Goal: Information Seeking & Learning: Learn about a topic

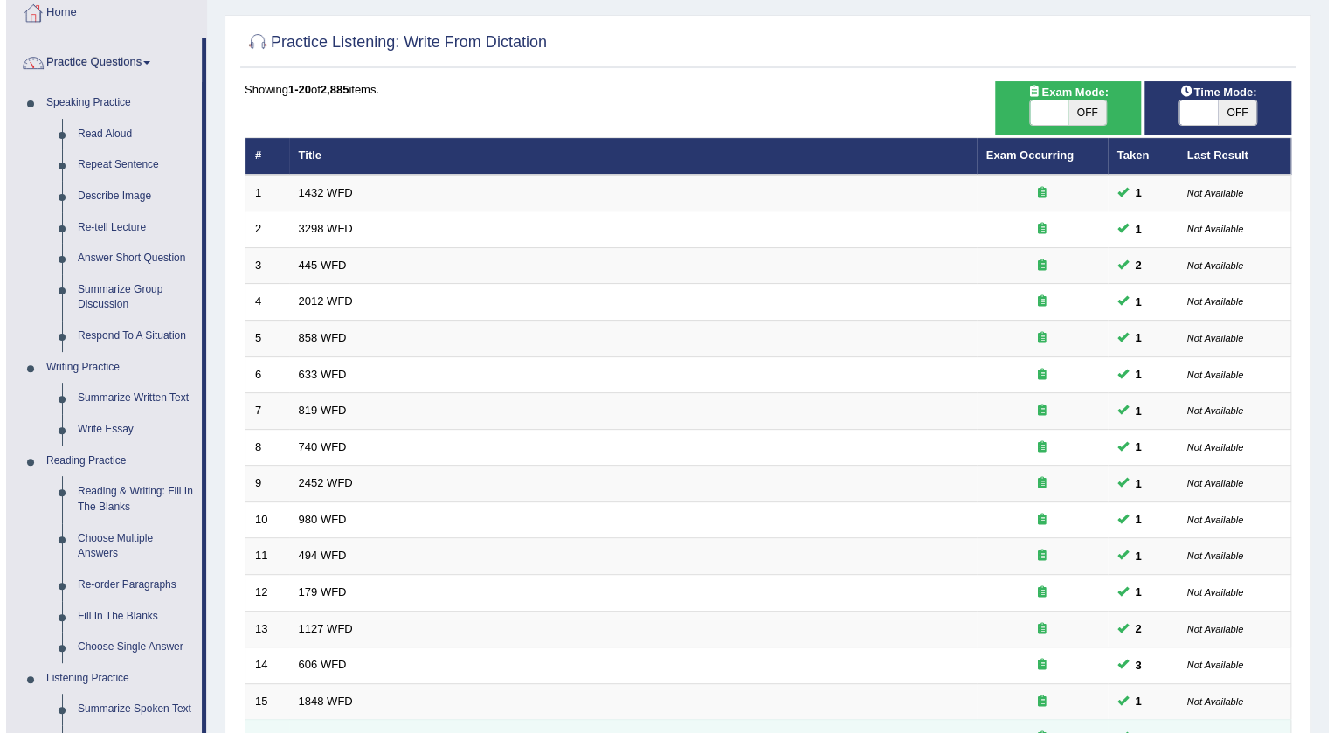
scroll to position [79, 0]
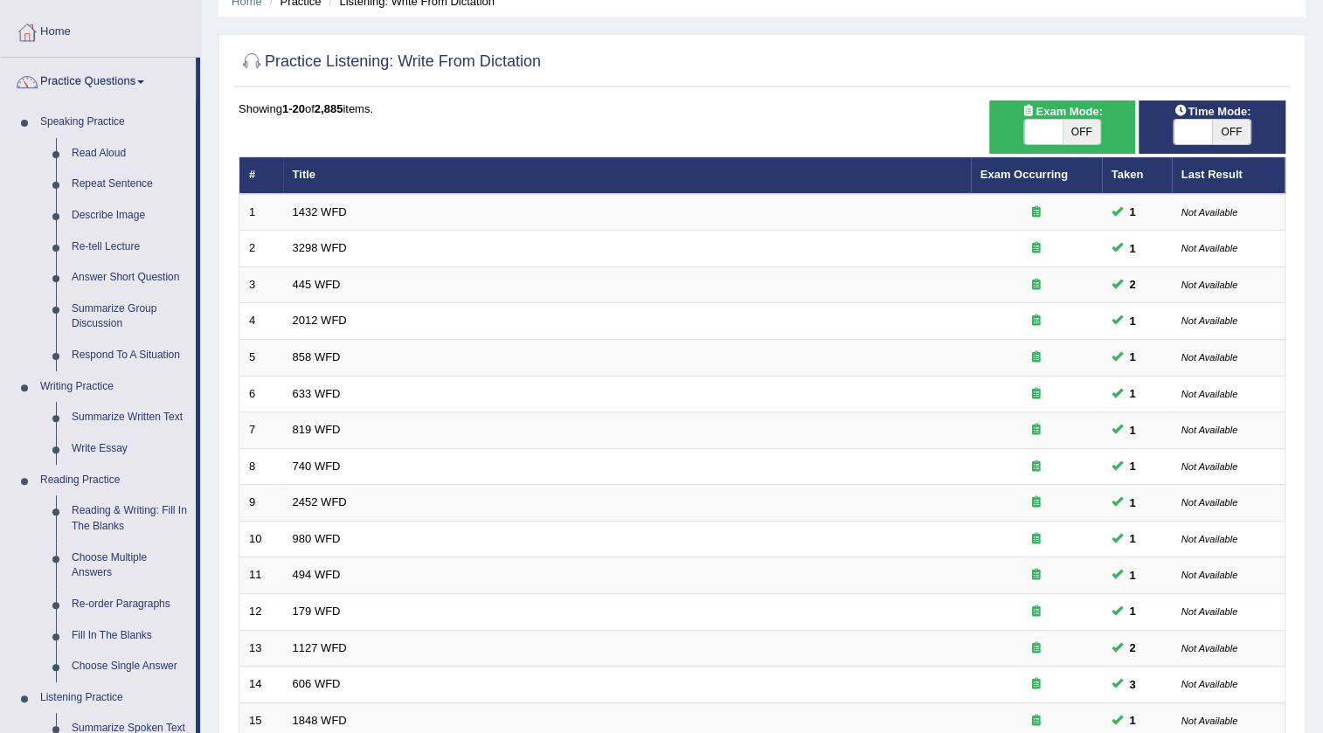
click at [1027, 135] on span at bounding box center [1043, 132] width 38 height 24
click at [1180, 131] on span at bounding box center [1192, 132] width 38 height 24
checkbox input "true"
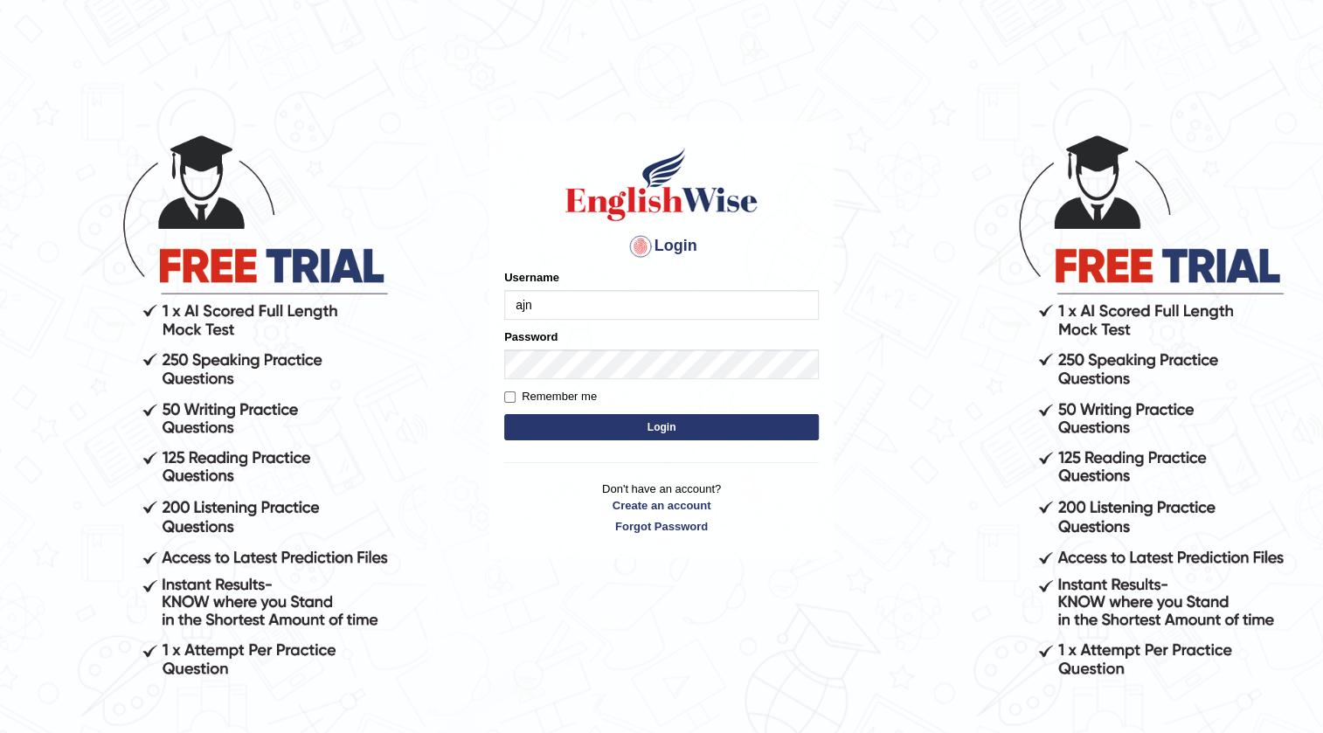
type input "ajnconcept"
click at [645, 431] on button "Login" at bounding box center [661, 427] width 315 height 26
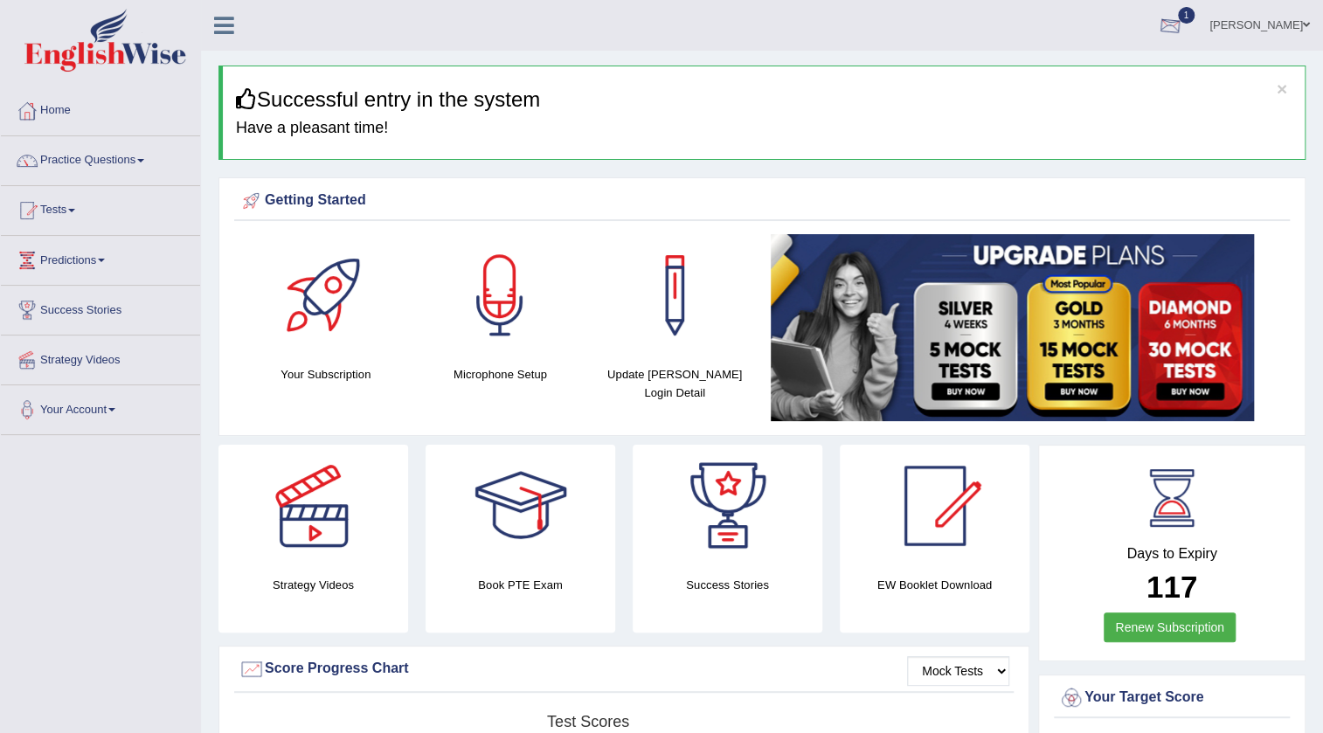
click at [1162, 24] on div at bounding box center [1170, 26] width 26 height 26
click at [1007, 90] on span "Exam evaluated" at bounding box center [1065, 87] width 232 height 14
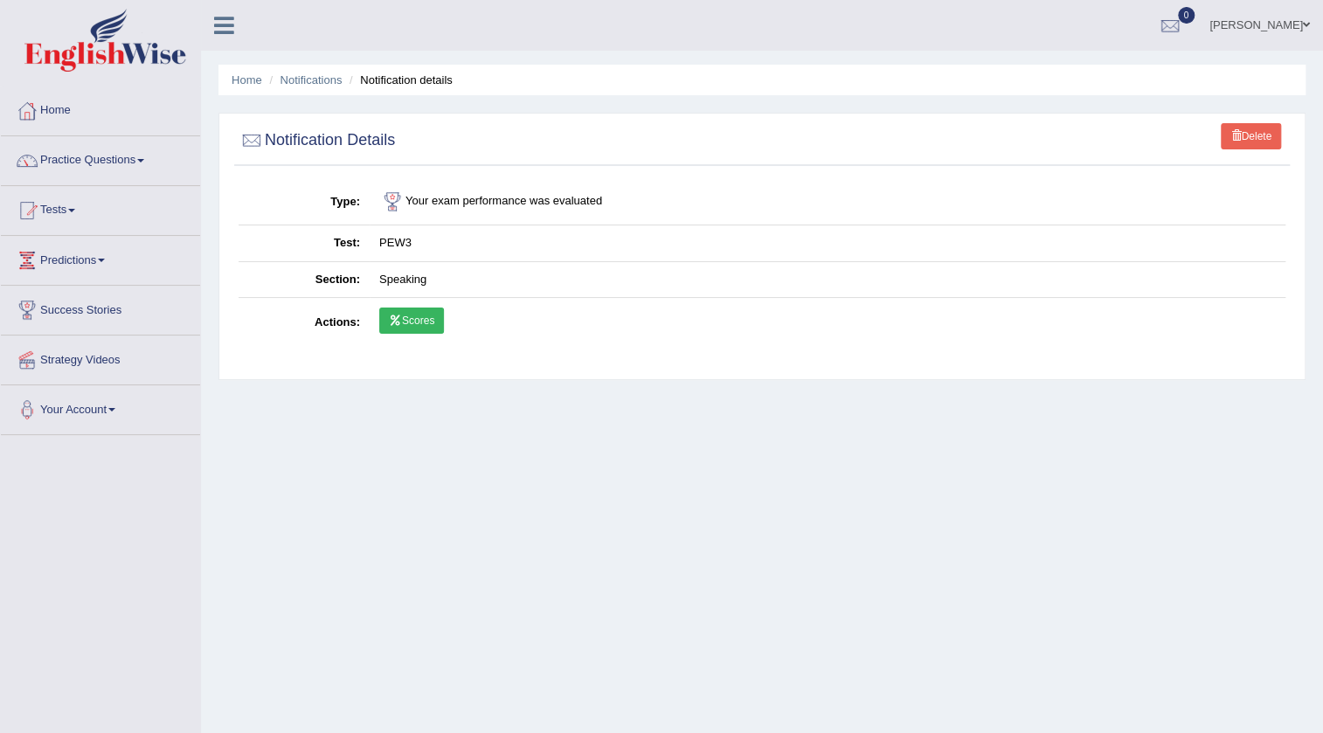
click at [427, 320] on link "Scores" at bounding box center [411, 321] width 65 height 26
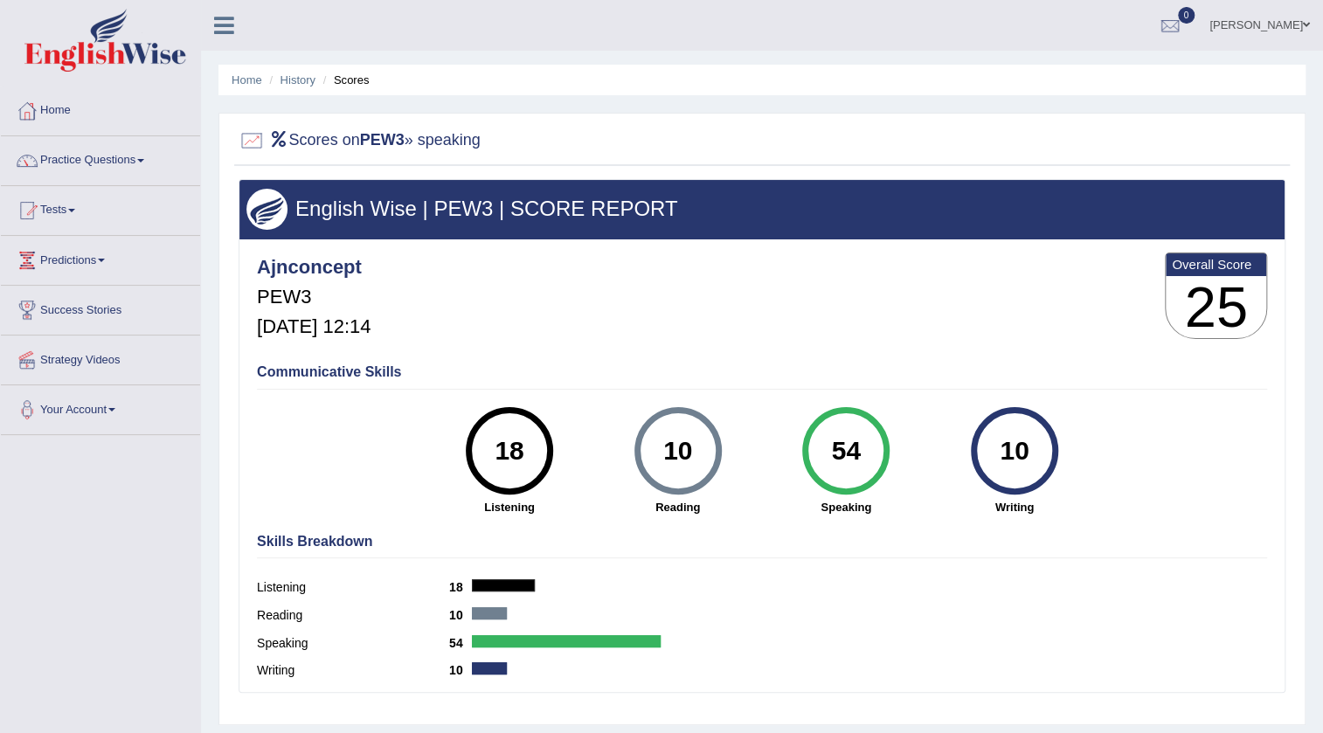
scroll to position [79, 0]
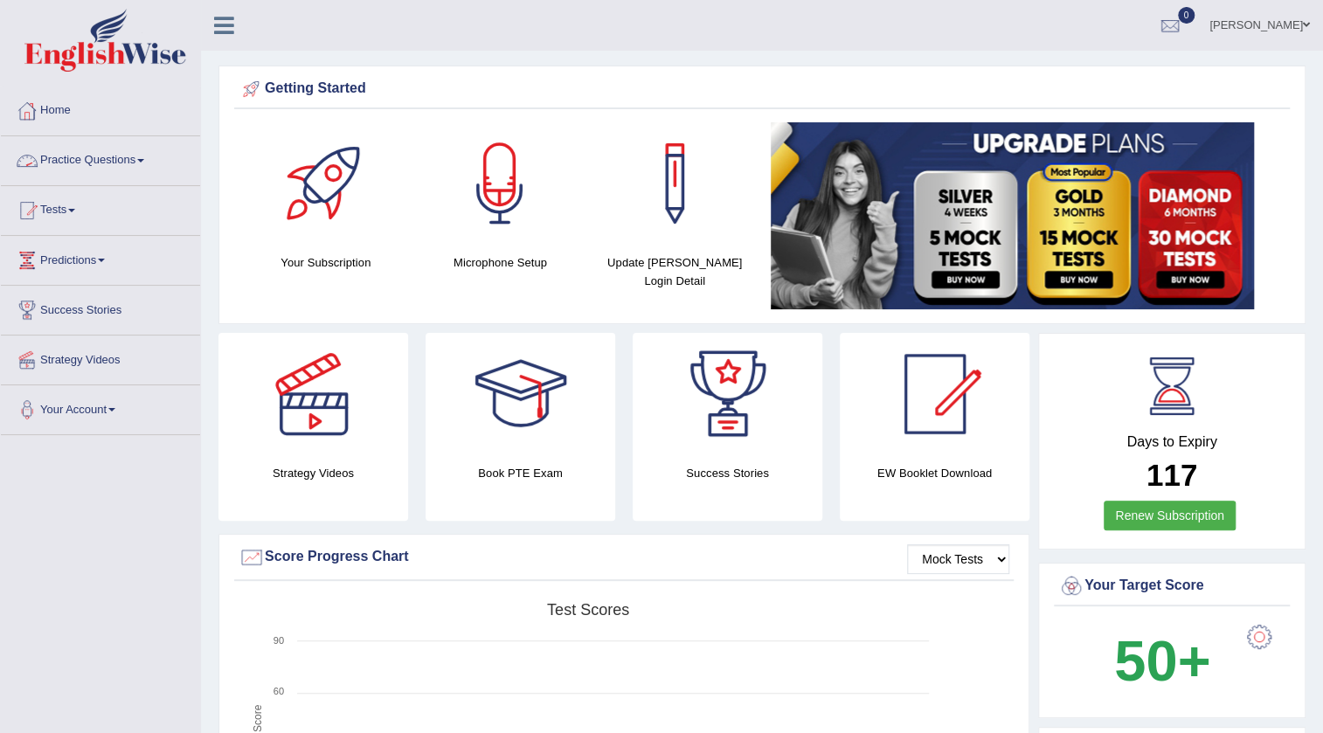
click at [149, 158] on link "Practice Questions" at bounding box center [100, 158] width 199 height 44
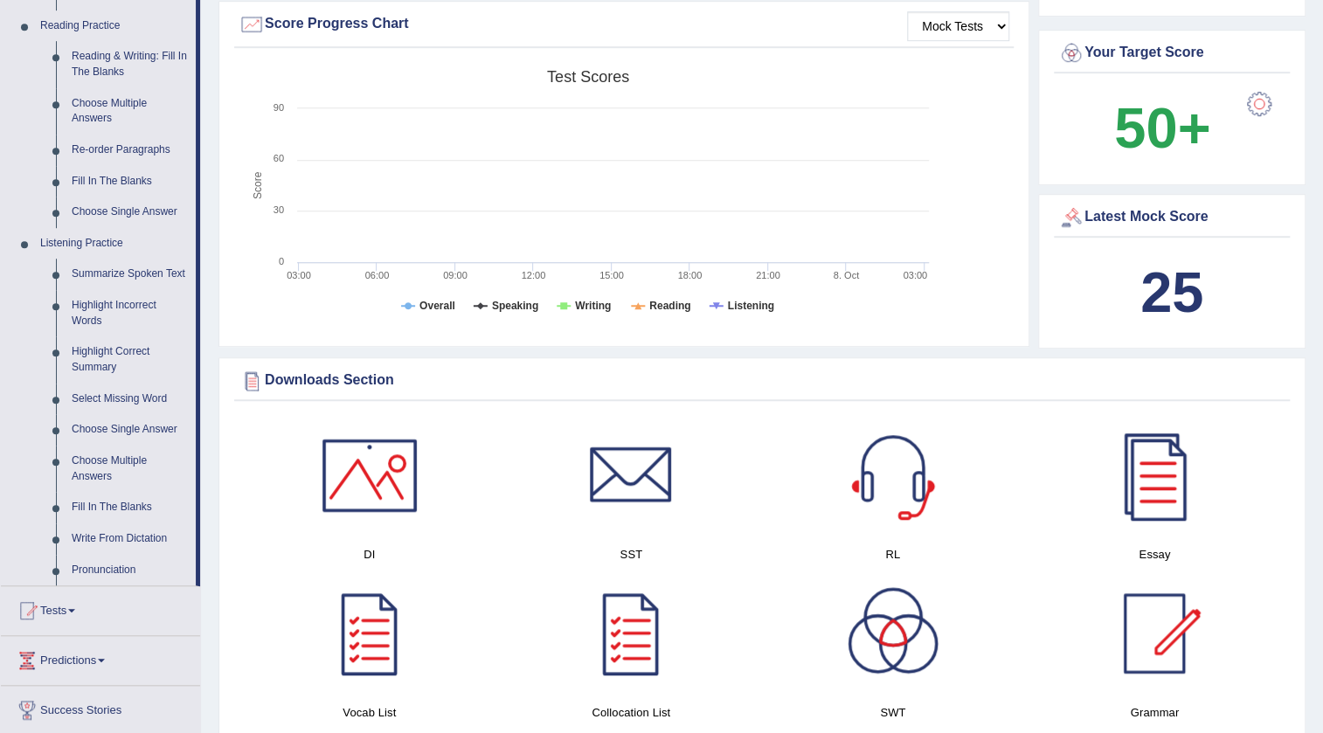
scroll to position [556, 0]
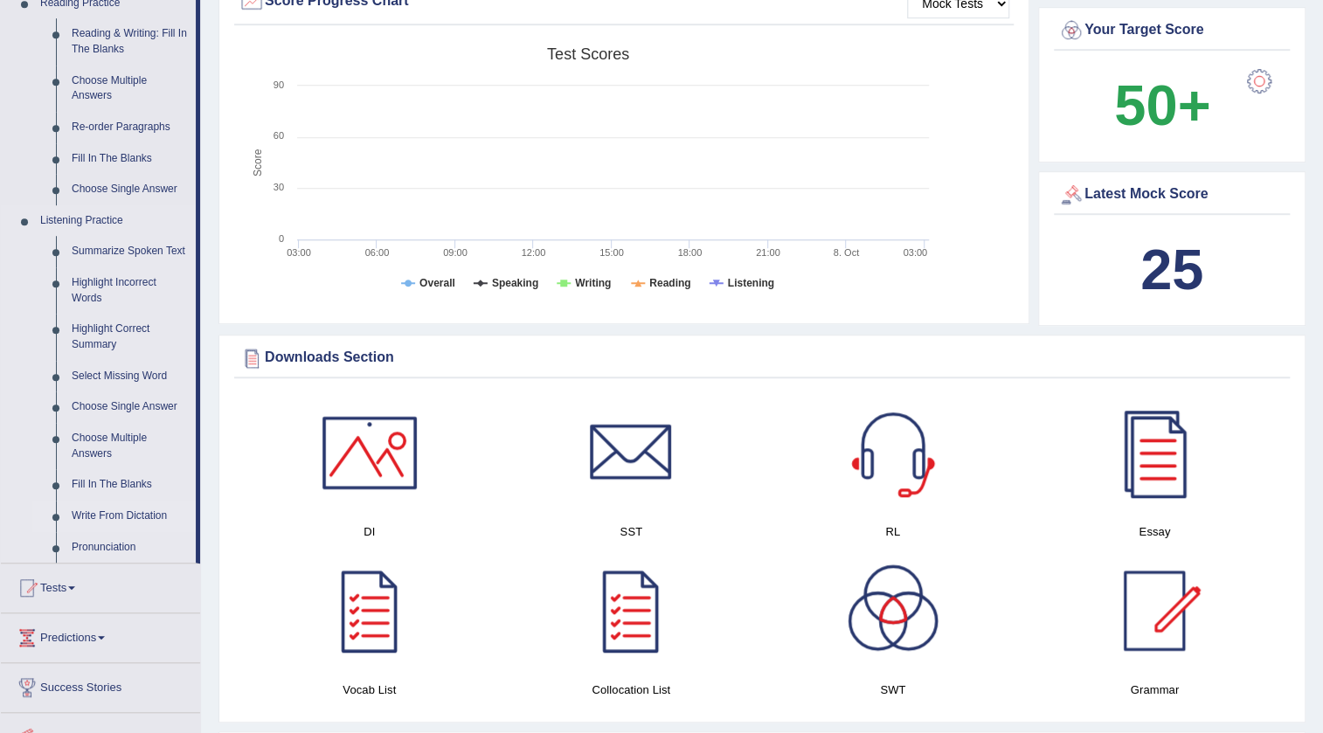
click at [148, 517] on link "Write From Dictation" at bounding box center [130, 516] width 132 height 31
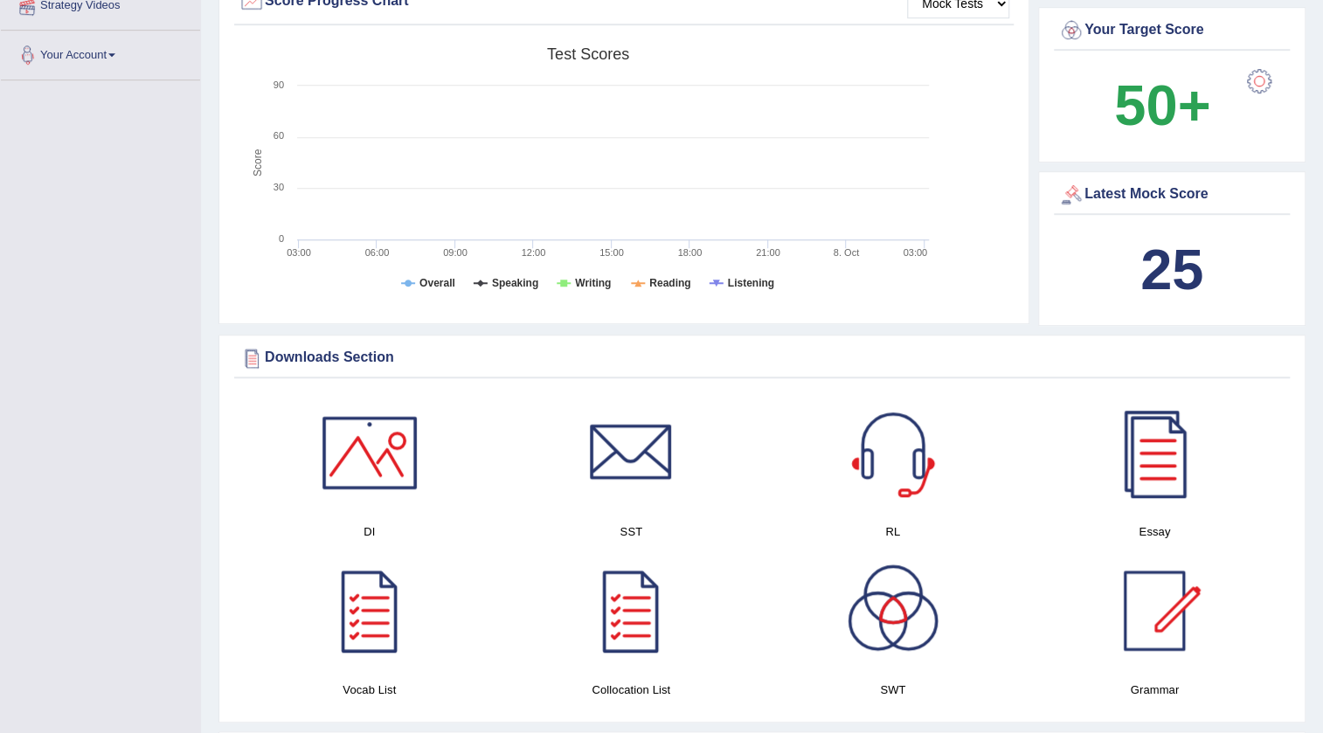
scroll to position [262, 0]
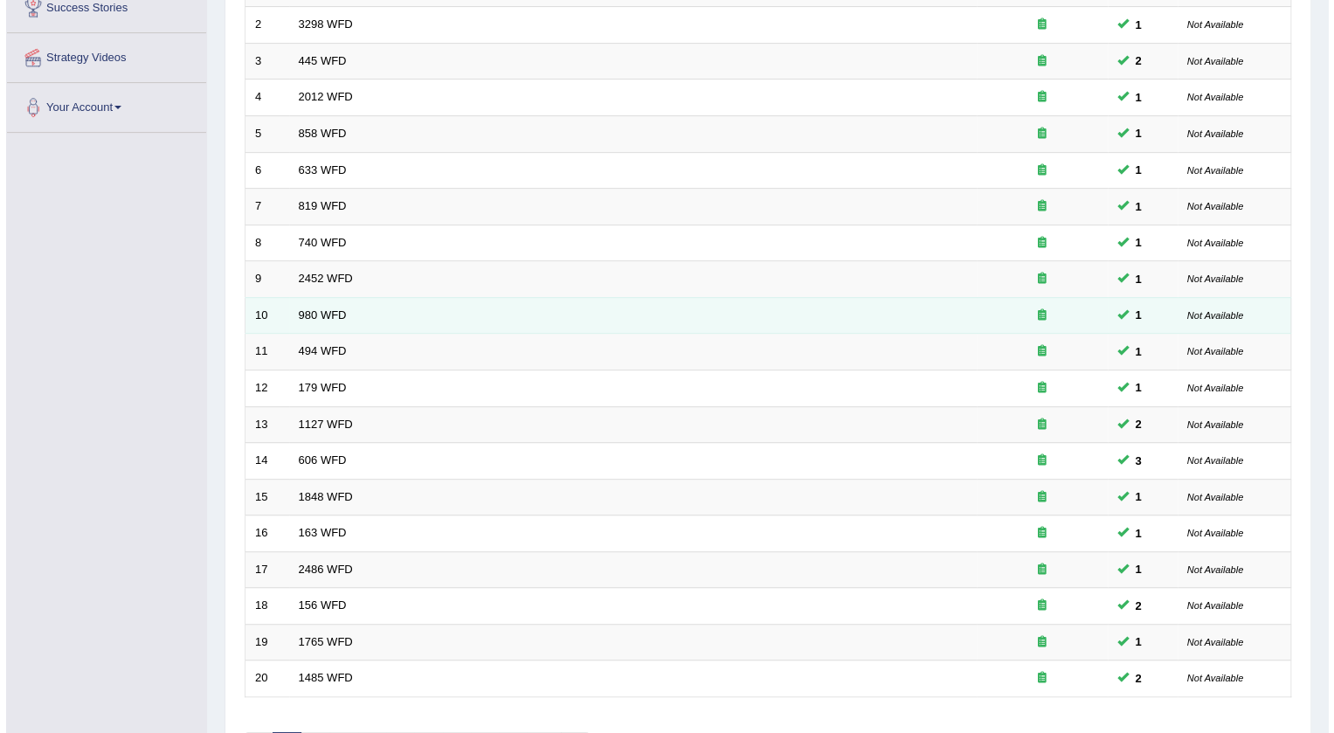
scroll to position [158, 0]
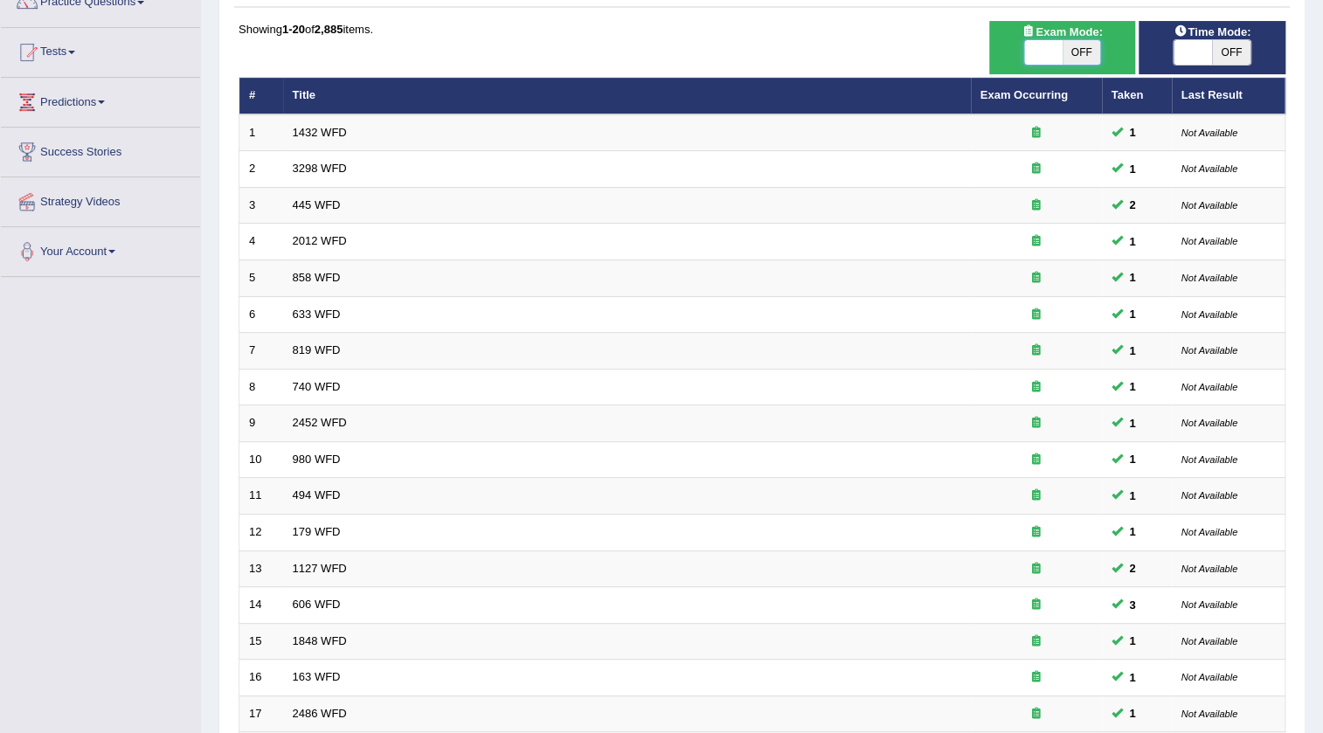
click at [1047, 45] on span at bounding box center [1043, 52] width 38 height 24
checkbox input "true"
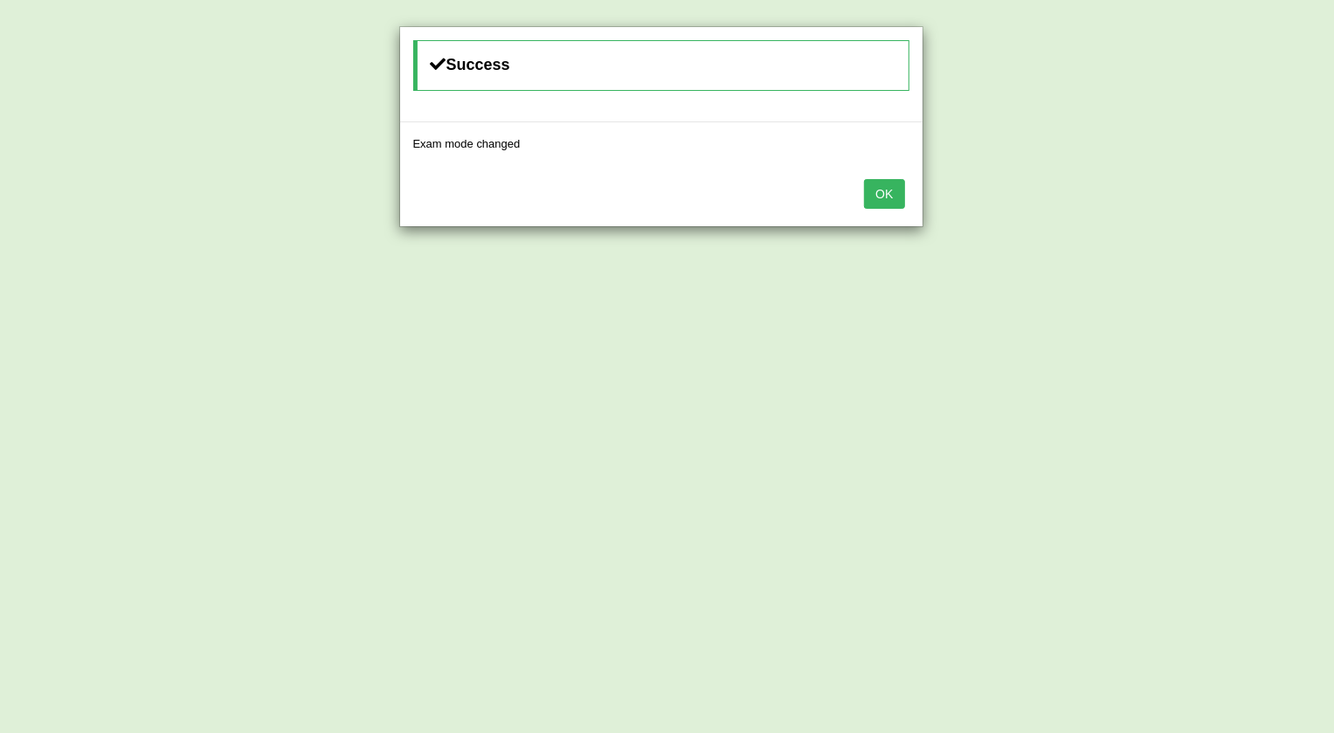
click at [883, 192] on button "OK" at bounding box center [884, 194] width 40 height 30
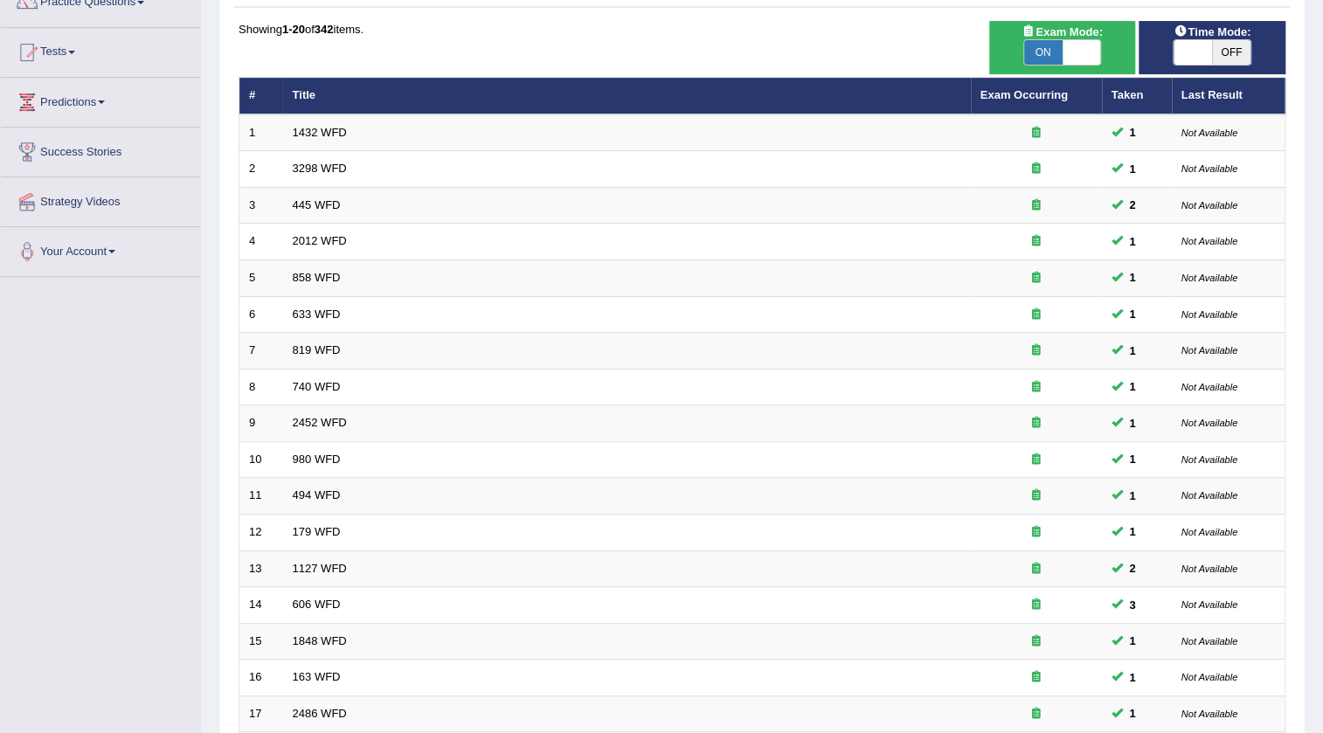
click at [1196, 55] on span at bounding box center [1192, 52] width 38 height 24
checkbox input "true"
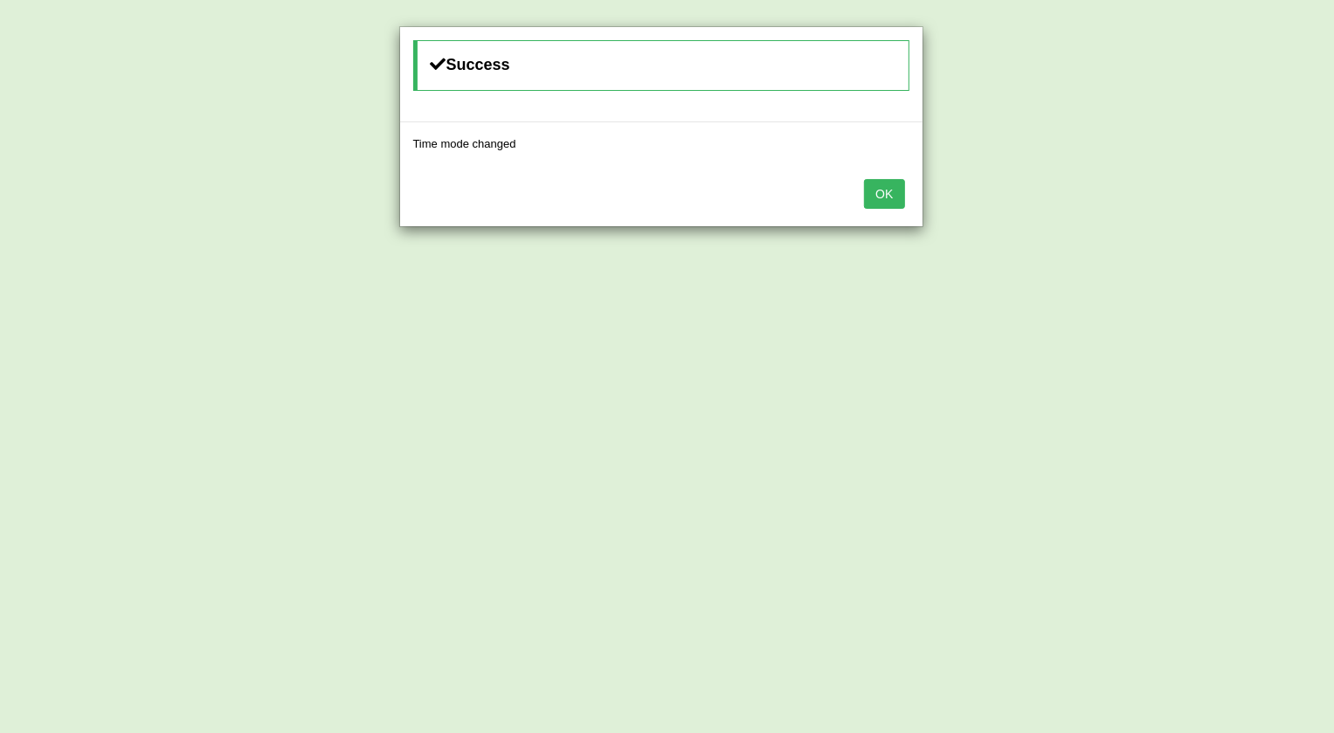
click at [896, 206] on button "OK" at bounding box center [884, 194] width 40 height 30
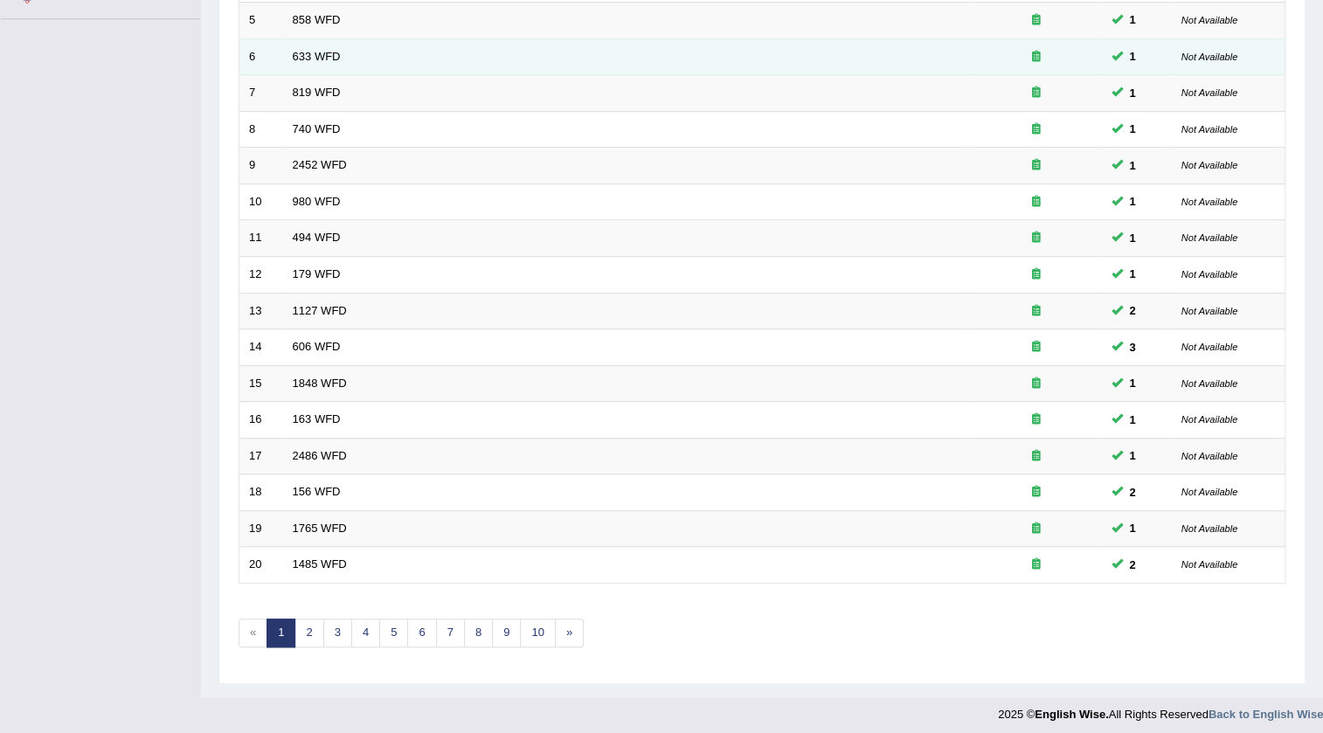
scroll to position [421, 0]
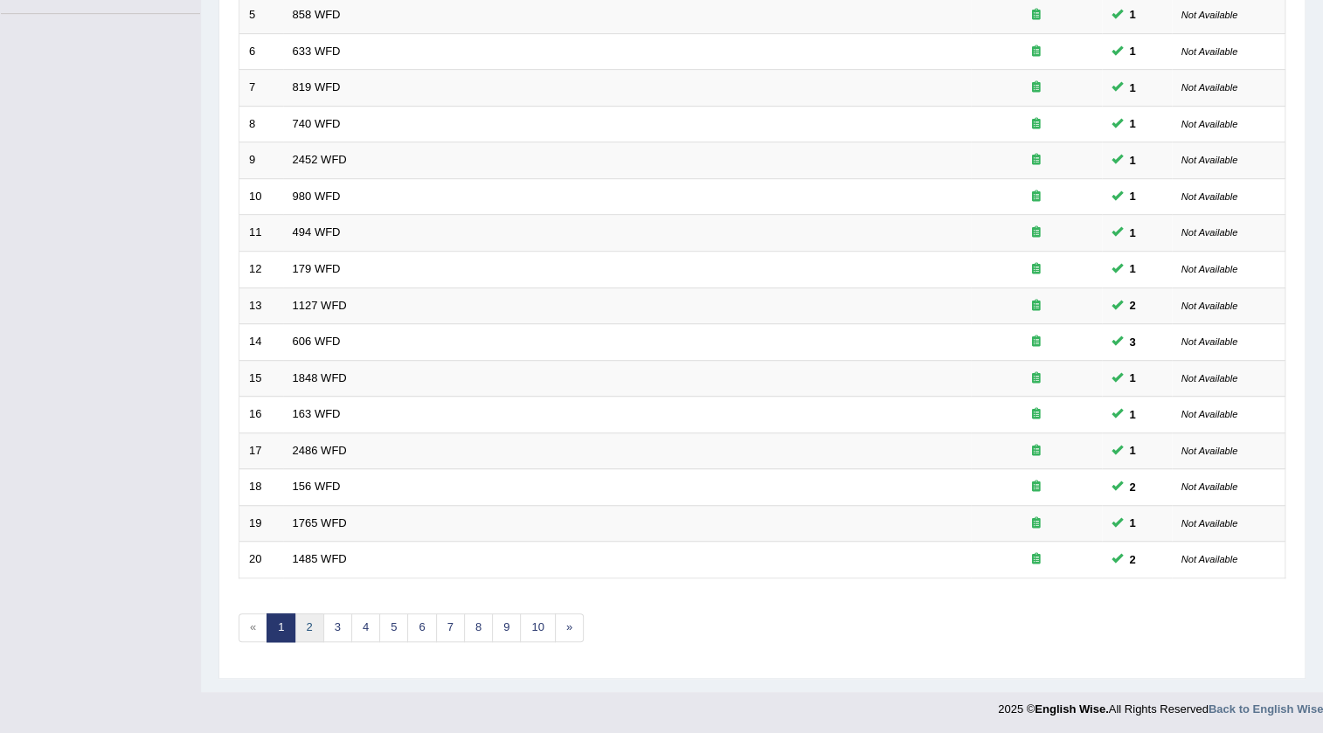
click at [311, 631] on link "2" at bounding box center [308, 627] width 29 height 29
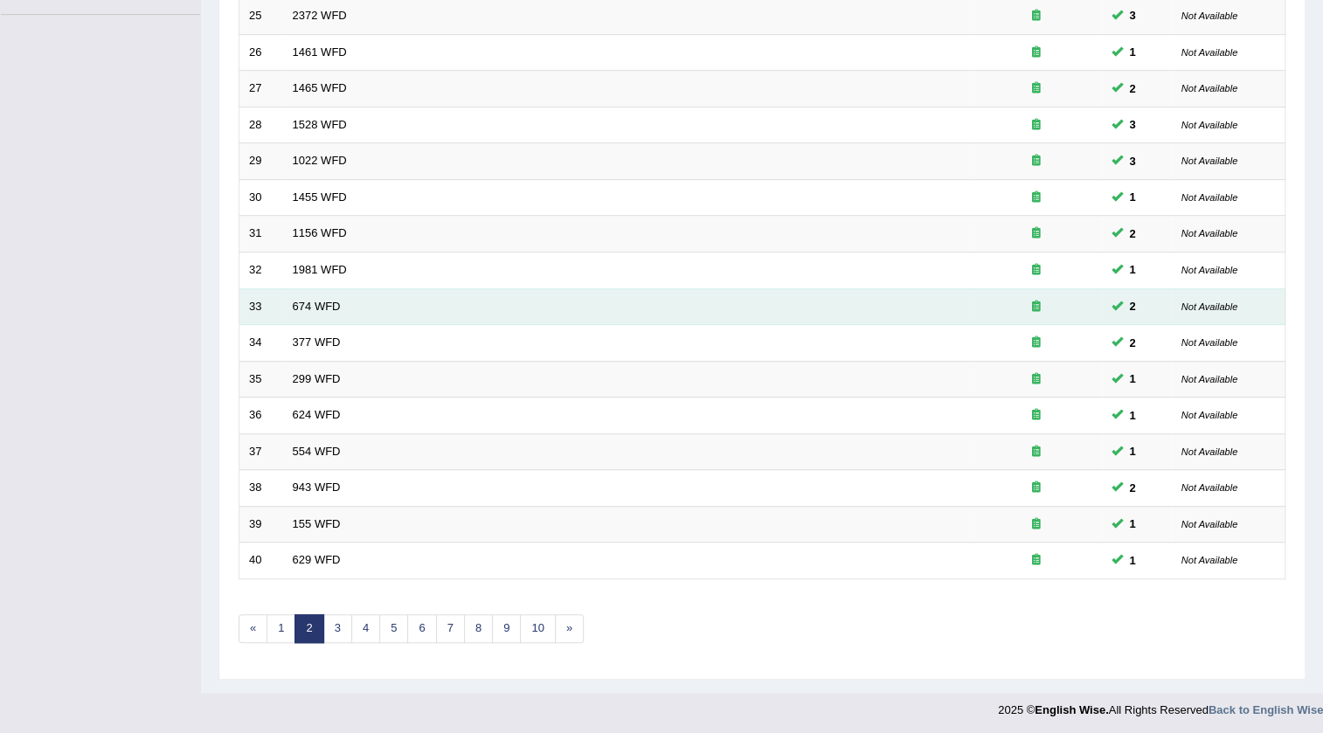
scroll to position [421, 0]
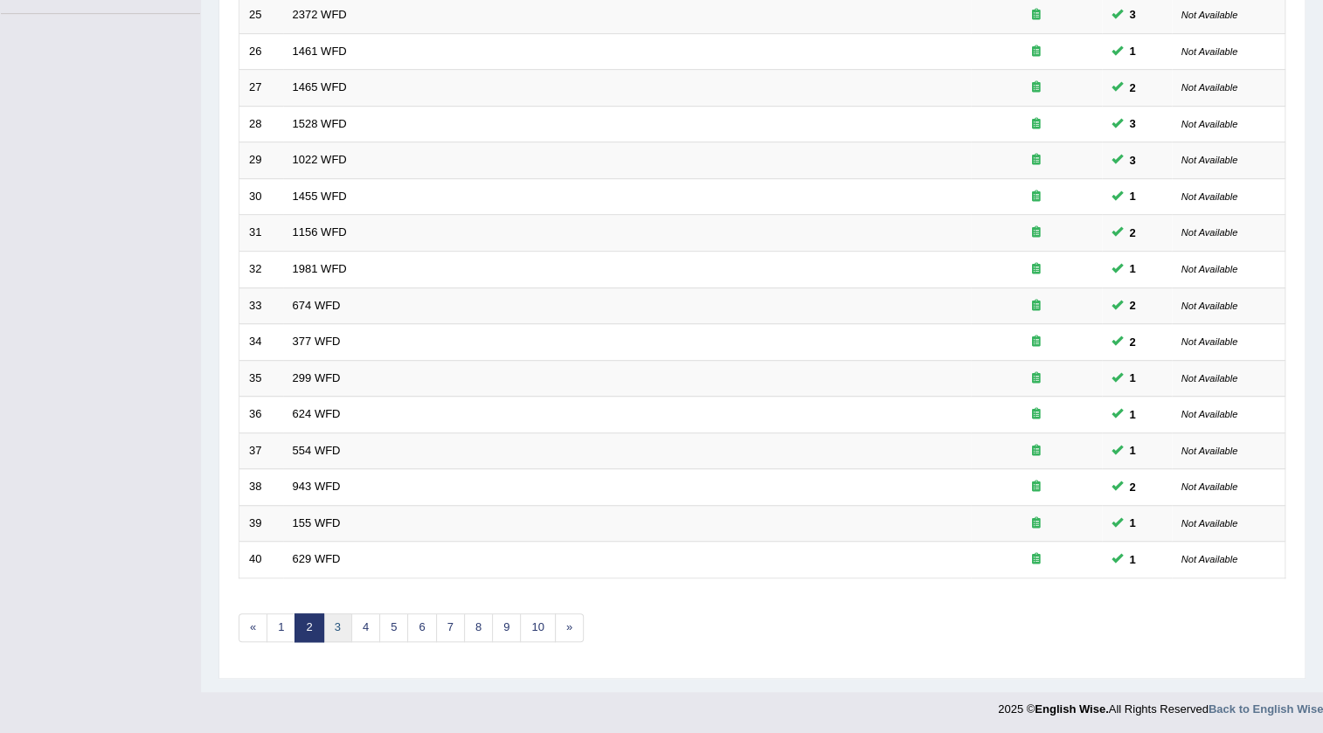
click at [339, 627] on link "3" at bounding box center [337, 627] width 29 height 29
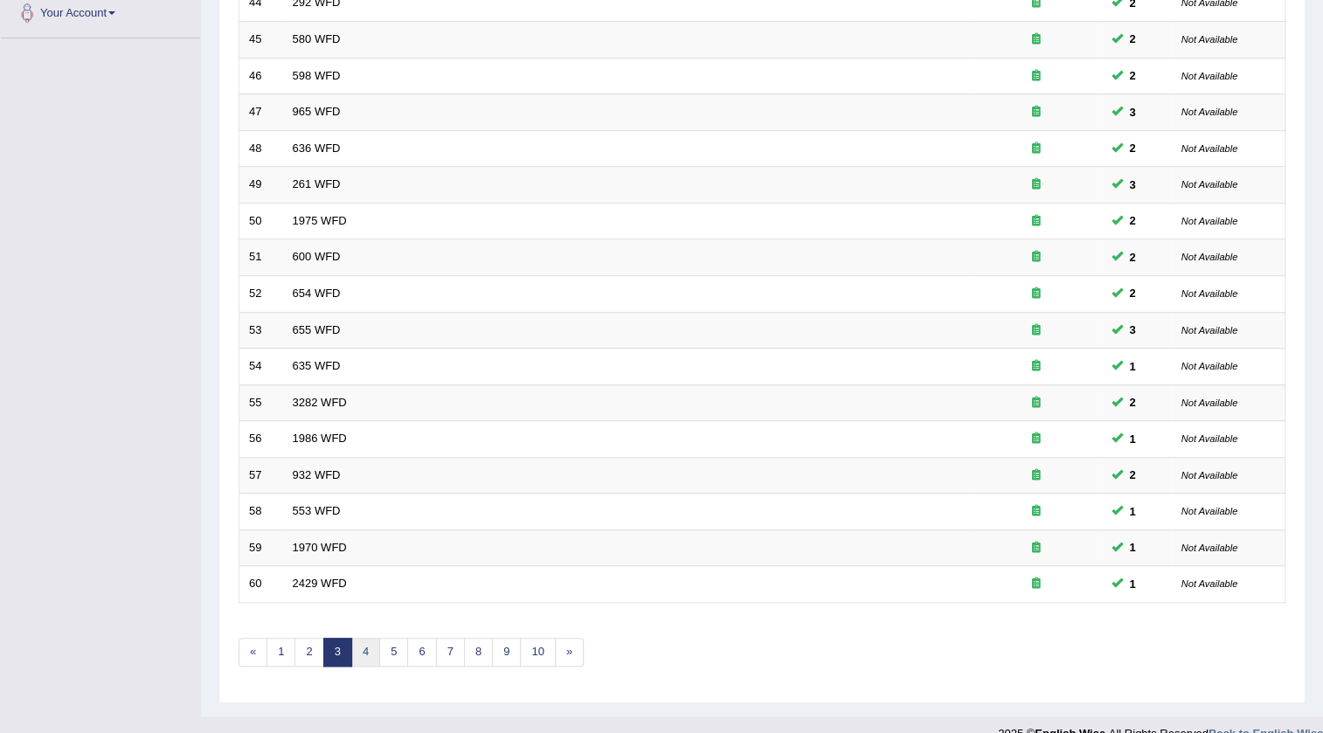
click at [366, 652] on link "4" at bounding box center [365, 652] width 29 height 29
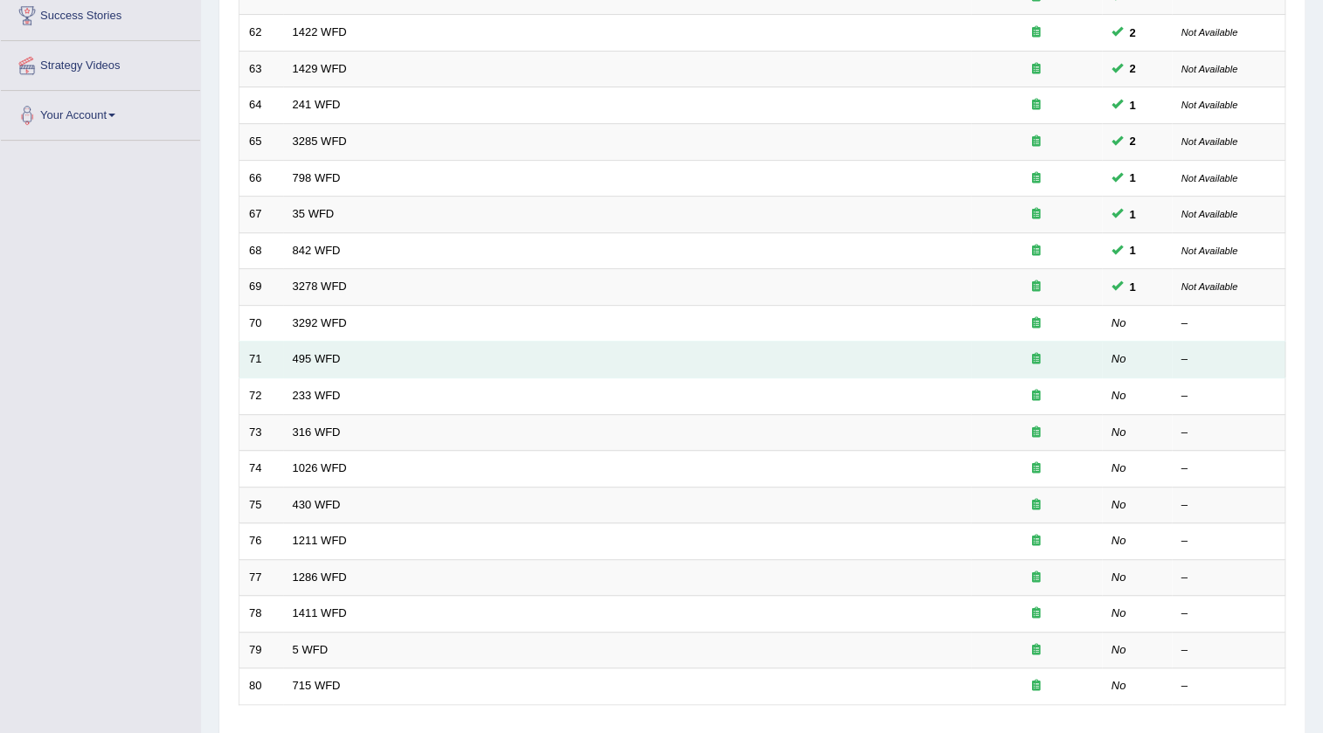
scroll to position [317, 0]
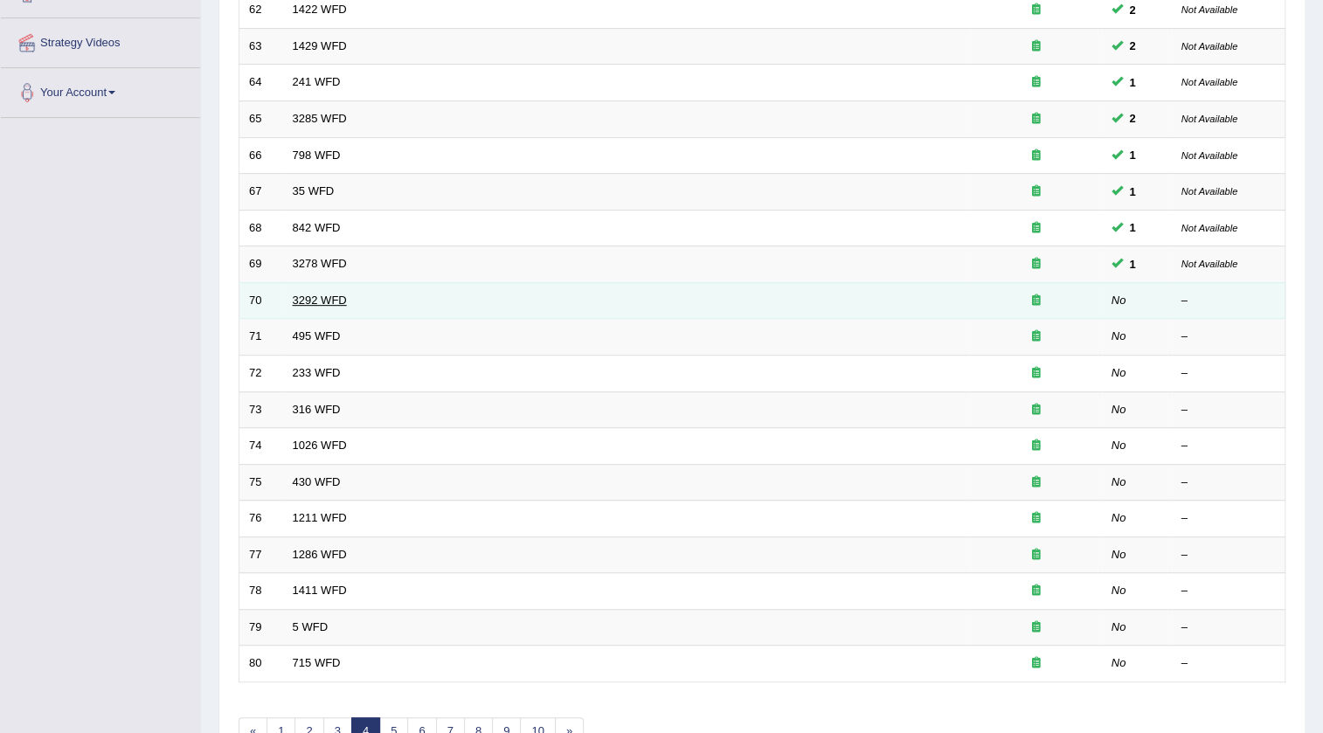
click at [310, 297] on link "3292 WFD" at bounding box center [320, 300] width 54 height 13
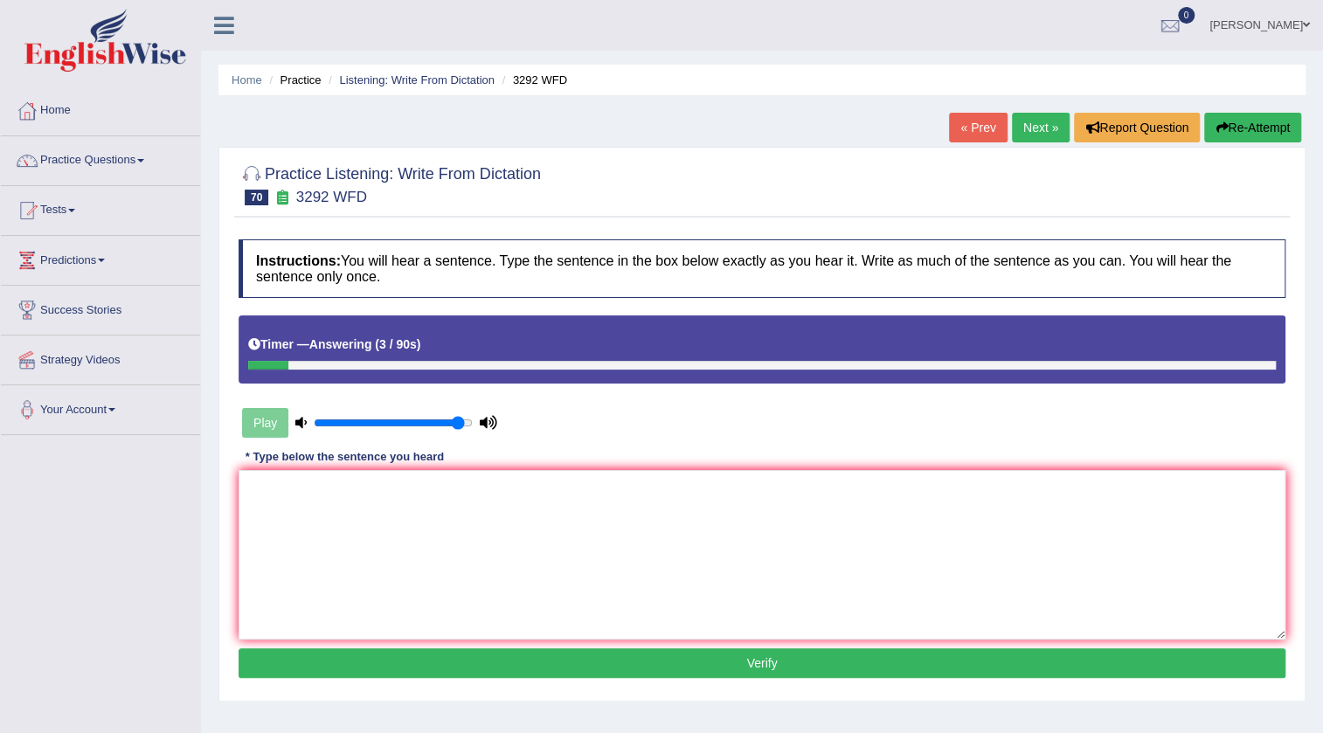
drag, startPoint x: 323, startPoint y: 425, endPoint x: 472, endPoint y: 426, distance: 148.5
type input "0.95"
click at [460, 427] on input "range" at bounding box center [393, 423] width 159 height 14
click at [965, 121] on link "« Prev" at bounding box center [978, 128] width 58 height 30
click at [969, 128] on link "« Prev" at bounding box center [978, 128] width 58 height 30
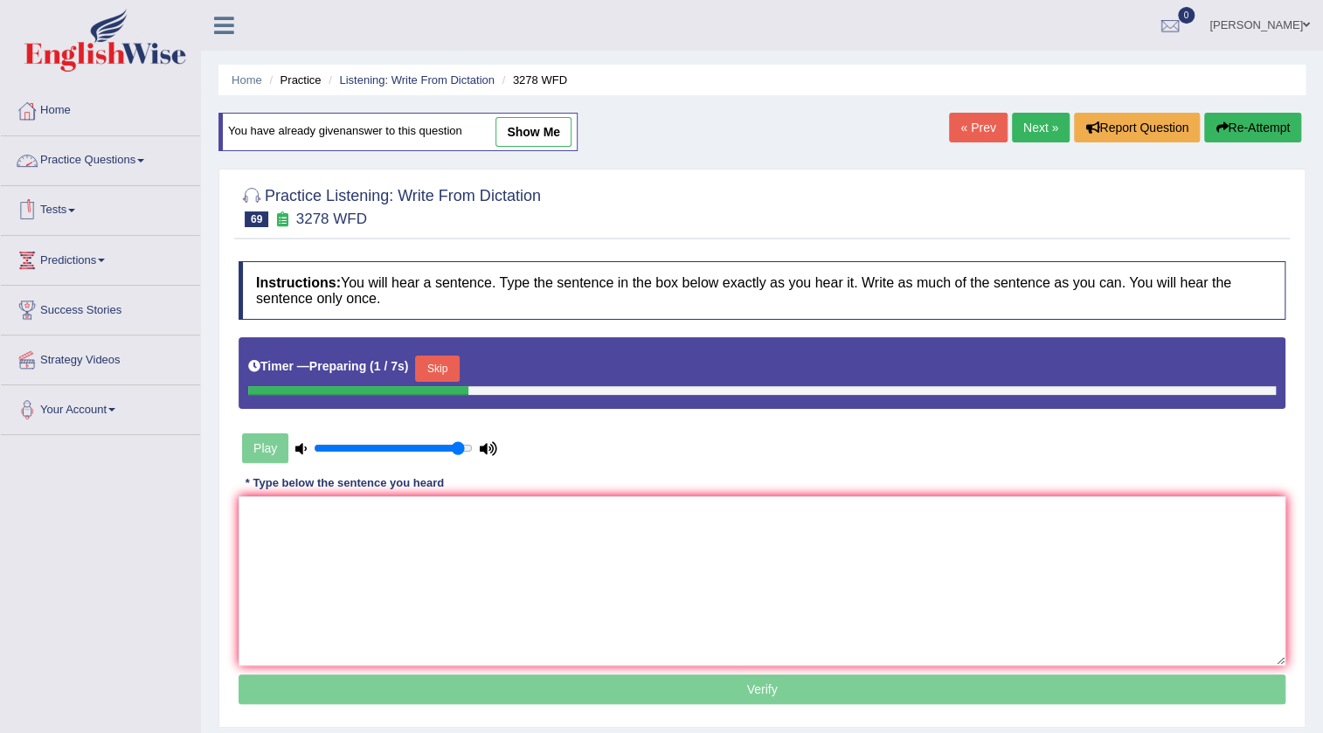
click at [124, 165] on link "Practice Questions" at bounding box center [100, 158] width 199 height 44
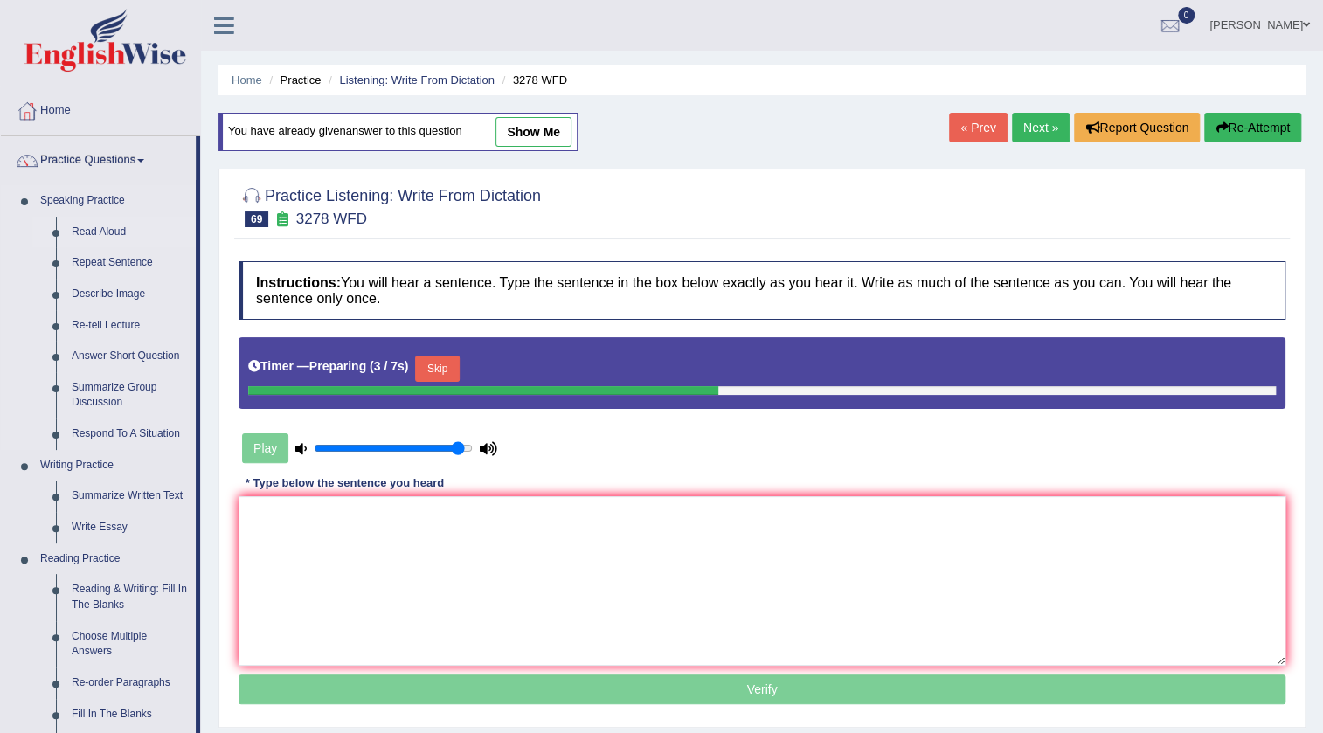
click at [115, 234] on link "Read Aloud" at bounding box center [130, 232] width 132 height 31
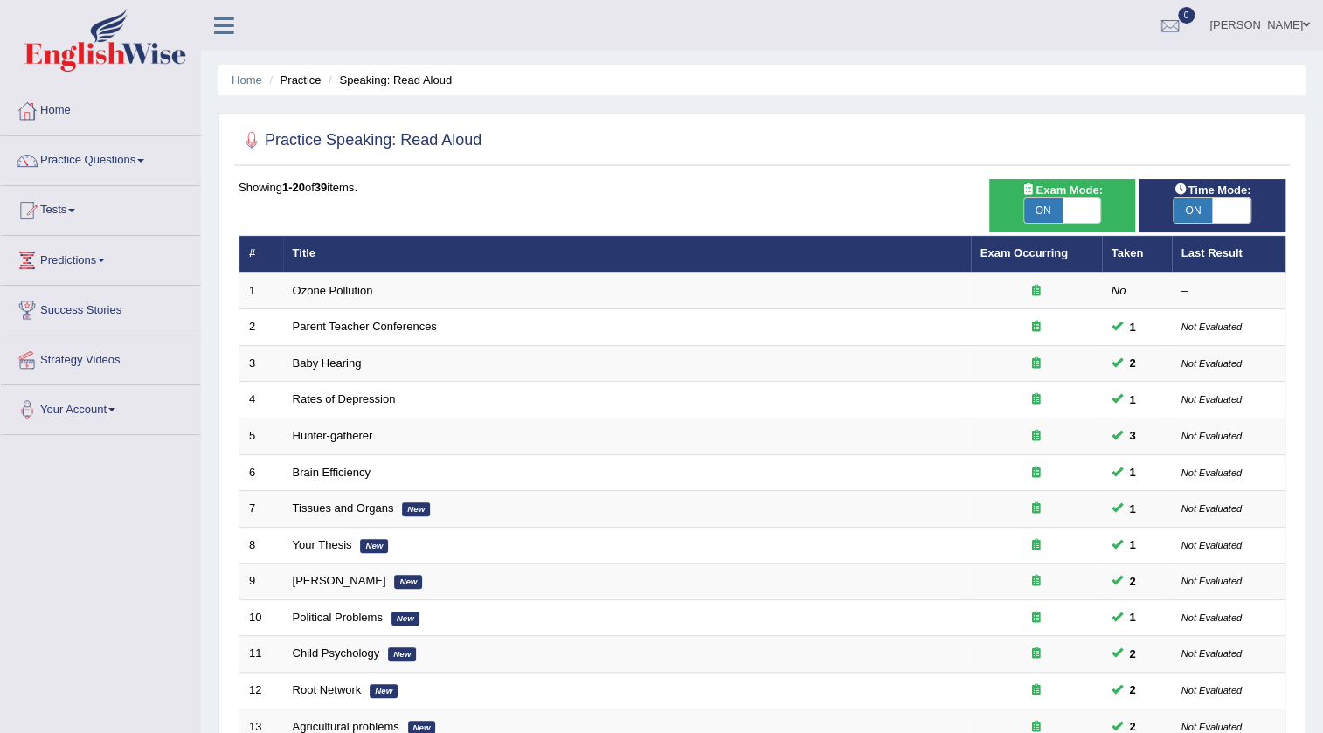
click at [146, 163] on link "Practice Questions" at bounding box center [100, 158] width 199 height 44
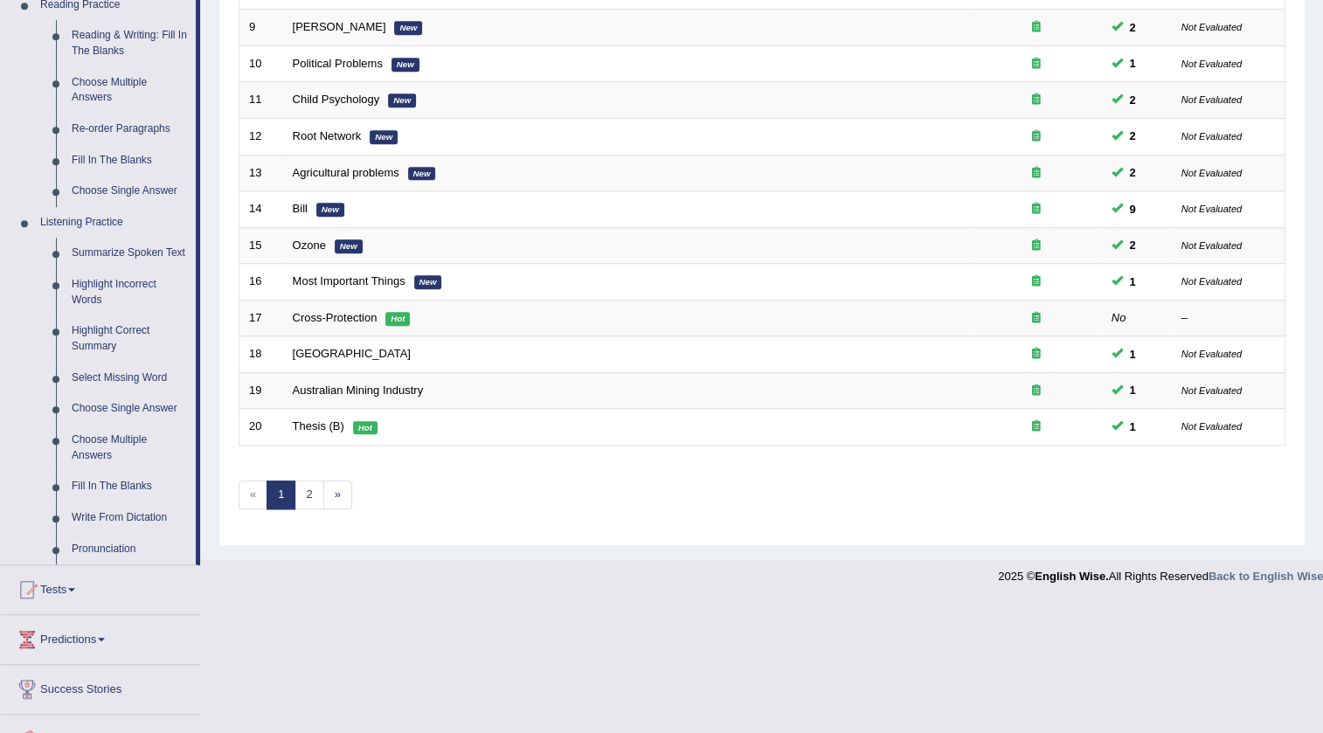
scroll to position [556, 0]
click at [134, 510] on link "Write From Dictation" at bounding box center [130, 516] width 132 height 31
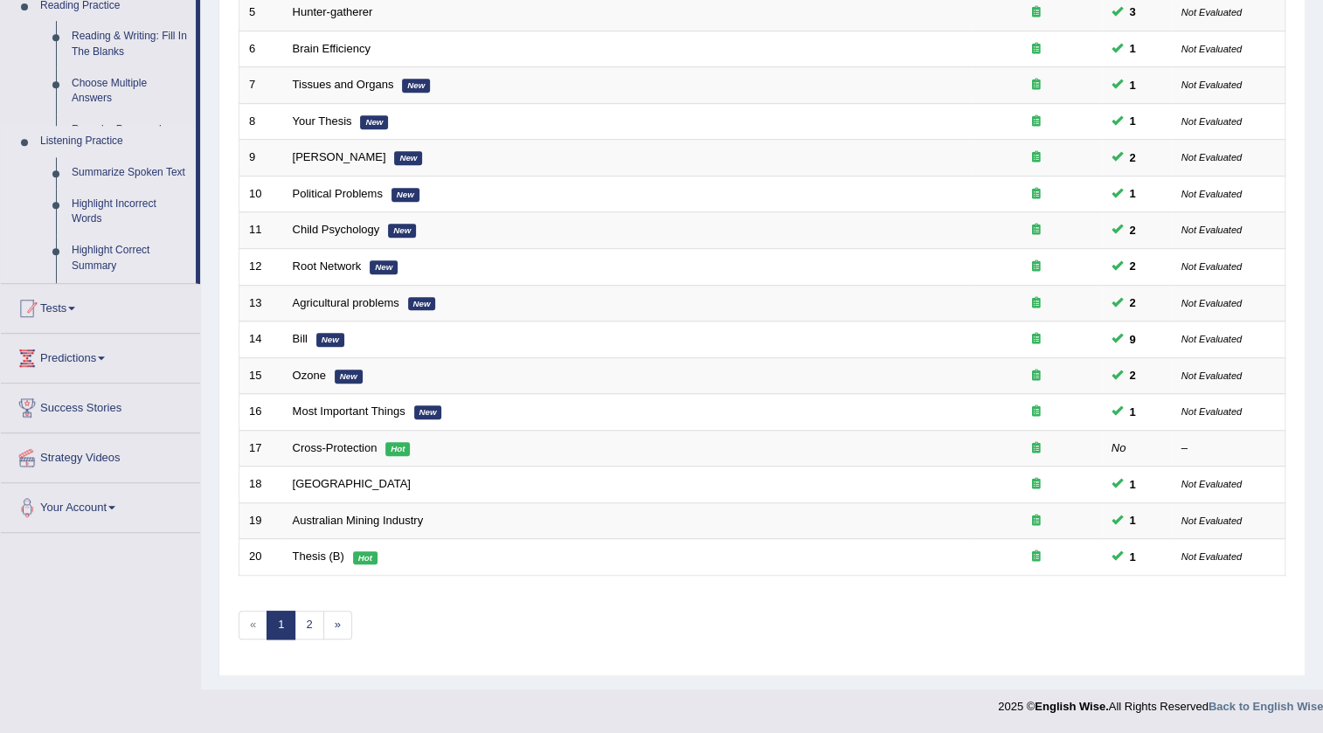
scroll to position [421, 0]
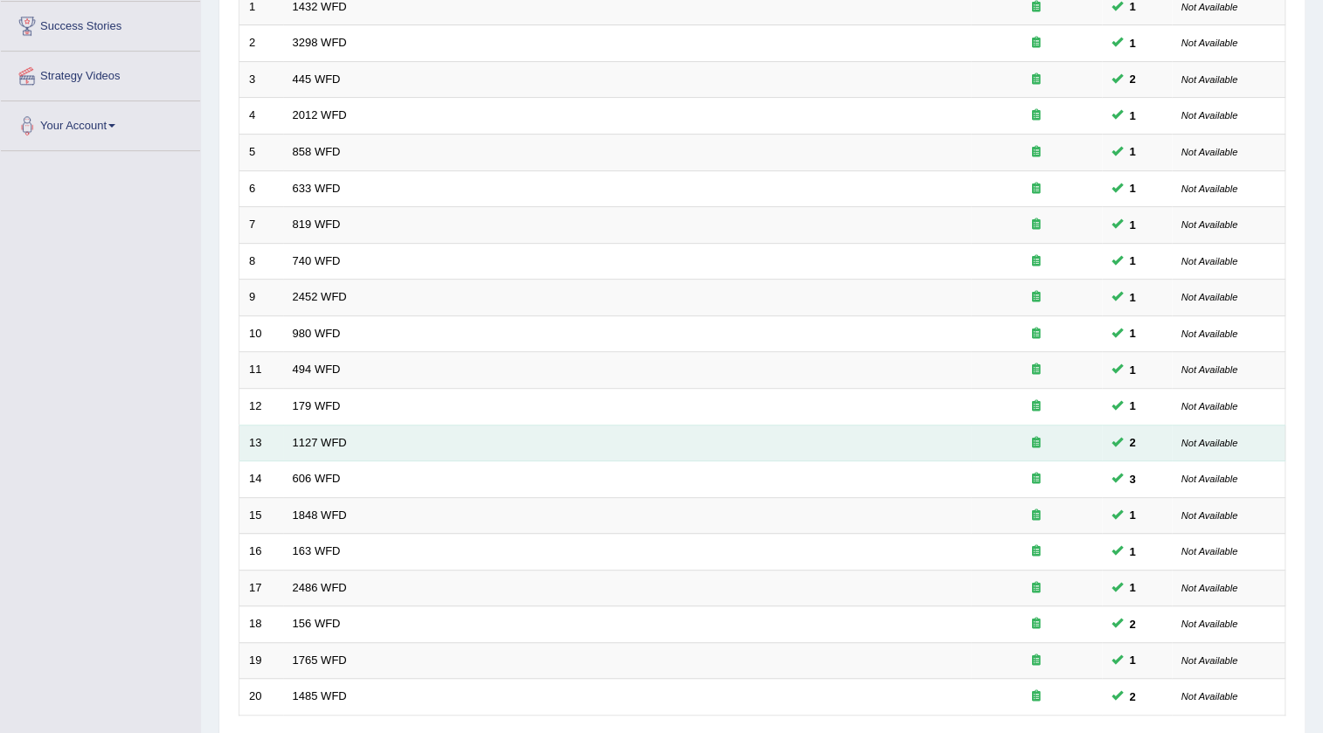
scroll to position [421, 0]
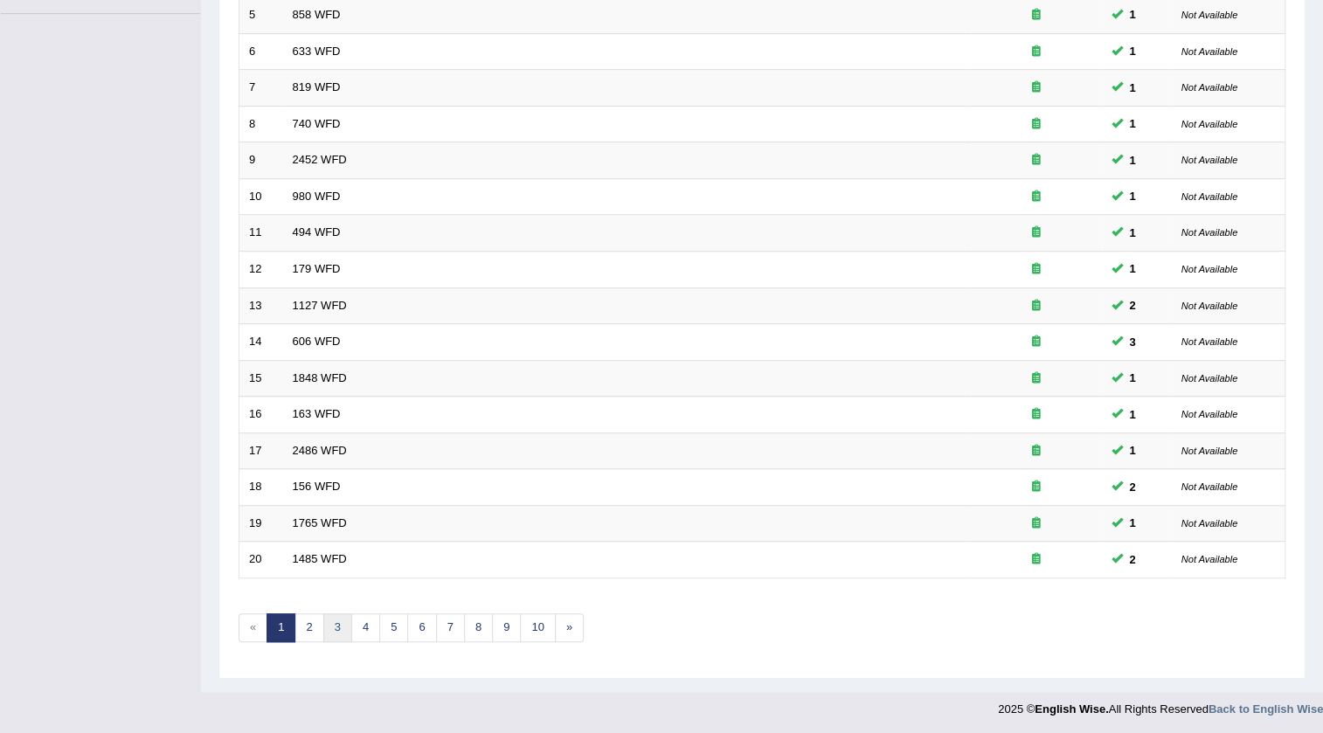
click at [327, 623] on link "3" at bounding box center [337, 627] width 29 height 29
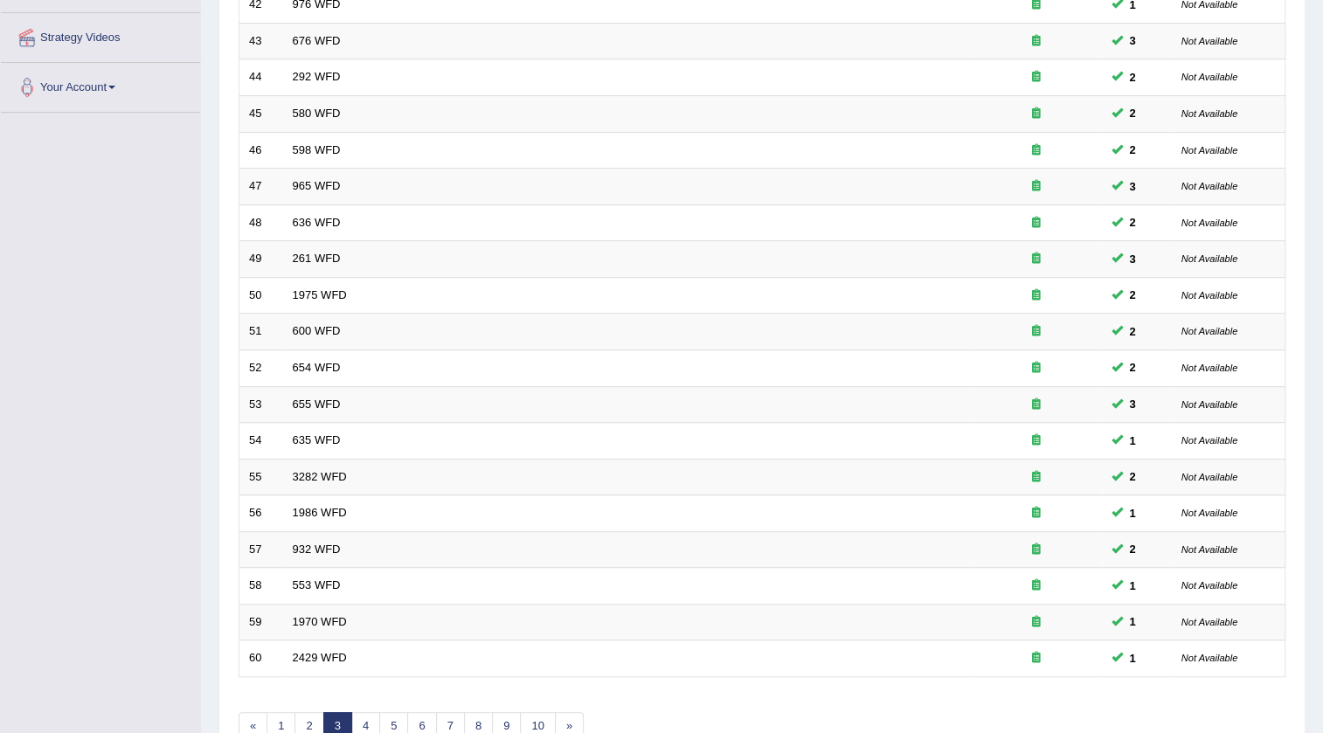
scroll to position [421, 0]
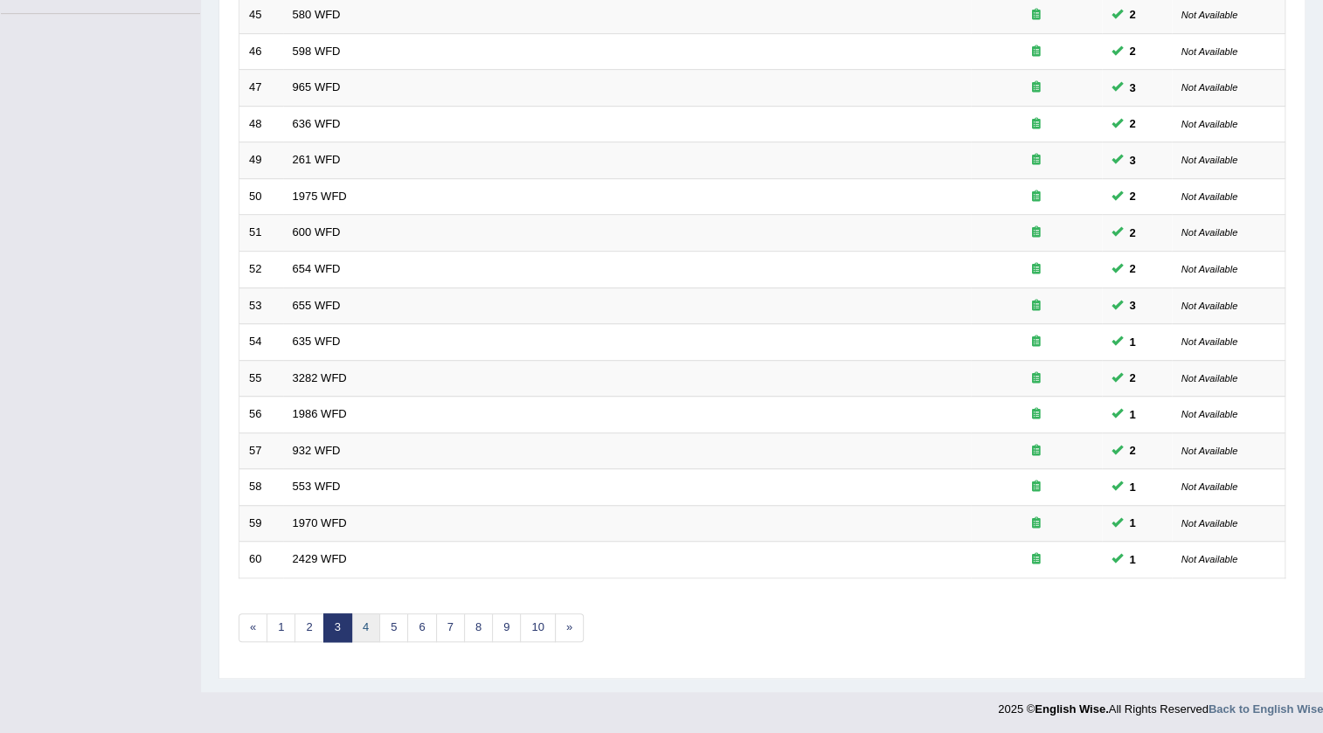
click at [372, 629] on link "4" at bounding box center [365, 627] width 29 height 29
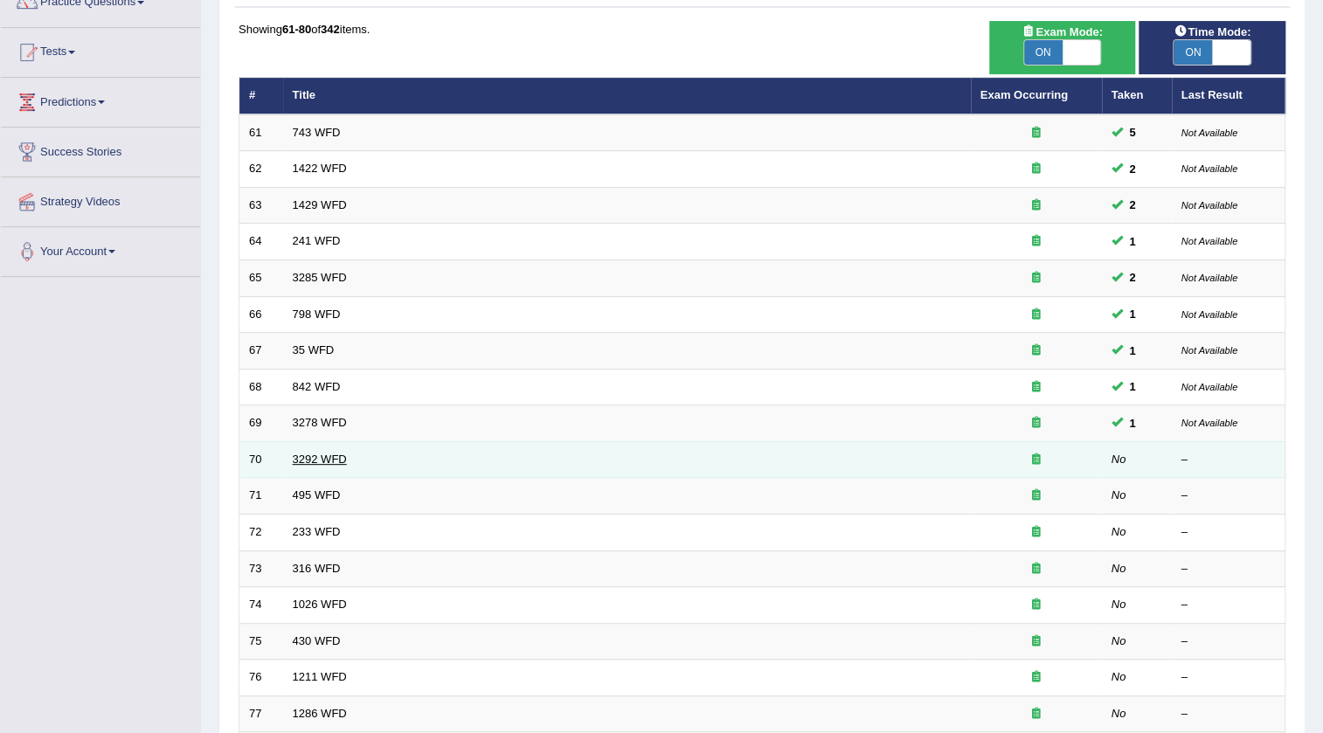
scroll to position [158, 0]
click at [340, 457] on link "3292 WFD" at bounding box center [320, 459] width 54 height 13
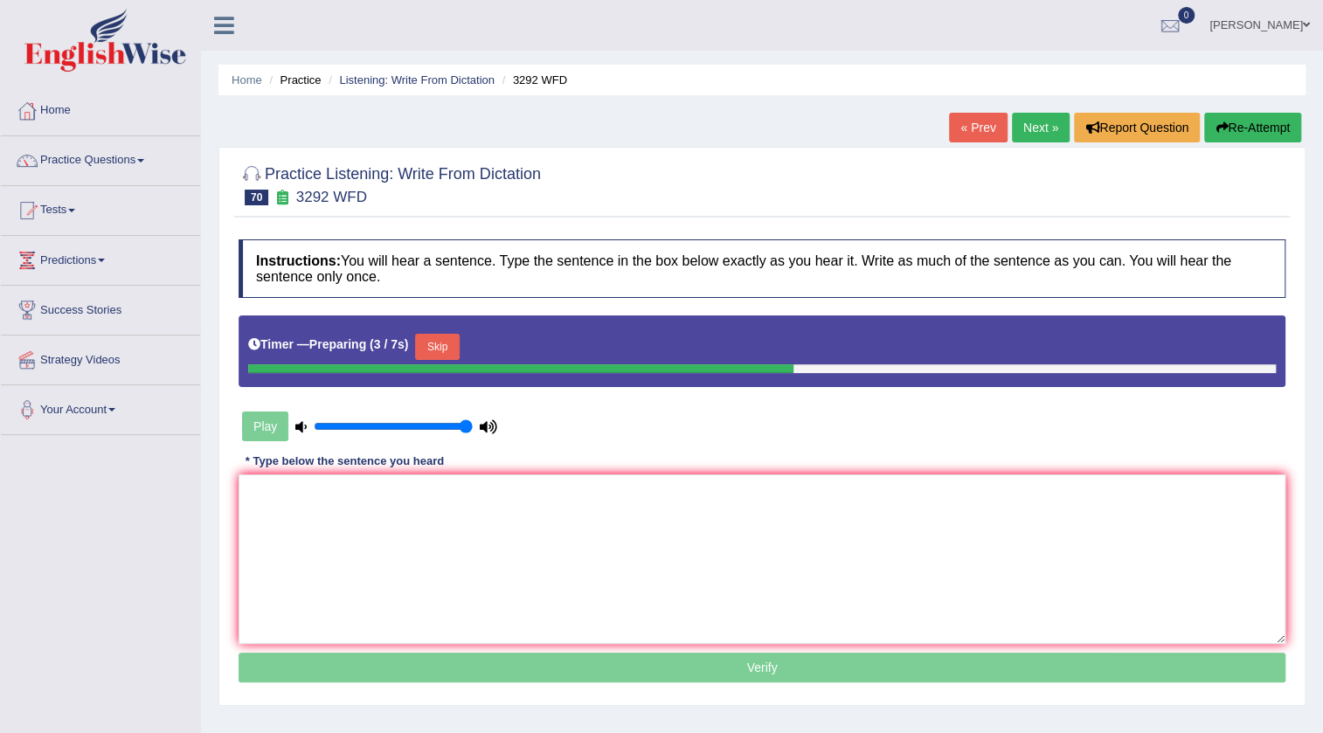
type input "1"
click at [469, 424] on input "range" at bounding box center [393, 426] width 159 height 14
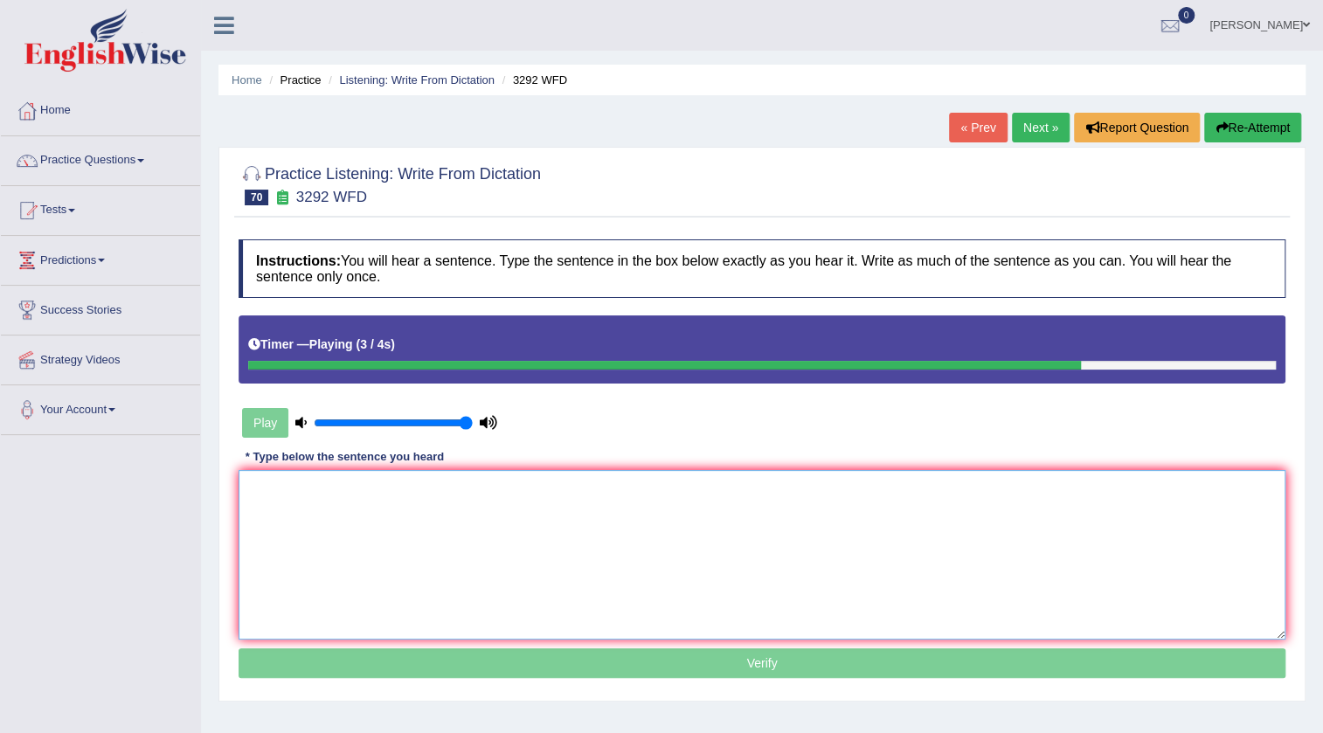
click at [541, 492] on textarea at bounding box center [762, 555] width 1047 height 170
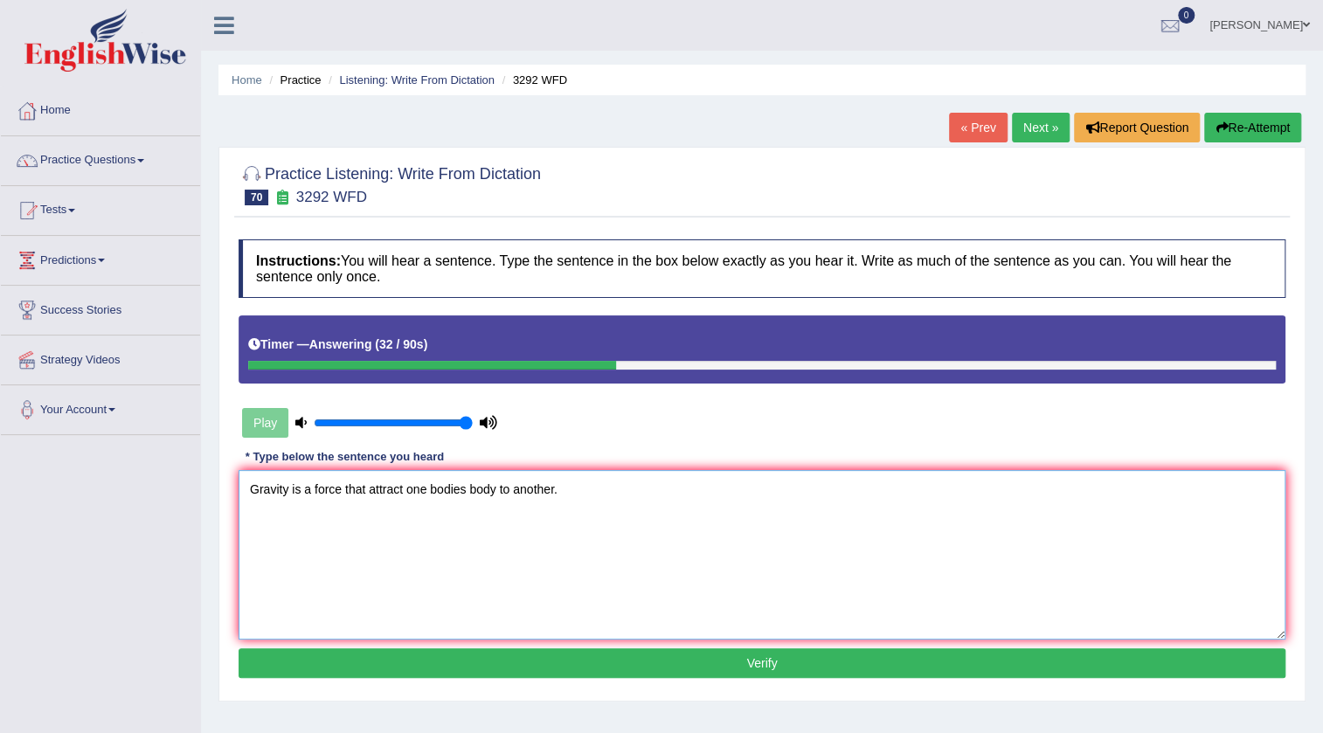
type textarea "Gravity is a force that attract one bodies body to another."
click at [725, 668] on button "Verify" at bounding box center [762, 663] width 1047 height 30
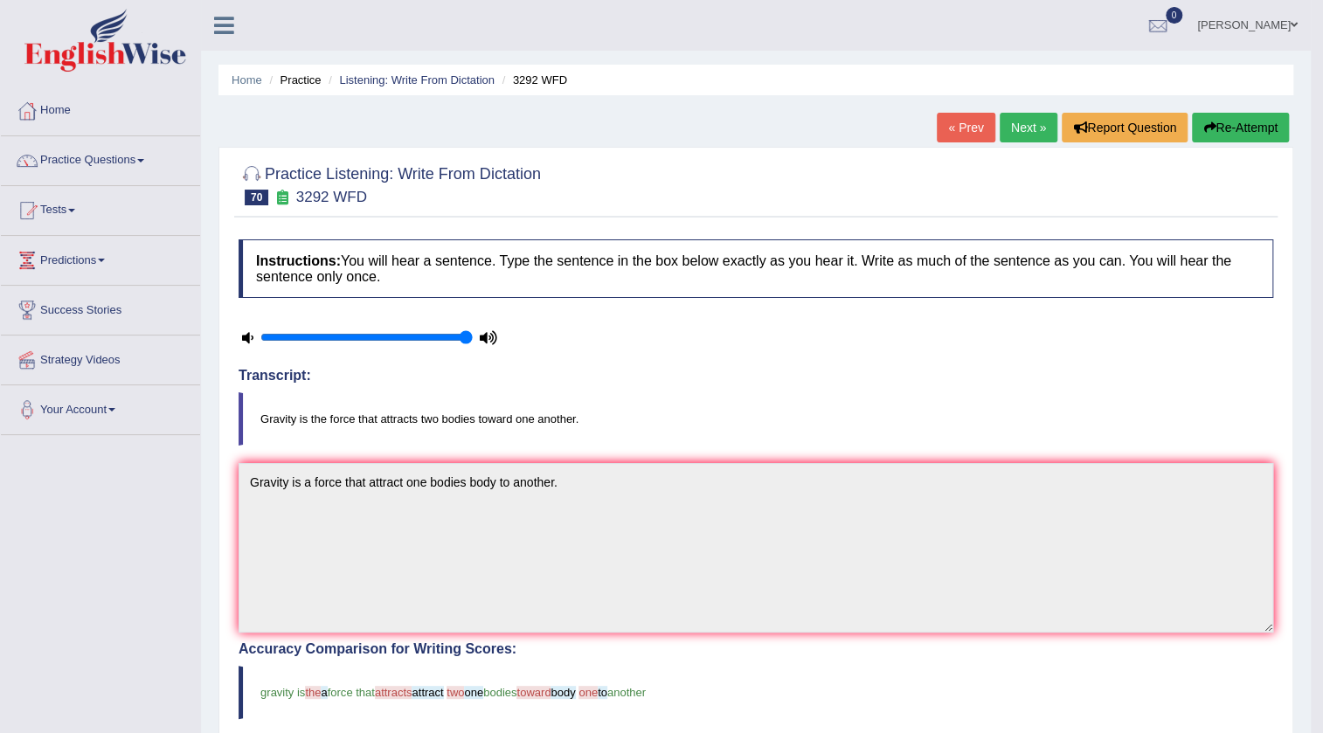
click at [1209, 135] on button "Re-Attempt" at bounding box center [1240, 128] width 97 height 30
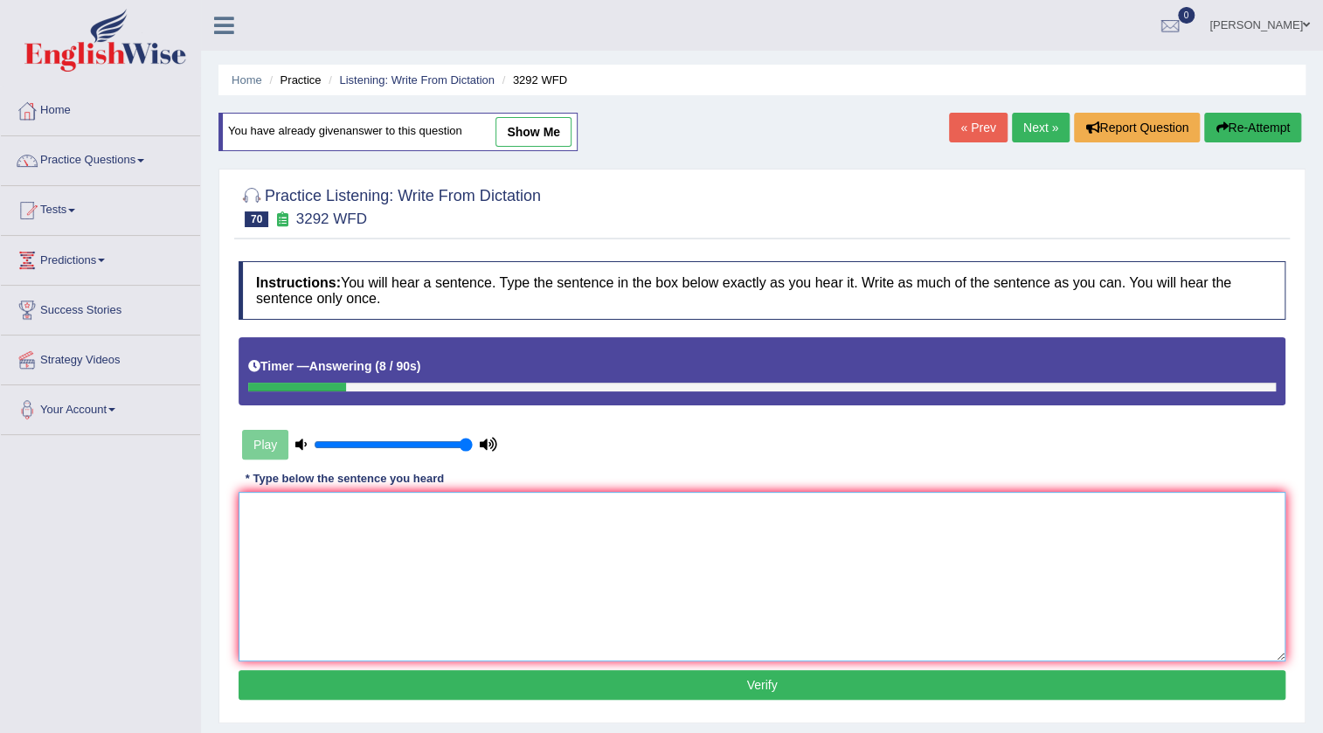
click at [506, 530] on textarea at bounding box center [762, 577] width 1047 height 170
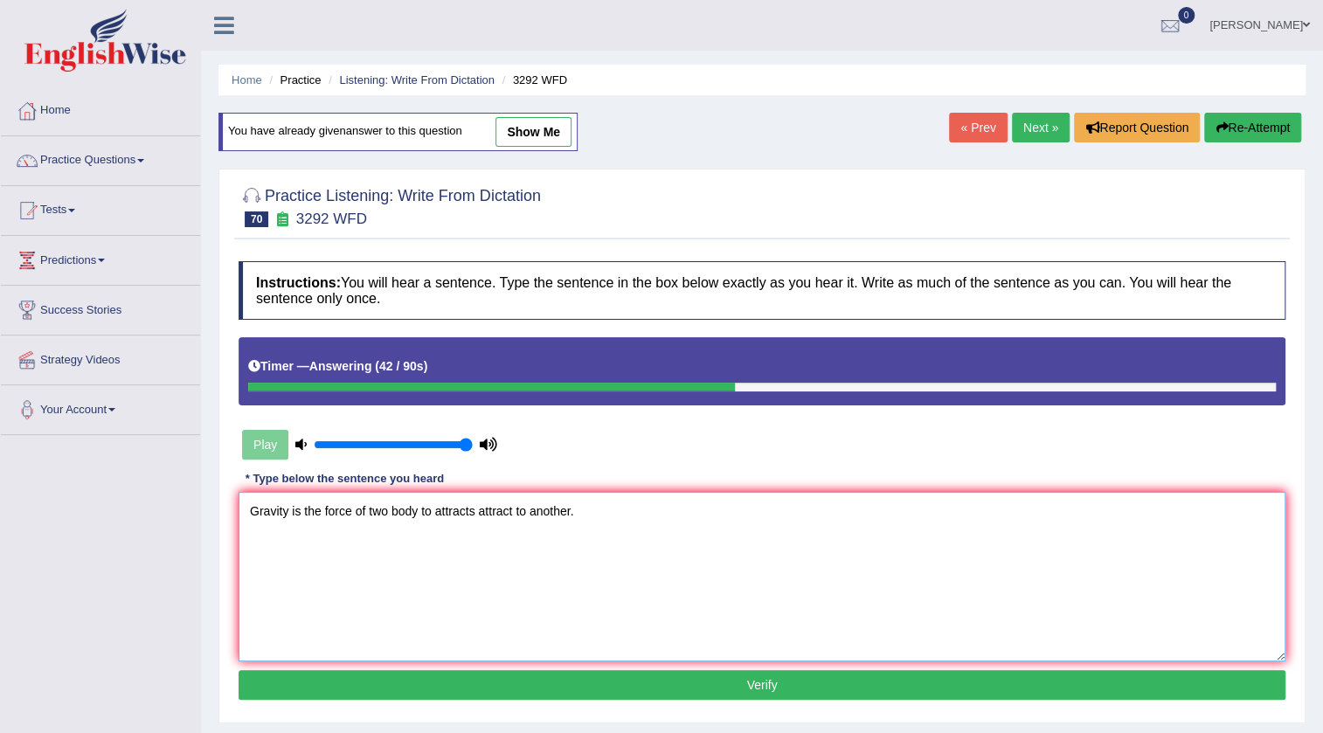
click at [413, 510] on textarea "Gravity is the force of two body to attracts attract to another." at bounding box center [762, 577] width 1047 height 170
click at [411, 508] on textarea "Gravity is the force of two body to attracts attract to another." at bounding box center [762, 577] width 1047 height 170
click at [419, 507] on textarea "Gravity is the force of two body to attracts attract to another." at bounding box center [762, 577] width 1047 height 170
click at [414, 507] on textarea "Gravity is the force of two body to attracts attract to another." at bounding box center [762, 577] width 1047 height 170
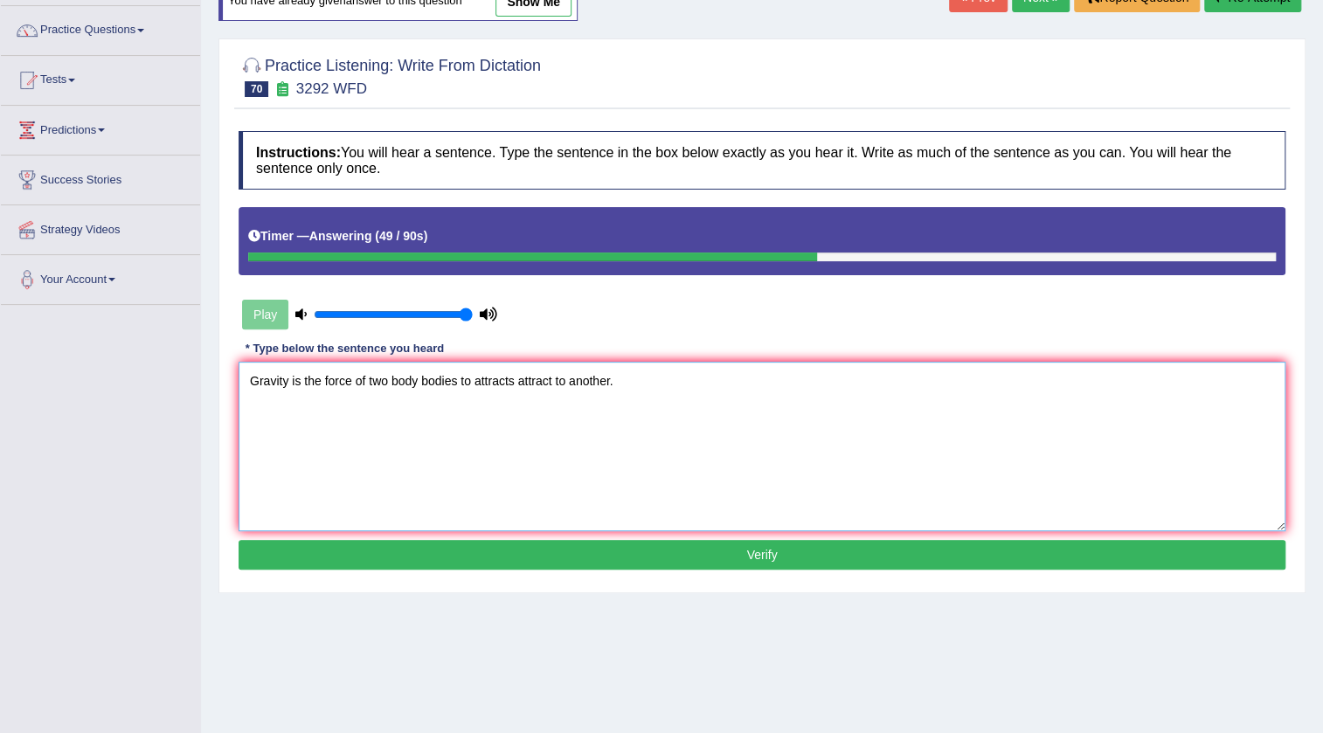
scroll to position [158, 0]
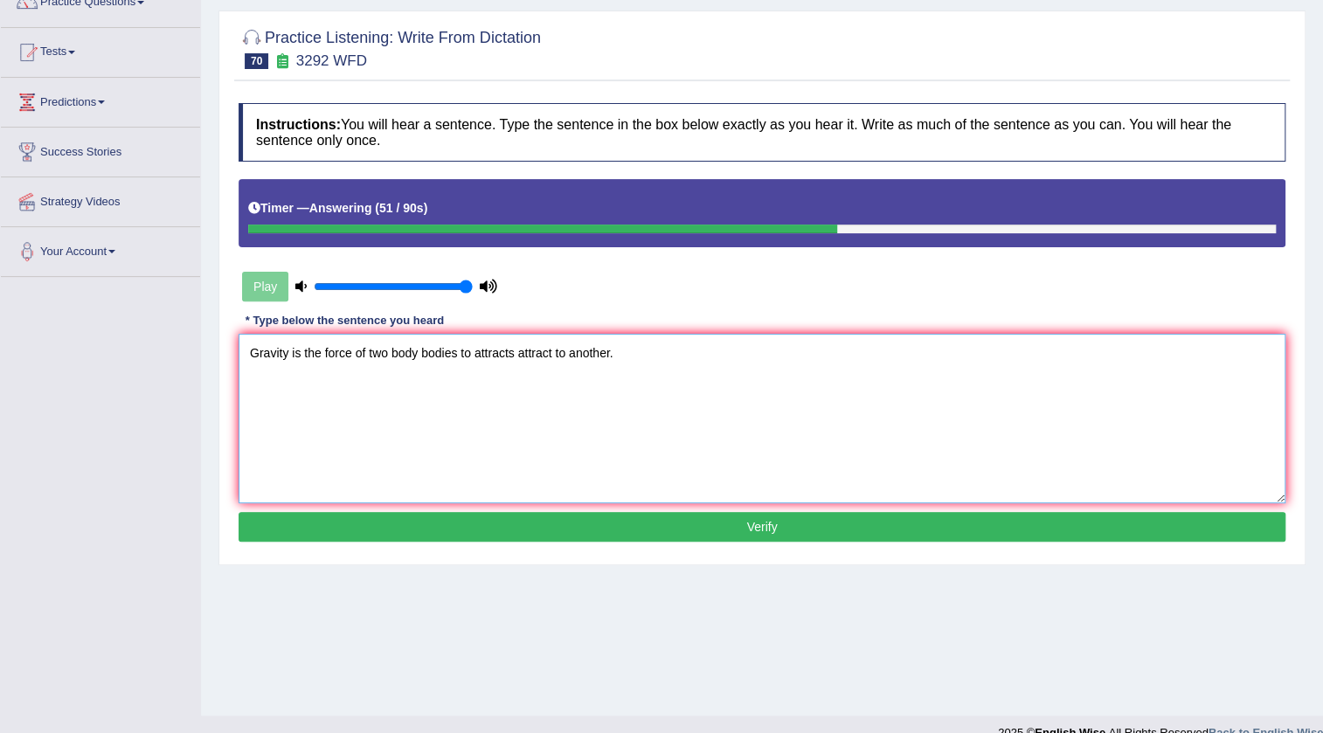
type textarea "Gravity is the force of two body bodies to attracts attract to another."
click at [743, 534] on button "Verify" at bounding box center [762, 527] width 1047 height 30
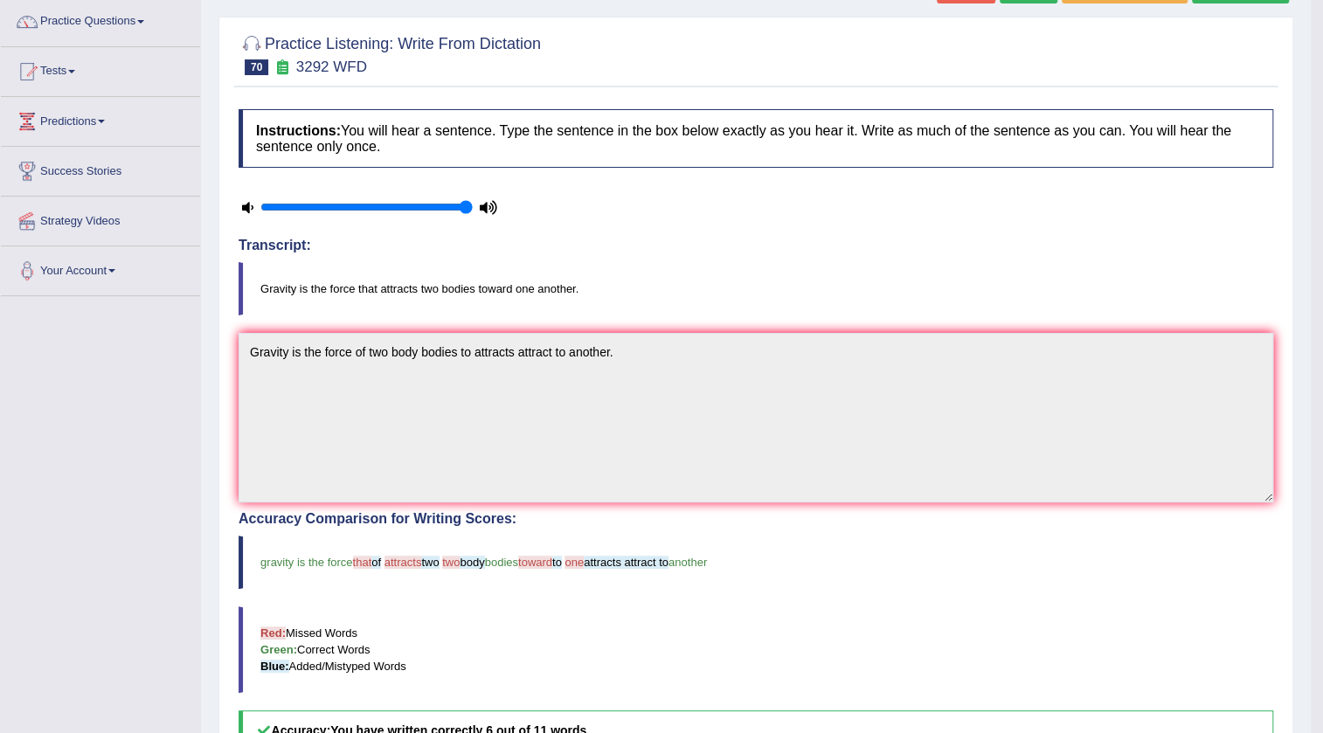
scroll to position [61, 0]
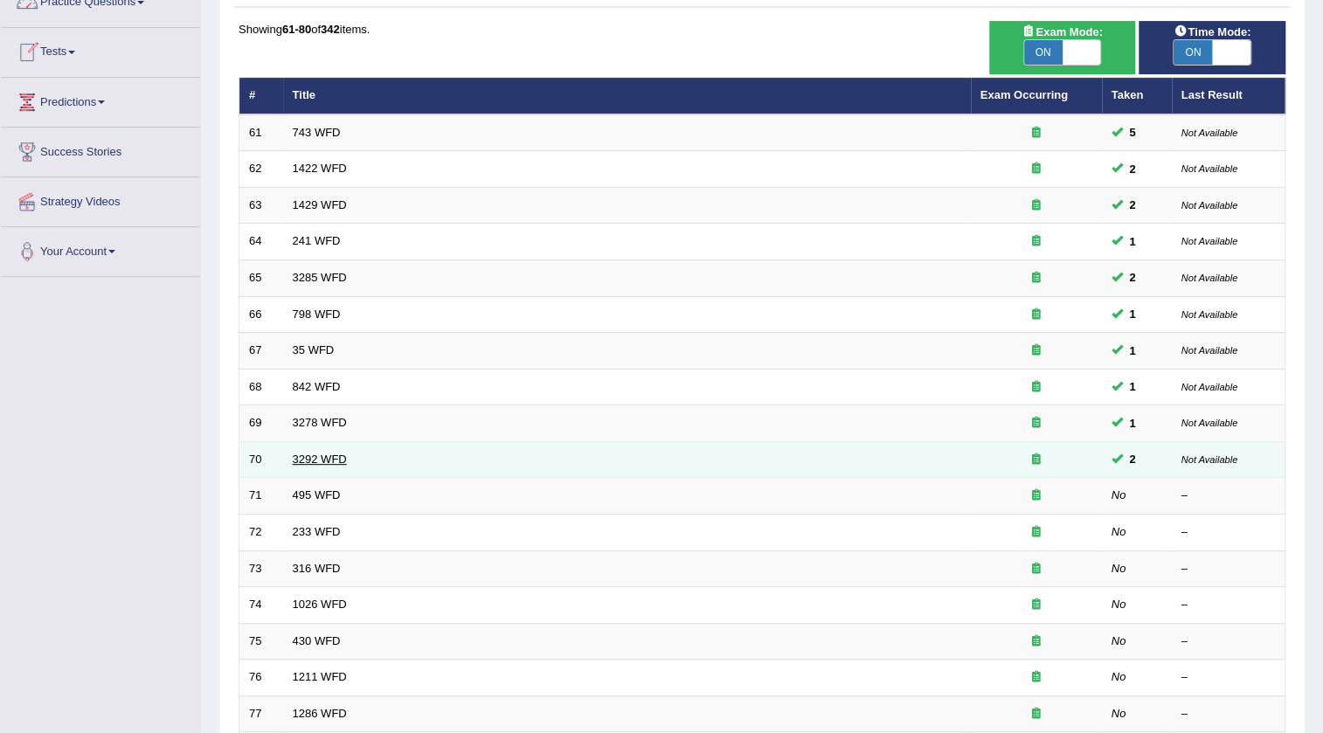
click at [298, 453] on link "3292 WFD" at bounding box center [320, 459] width 54 height 13
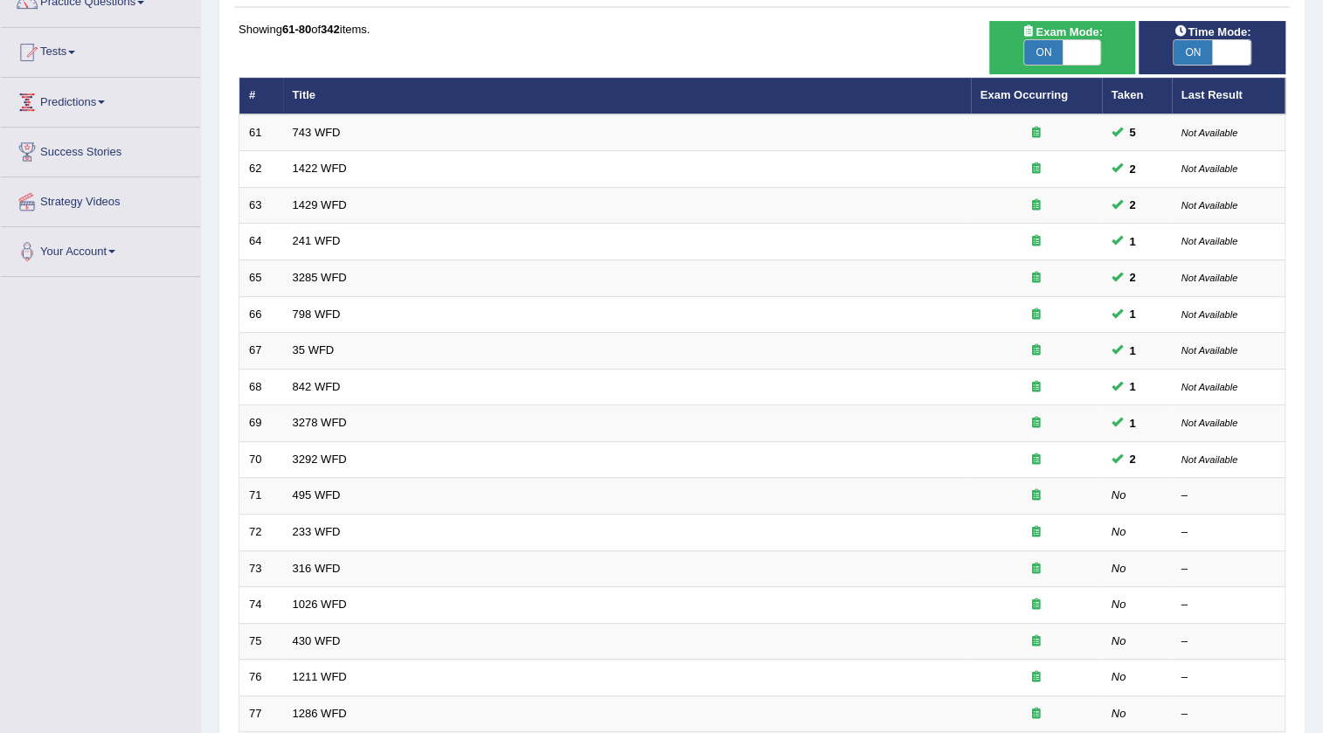
scroll to position [238, 0]
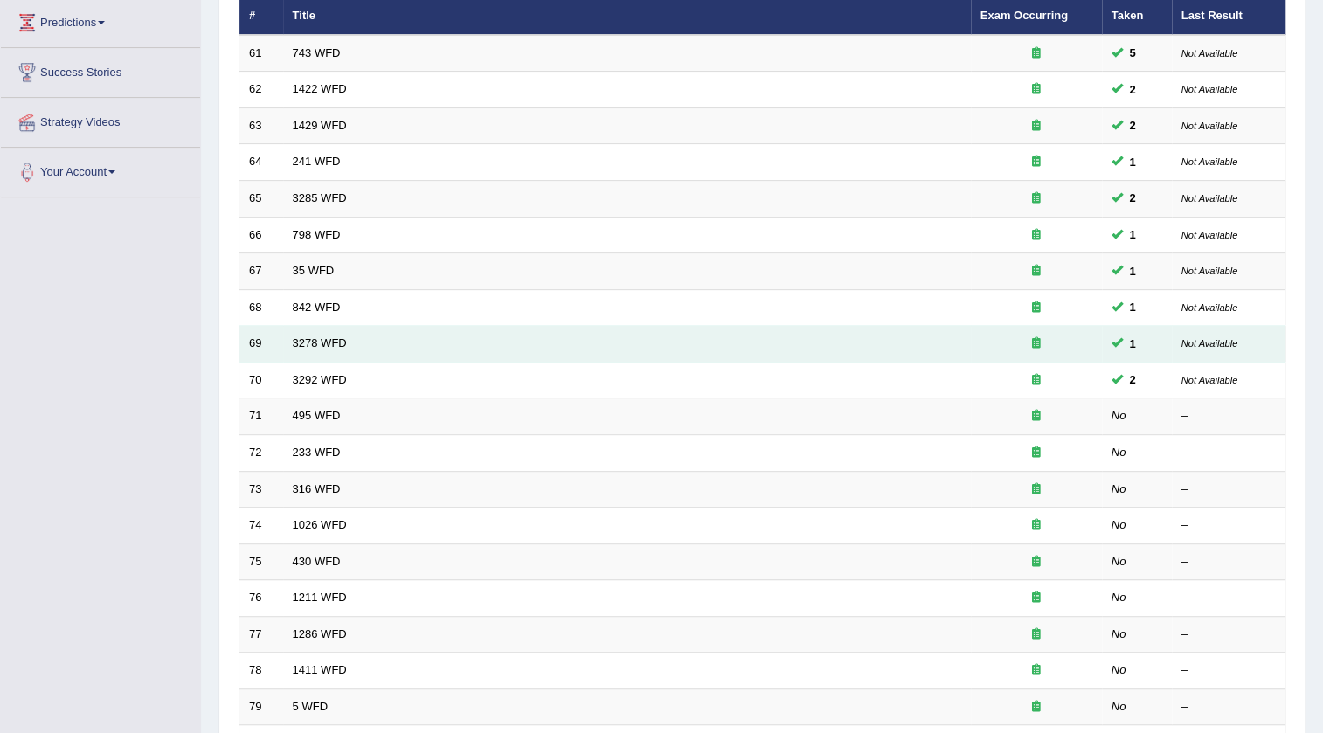
click at [314, 334] on td "3278 WFD" at bounding box center [627, 344] width 688 height 37
click at [314, 338] on link "3278 WFD" at bounding box center [320, 342] width 54 height 13
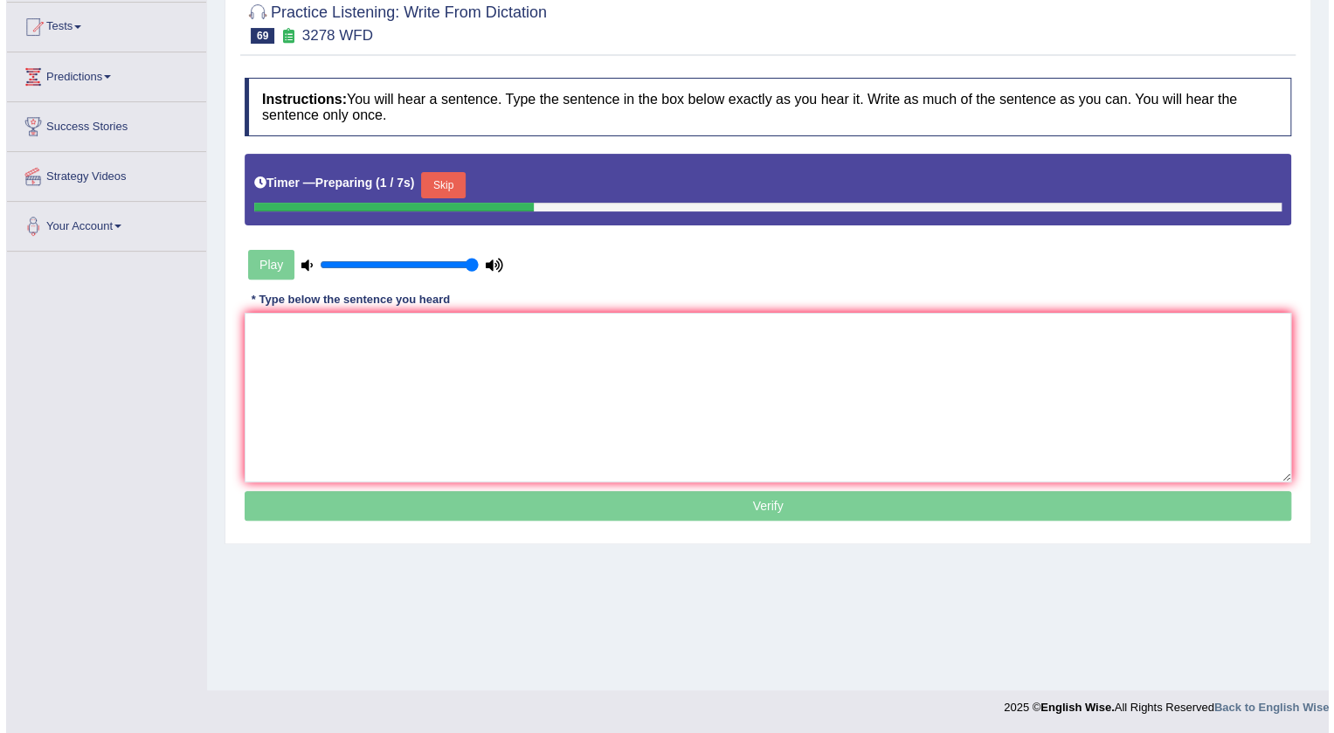
scroll to position [105, 0]
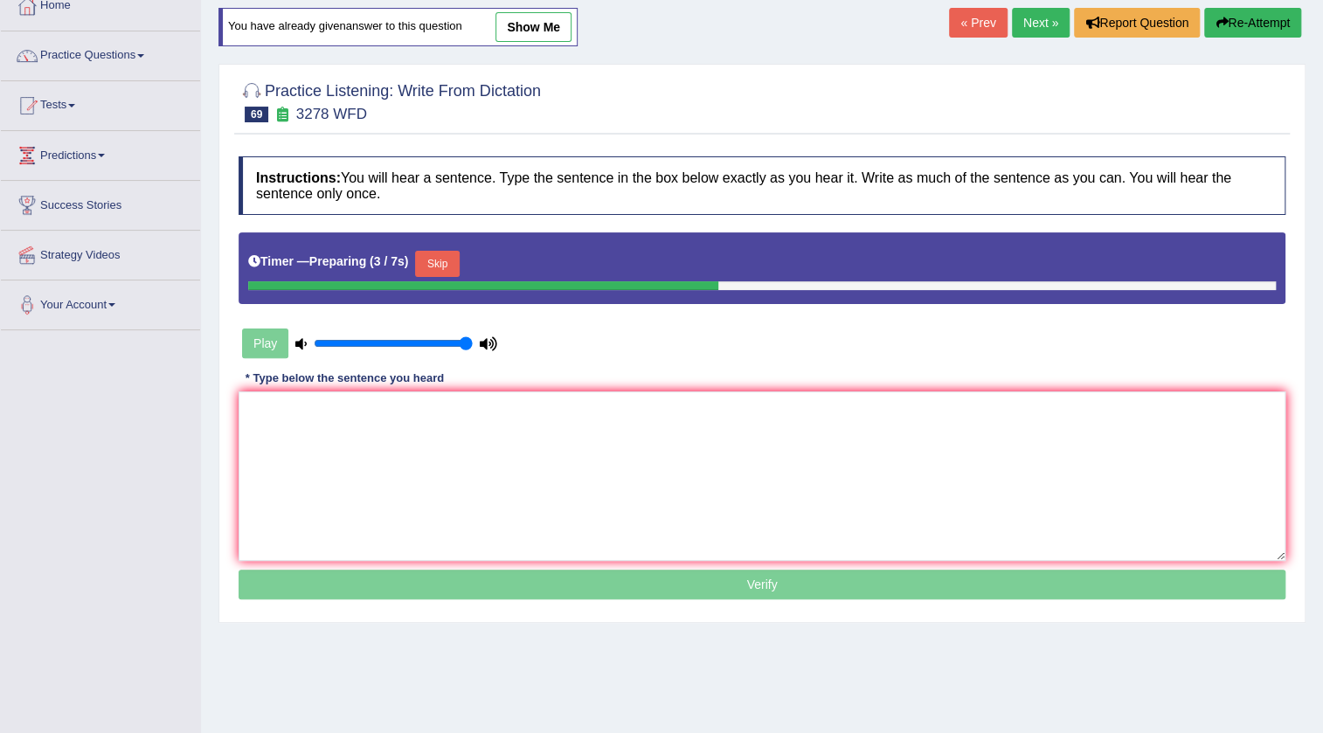
click at [539, 34] on link "show me" at bounding box center [533, 27] width 76 height 30
type textarea "It is important to plan your study time carefully.."
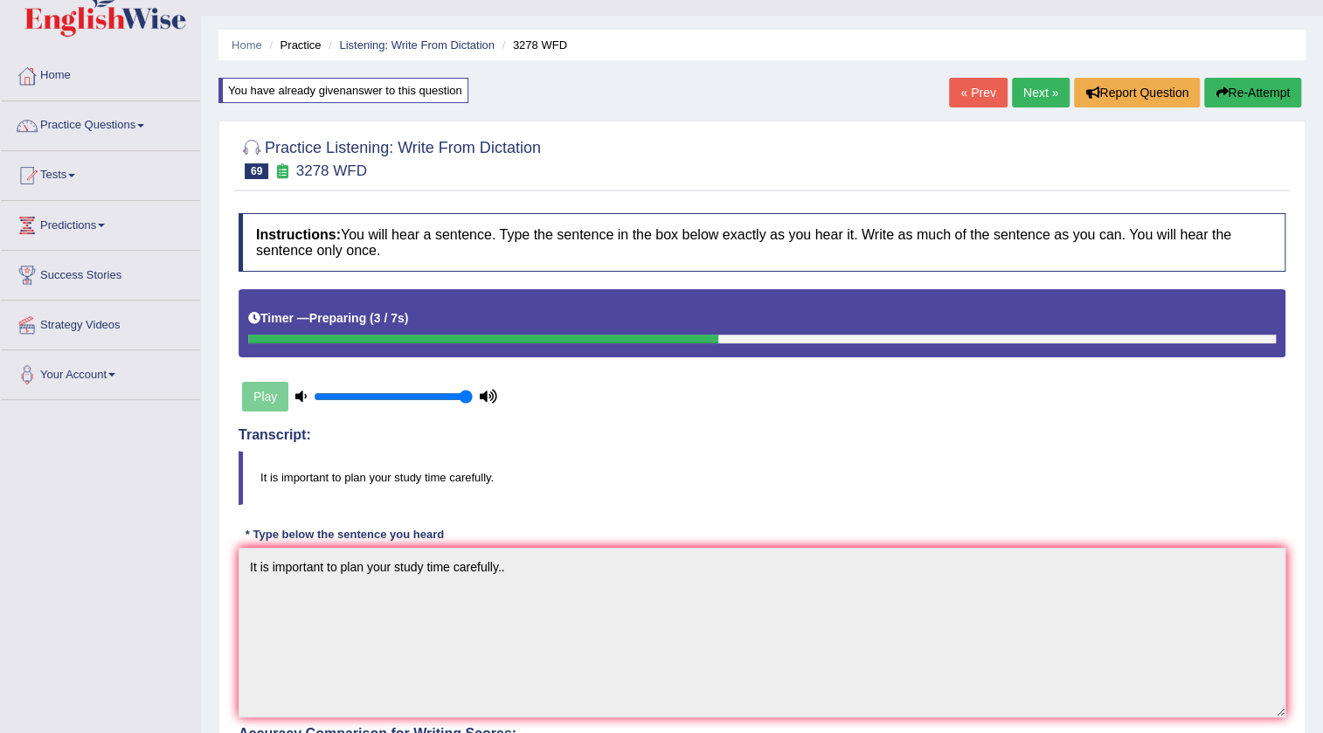
scroll to position [0, 0]
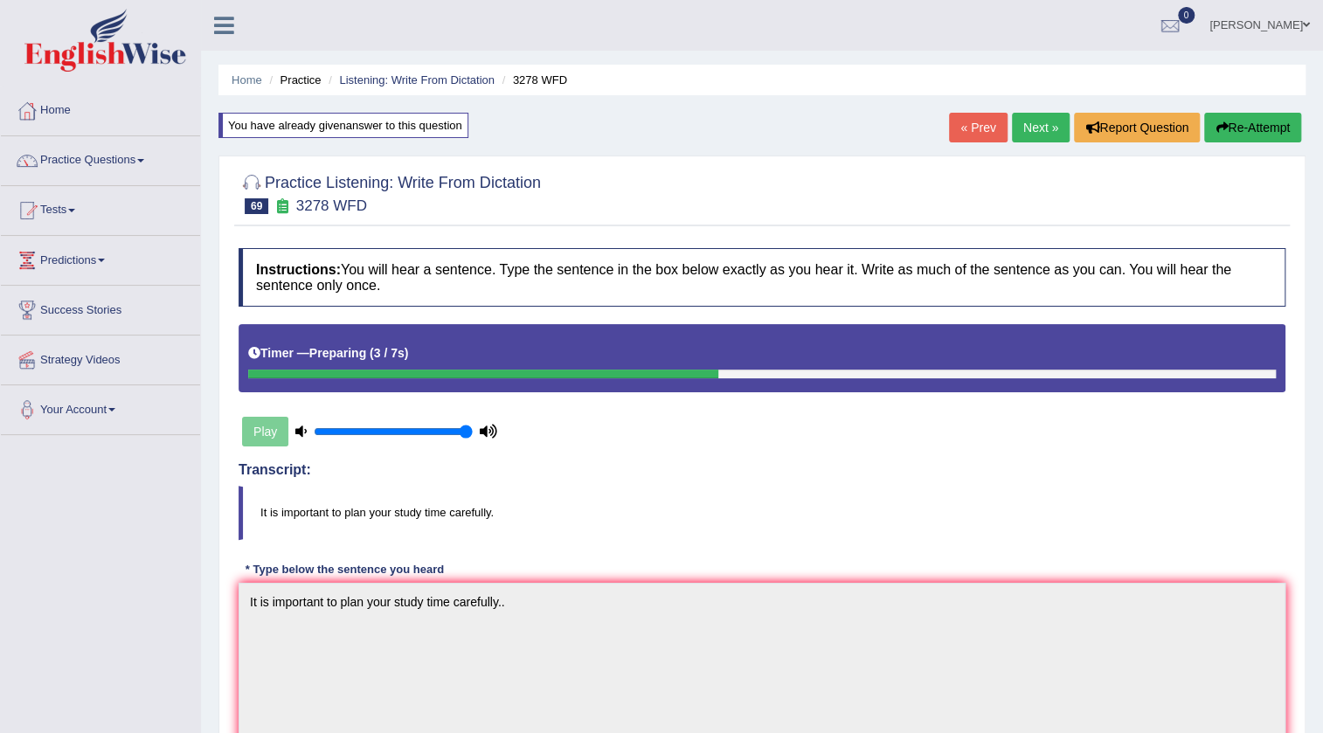
click at [1311, 21] on link "[PERSON_NAME]" at bounding box center [1259, 22] width 127 height 45
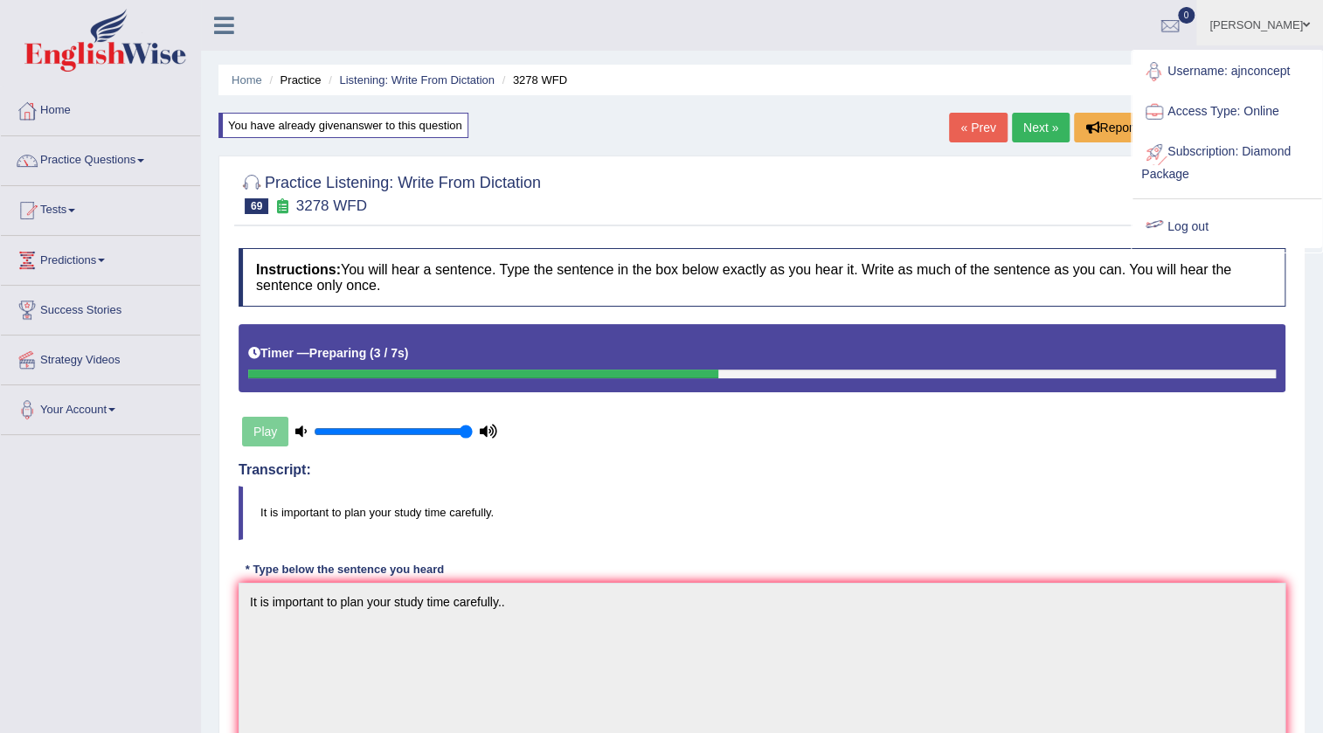
click at [1177, 224] on link "Log out" at bounding box center [1226, 227] width 189 height 40
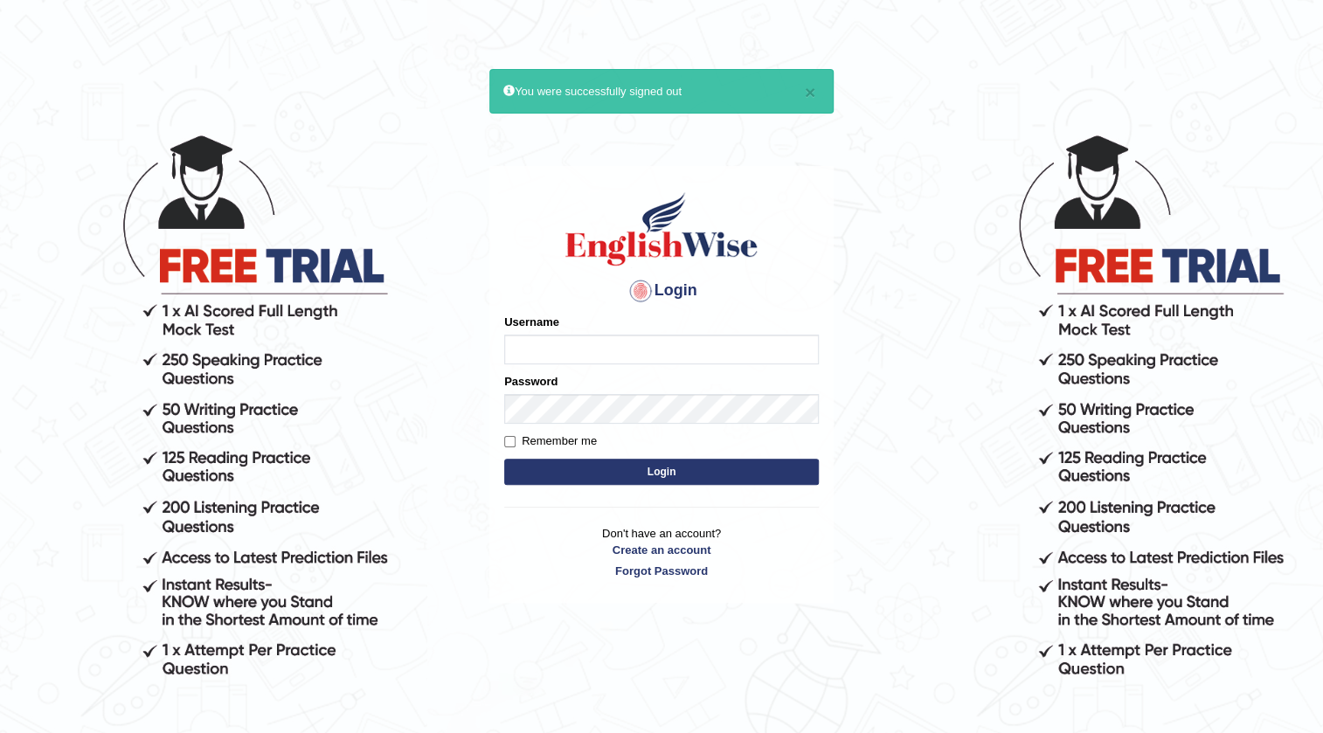
click at [655, 351] on input "Username" at bounding box center [661, 350] width 315 height 30
type input "ajnconcept"
click at [615, 467] on button "Login" at bounding box center [661, 472] width 315 height 26
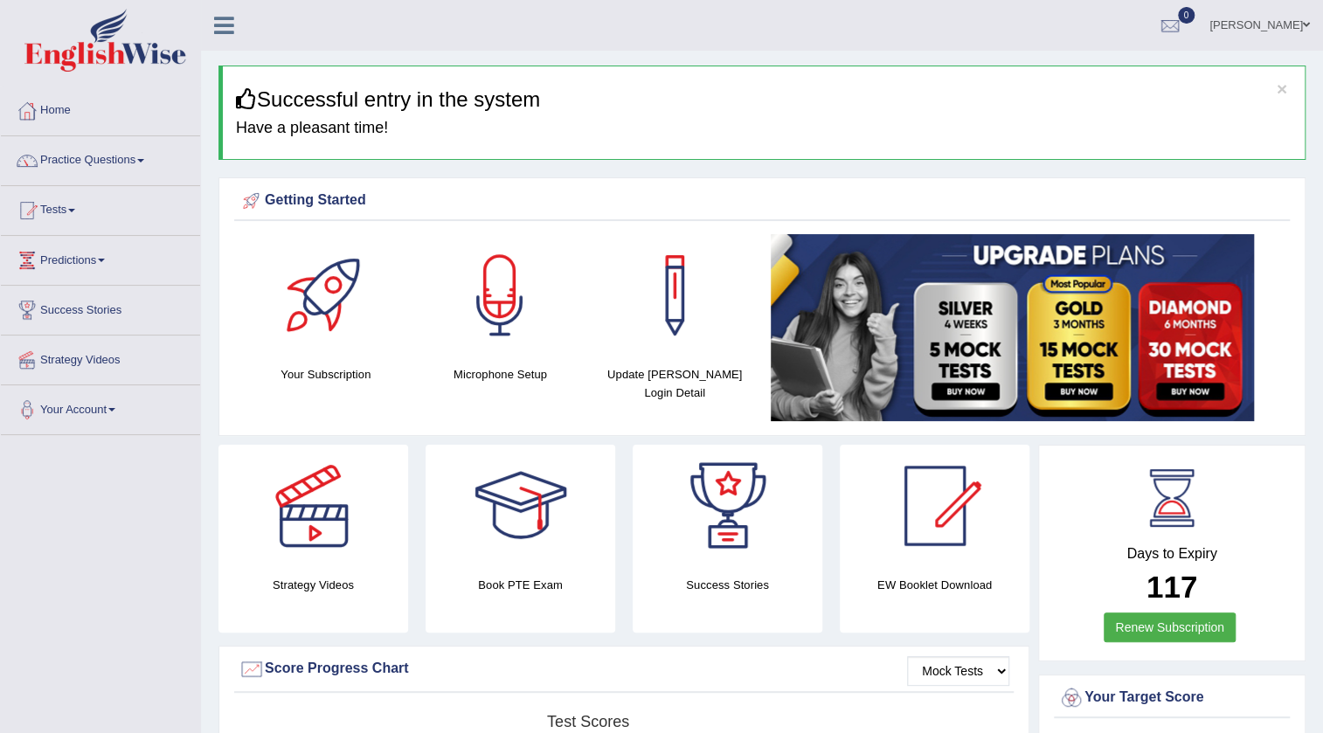
click at [1305, 23] on span at bounding box center [1306, 24] width 7 height 11
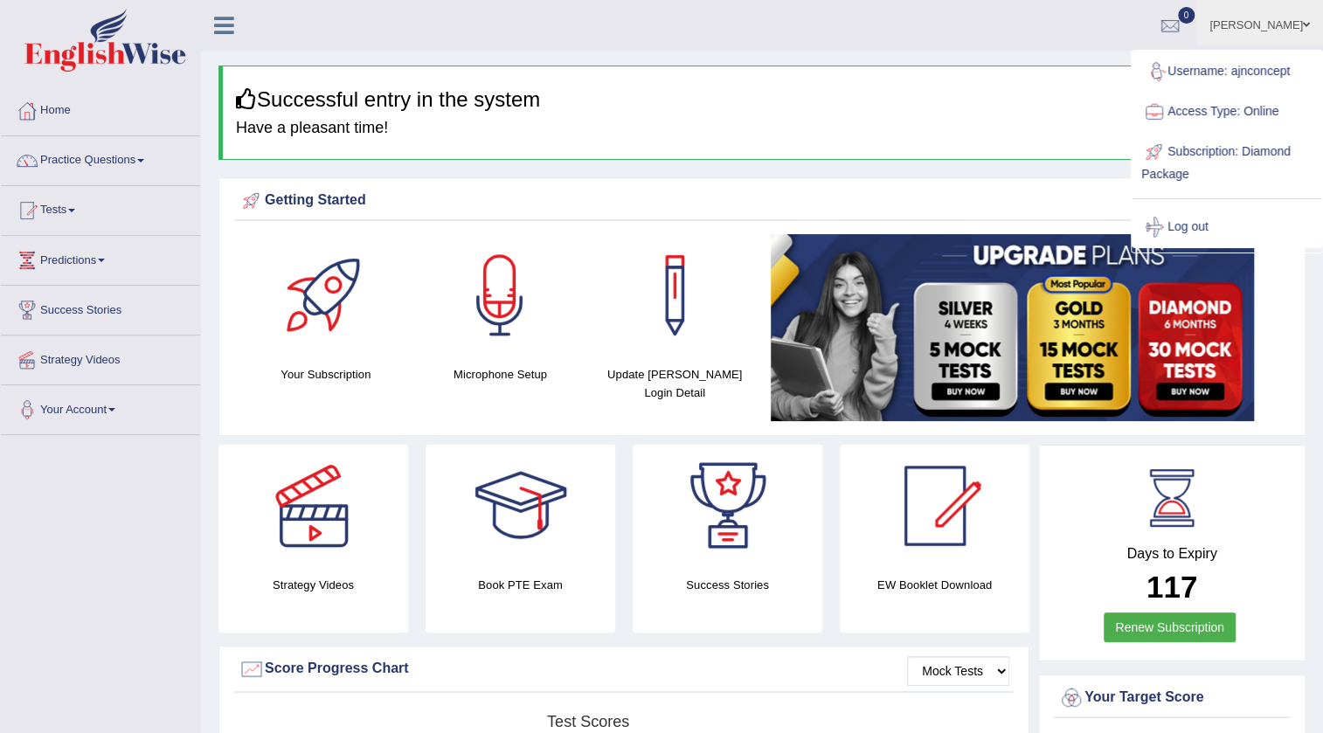
click at [1305, 23] on span at bounding box center [1306, 24] width 7 height 11
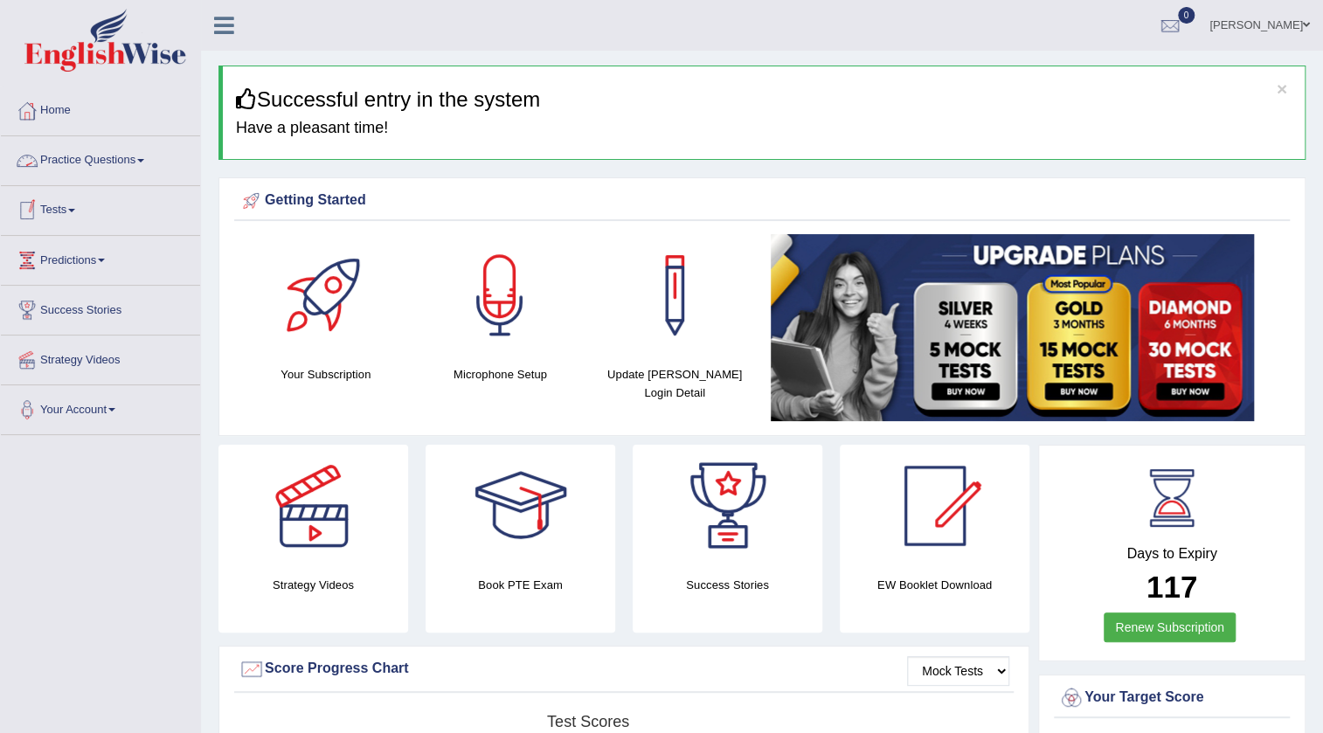
click at [144, 160] on span at bounding box center [140, 160] width 7 height 3
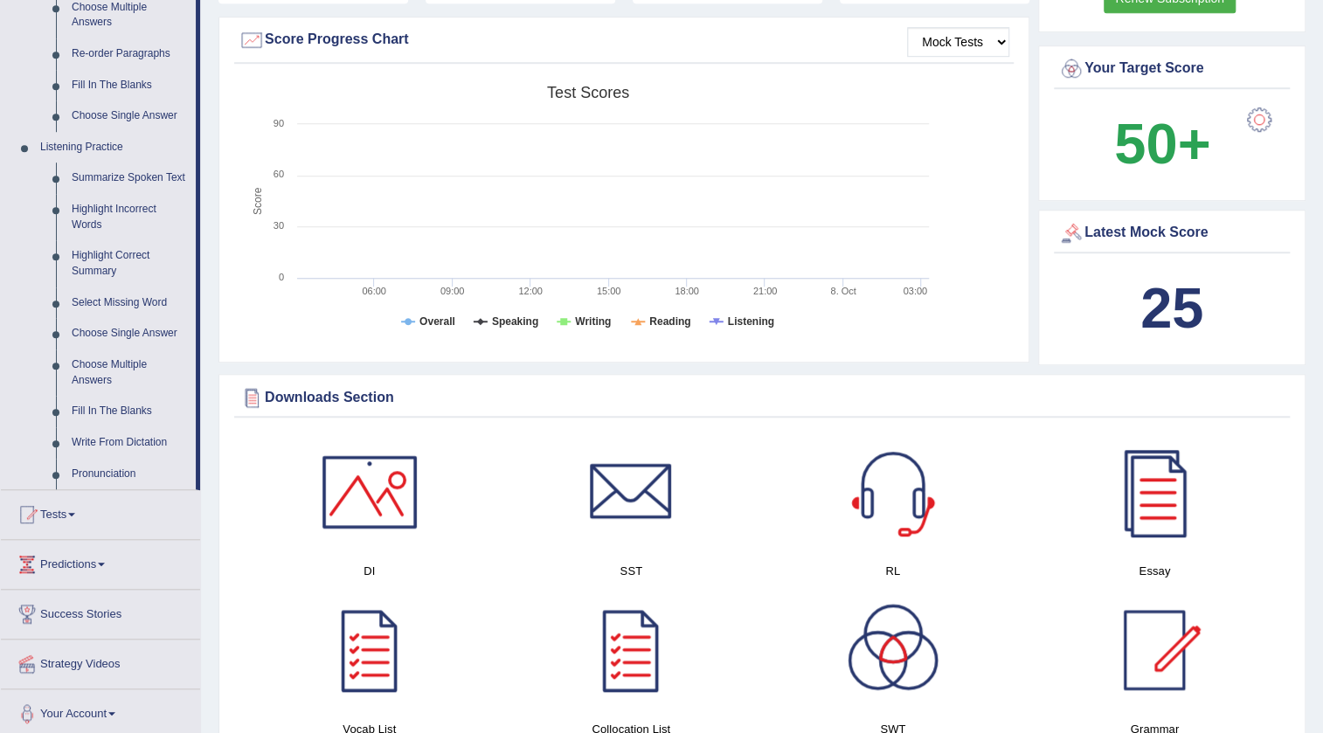
scroll to position [635, 0]
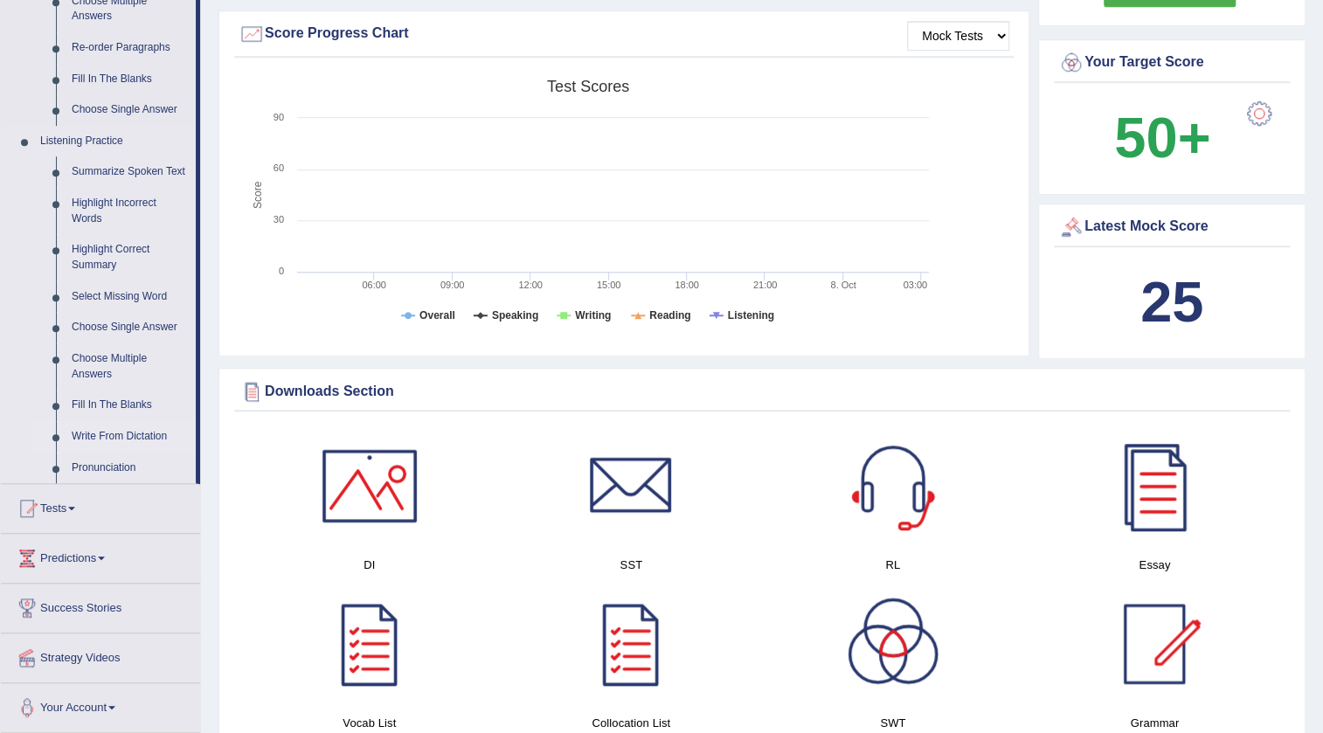
click at [121, 430] on link "Write From Dictation" at bounding box center [130, 436] width 132 height 31
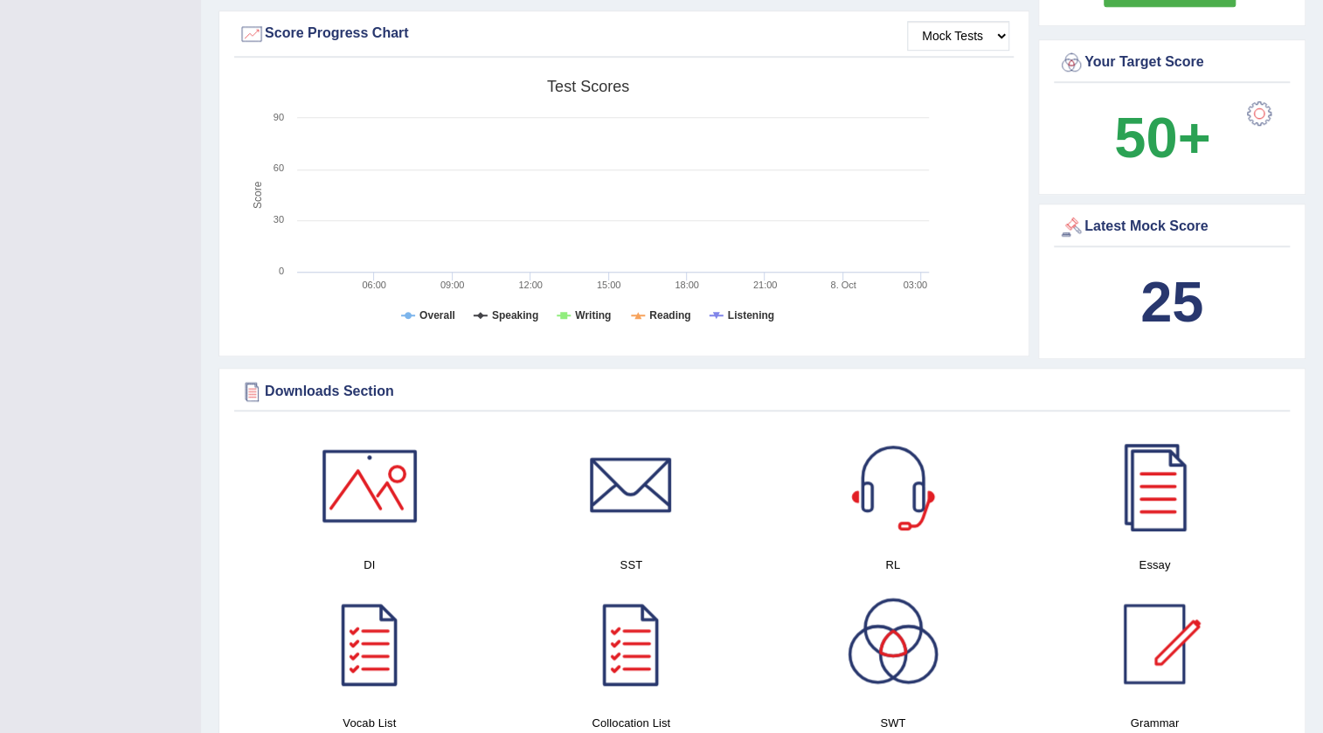
scroll to position [284, 0]
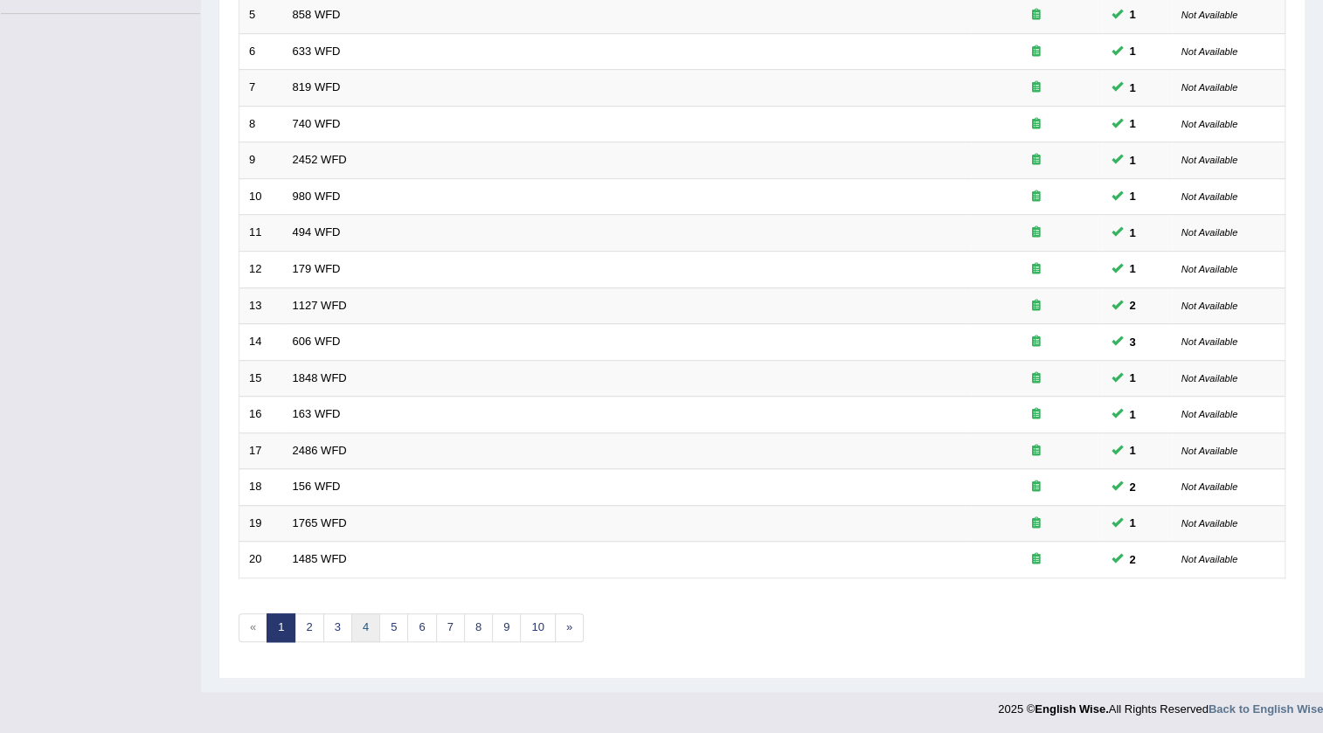
click at [359, 627] on link "4" at bounding box center [365, 627] width 29 height 29
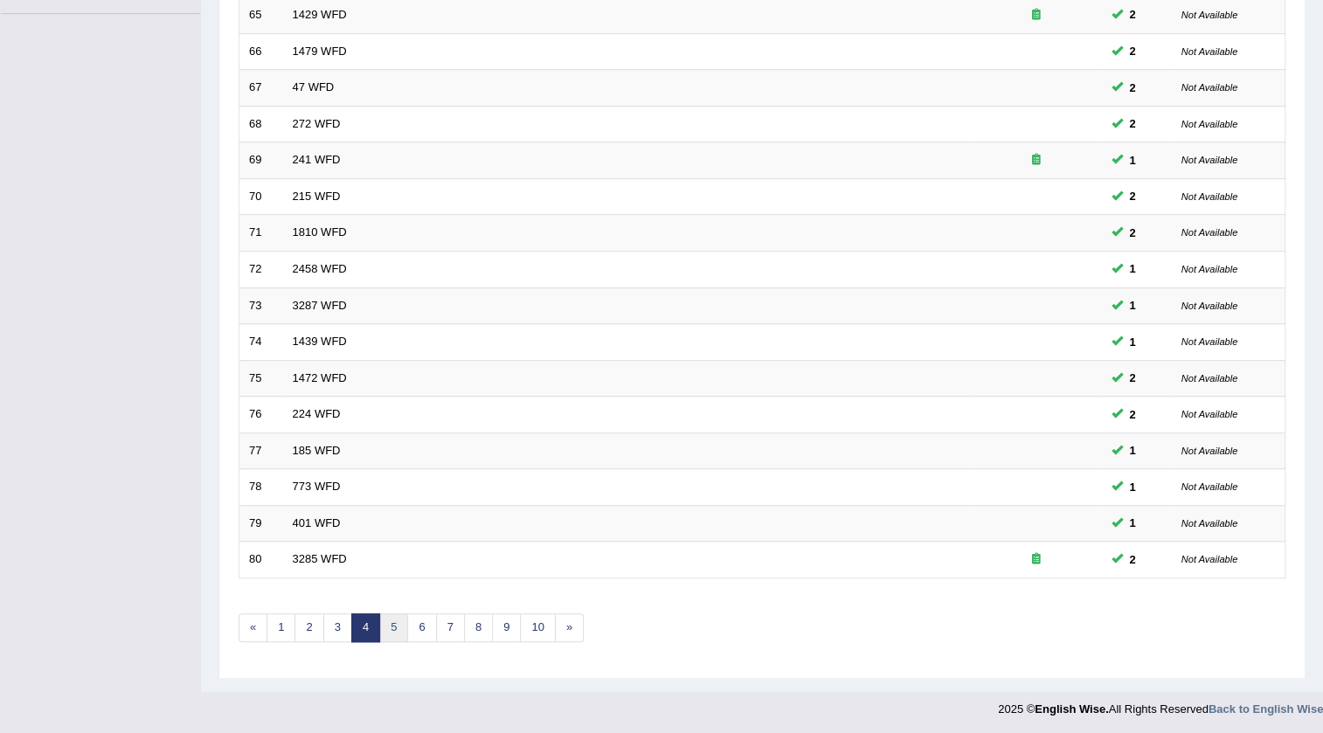
click at [388, 631] on link "5" at bounding box center [393, 627] width 29 height 29
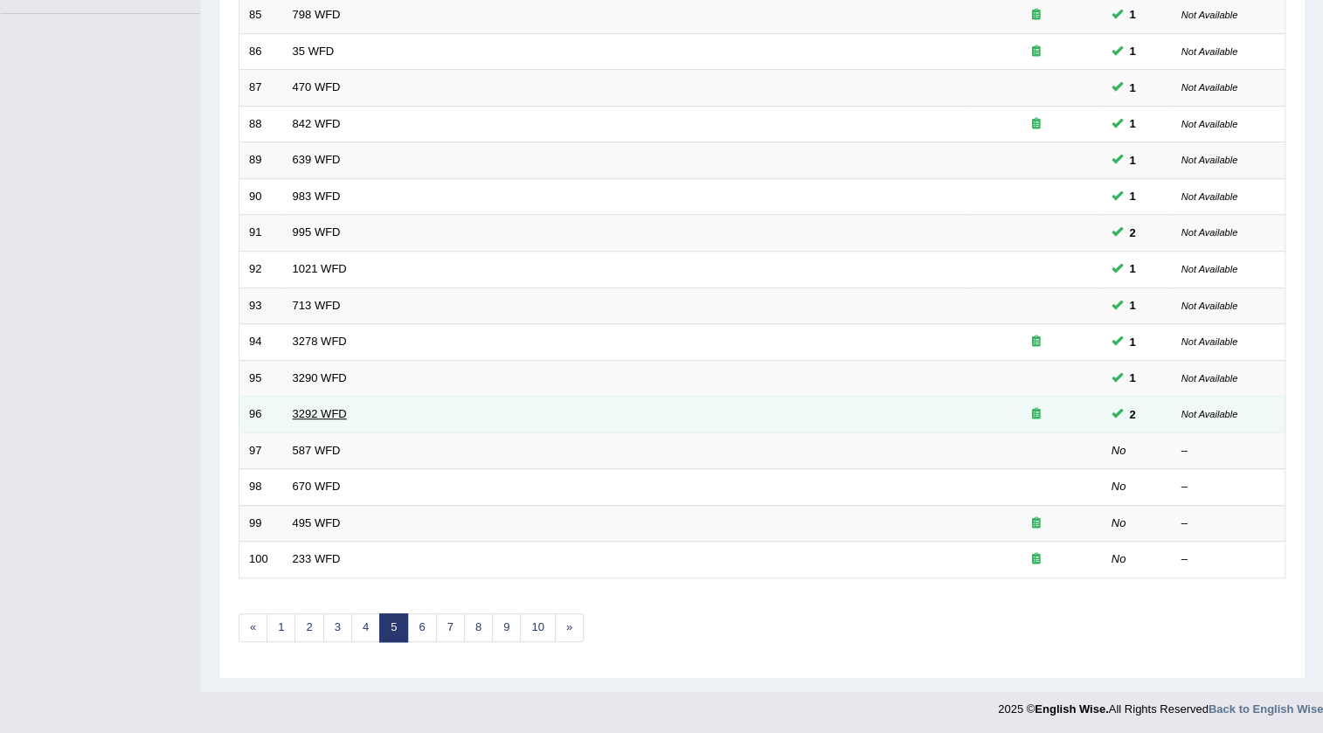
click at [308, 415] on link "3292 WFD" at bounding box center [320, 413] width 54 height 13
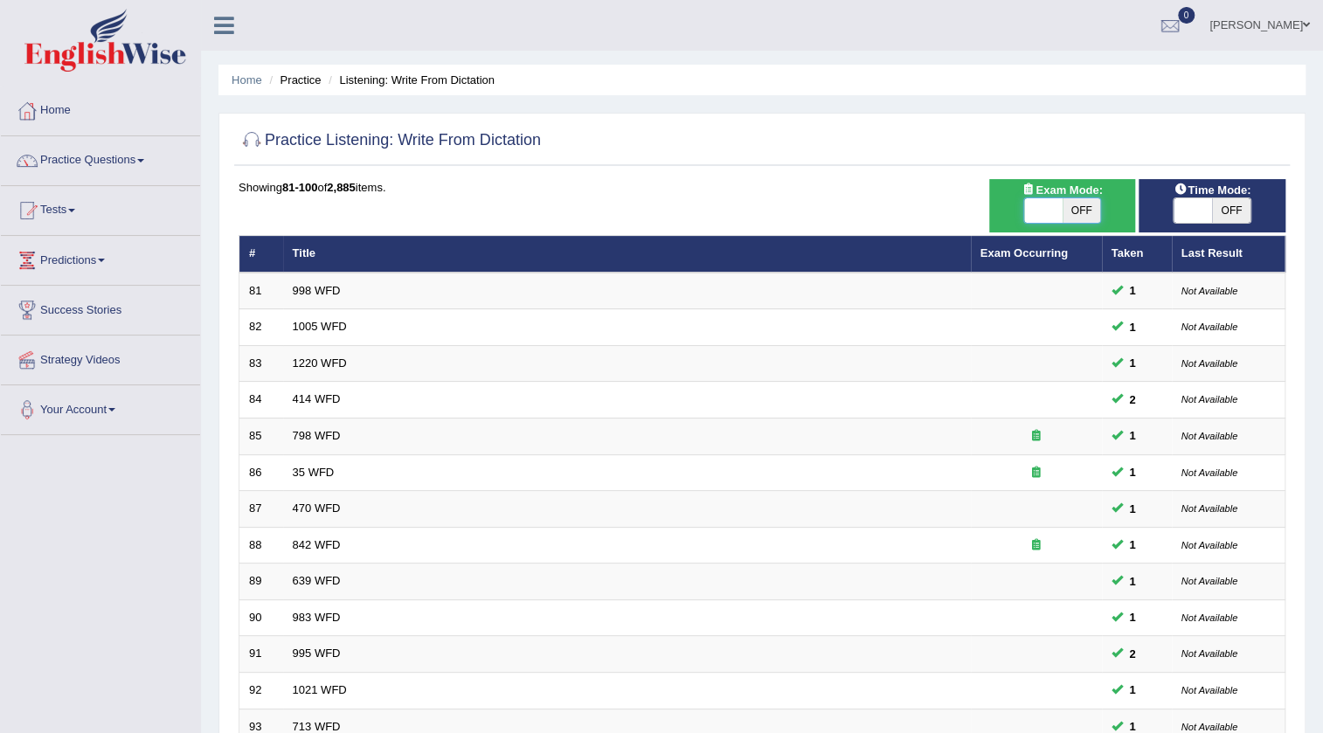
click at [1030, 209] on span at bounding box center [1043, 210] width 38 height 24
checkbox input "true"
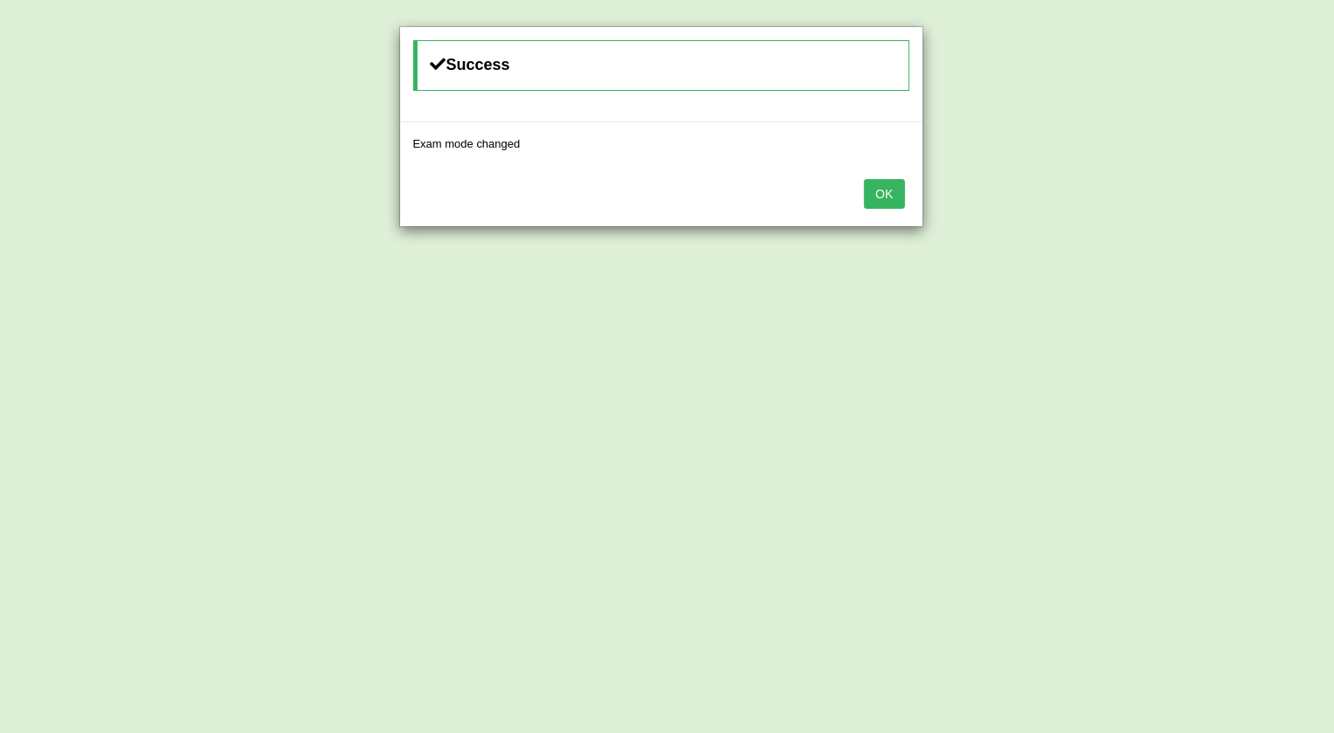
click at [881, 199] on button "OK" at bounding box center [884, 194] width 40 height 30
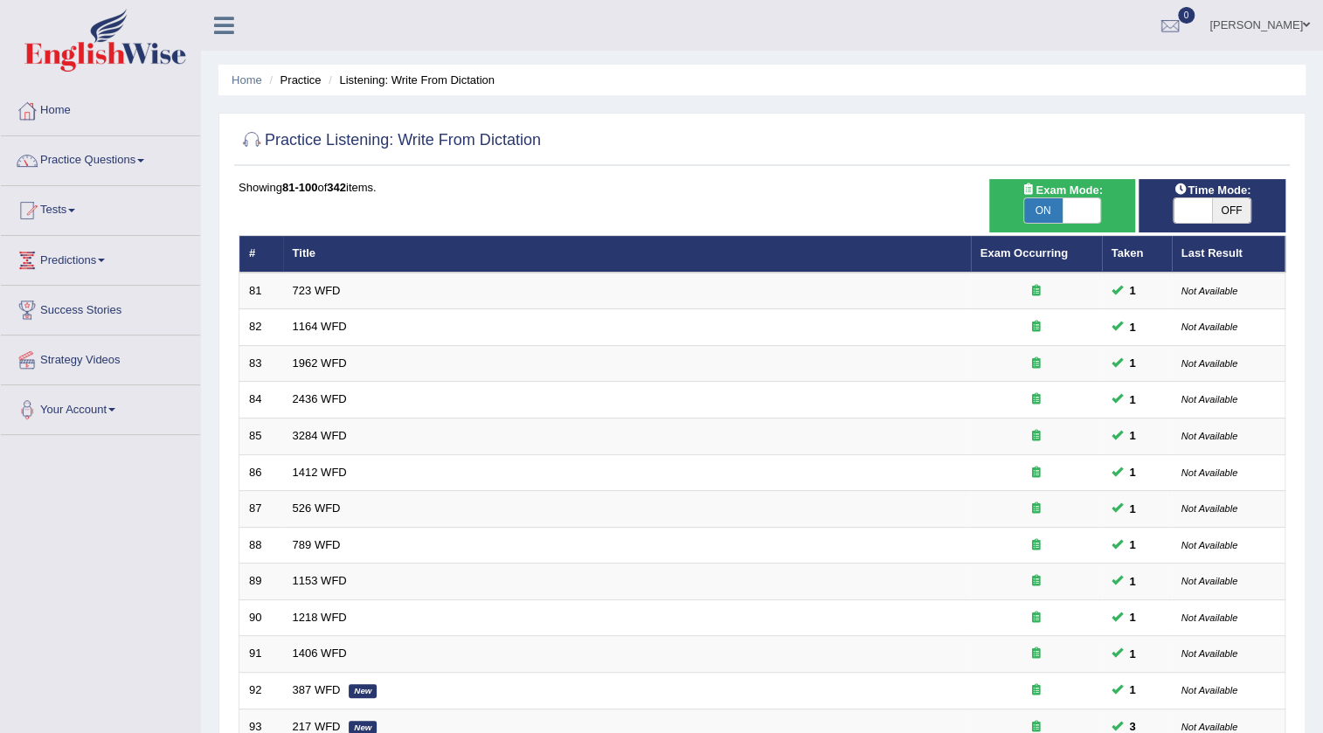
click at [1179, 211] on span at bounding box center [1192, 210] width 38 height 24
checkbox input "true"
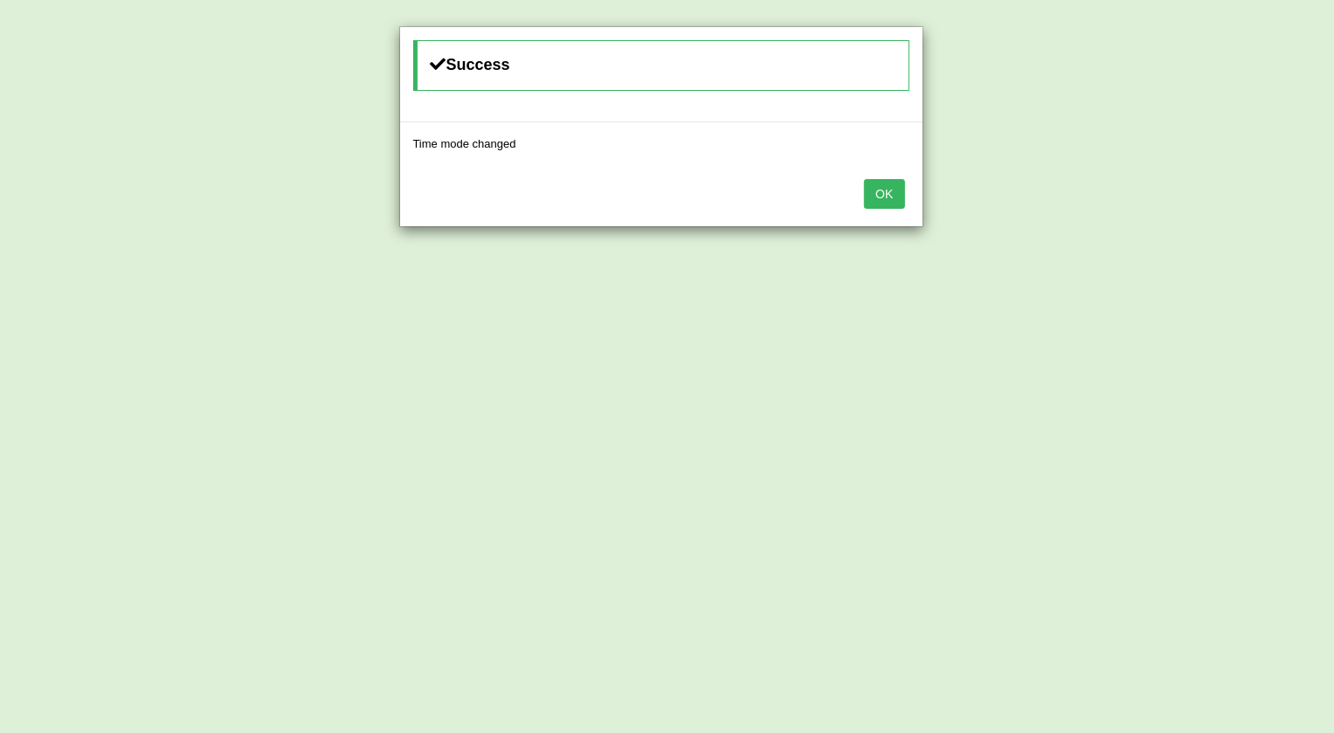
click at [880, 190] on button "OK" at bounding box center [884, 194] width 40 height 30
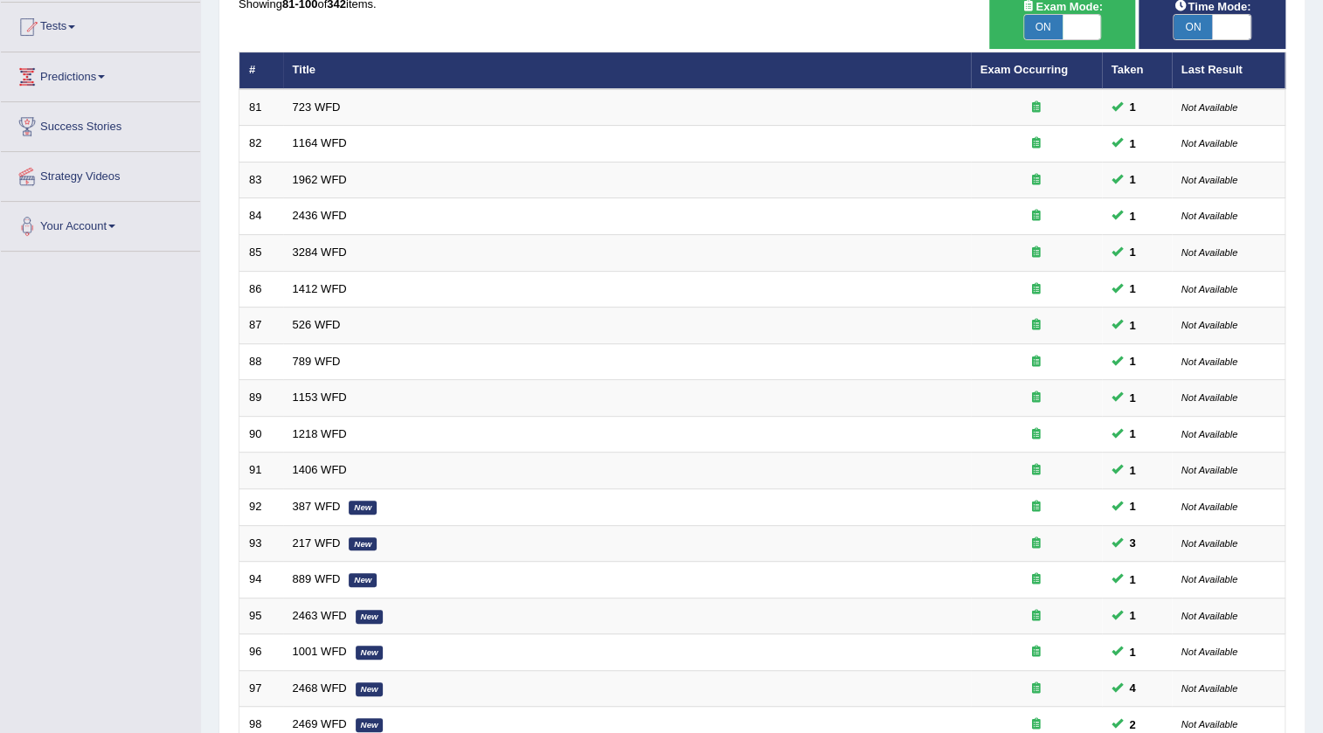
scroll to position [421, 0]
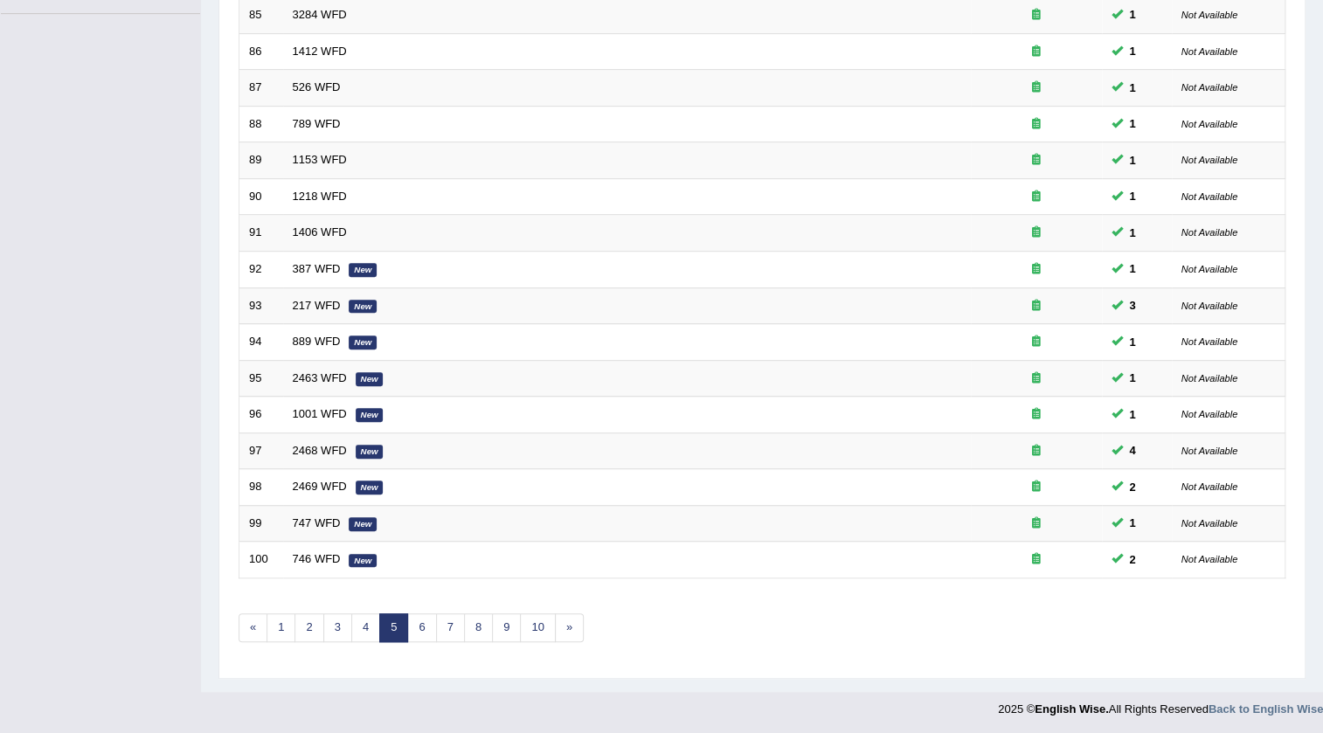
click at [405, 621] on link "5" at bounding box center [393, 627] width 29 height 29
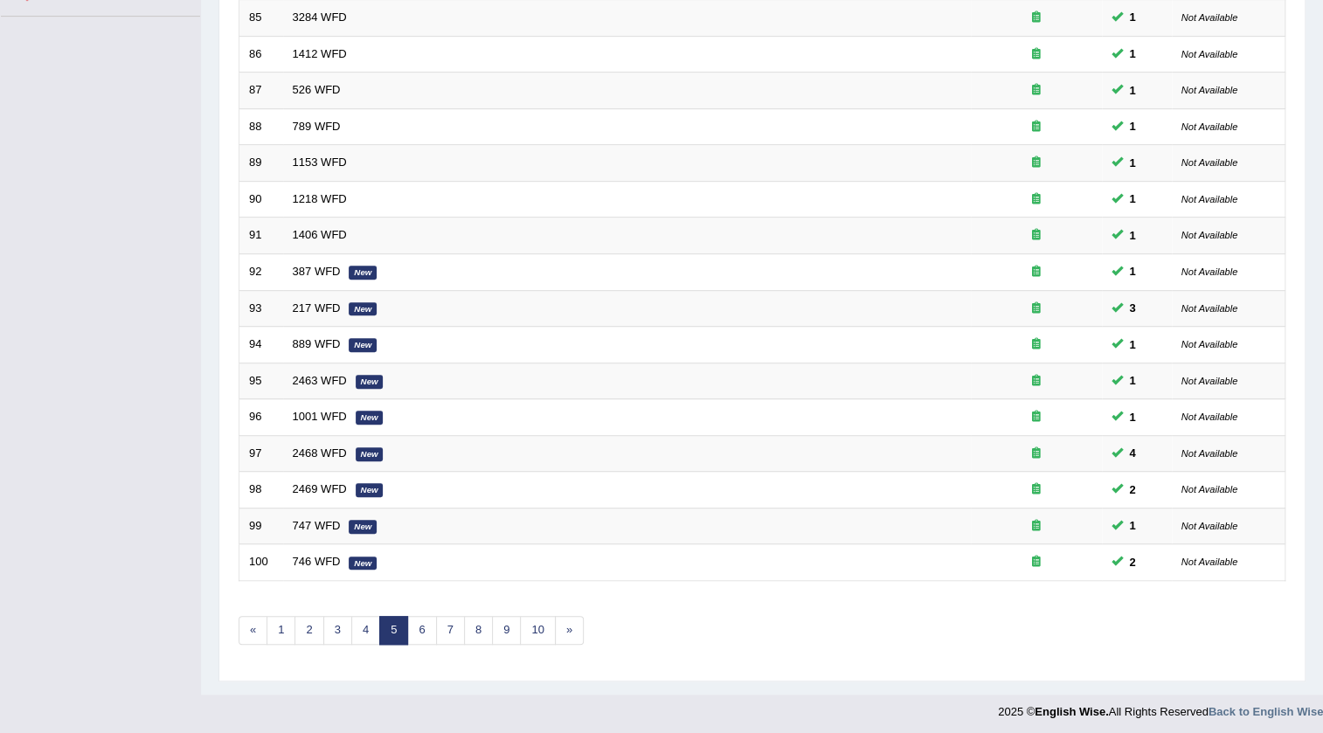
scroll to position [421, 0]
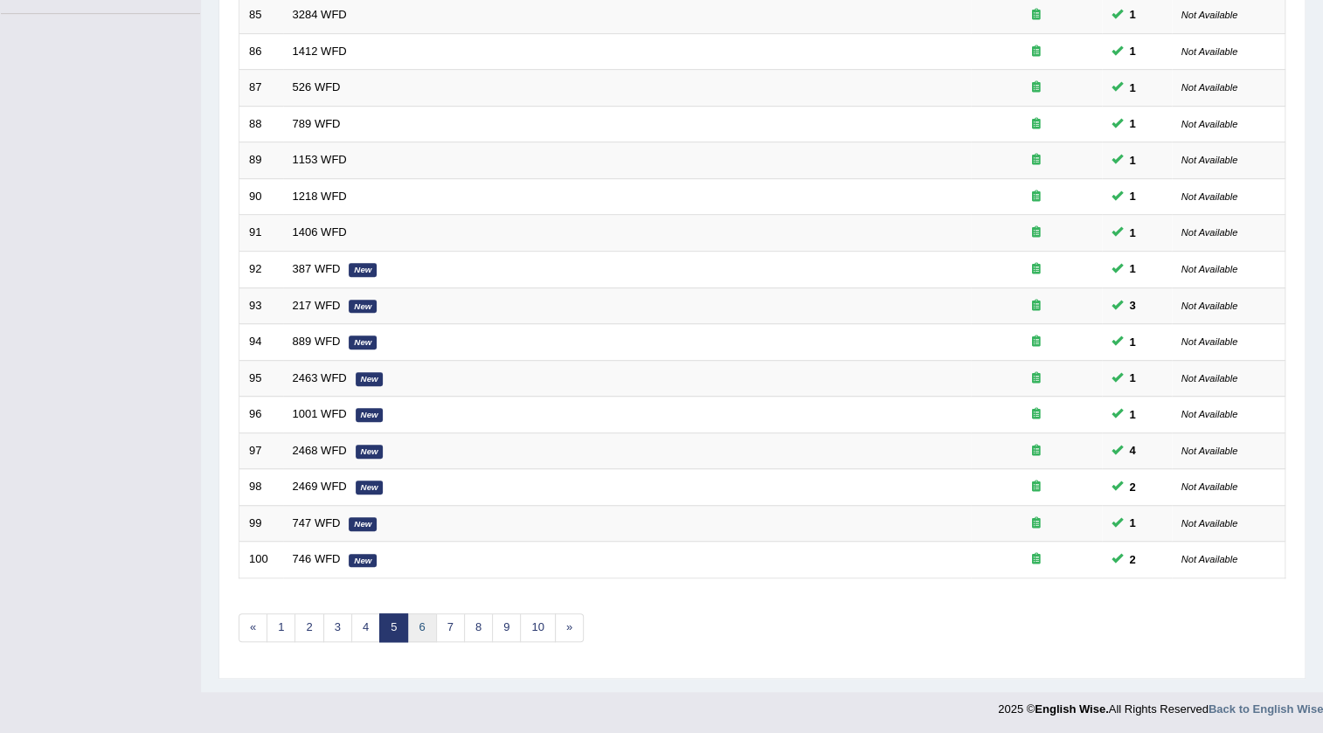
click at [425, 623] on link "6" at bounding box center [421, 627] width 29 height 29
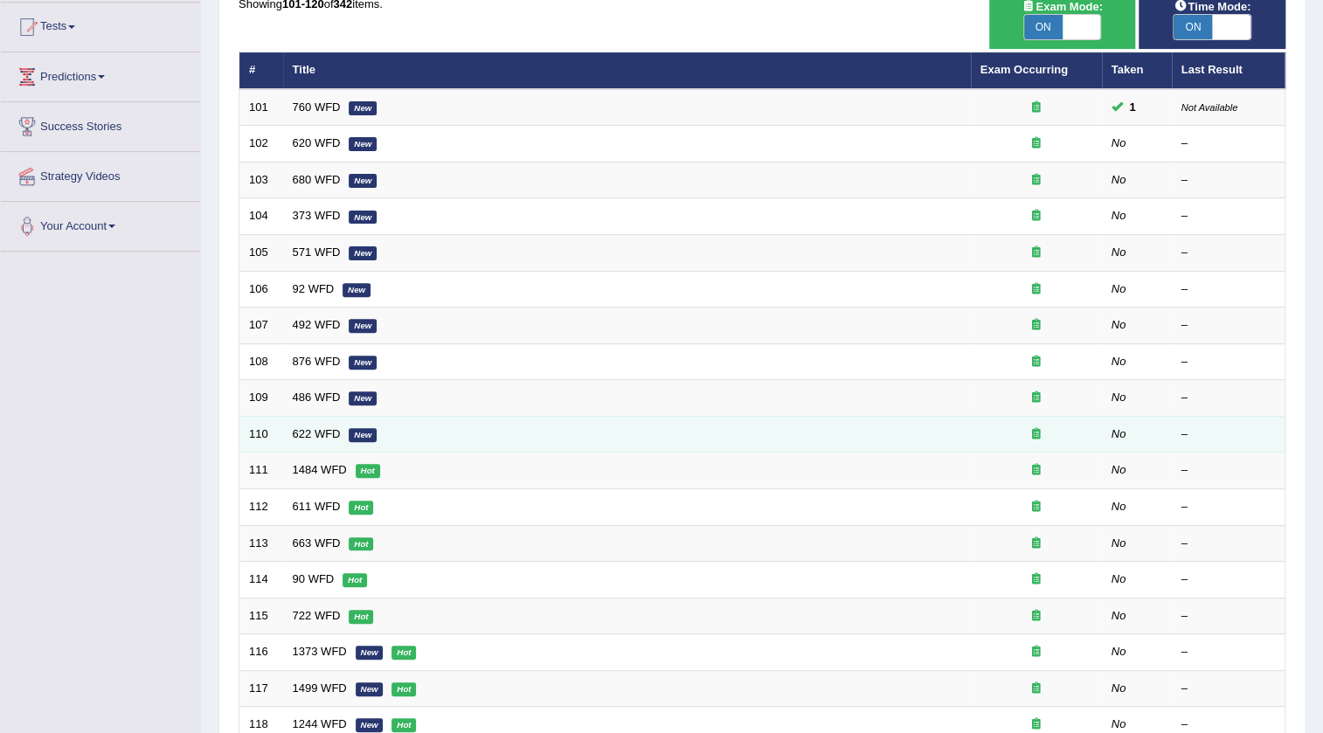
scroll to position [104, 0]
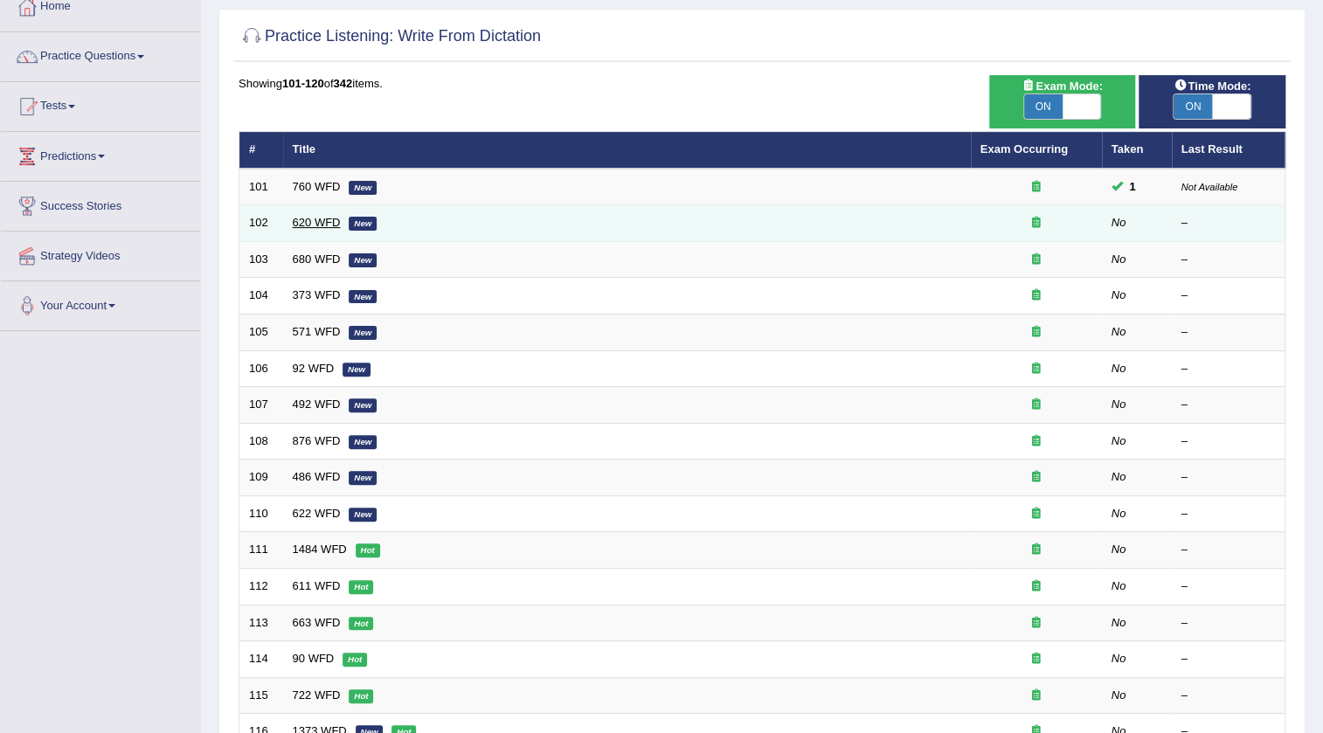
click at [329, 227] on link "620 WFD" at bounding box center [317, 222] width 48 height 13
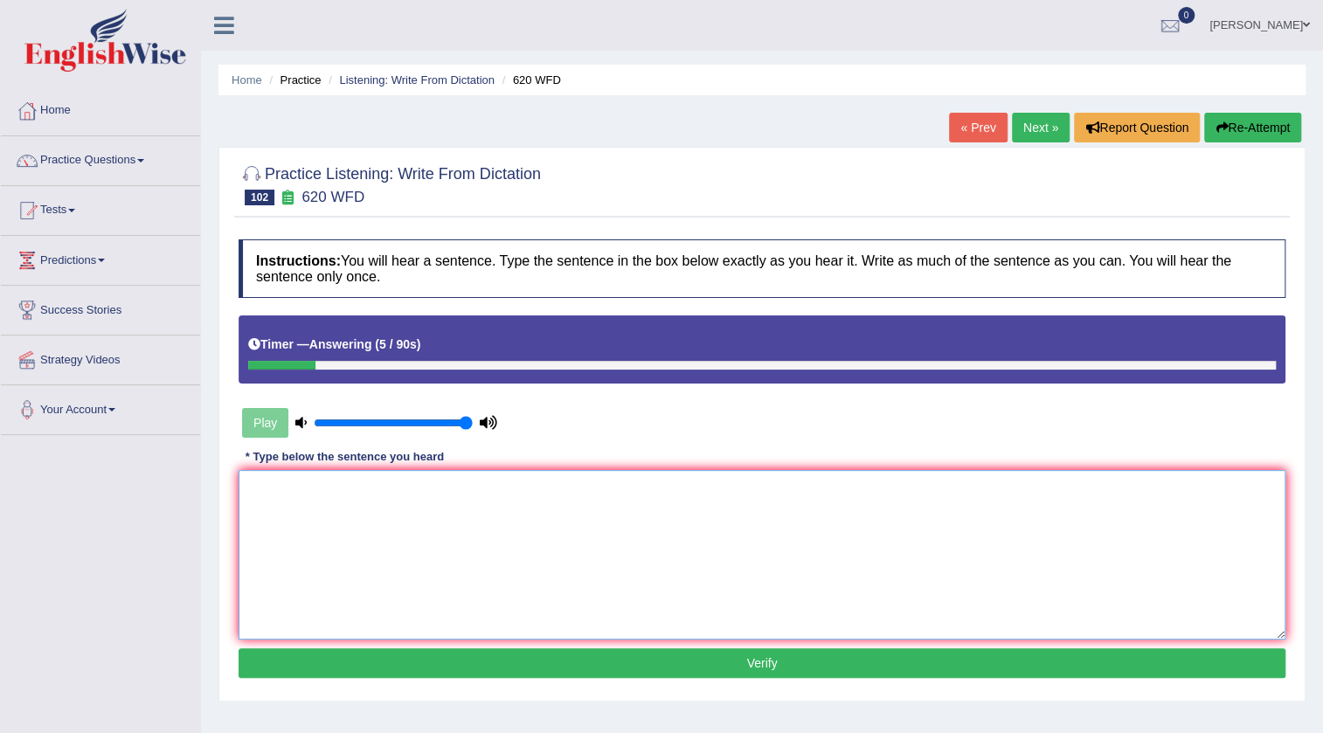
click at [419, 535] on textarea at bounding box center [762, 555] width 1047 height 170
type textarea "Mature"
click at [972, 133] on link "« Prev" at bounding box center [978, 128] width 58 height 30
click at [994, 131] on link "« Prev" at bounding box center [978, 128] width 58 height 30
click at [682, 516] on textarea at bounding box center [762, 555] width 1047 height 170
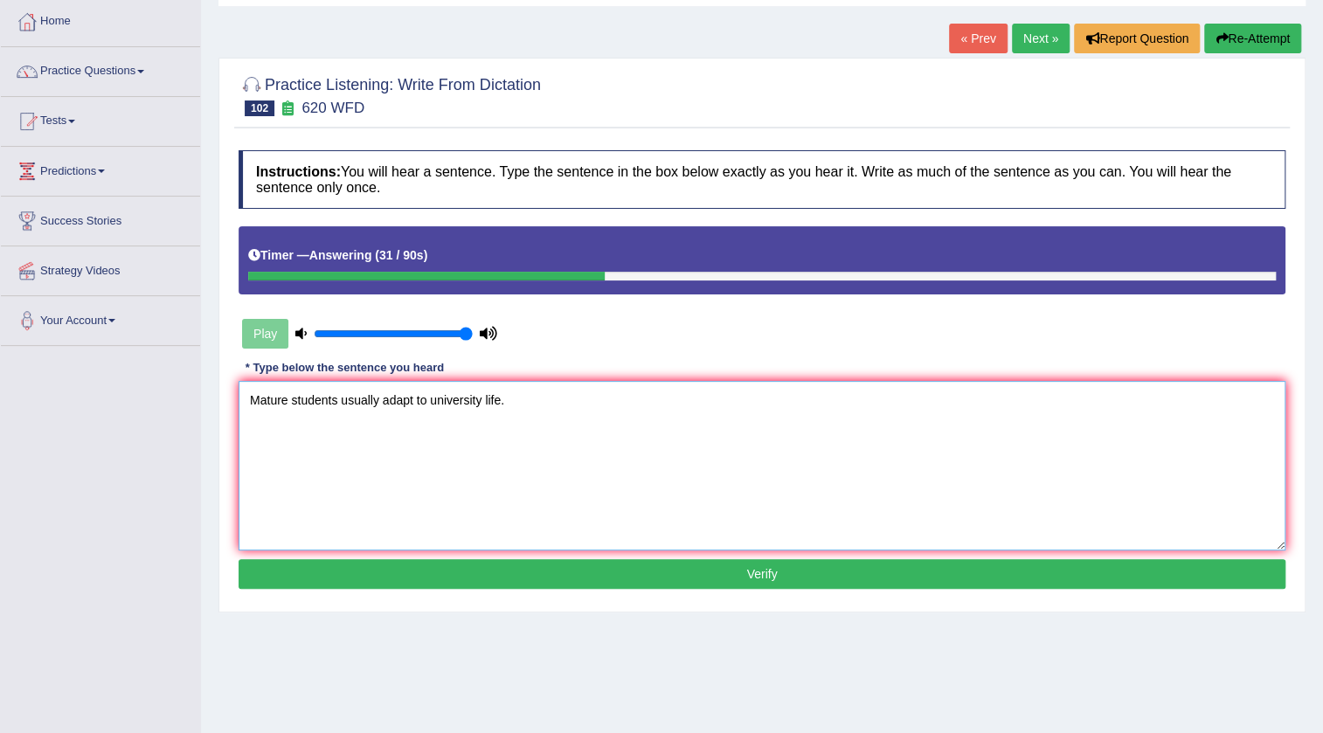
scroll to position [158, 0]
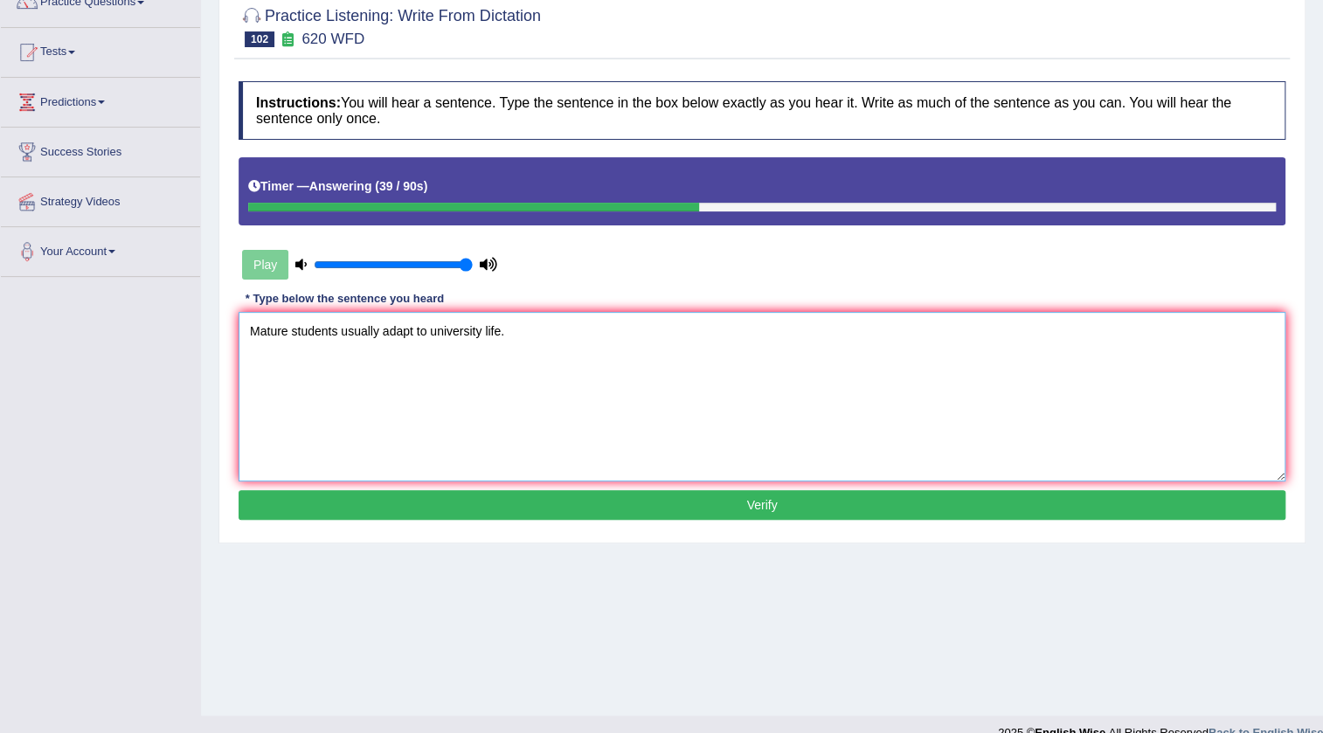
type textarea "Mature students usually adapt to university life."
click at [751, 504] on button "Verify" at bounding box center [762, 505] width 1047 height 30
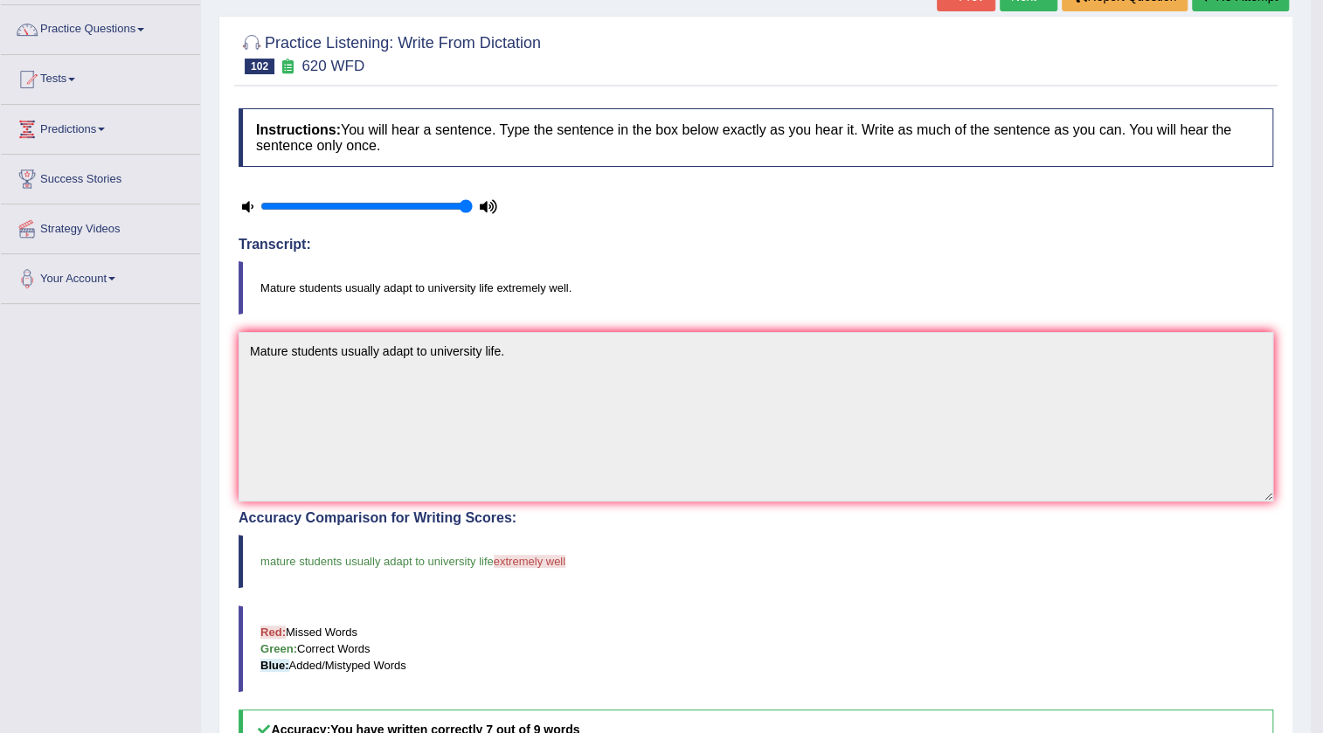
scroll to position [52, 0]
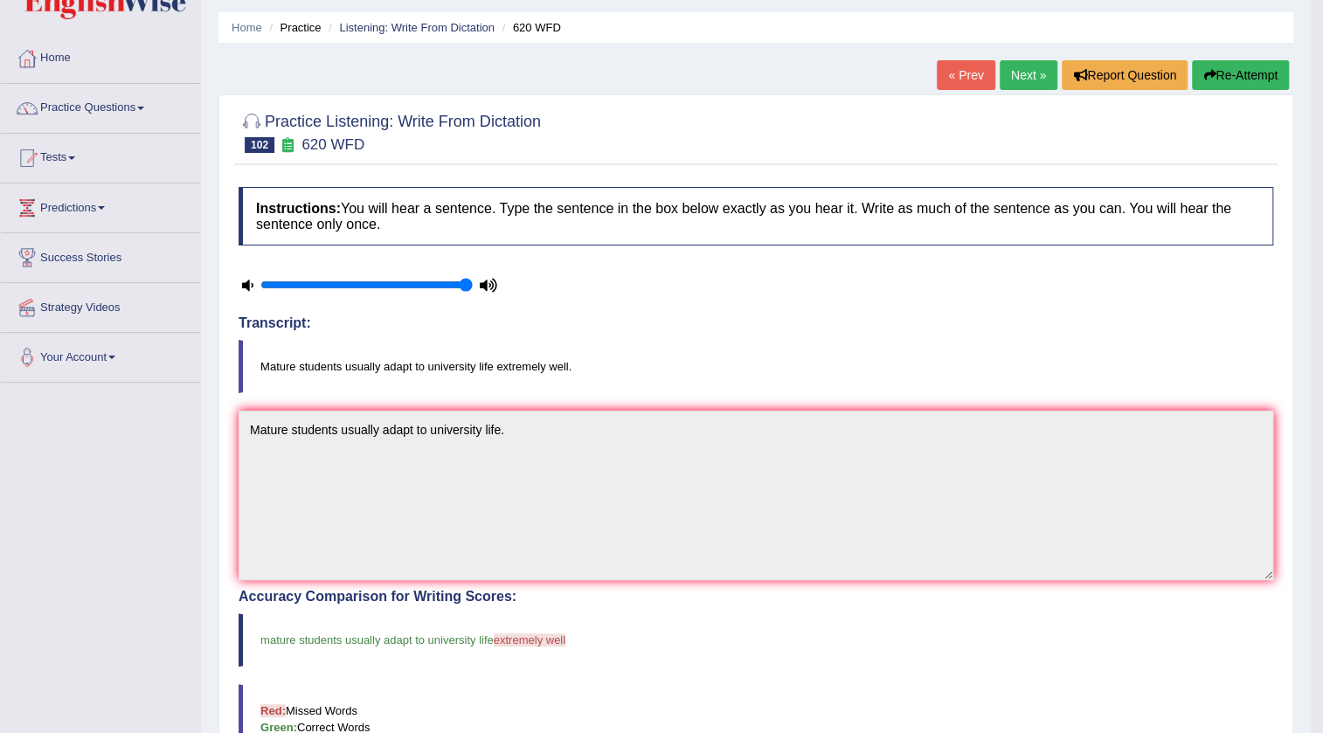
click at [1021, 73] on link "Next »" at bounding box center [1029, 75] width 58 height 30
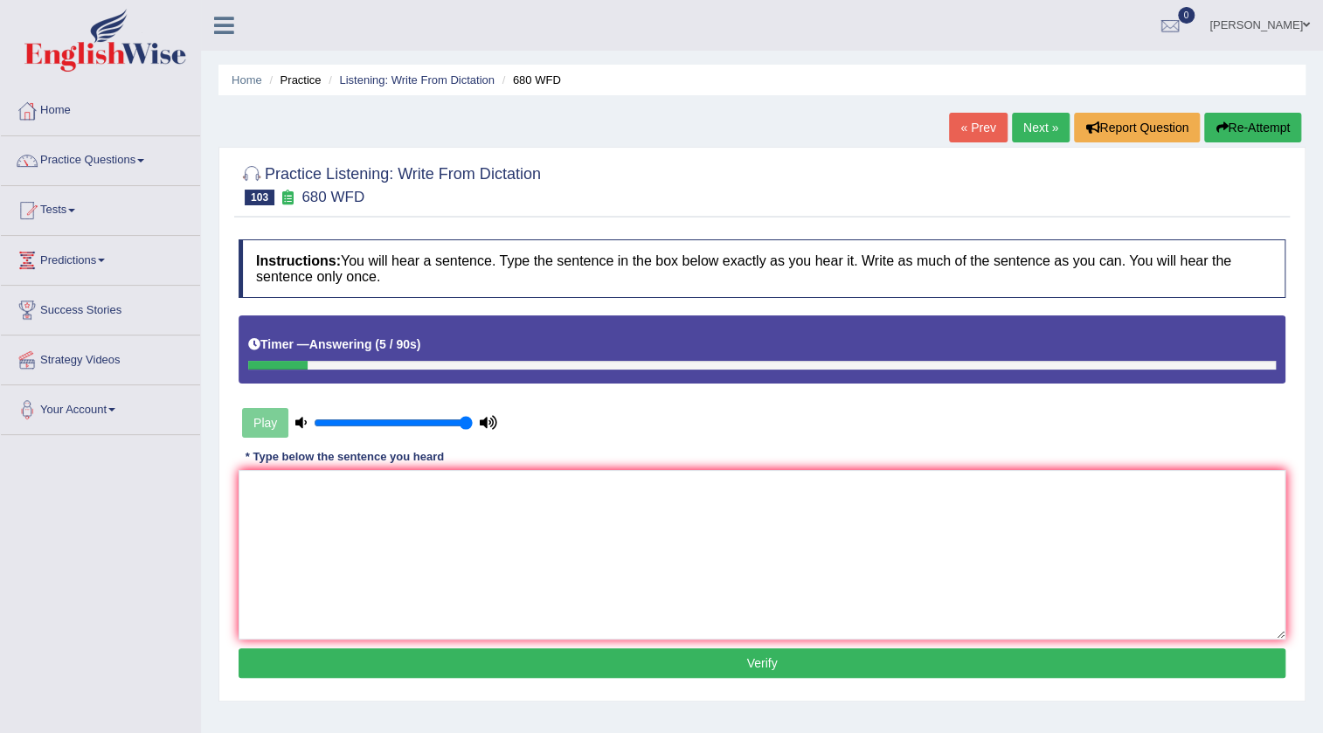
click at [970, 135] on link "« Prev" at bounding box center [978, 128] width 58 height 30
click at [377, 550] on textarea at bounding box center [762, 555] width 1047 height 170
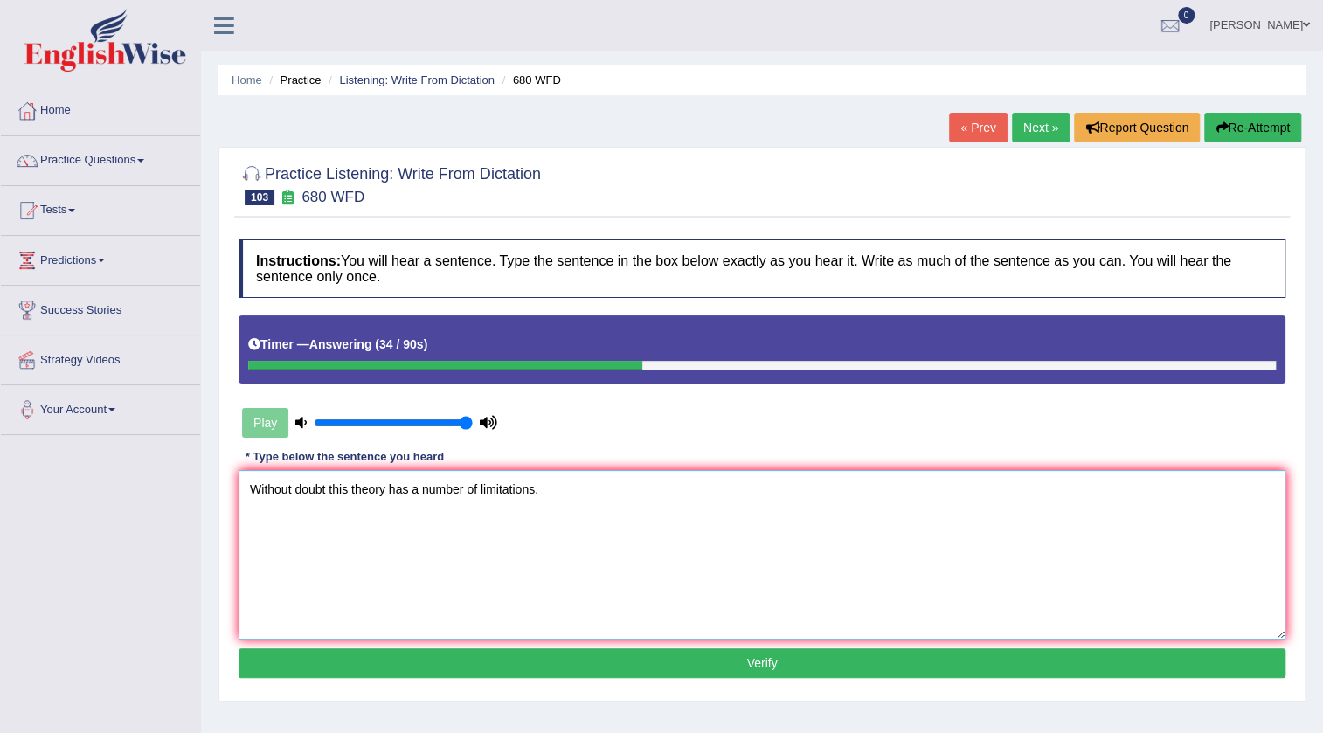
click at [530, 488] on textarea "Without doubt this theory has a number of limitations." at bounding box center [762, 555] width 1047 height 170
click at [531, 488] on textarea "Without doubt this theory has a number of limitations." at bounding box center [762, 555] width 1047 height 170
click at [536, 488] on textarea "Without doubt this theory has a number of limitations." at bounding box center [762, 555] width 1047 height 170
click at [383, 489] on textarea "Without doubt this theory has a number of limitations limitation." at bounding box center [762, 555] width 1047 height 170
type textarea "Without doubt this theory has a number of limitations limitation."
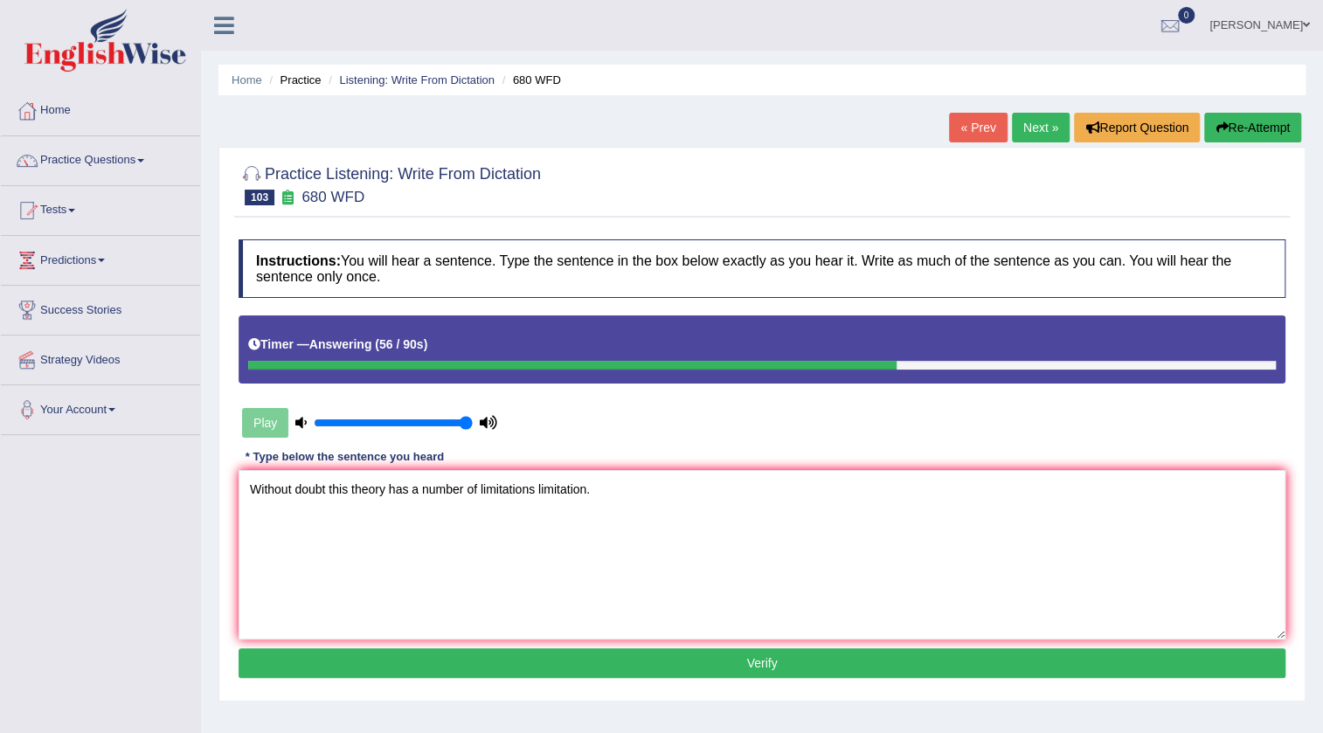
click at [757, 661] on button "Verify" at bounding box center [762, 663] width 1047 height 30
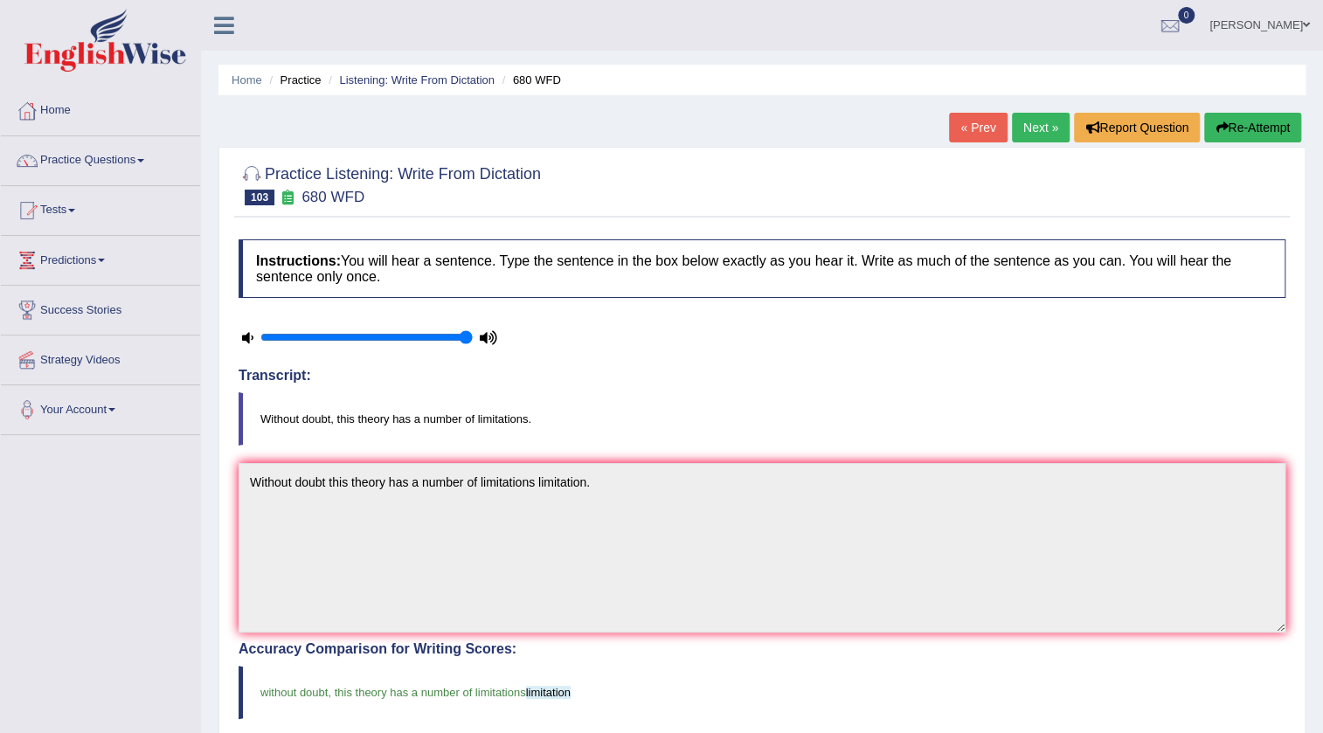
click at [1037, 135] on link "Next »" at bounding box center [1041, 128] width 58 height 30
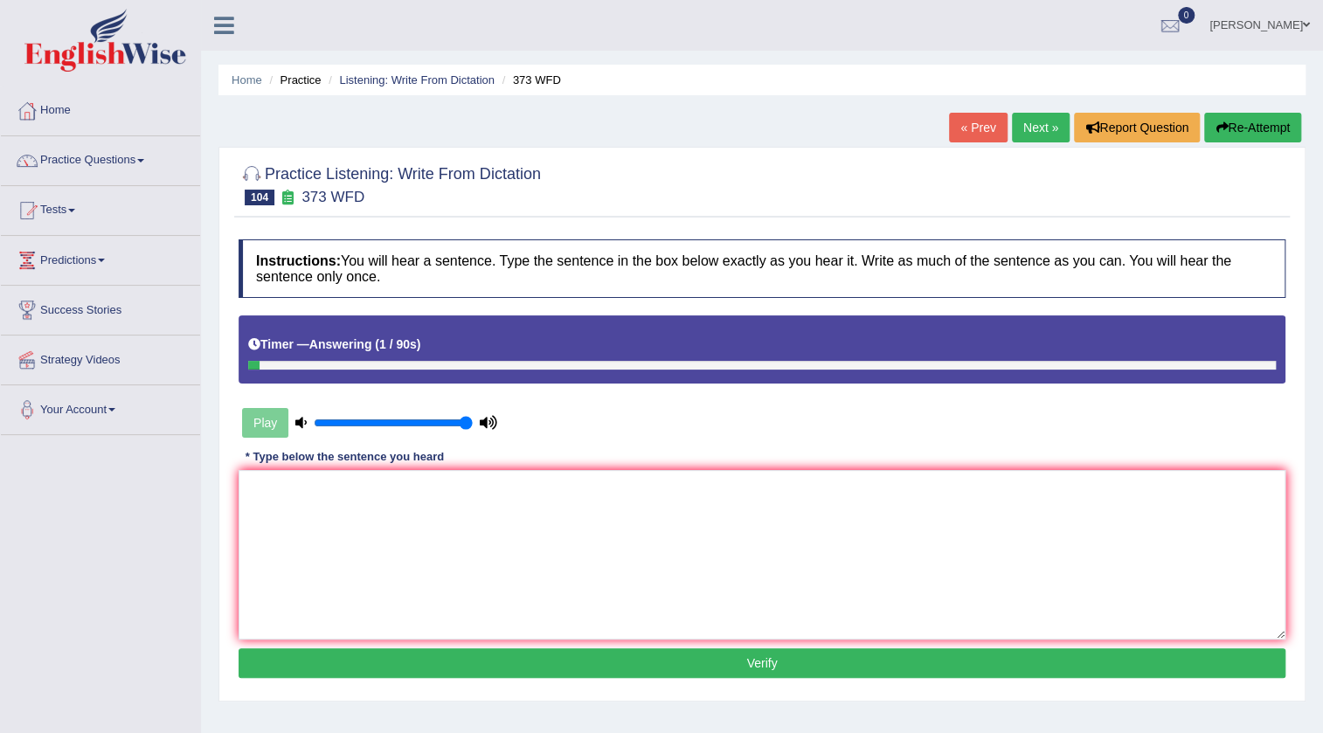
click at [970, 135] on link "« Prev" at bounding box center [978, 128] width 58 height 30
click at [978, 114] on link "« Prev" at bounding box center [978, 128] width 58 height 30
click at [692, 518] on textarea at bounding box center [762, 555] width 1047 height 170
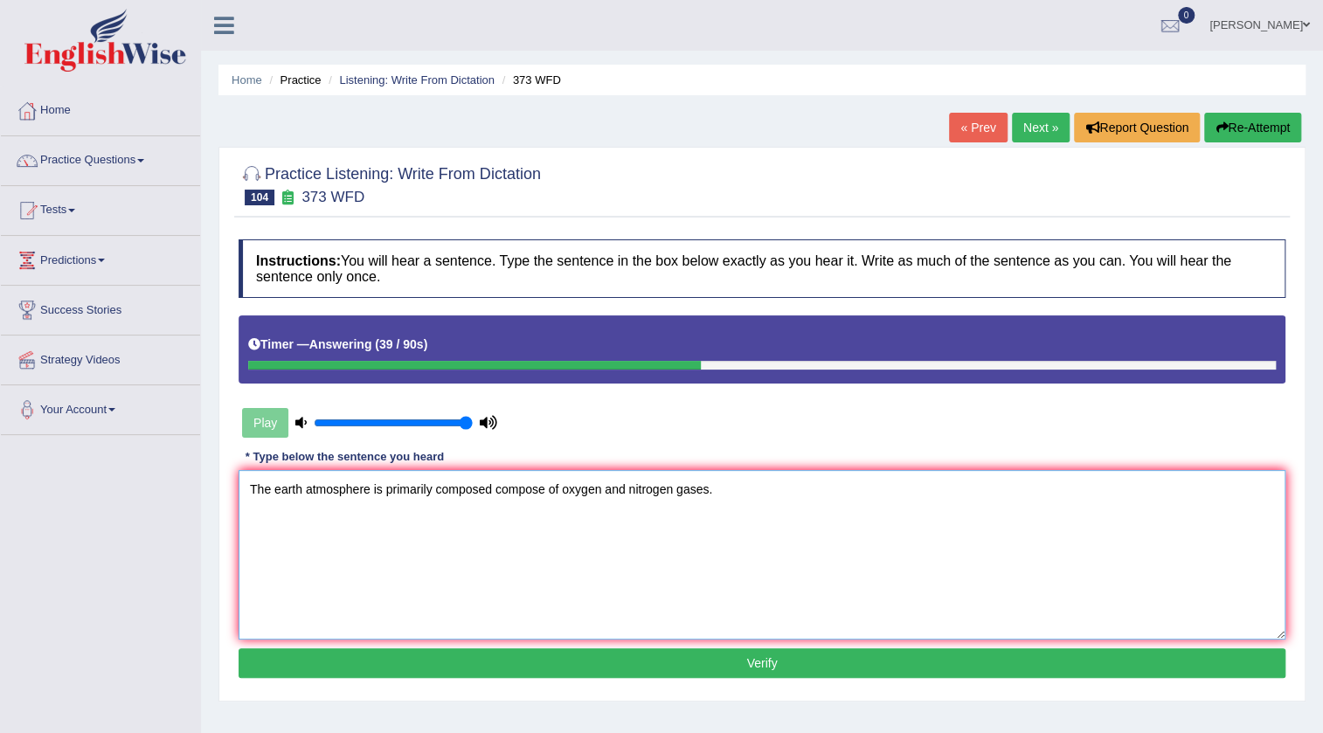
scroll to position [79, 0]
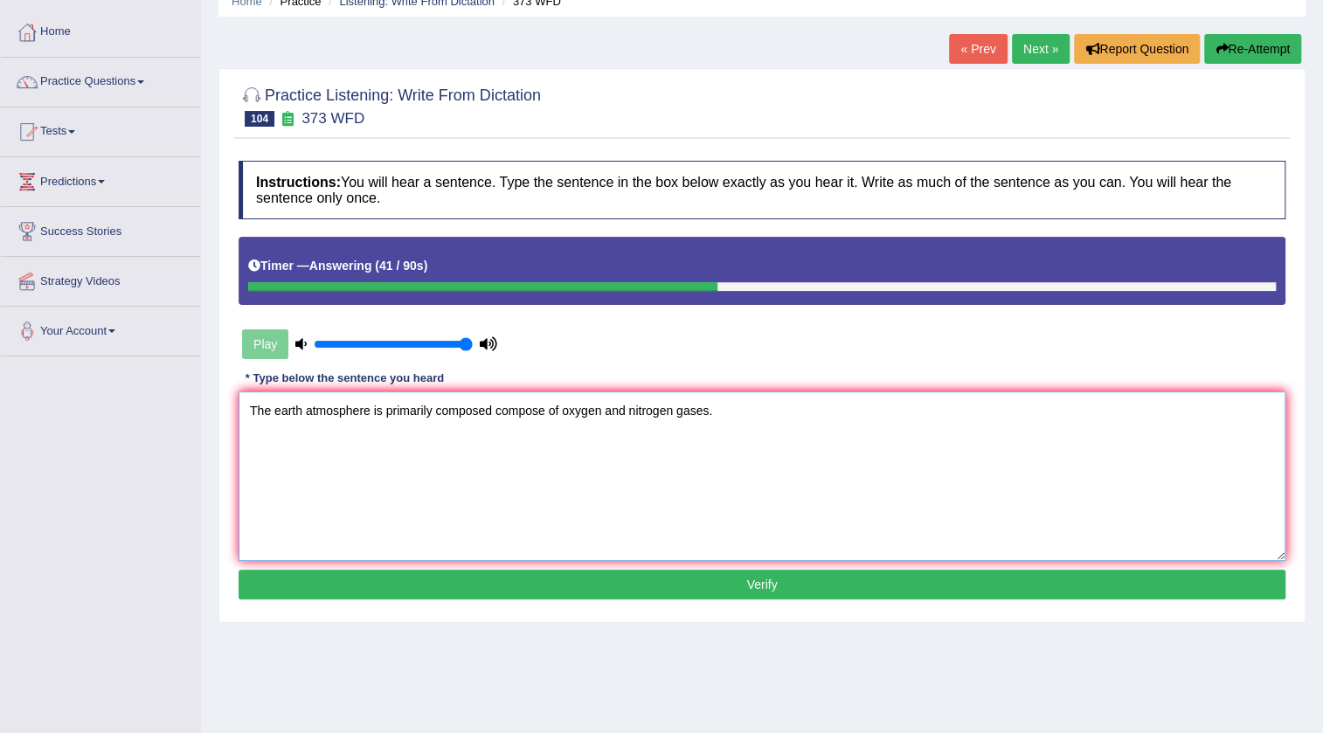
type textarea "The earth atmosphere is primarily composed compose of oxygen and nitrogen gases."
click at [717, 586] on button "Verify" at bounding box center [762, 585] width 1047 height 30
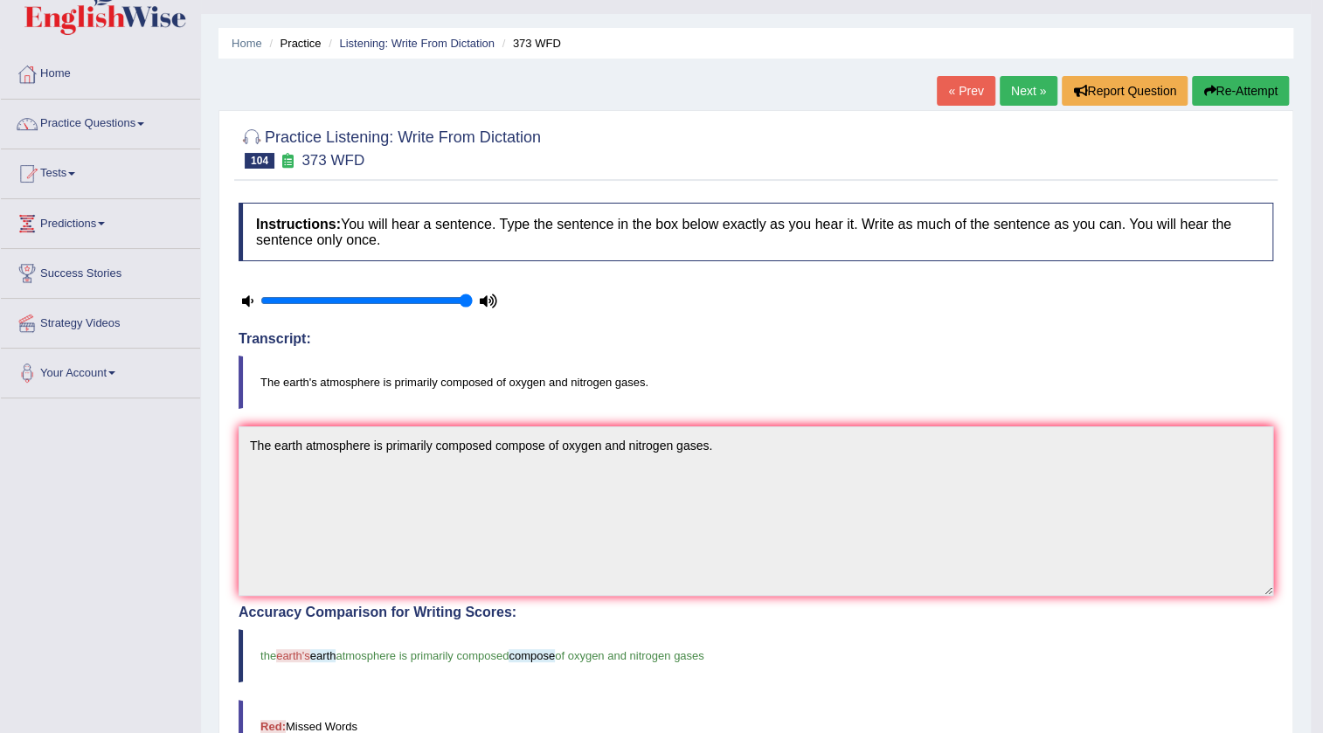
scroll to position [0, 0]
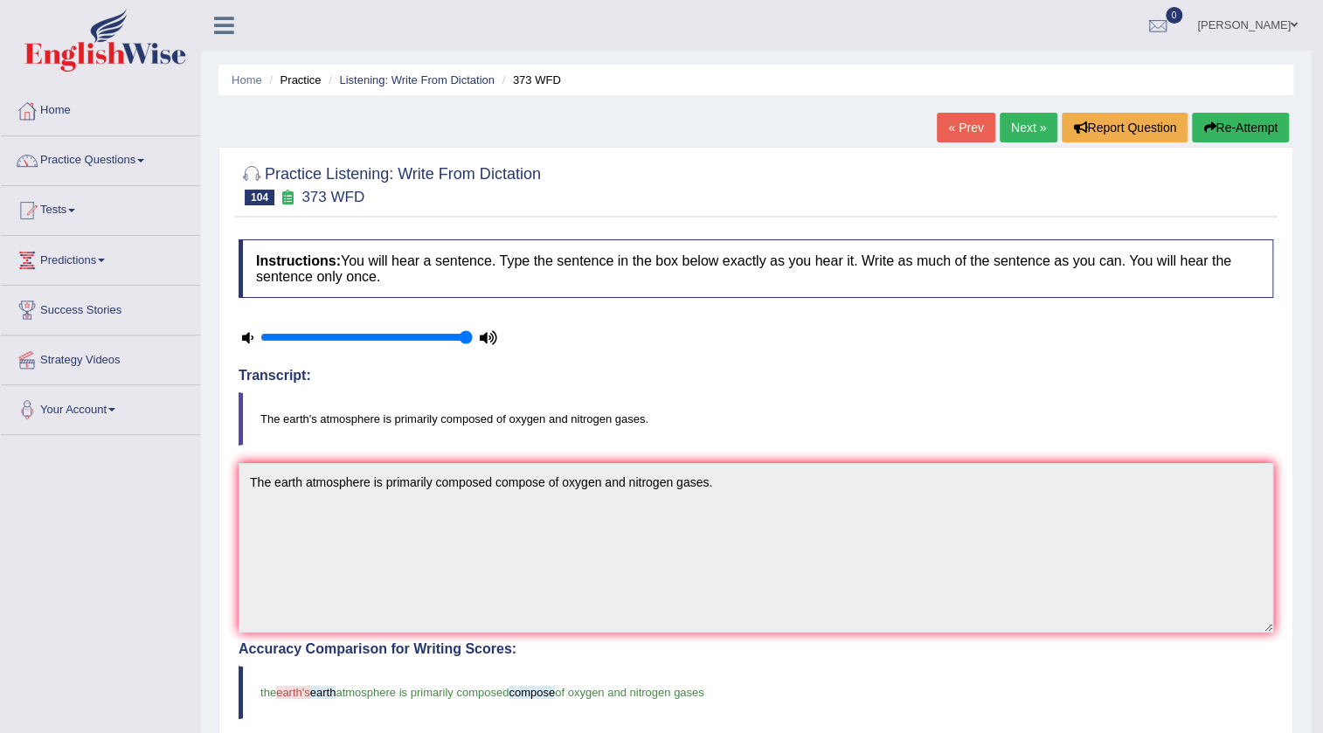
click at [1021, 131] on link "Next »" at bounding box center [1029, 128] width 58 height 30
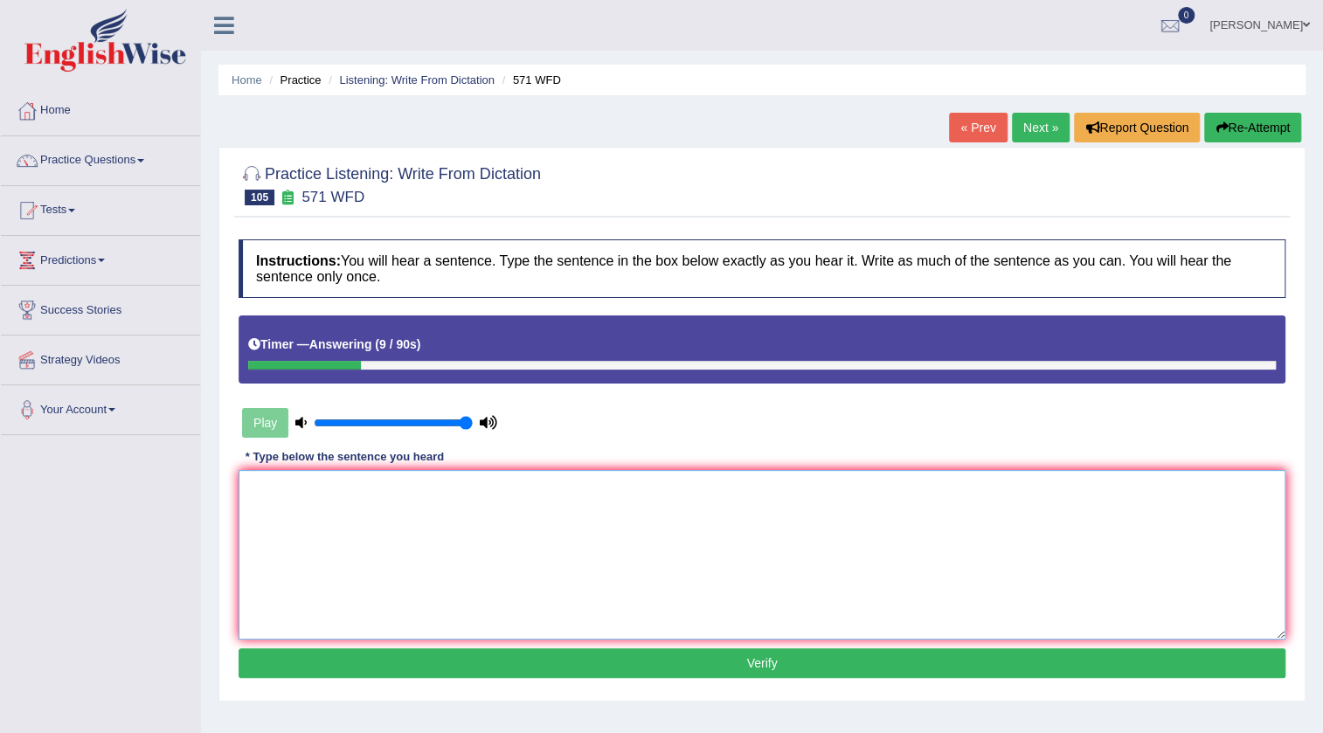
click at [545, 496] on textarea at bounding box center [762, 555] width 1047 height 170
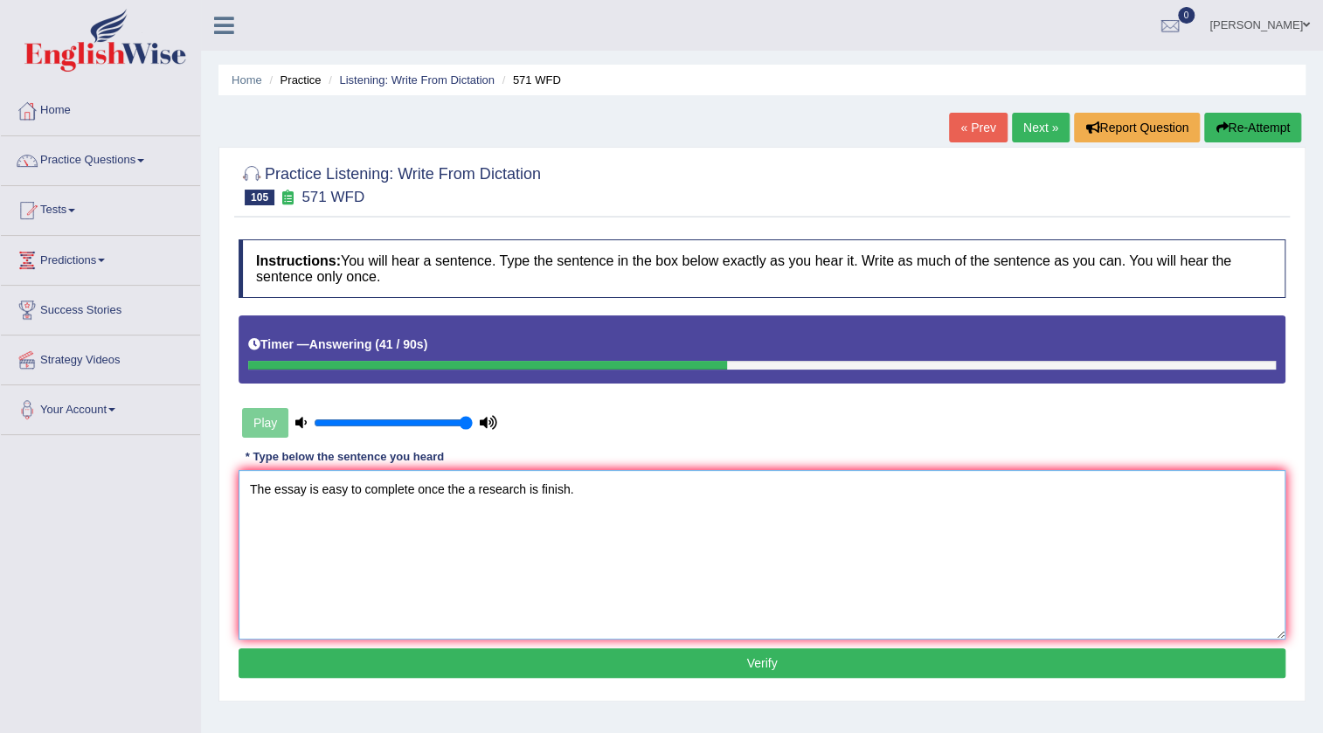
click at [536, 486] on textarea "The essay is easy to complete once the a research is finish." at bounding box center [762, 555] width 1047 height 170
click at [595, 489] on textarea "The essay is easy to complete once the a research is was finish." at bounding box center [762, 555] width 1047 height 170
type textarea "The essay is easy to complete once the a research is was finish finished."
click at [742, 664] on button "Verify" at bounding box center [762, 663] width 1047 height 30
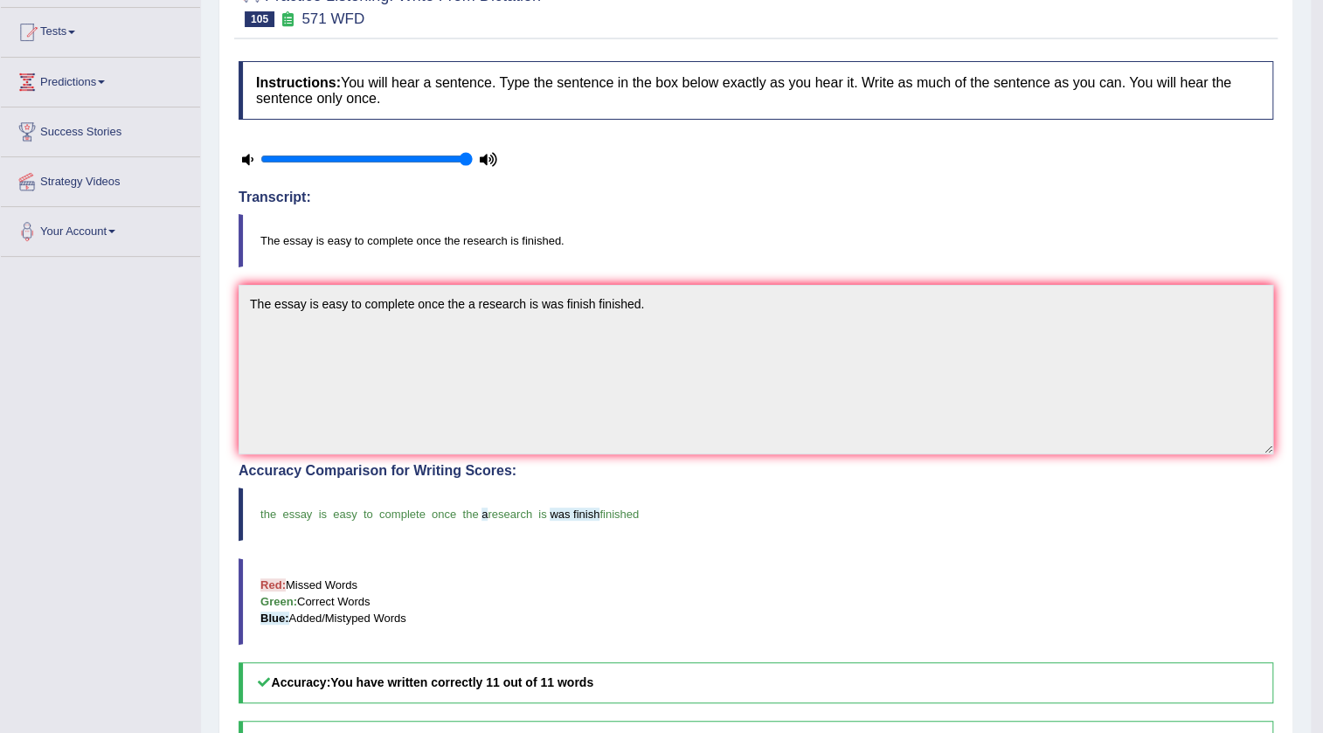
scroll to position [52, 0]
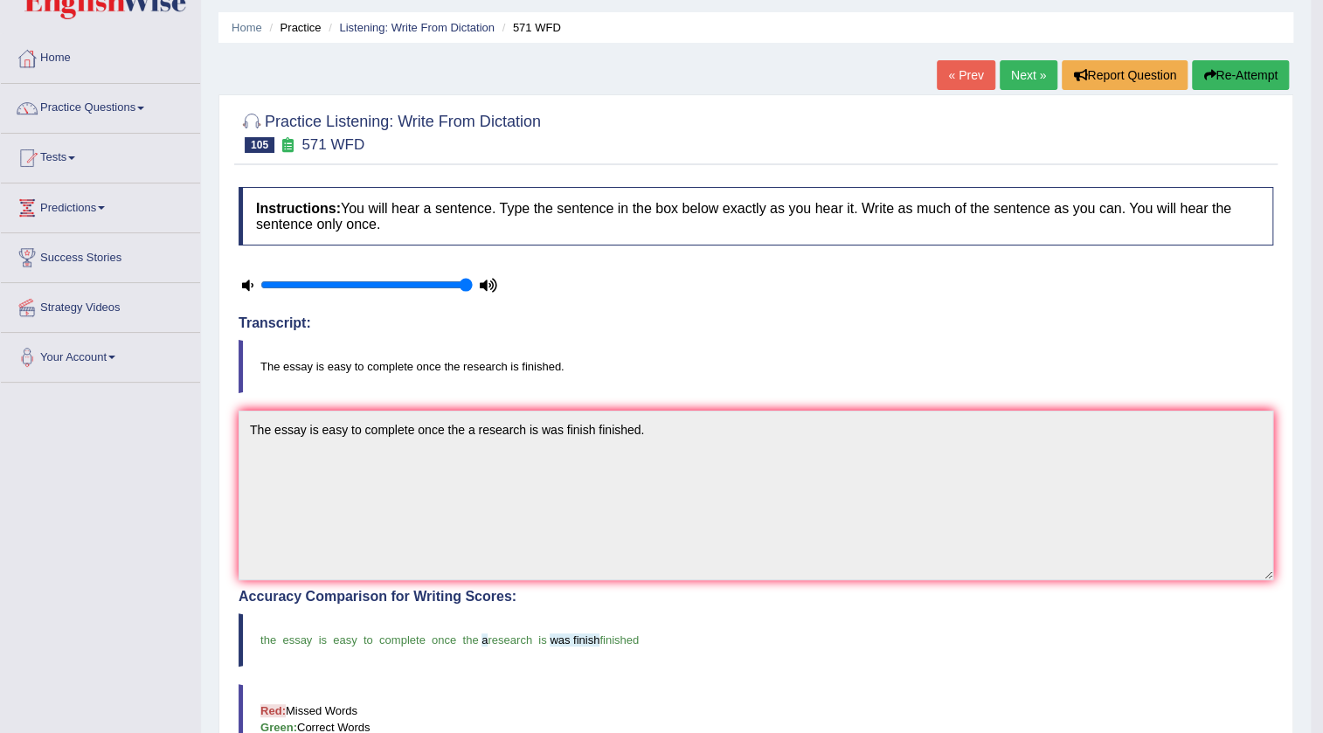
click at [1036, 77] on link "Next »" at bounding box center [1029, 75] width 58 height 30
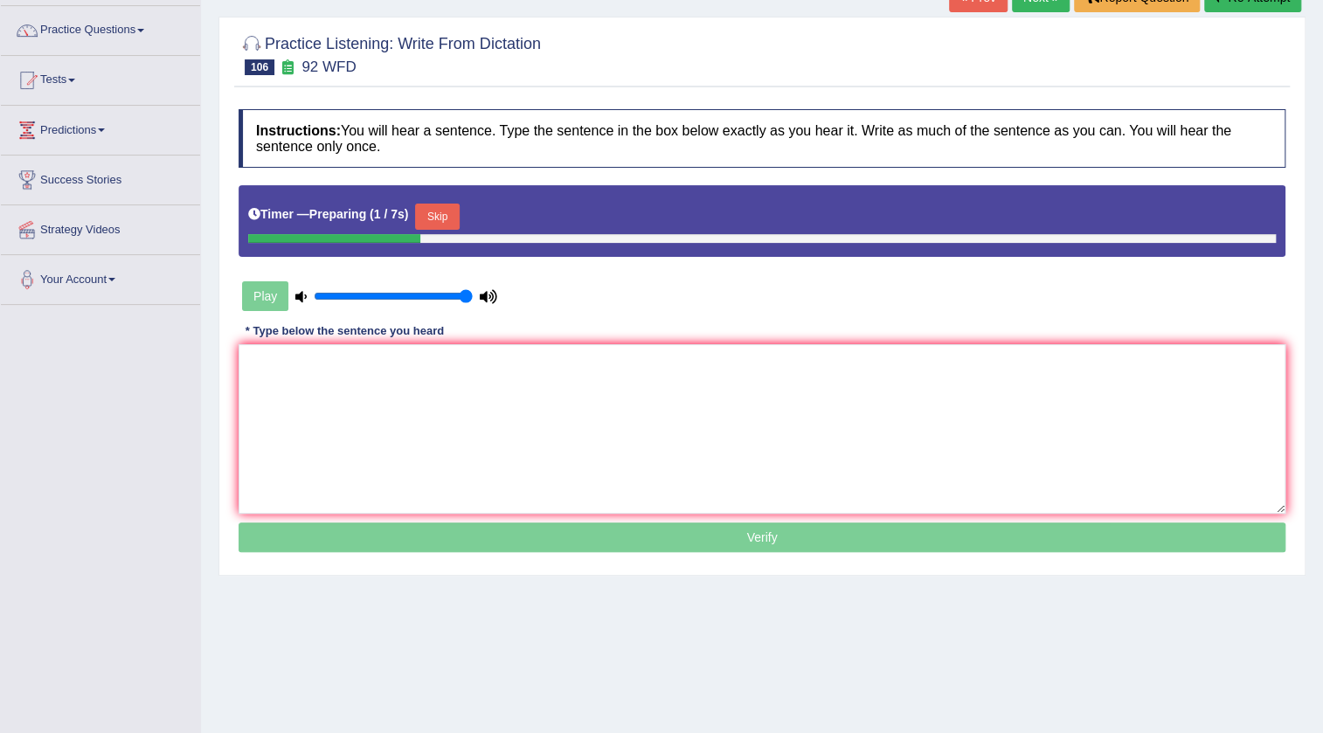
scroll to position [158, 0]
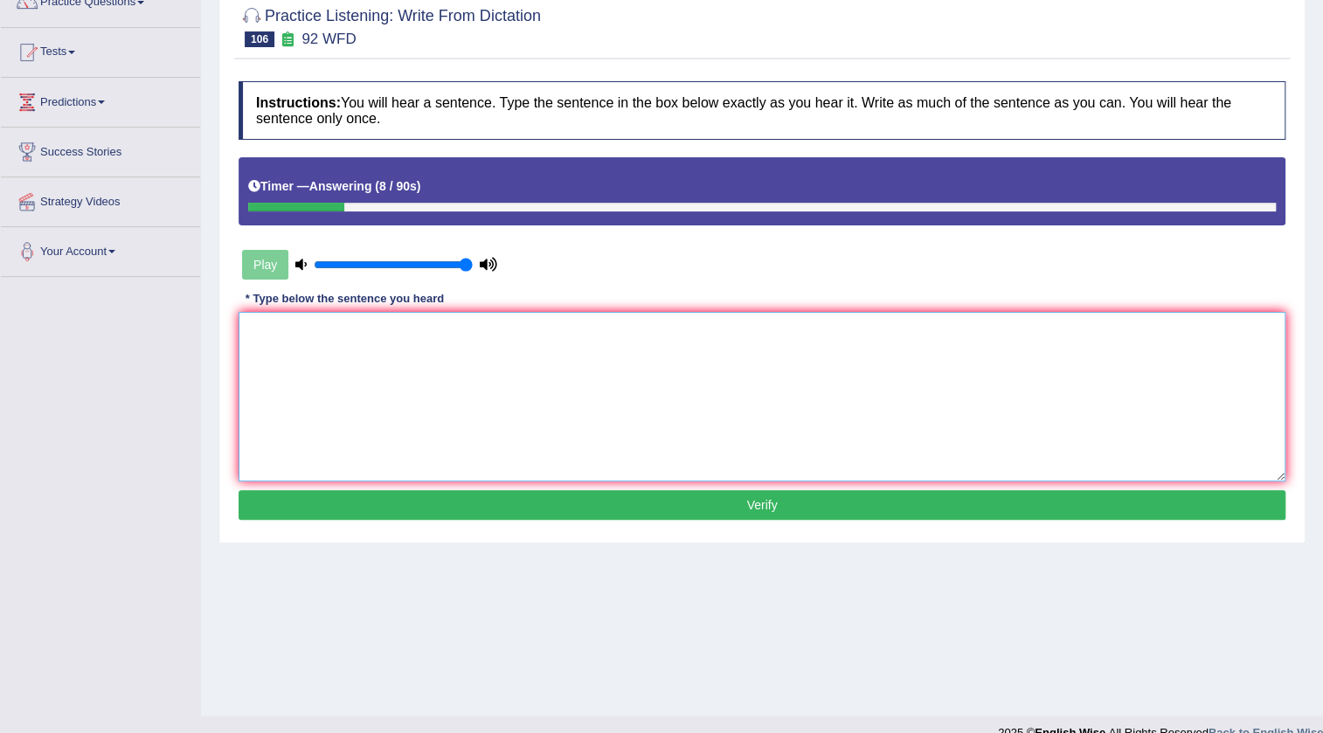
click at [560, 361] on textarea at bounding box center [762, 397] width 1047 height 170
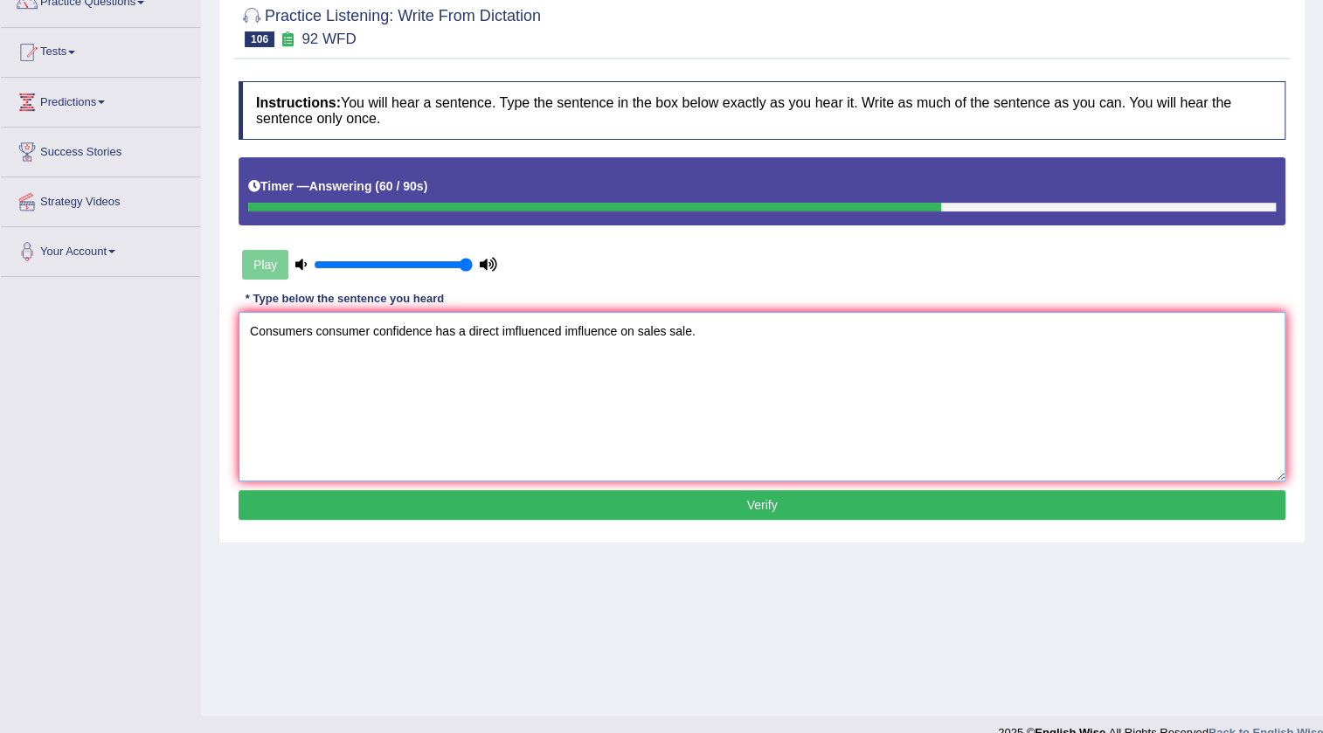
click at [453, 332] on textarea "Consumers consumer confidence has a direct imfluenced imfluence on sales sale." at bounding box center [762, 397] width 1047 height 170
type textarea "Consumers consumer confidence has was a direct imfluenced imfluence on sales sa…"
click at [747, 500] on button "Verify" at bounding box center [762, 505] width 1047 height 30
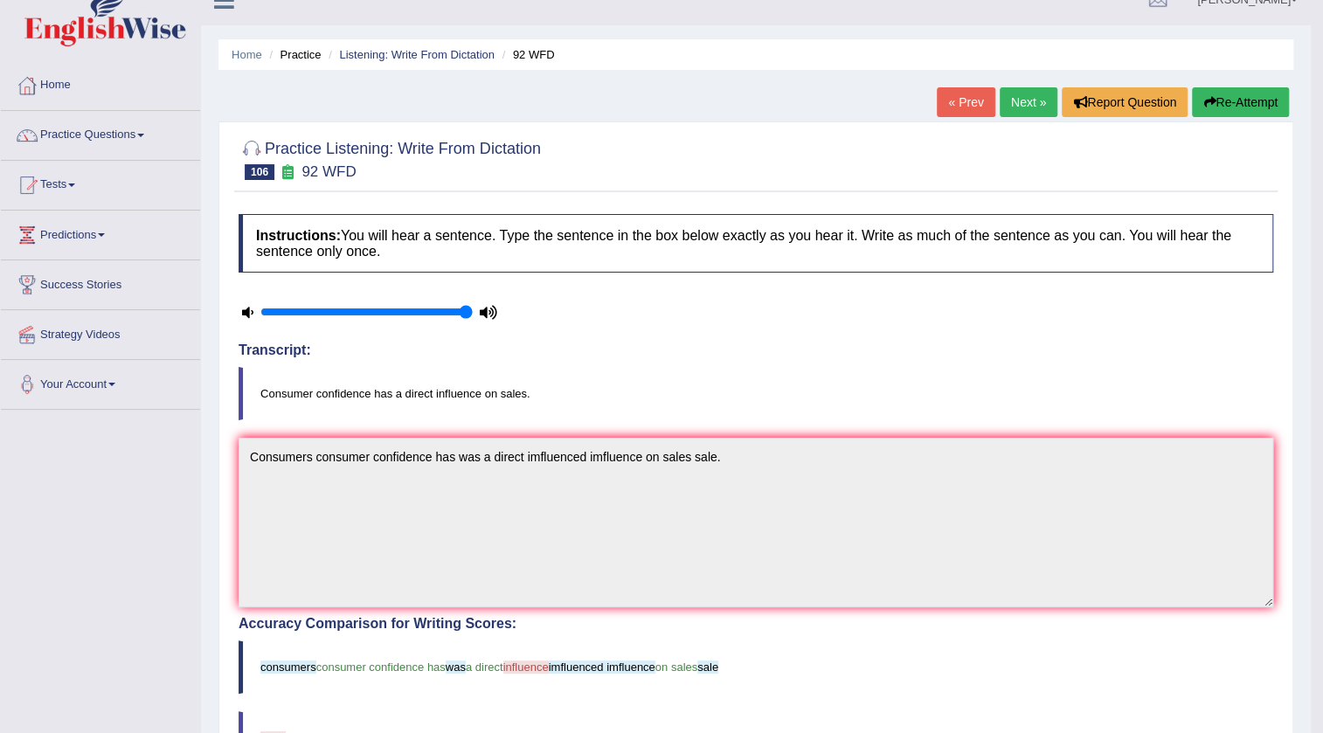
scroll to position [0, 0]
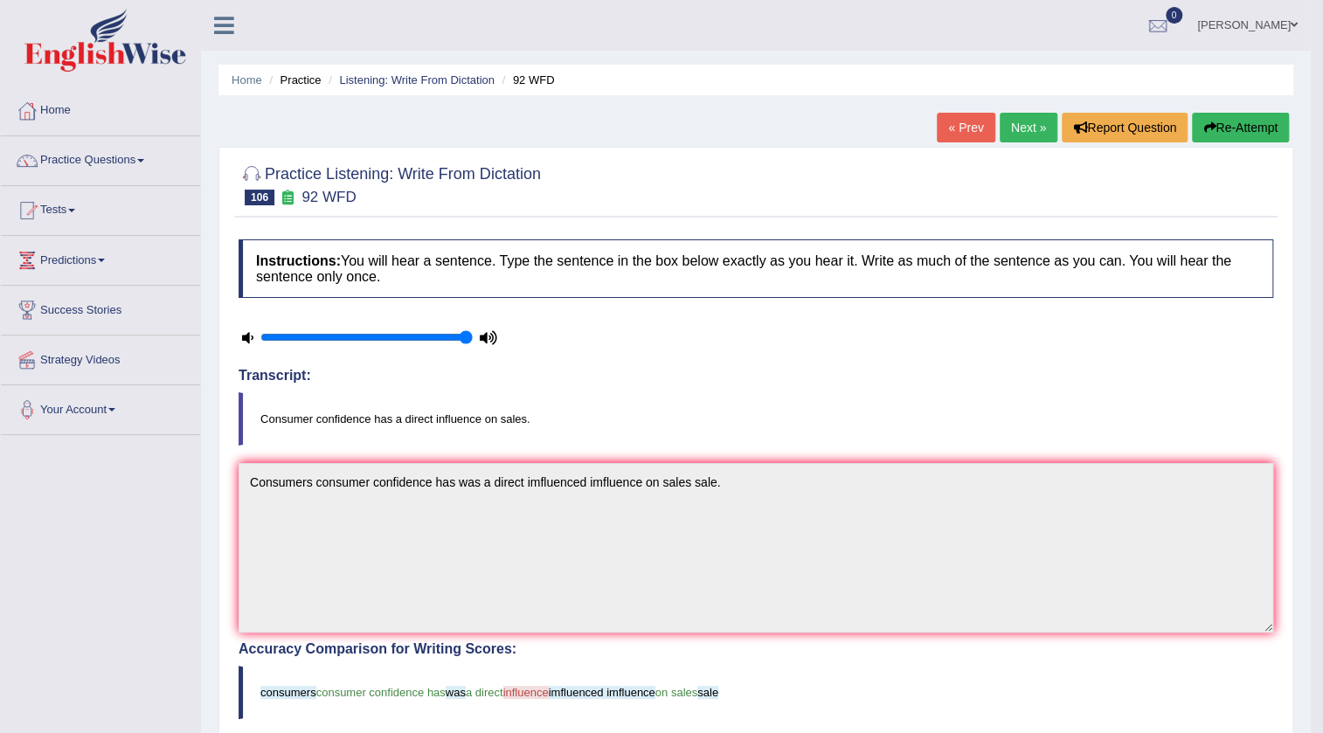
click at [1027, 132] on link "Next »" at bounding box center [1029, 128] width 58 height 30
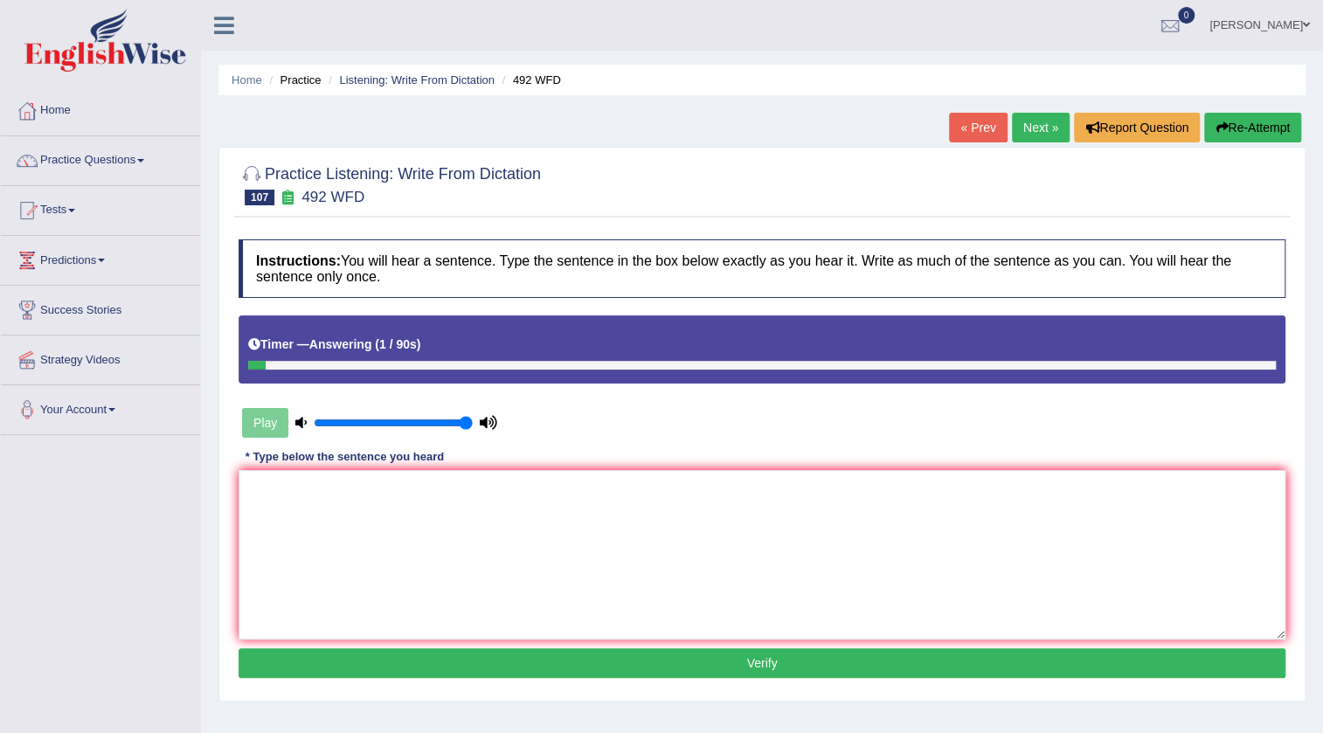
click at [970, 128] on link "« Prev" at bounding box center [978, 128] width 58 height 30
click at [952, 128] on link "« Prev" at bounding box center [978, 128] width 58 height 30
click at [529, 527] on textarea at bounding box center [762, 555] width 1047 height 170
click at [324, 489] on textarea "Digital gudget have now" at bounding box center [762, 555] width 1047 height 170
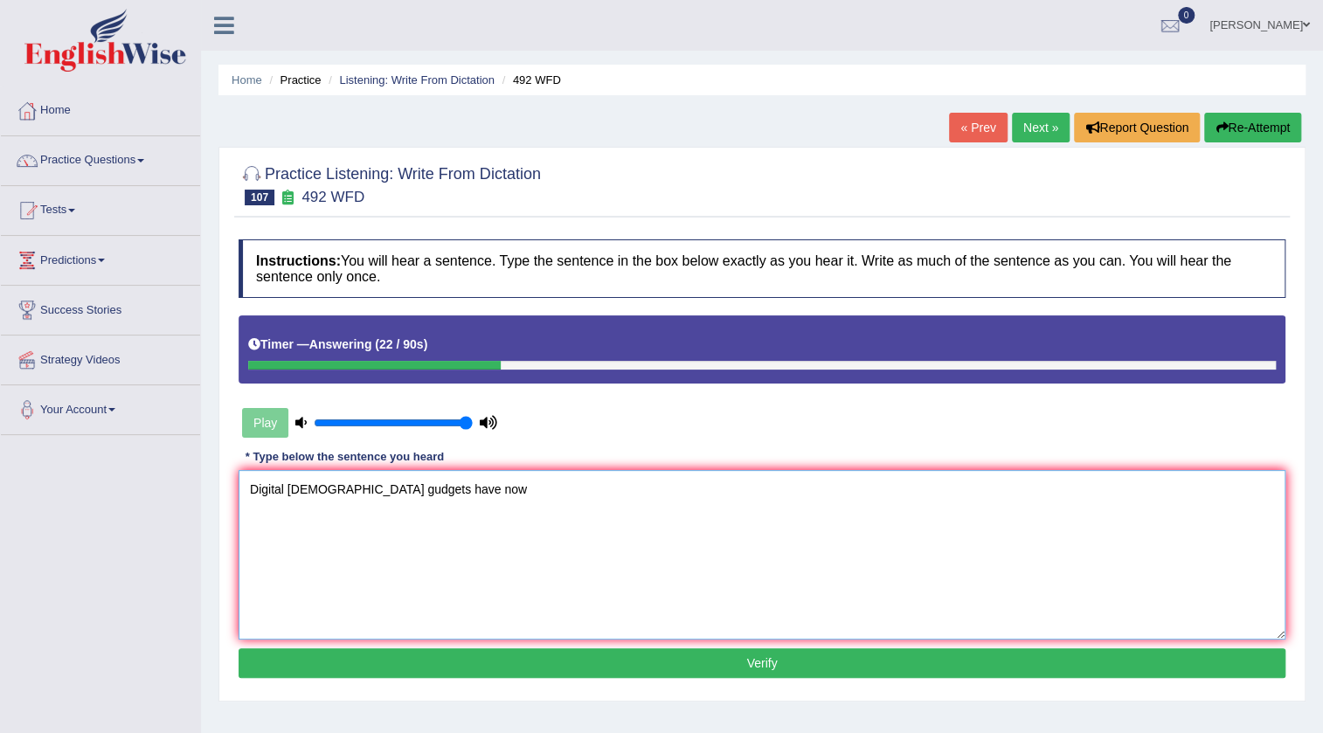
click at [459, 484] on textarea "Digital gudget gudgets have now" at bounding box center [762, 555] width 1047 height 170
type textarea "Digital gudget gudgets have now become a"
click at [956, 131] on link "« Prev" at bounding box center [978, 128] width 58 height 30
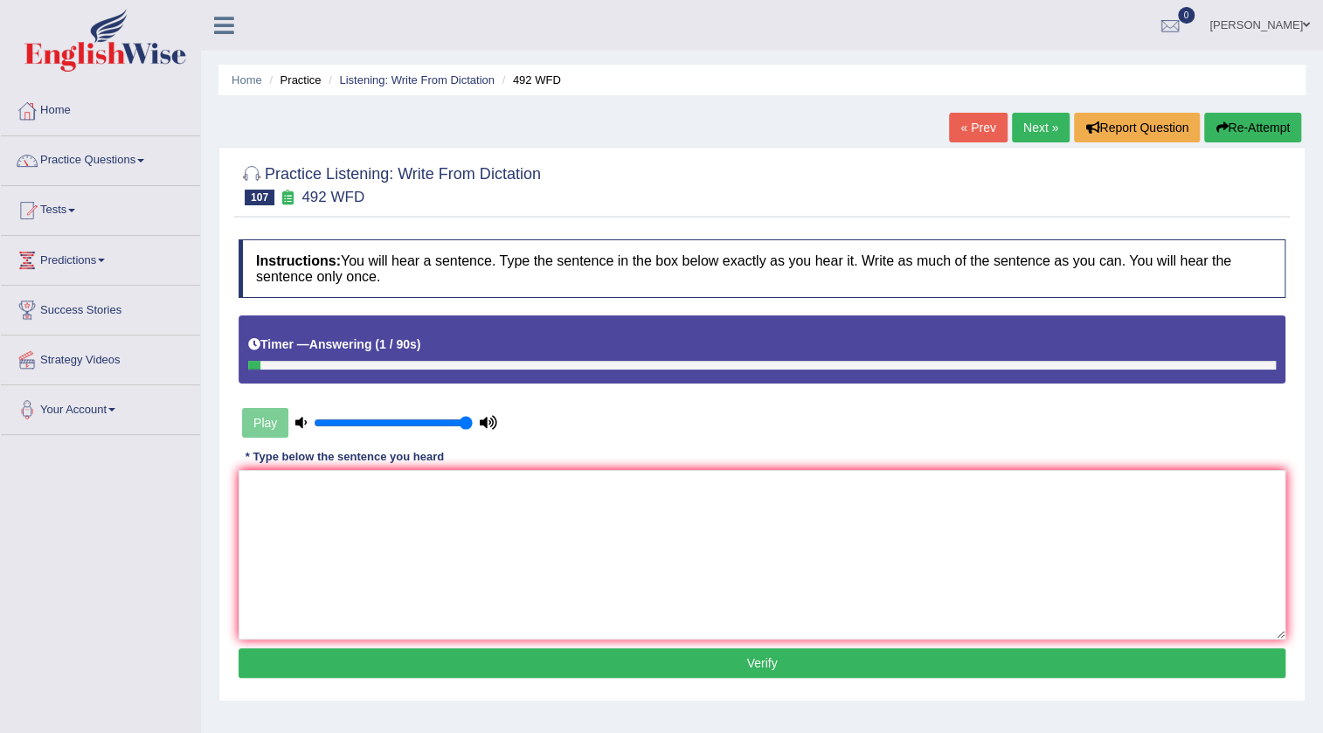
click at [962, 128] on link "« Prev" at bounding box center [978, 128] width 58 height 30
click at [972, 130] on link "« Prev" at bounding box center [978, 128] width 58 height 30
click at [981, 134] on link "« Prev" at bounding box center [978, 128] width 58 height 30
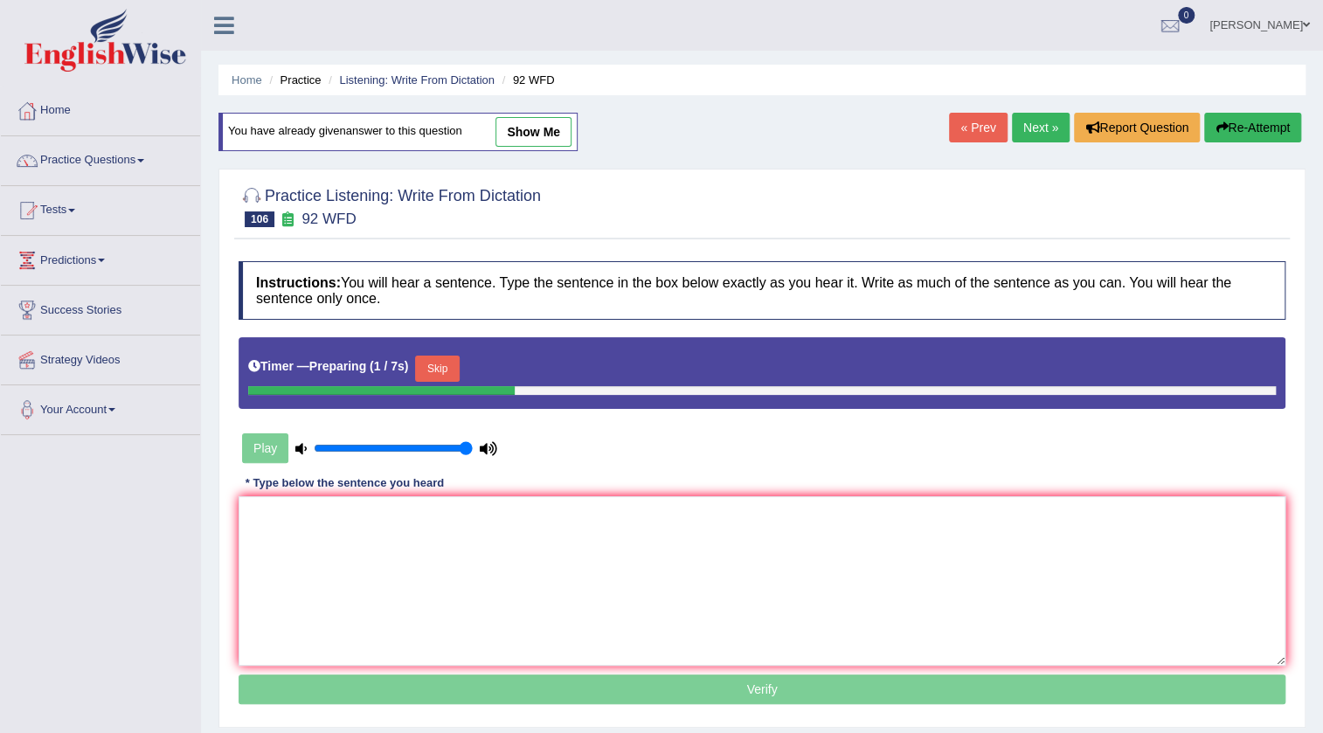
click at [1019, 128] on link "Next »" at bounding box center [1041, 128] width 58 height 30
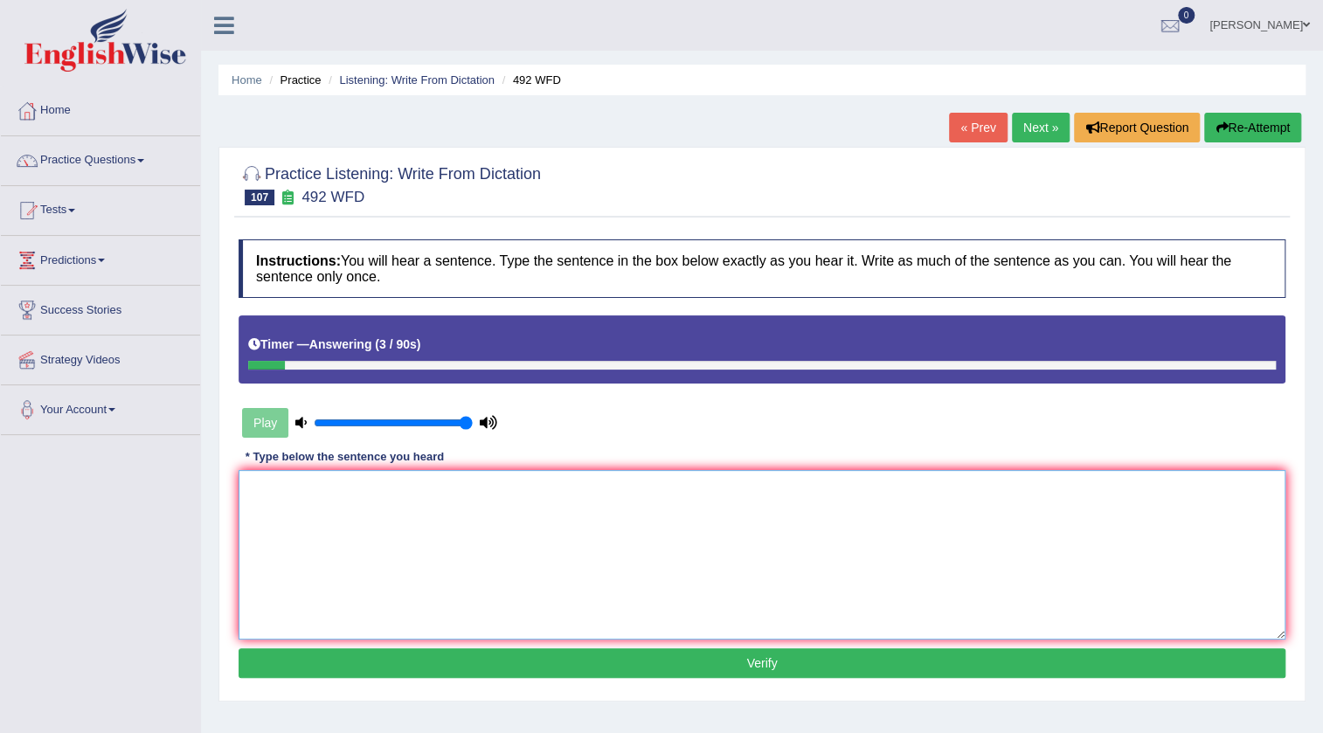
click at [479, 541] on textarea at bounding box center [762, 555] width 1047 height 170
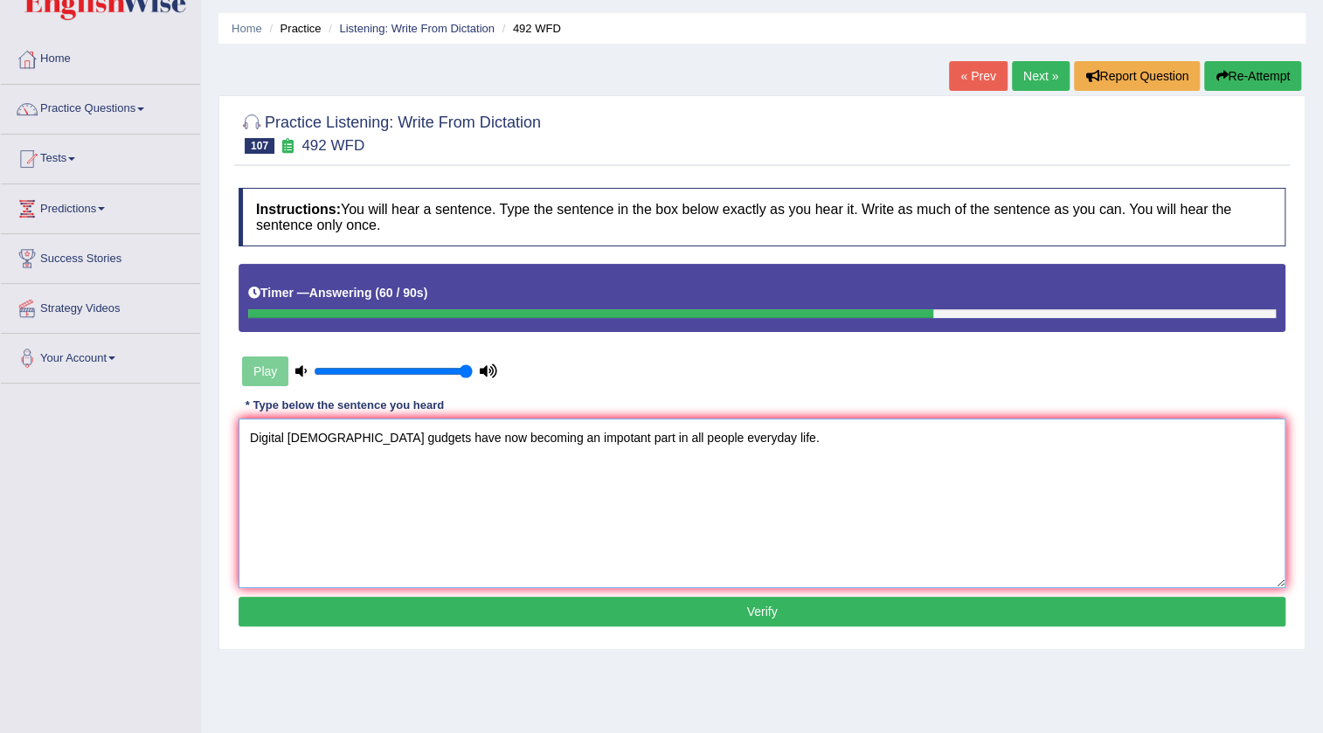
scroll to position [158, 0]
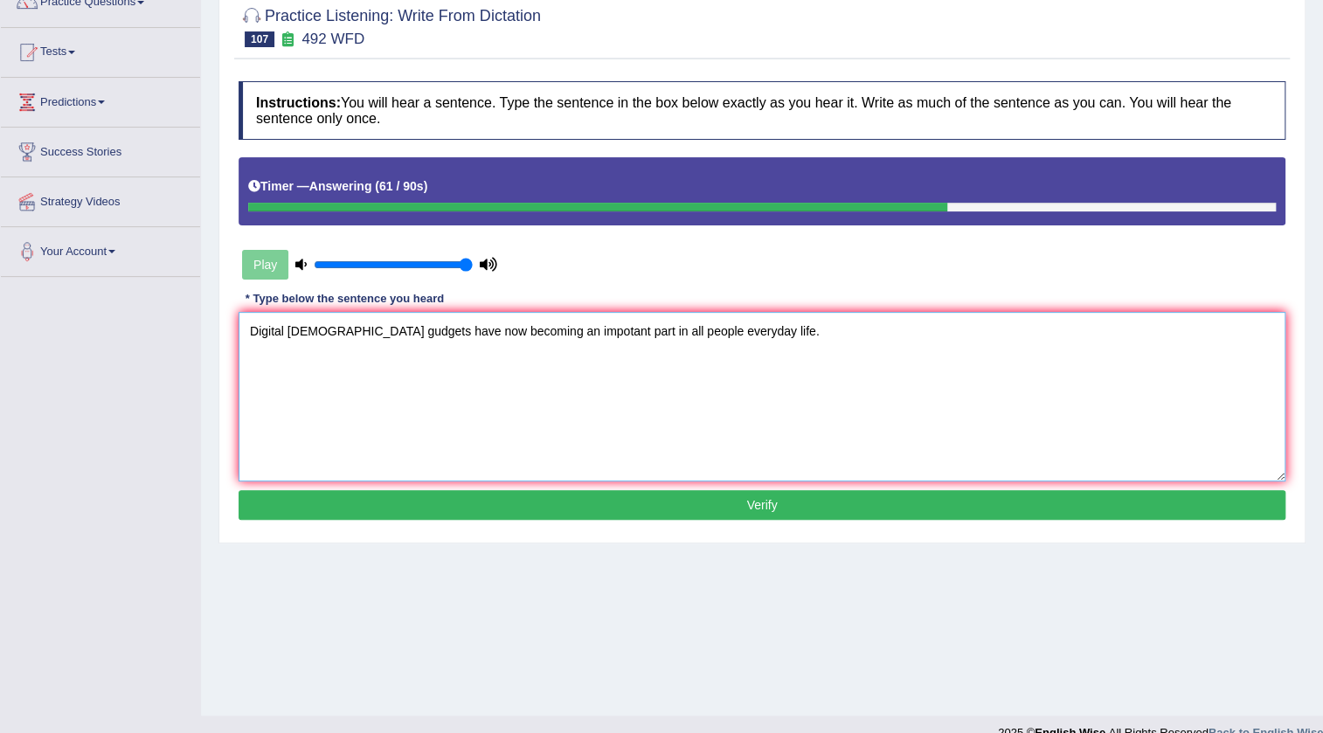
type textarea "Digital gudget gudgets have now becoming an impotant part in all people everyda…"
click at [710, 504] on button "Verify" at bounding box center [762, 505] width 1047 height 30
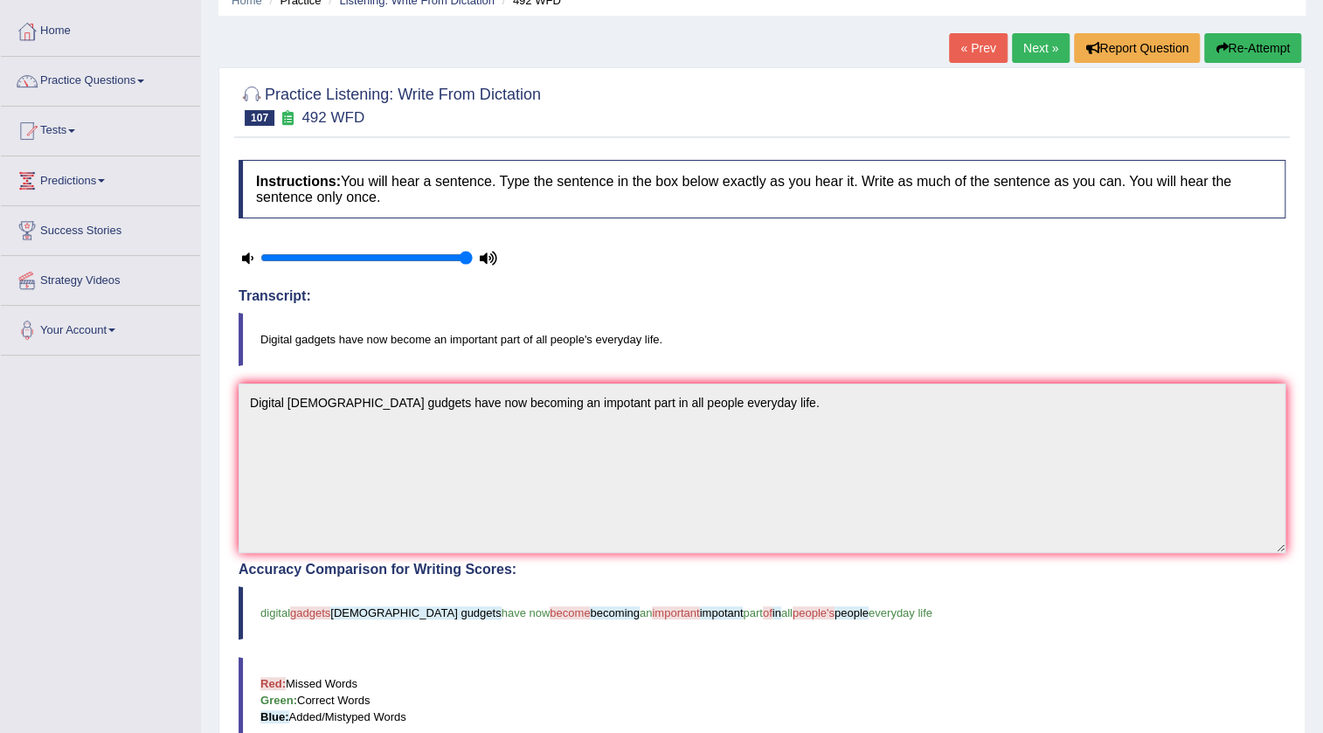
scroll to position [79, 0]
click at [1210, 52] on button "Re-Attempt" at bounding box center [1252, 49] width 97 height 30
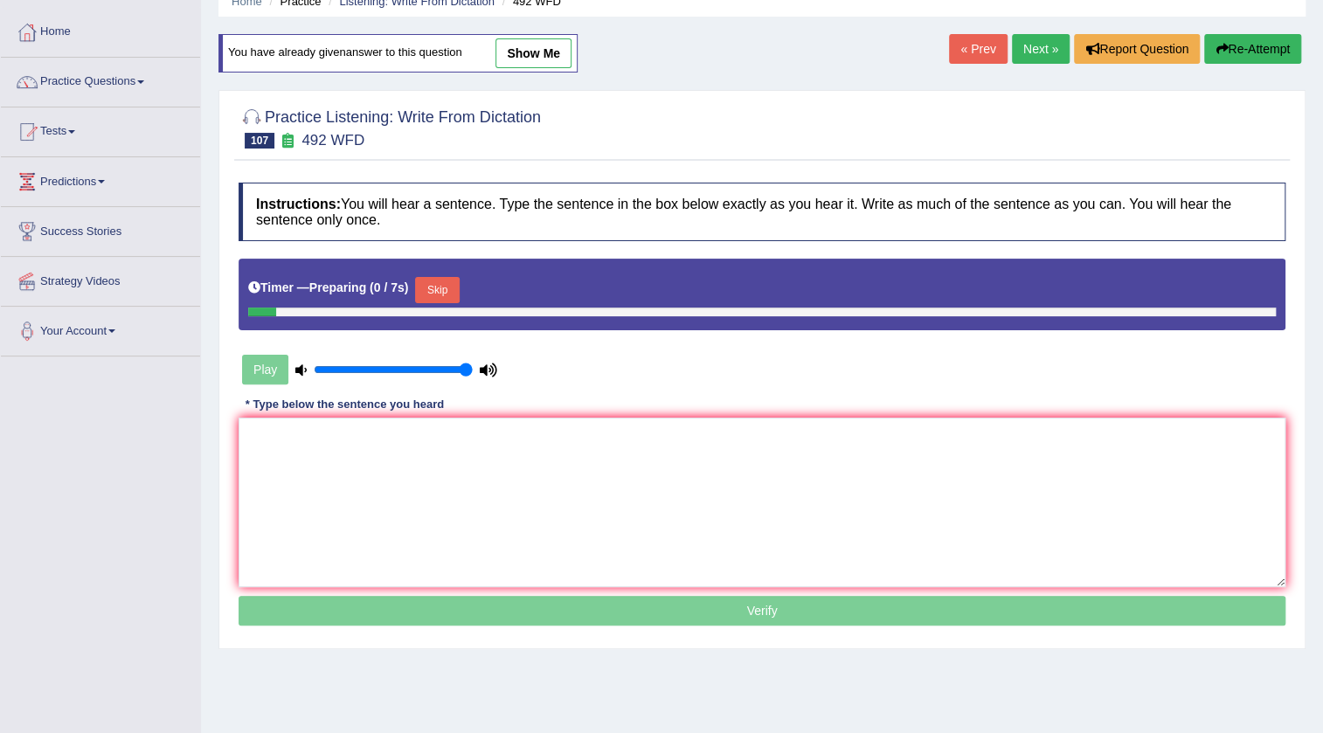
scroll to position [79, 0]
click at [659, 488] on textarea at bounding box center [762, 503] width 1047 height 170
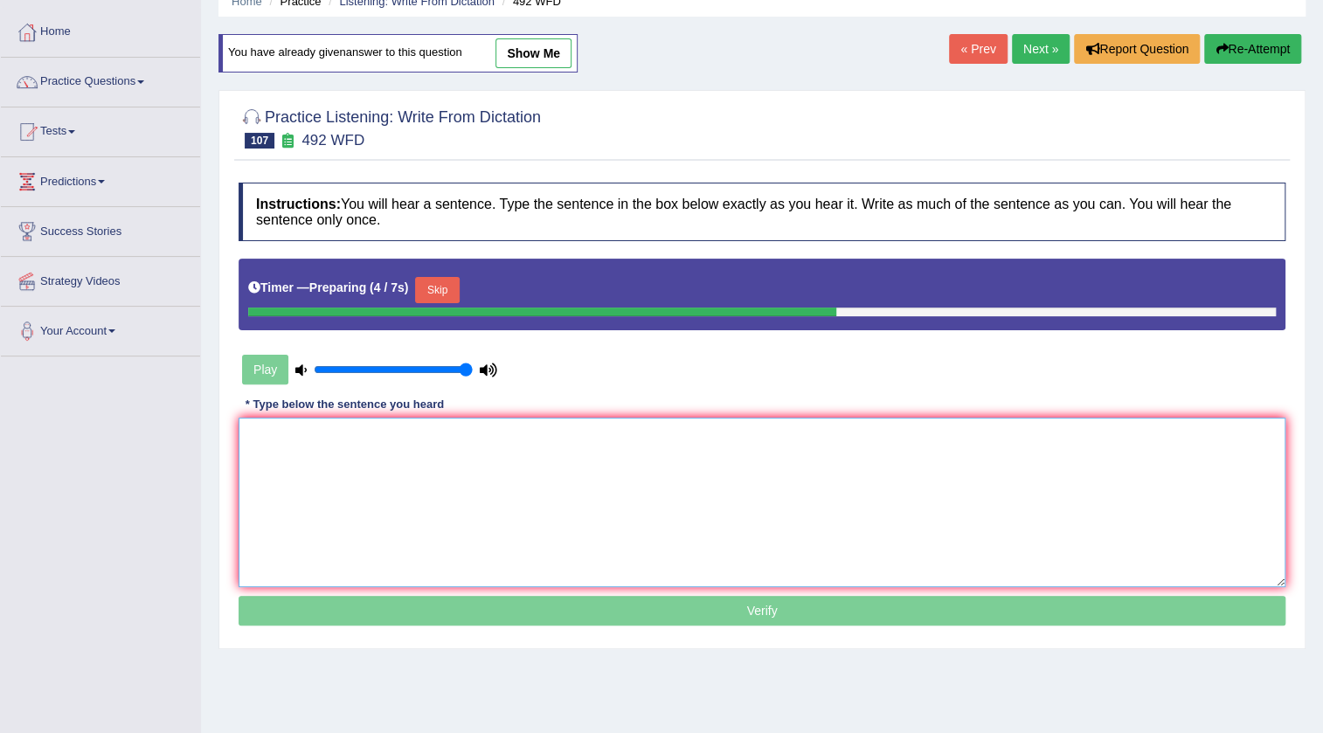
type textarea "d"
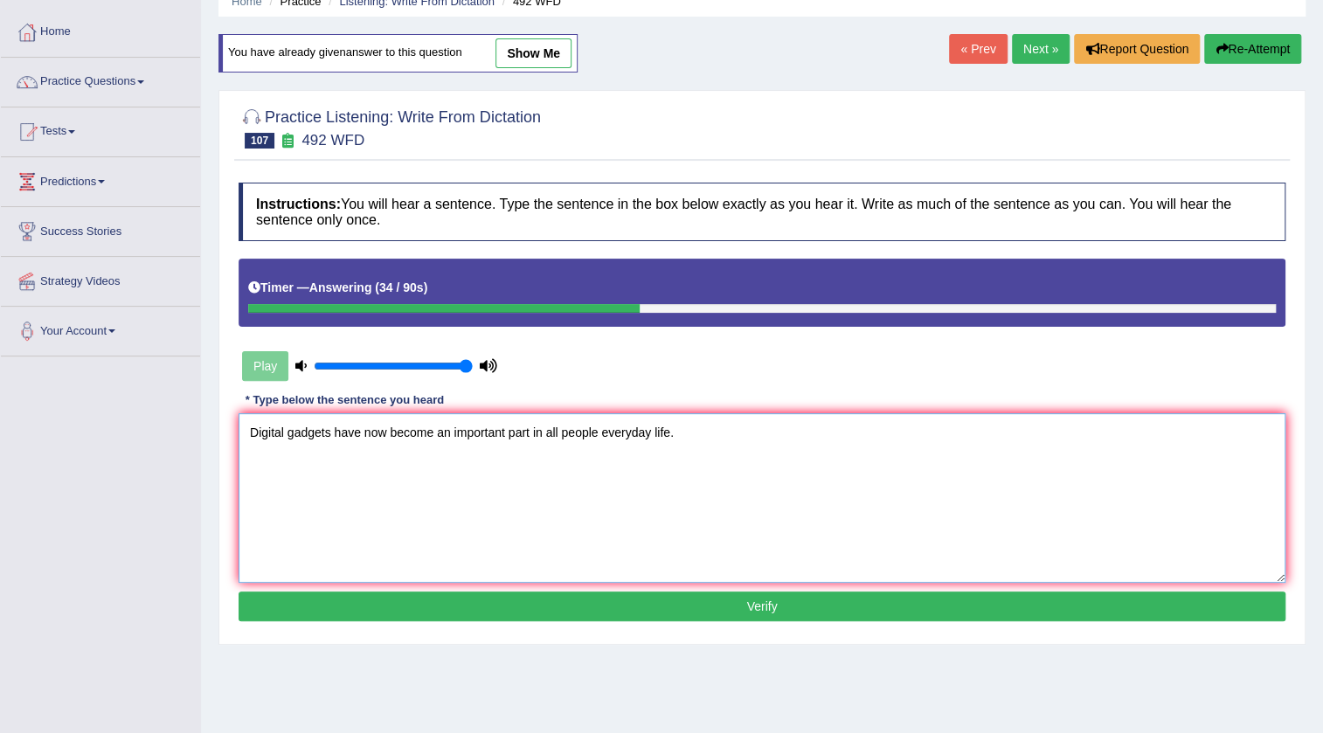
click at [597, 429] on textarea "Digital gadgets have now become an important part in all people everyday life." at bounding box center [762, 498] width 1047 height 170
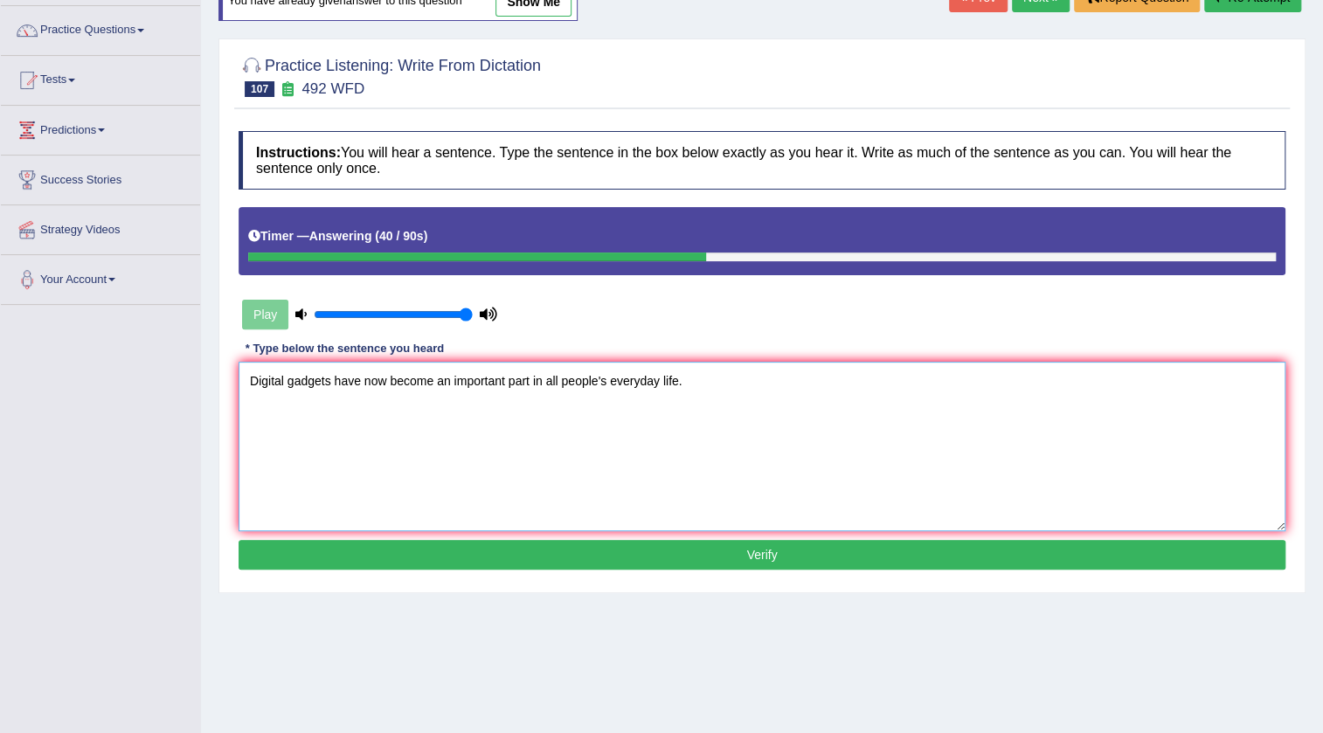
scroll to position [158, 0]
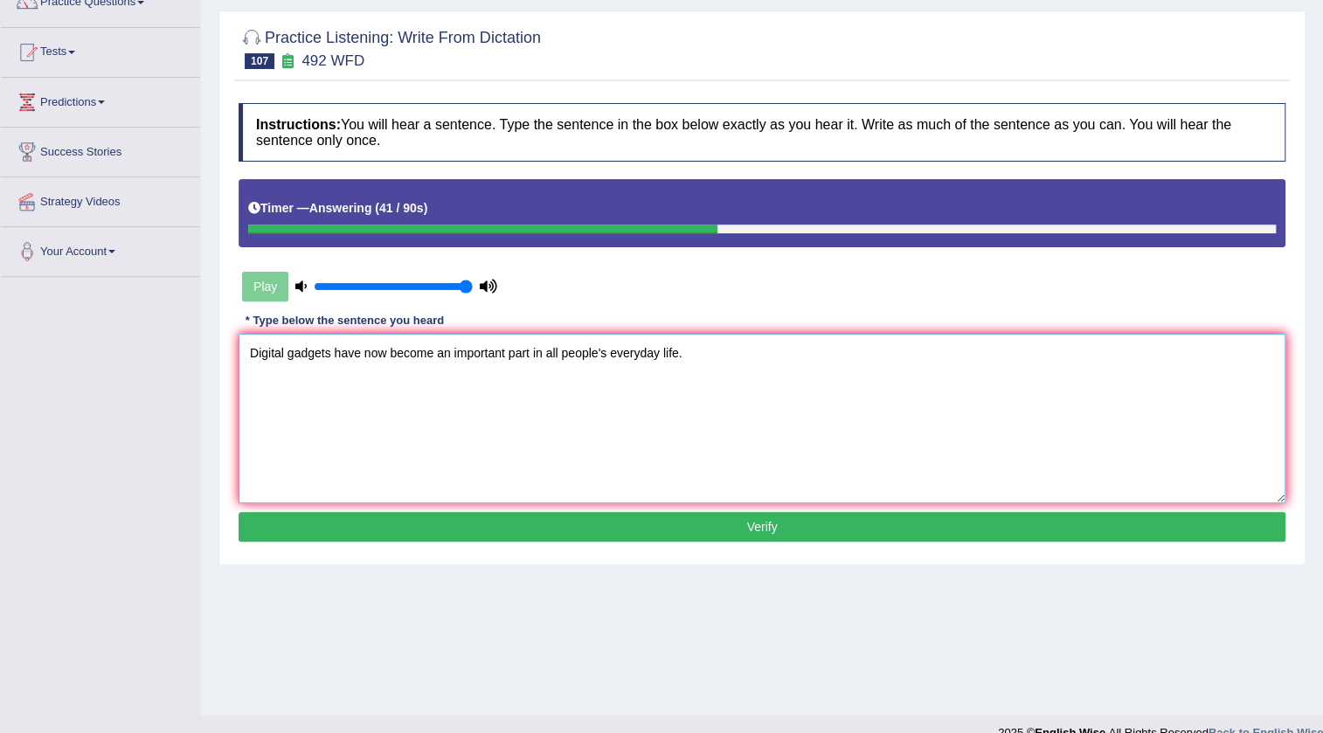
type textarea "Digital gadgets have now become an important part in all people's everyday life."
click at [765, 514] on button "Verify" at bounding box center [762, 527] width 1047 height 30
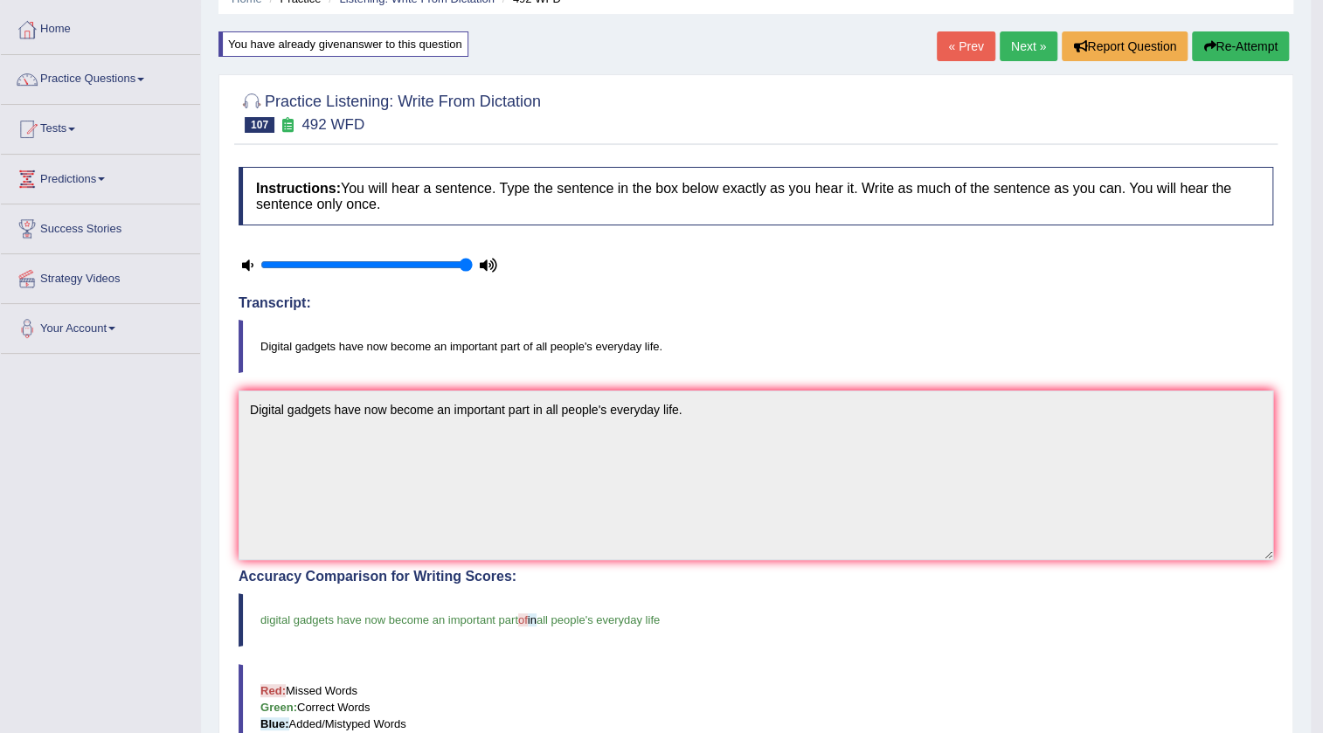
scroll to position [61, 0]
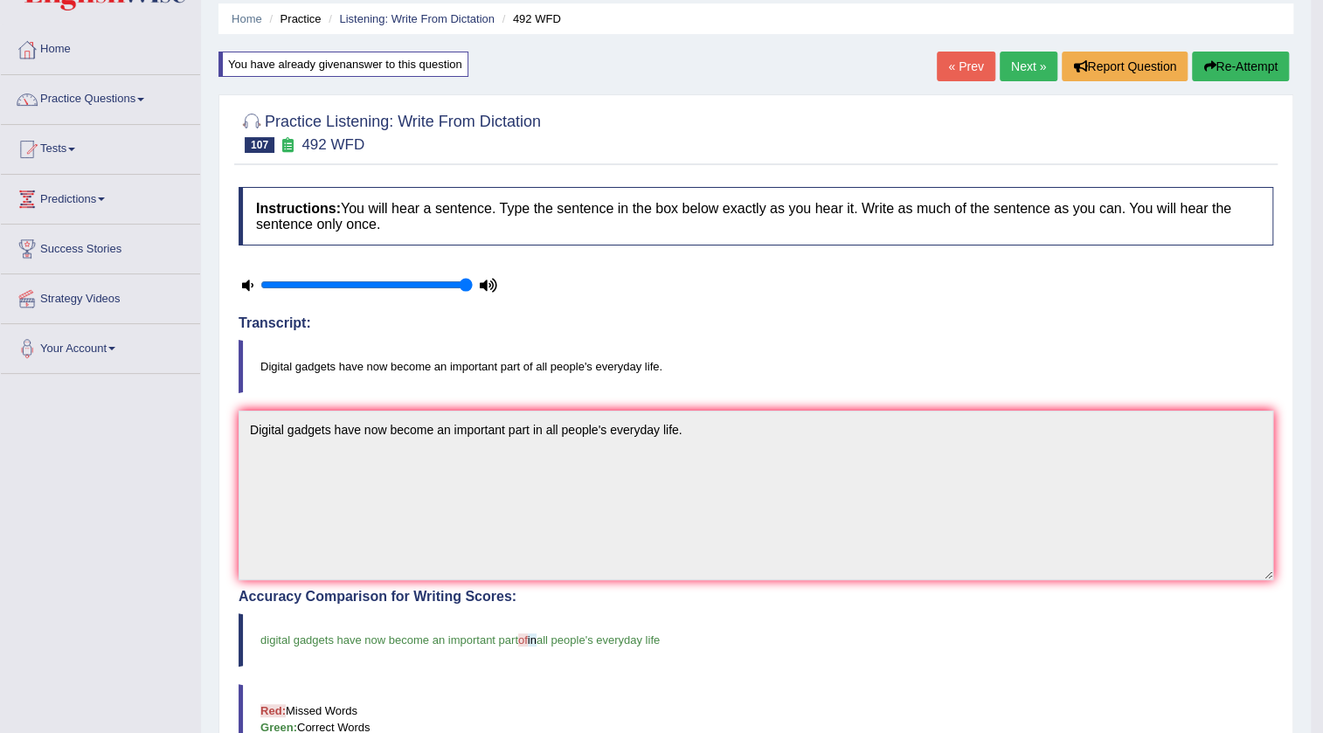
click at [1035, 70] on link "Next »" at bounding box center [1029, 67] width 58 height 30
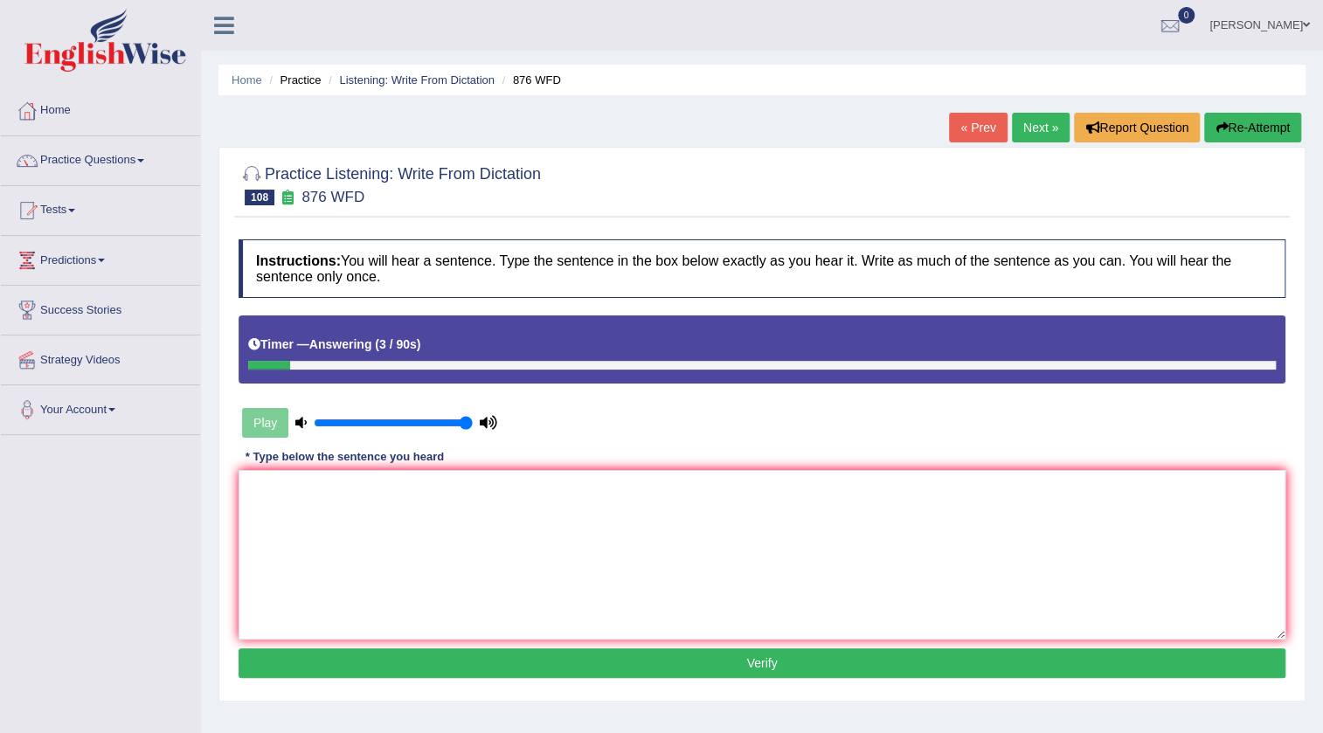
click at [979, 120] on link "« Prev" at bounding box center [978, 128] width 58 height 30
click at [510, 546] on textarea at bounding box center [762, 555] width 1047 height 170
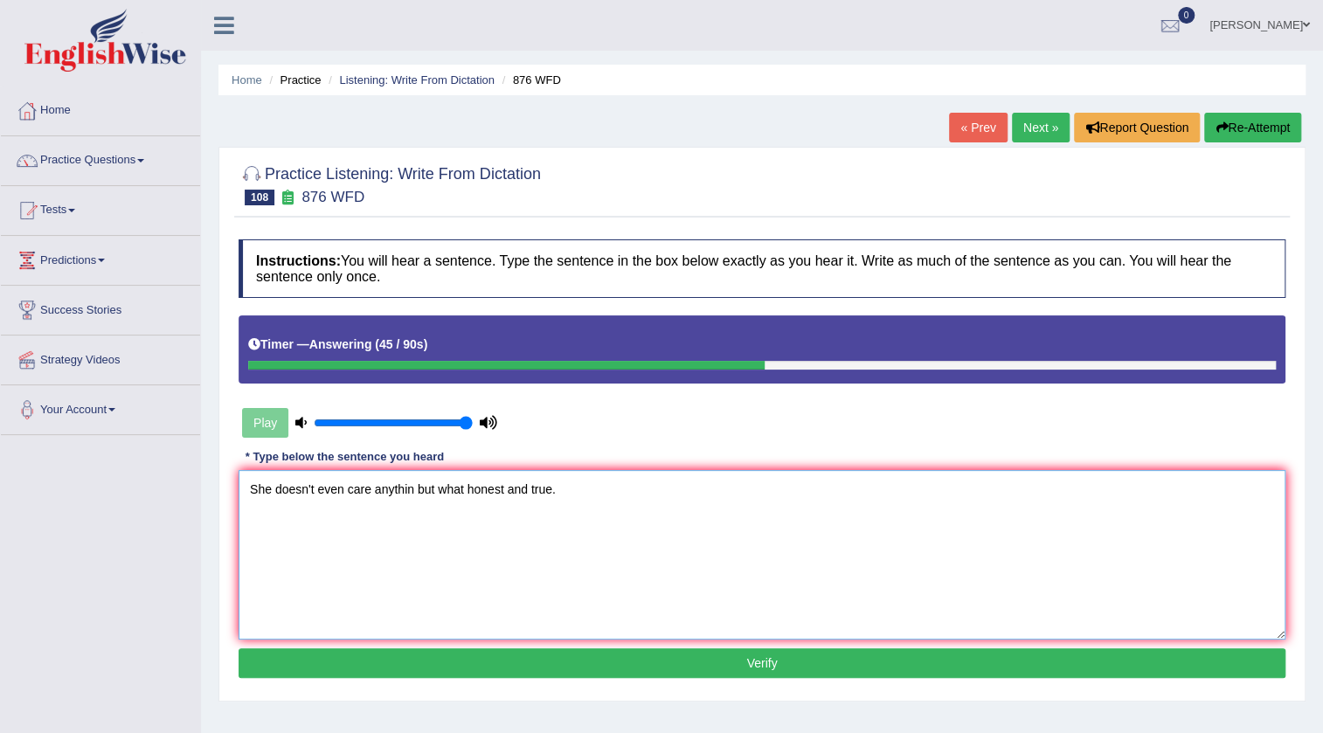
click at [410, 489] on textarea "She doesn't even care anythin but what honest and true." at bounding box center [762, 555] width 1047 height 170
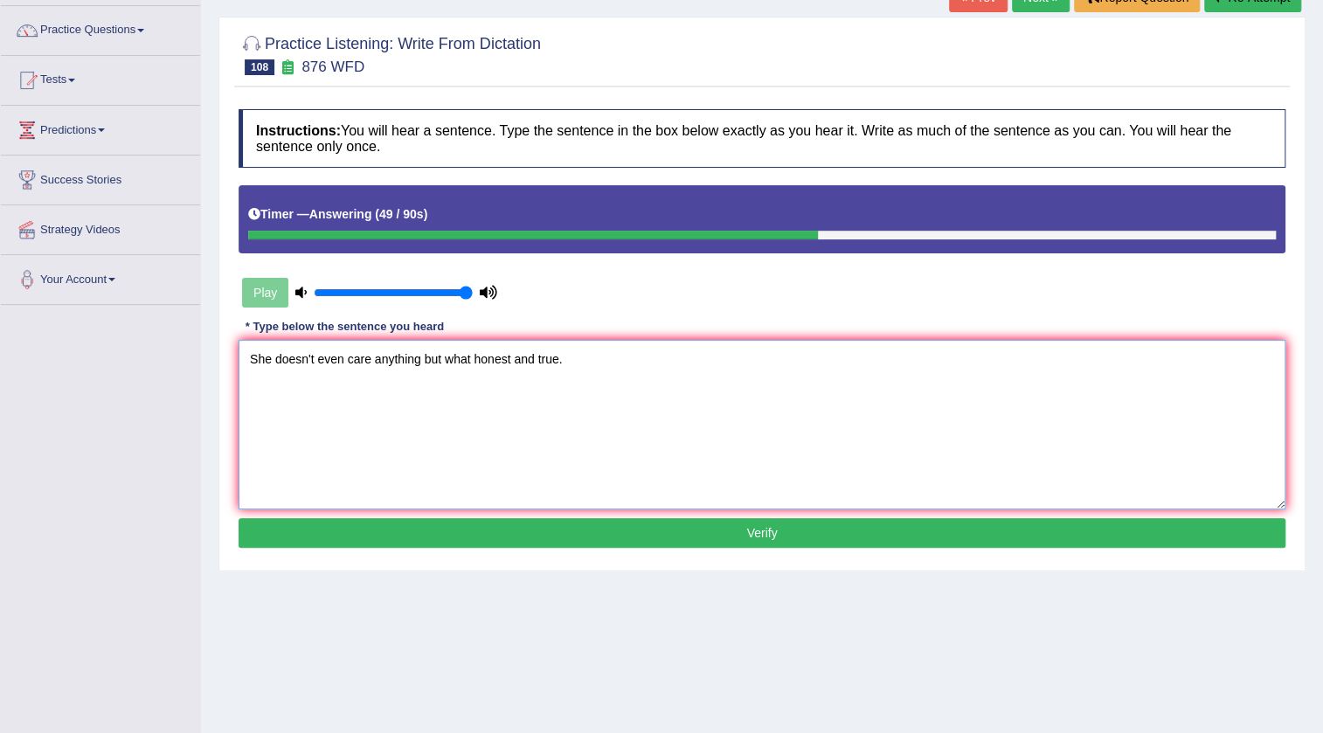
scroll to position [158, 0]
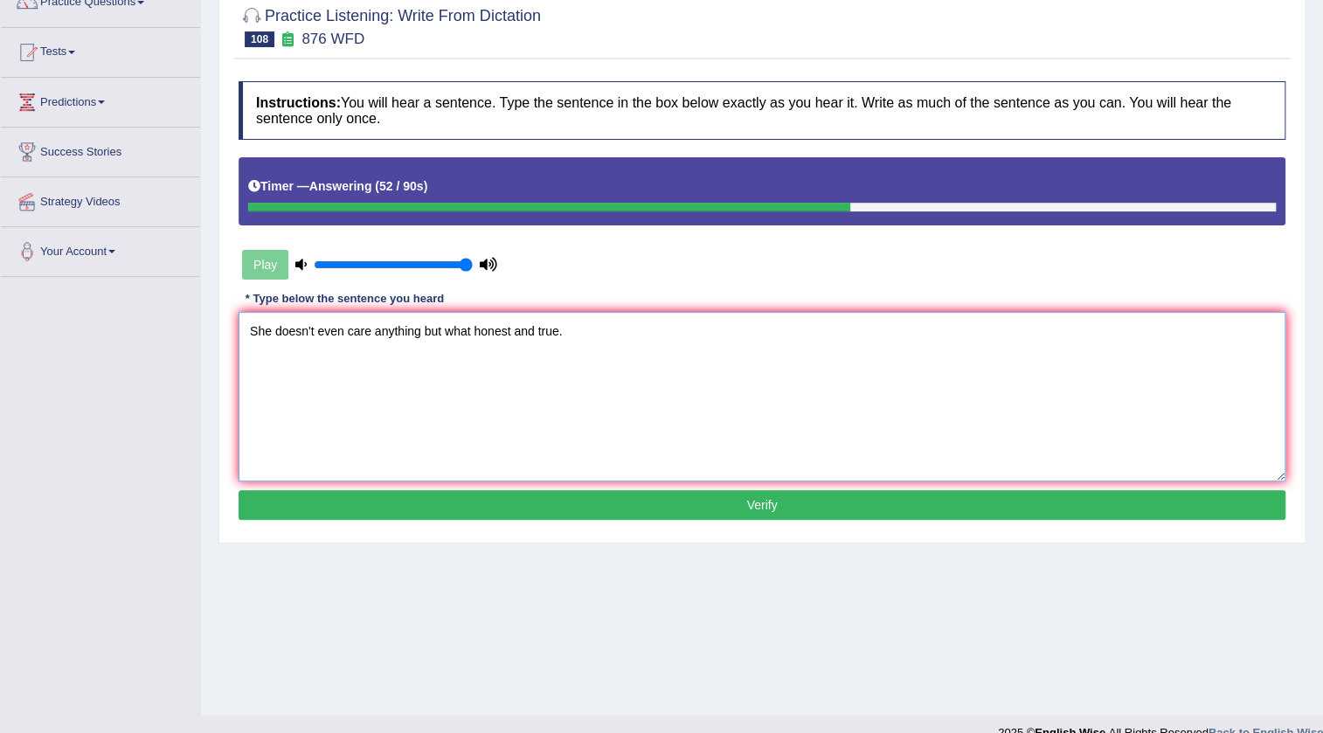
type textarea "She doesn't even care anything but what honest and true."
click at [728, 498] on button "Verify" at bounding box center [762, 505] width 1047 height 30
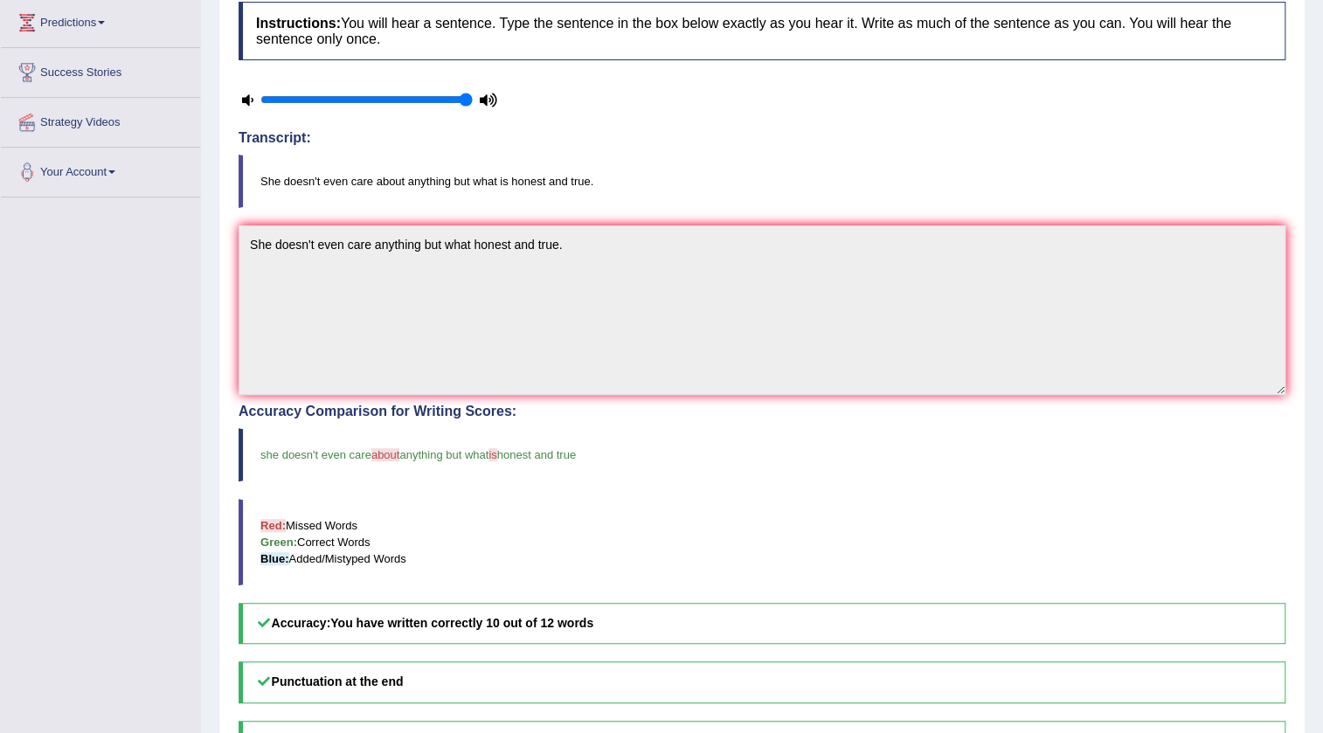
scroll to position [79, 0]
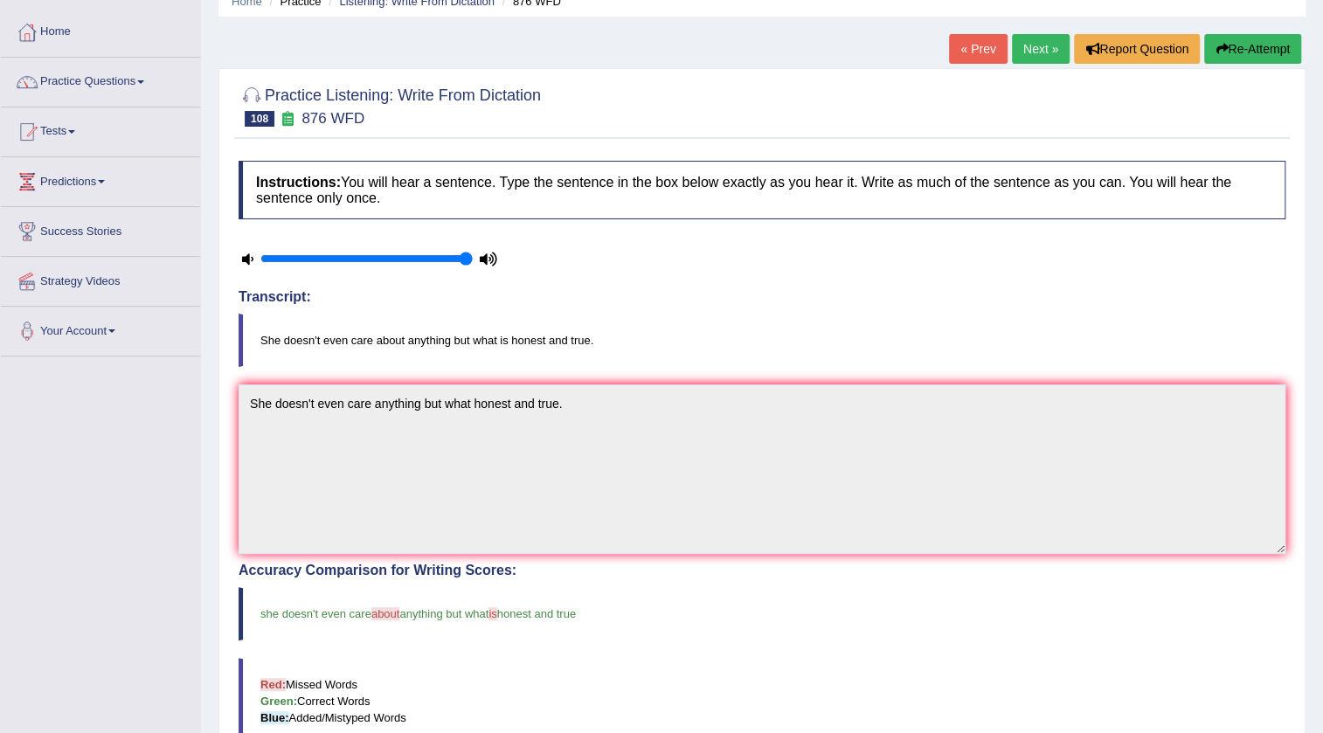
click at [1039, 46] on link "Next »" at bounding box center [1041, 49] width 58 height 30
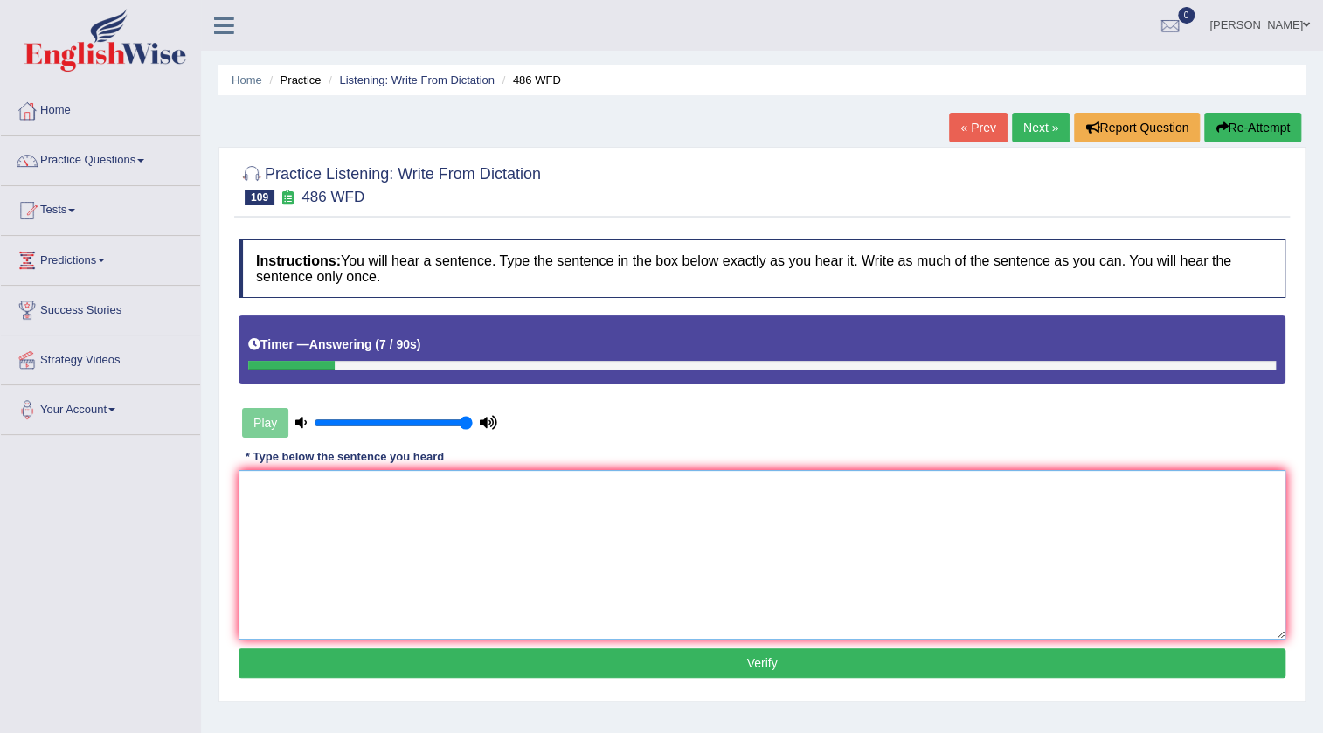
click at [647, 496] on textarea at bounding box center [762, 555] width 1047 height 170
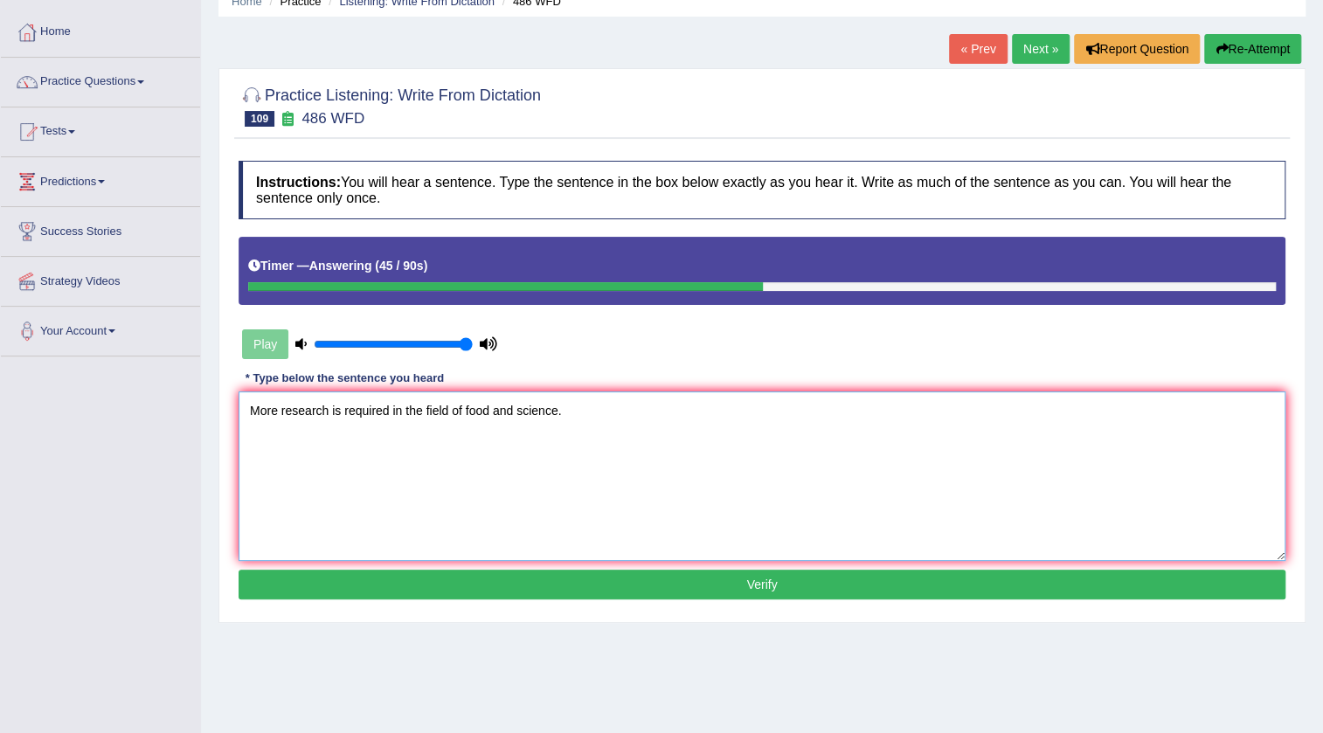
scroll to position [158, 0]
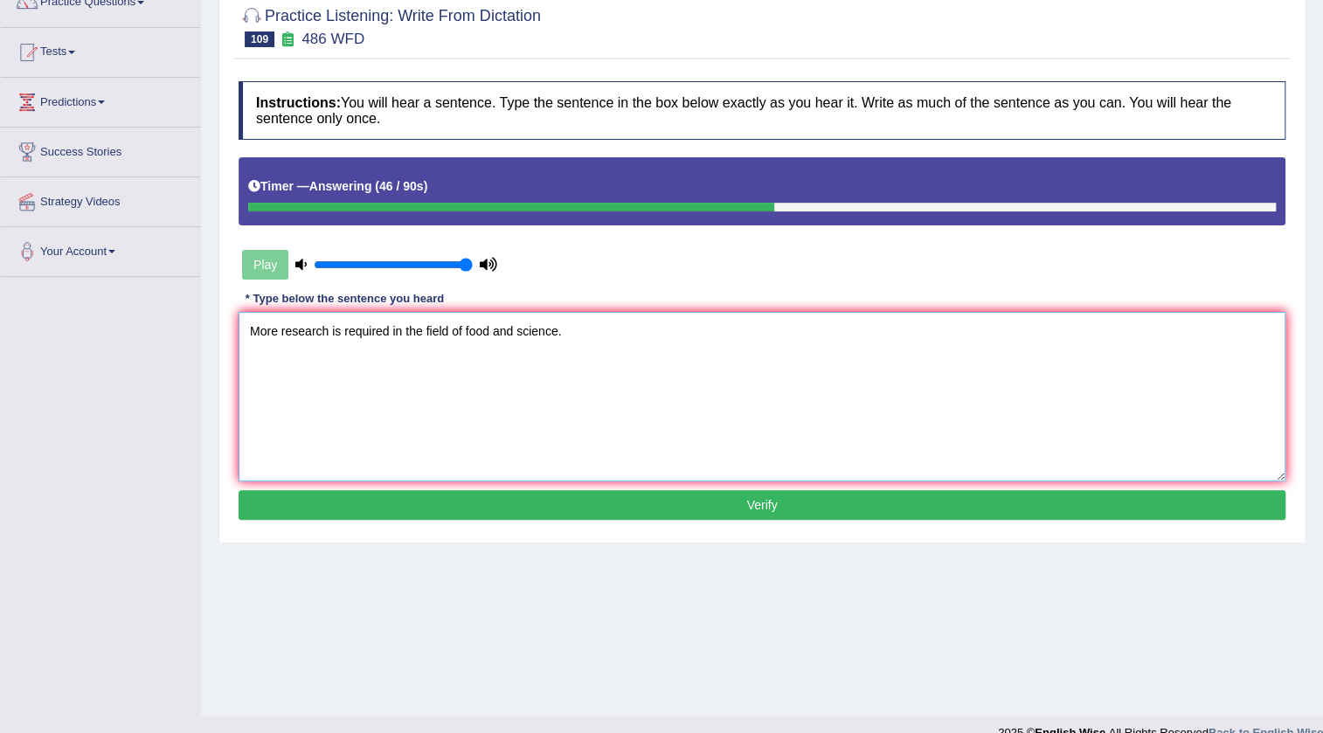
type textarea "More research is required in the field of food and science."
click at [765, 507] on button "Verify" at bounding box center [762, 505] width 1047 height 30
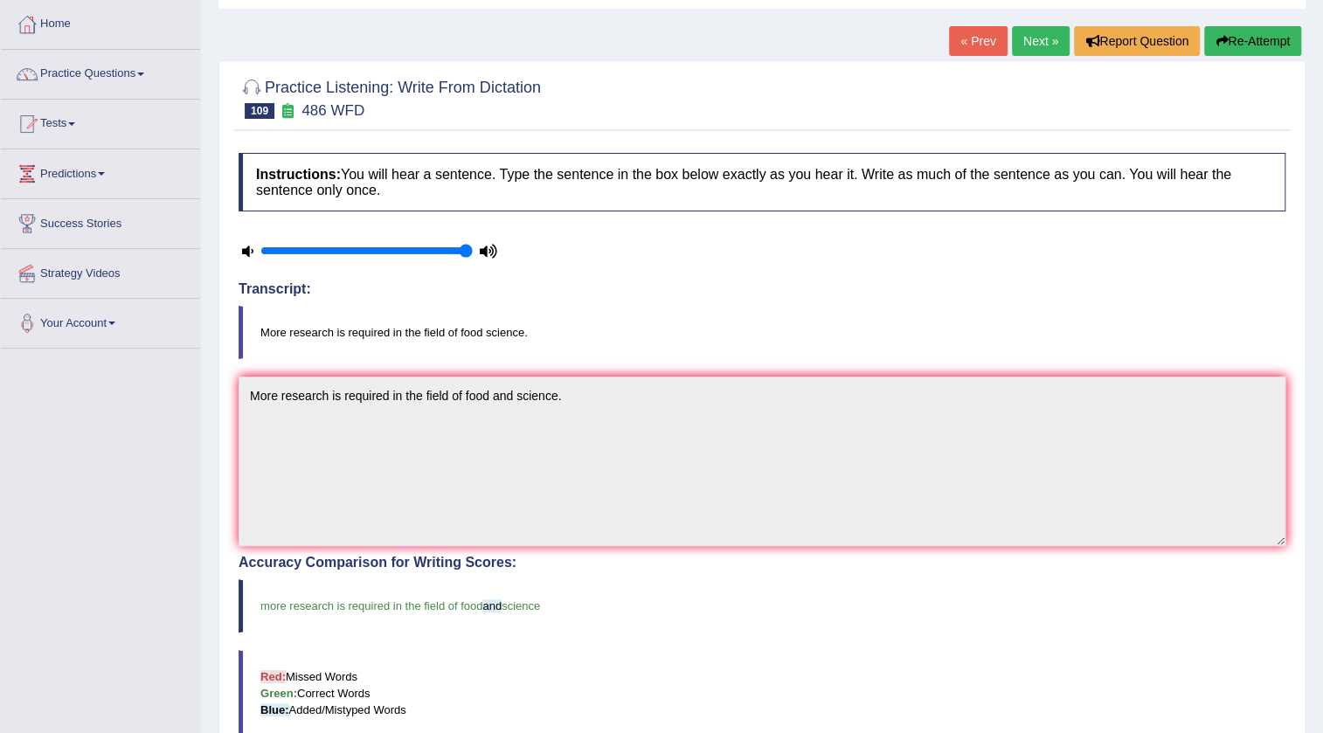
scroll to position [79, 0]
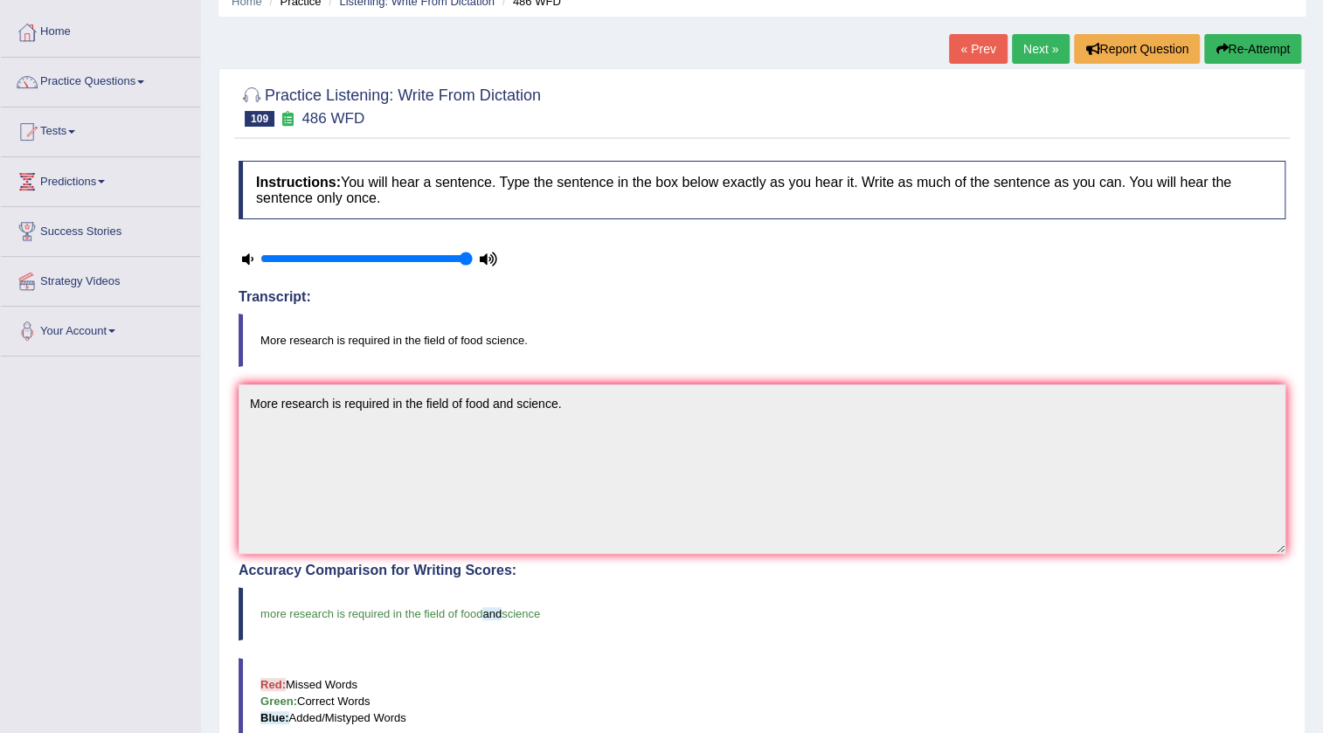
click at [1016, 52] on link "Next »" at bounding box center [1041, 49] width 58 height 30
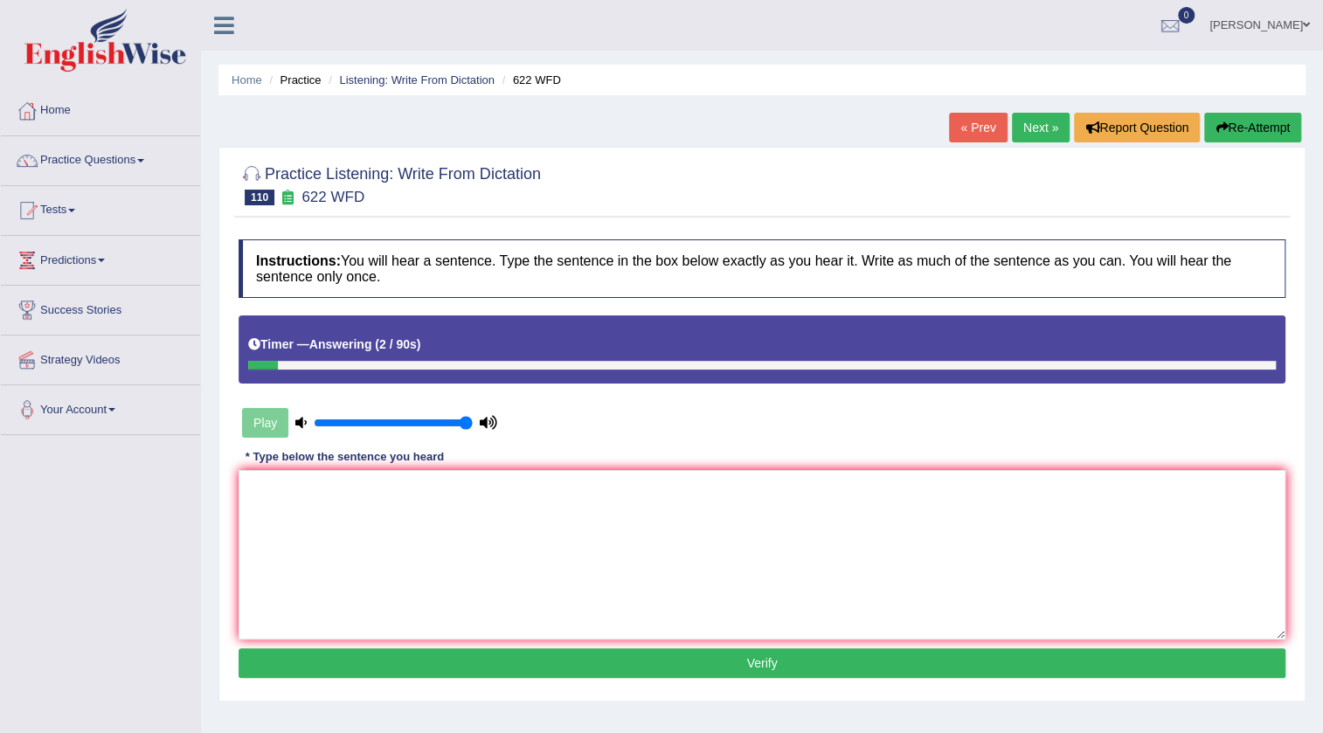
click at [978, 113] on link "« Prev" at bounding box center [978, 128] width 58 height 30
click at [556, 560] on textarea at bounding box center [762, 555] width 1047 height 170
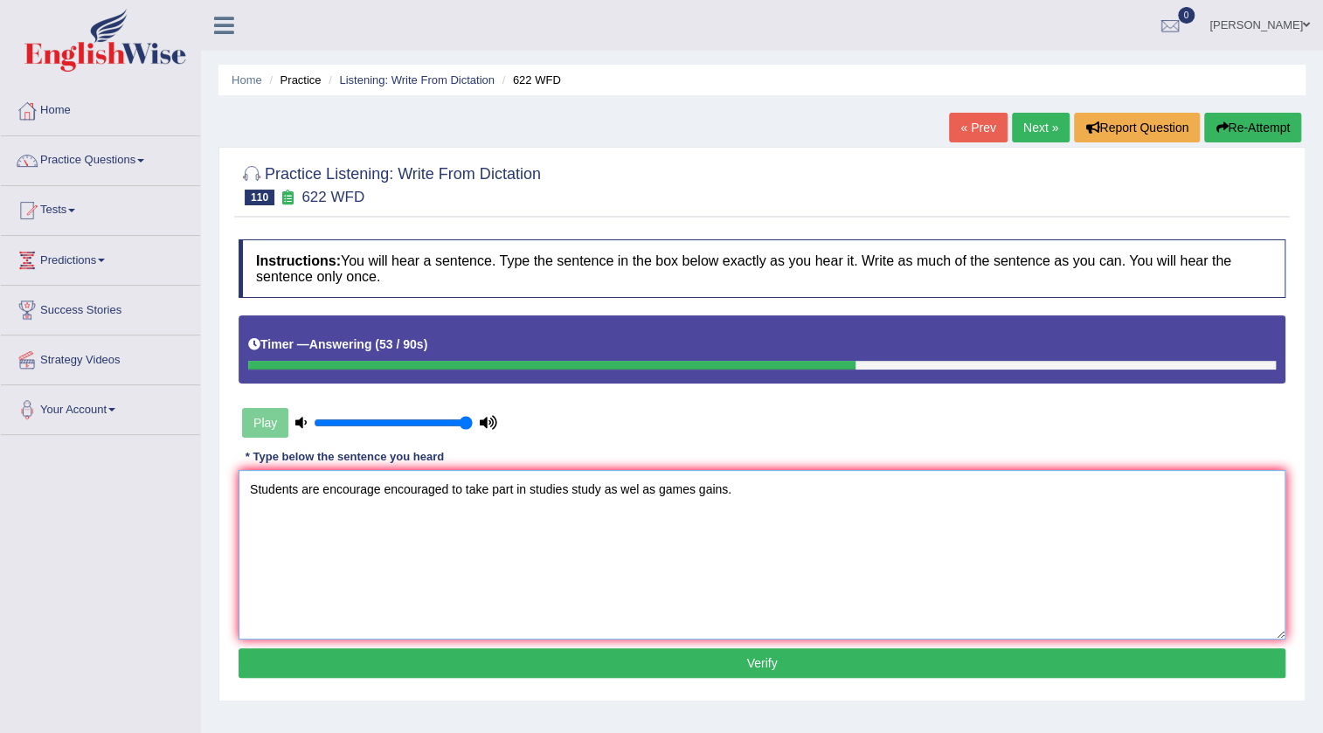
click at [640, 488] on textarea "Students are encourage encouraged to take part in studies study as wel as games…" at bounding box center [762, 555] width 1047 height 170
click at [637, 488] on textarea "Students are encourage encouraged to take part in studies study as wel as games…" at bounding box center [762, 555] width 1047 height 170
type textarea "Students are encourage encouraged to take part in studies study as well as game…"
click at [786, 662] on button "Verify" at bounding box center [762, 663] width 1047 height 30
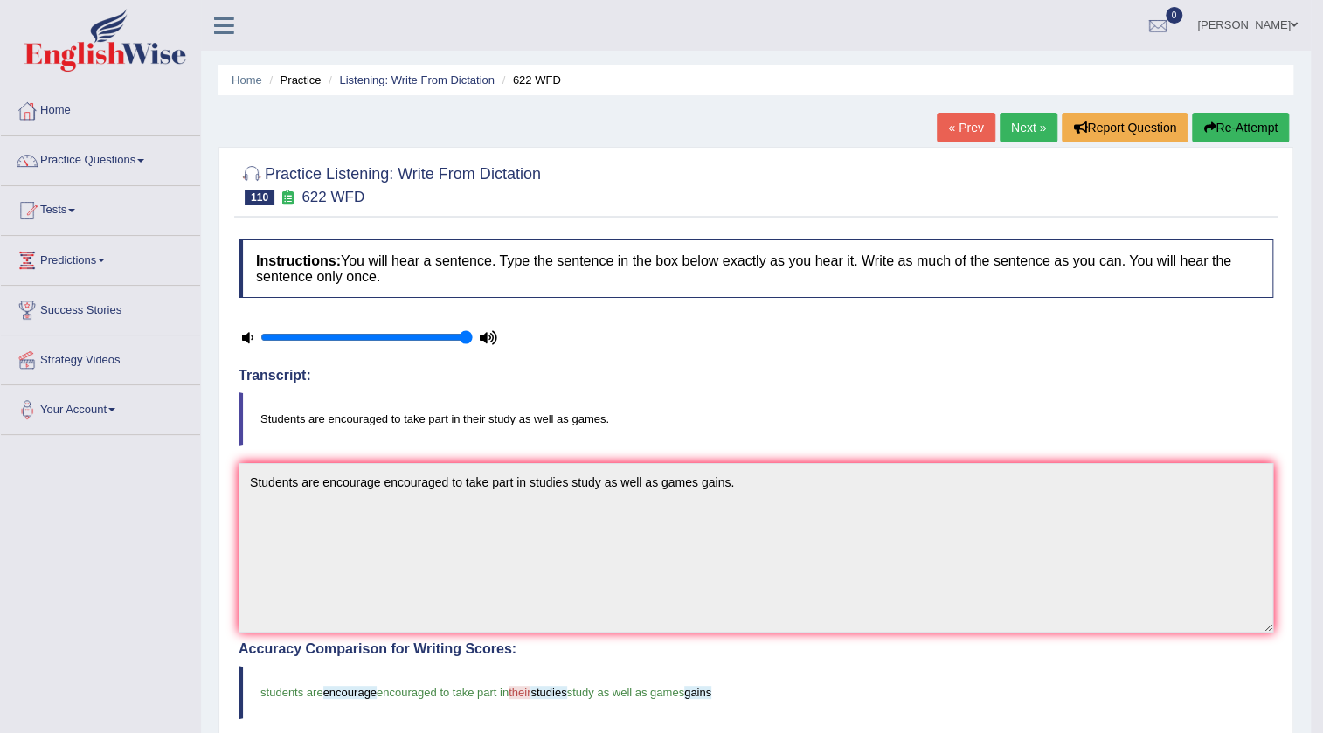
click at [1015, 132] on link "Next »" at bounding box center [1029, 128] width 58 height 30
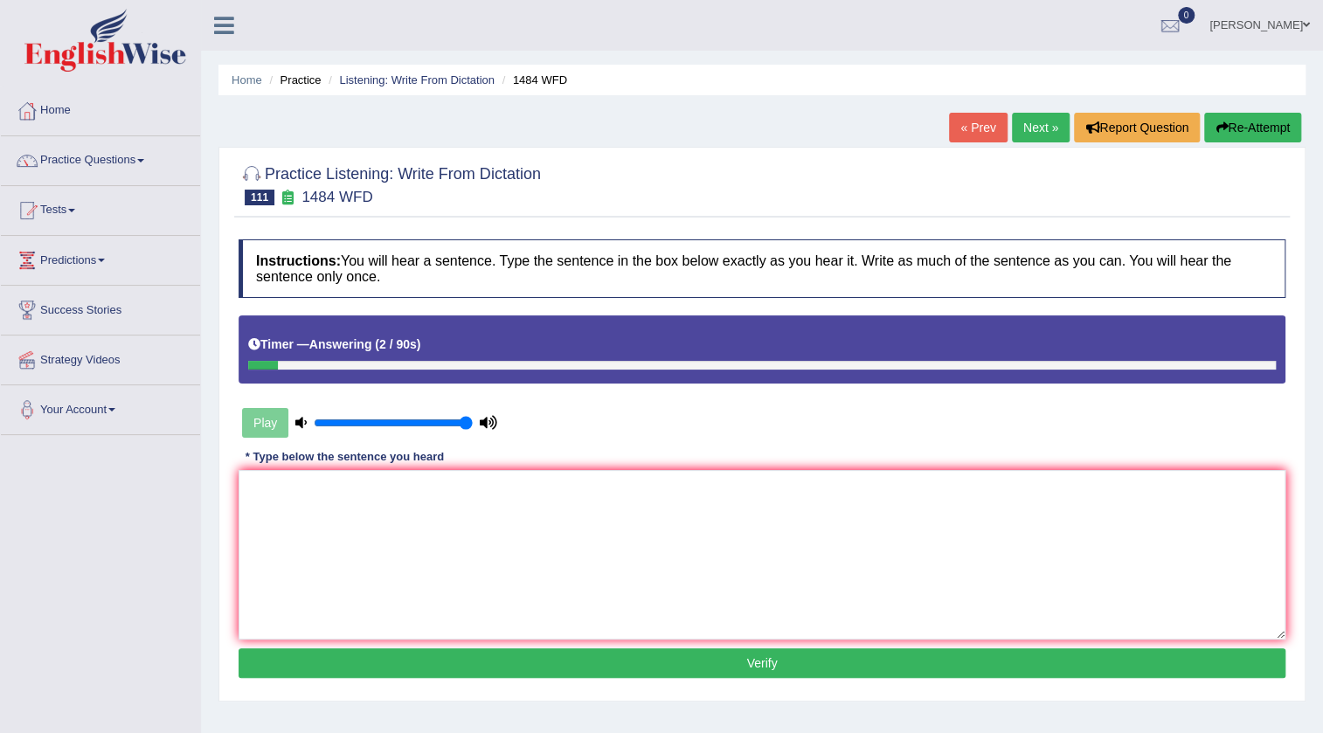
click at [968, 128] on link "« Prev" at bounding box center [978, 128] width 58 height 30
click at [556, 483] on textarea at bounding box center [762, 555] width 1047 height 170
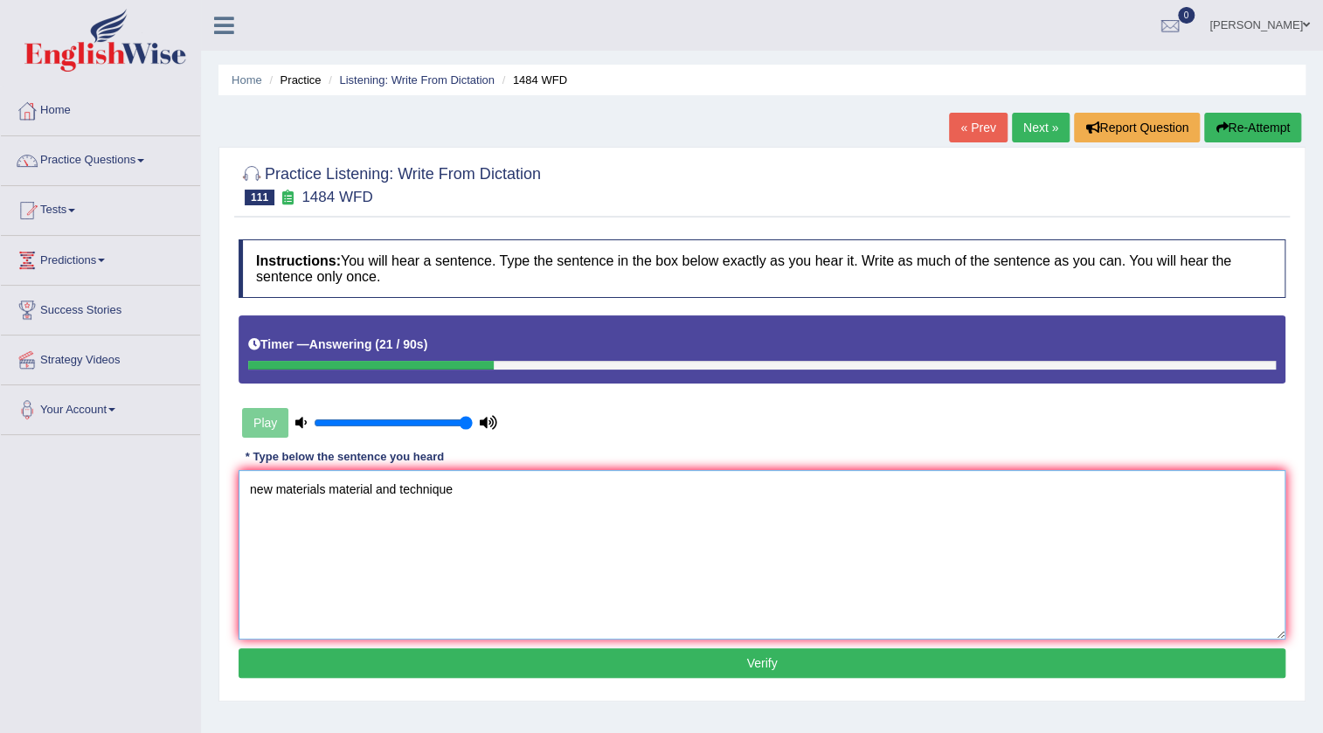
click at [253, 486] on textarea "new materials material and technique" at bounding box center [762, 555] width 1047 height 170
click at [254, 486] on textarea "new materials material and technique" at bounding box center [762, 555] width 1047 height 170
click at [476, 490] on textarea "New materials material and technique" at bounding box center [762, 555] width 1047 height 170
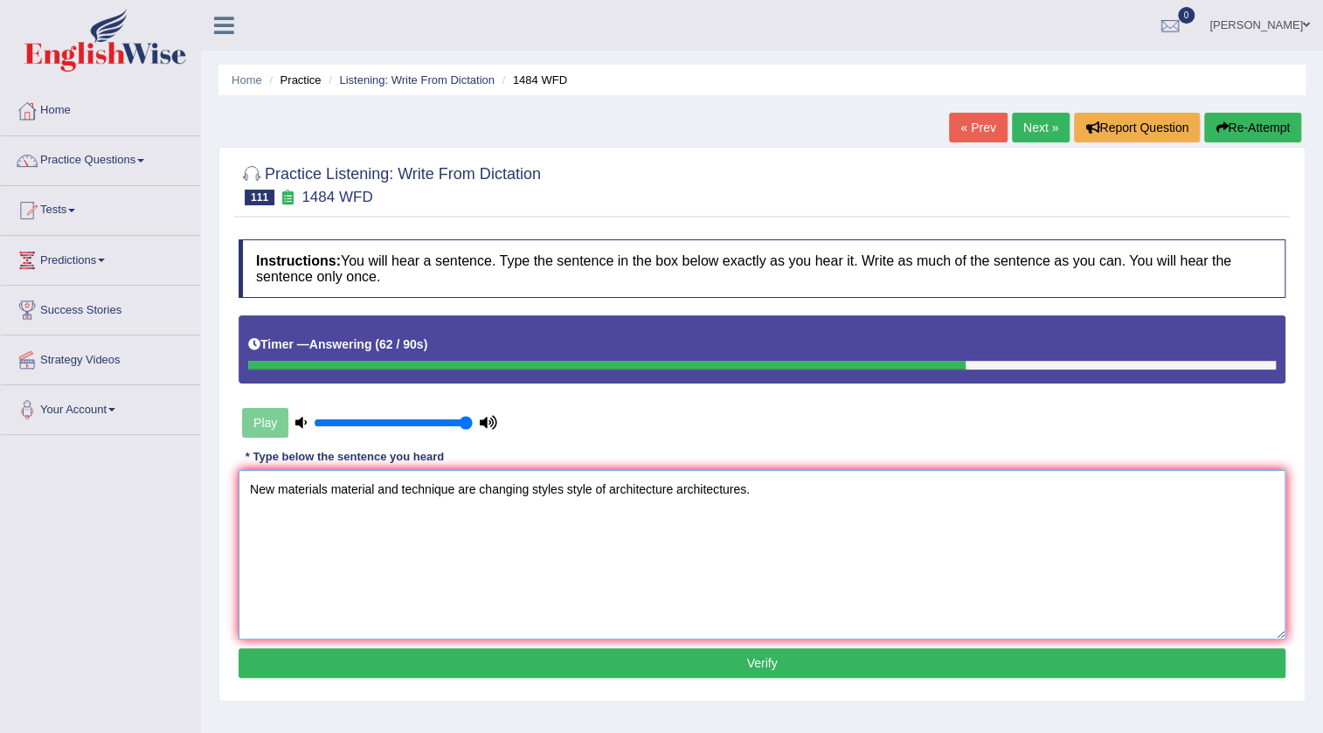
type textarea "New materials material and technique are changing styles style of architecture …"
click at [768, 656] on button "Verify" at bounding box center [762, 663] width 1047 height 30
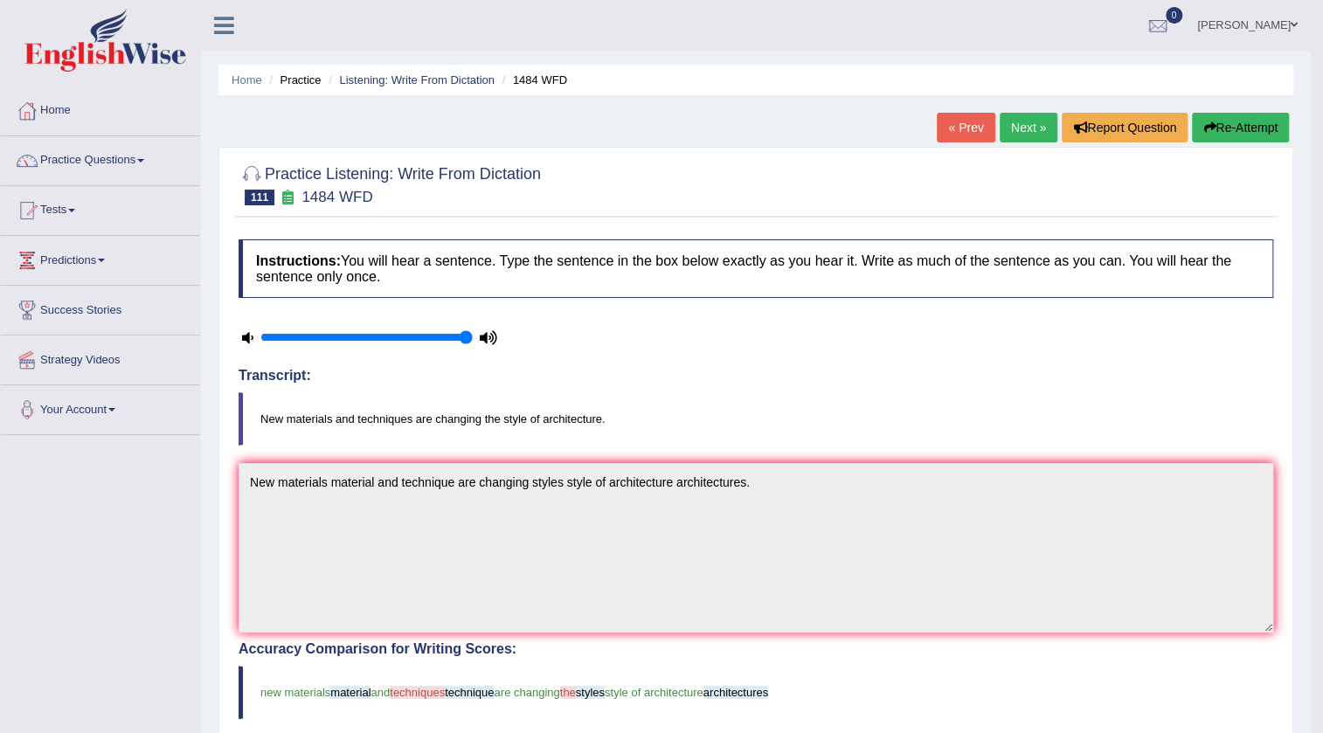
click at [1007, 126] on link "Next »" at bounding box center [1029, 128] width 58 height 30
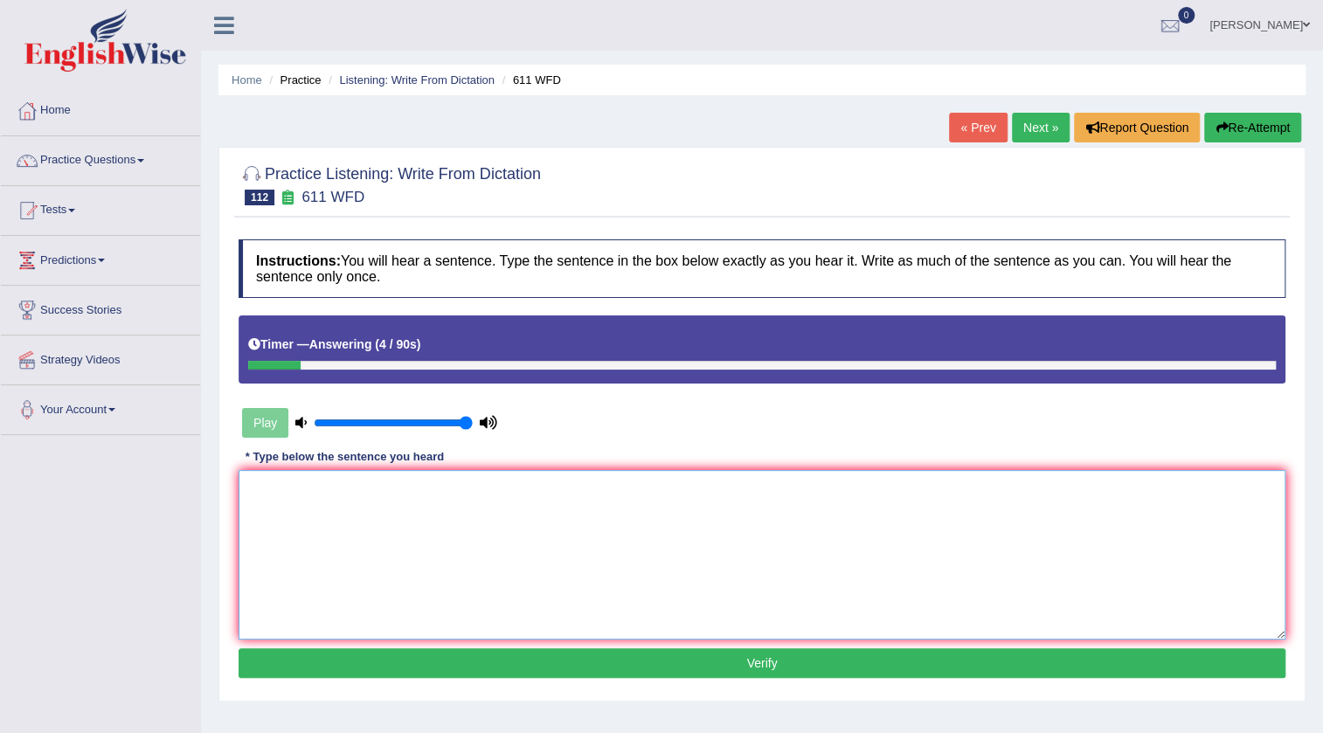
click at [597, 489] on textarea at bounding box center [762, 555] width 1047 height 170
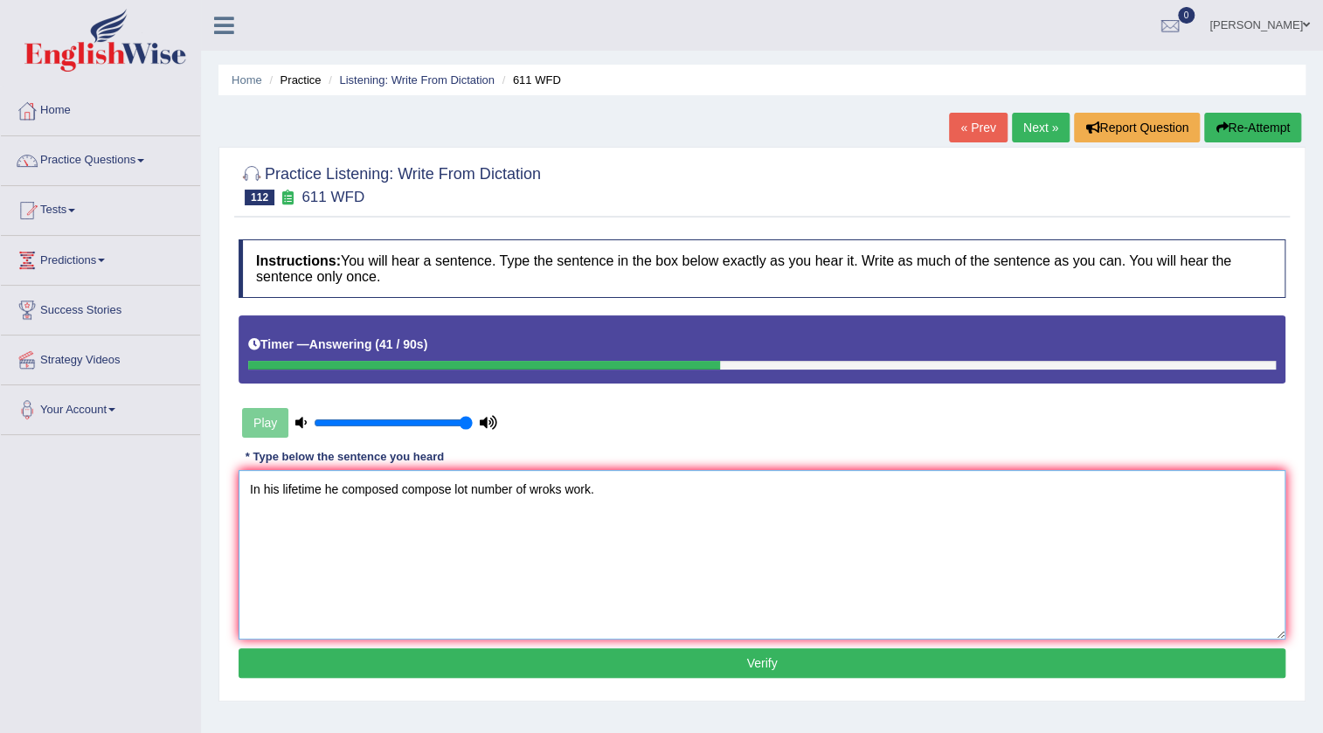
type textarea "In his lifetime he composed compose lot number of wroks work."
click at [732, 650] on button "Verify" at bounding box center [762, 663] width 1047 height 30
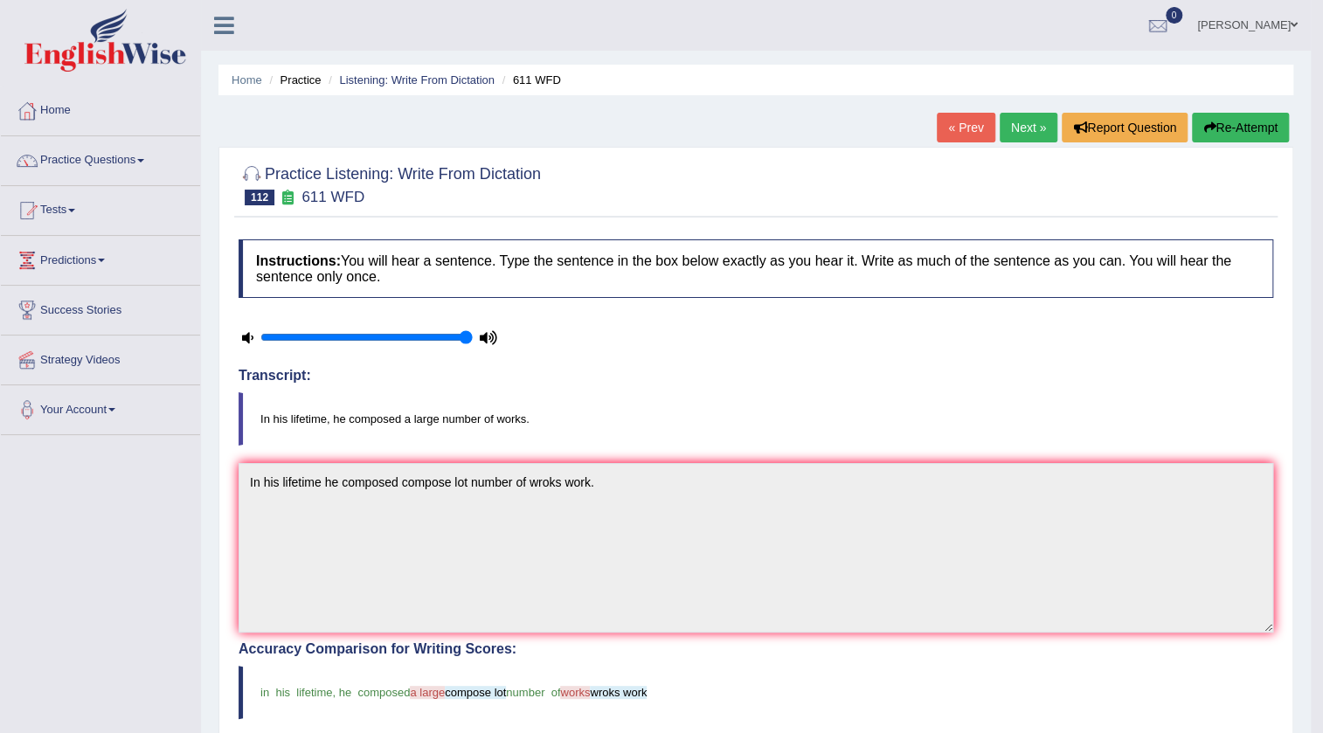
click at [1245, 135] on button "Re-Attempt" at bounding box center [1240, 128] width 97 height 30
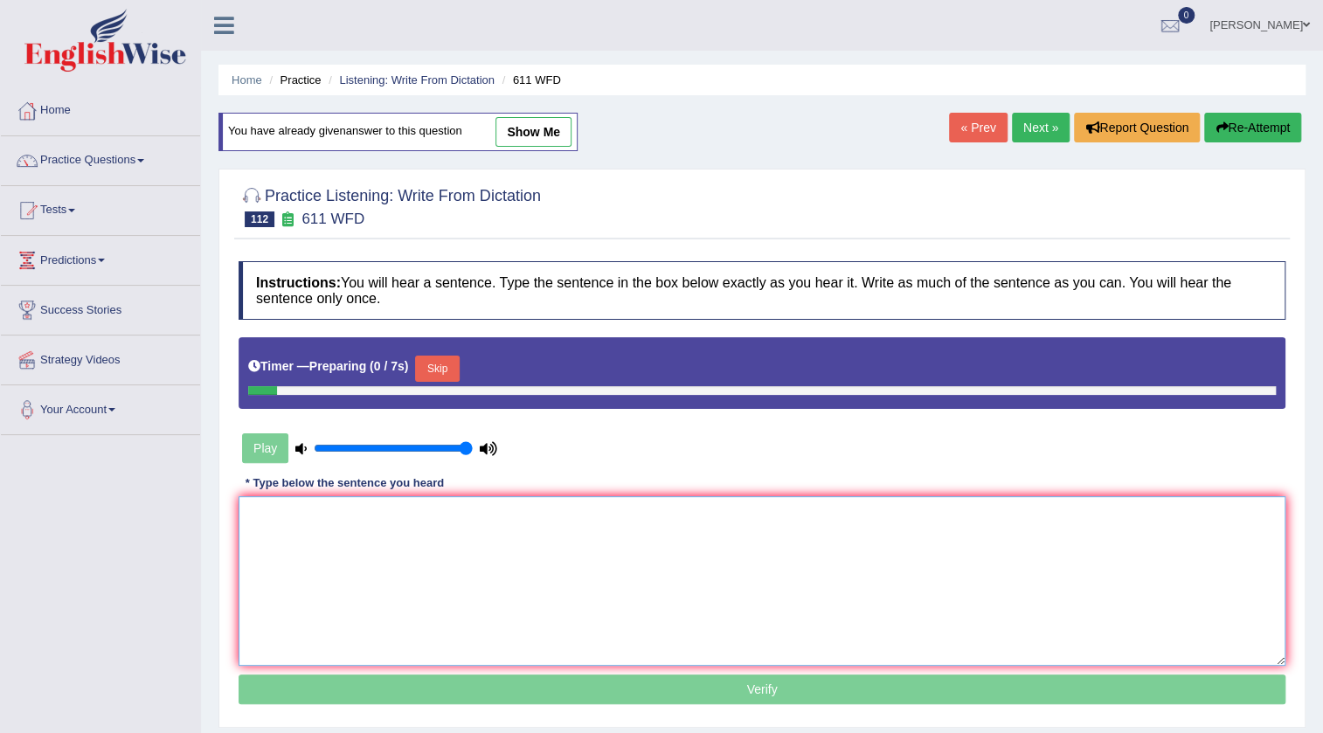
click at [523, 531] on textarea at bounding box center [762, 581] width 1047 height 170
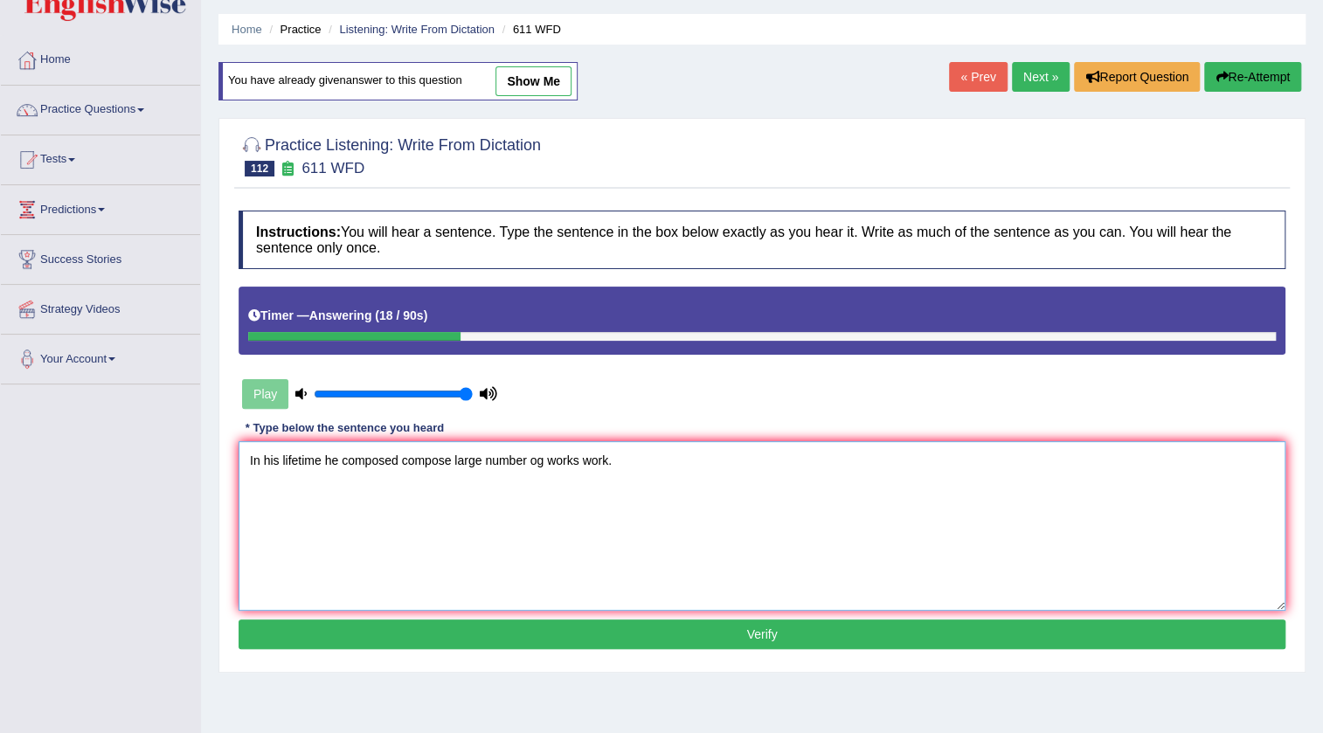
scroll to position [79, 0]
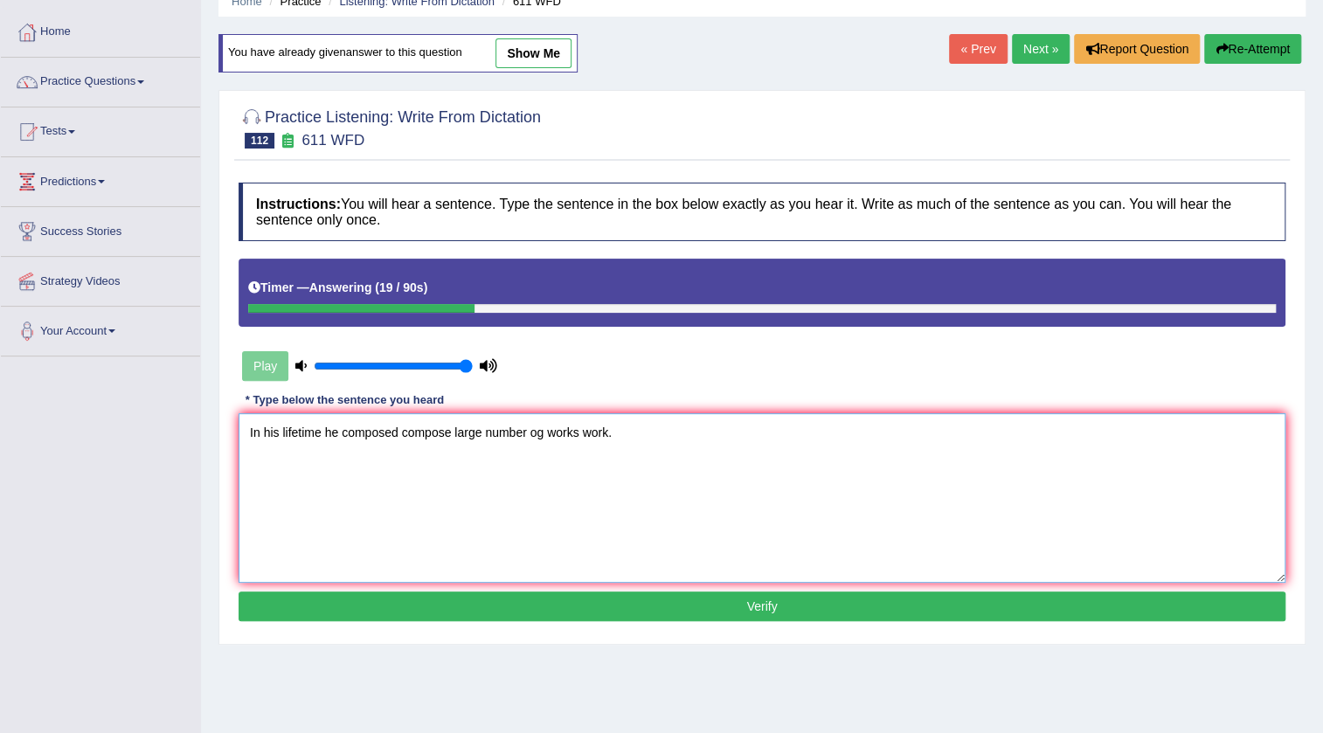
click at [545, 432] on textarea "In his lifetime he composed compose large number og works work." at bounding box center [762, 498] width 1047 height 170
click at [542, 432] on textarea "In his lifetime he composed compose large number og works work." at bounding box center [762, 498] width 1047 height 170
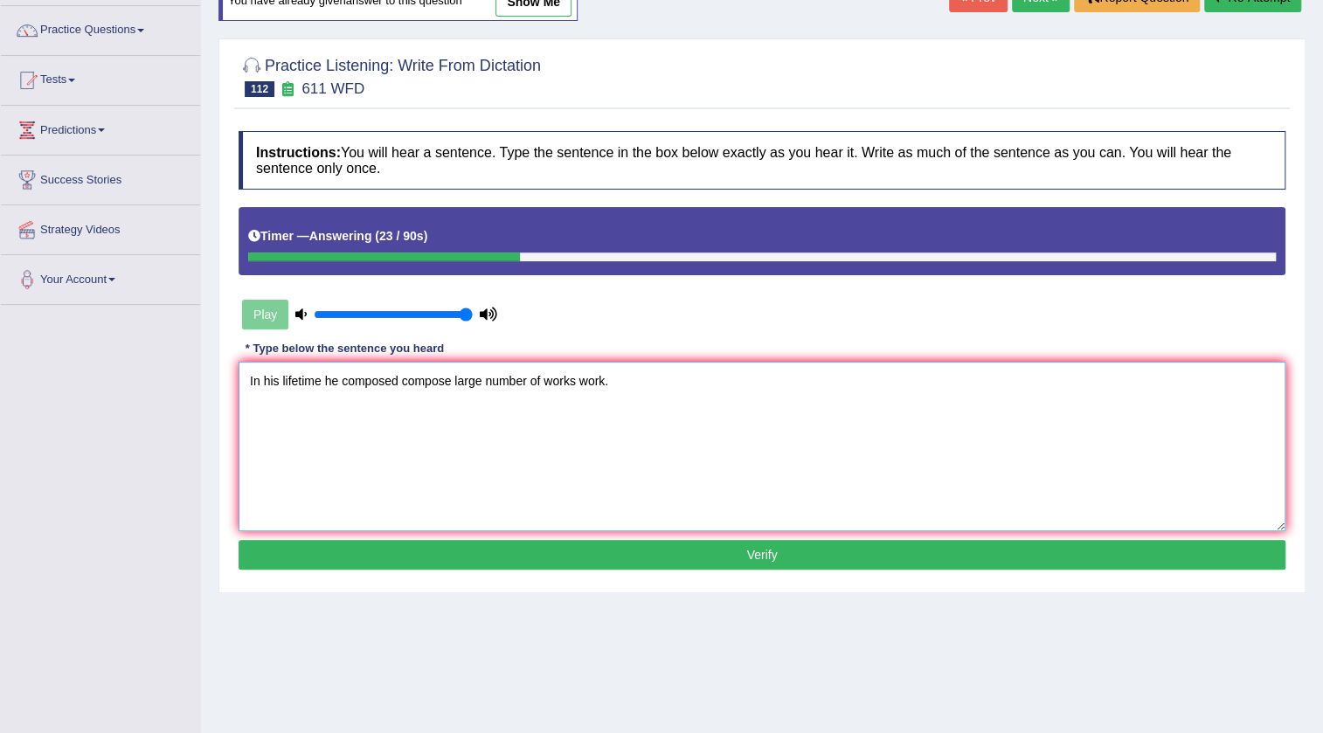
scroll to position [158, 0]
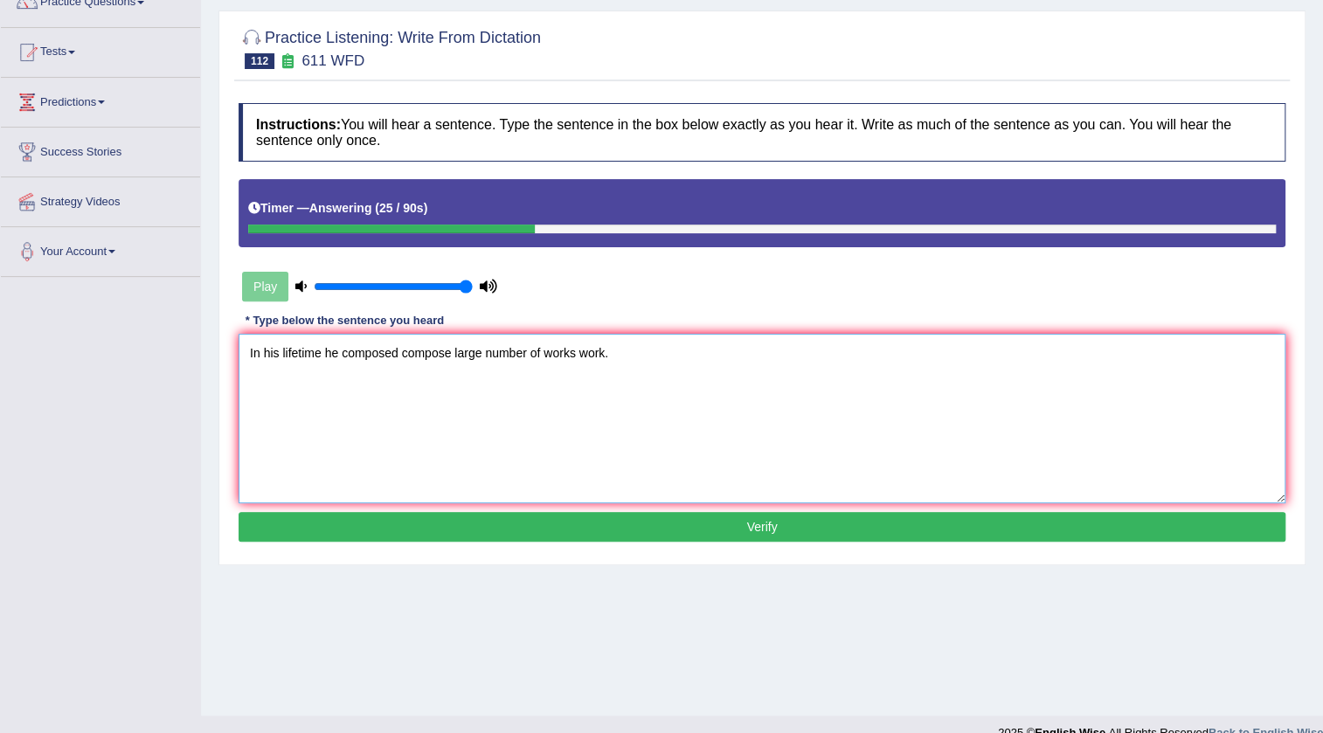
type textarea "In his lifetime he composed compose large number of works work."
click at [778, 530] on button "Verify" at bounding box center [762, 527] width 1047 height 30
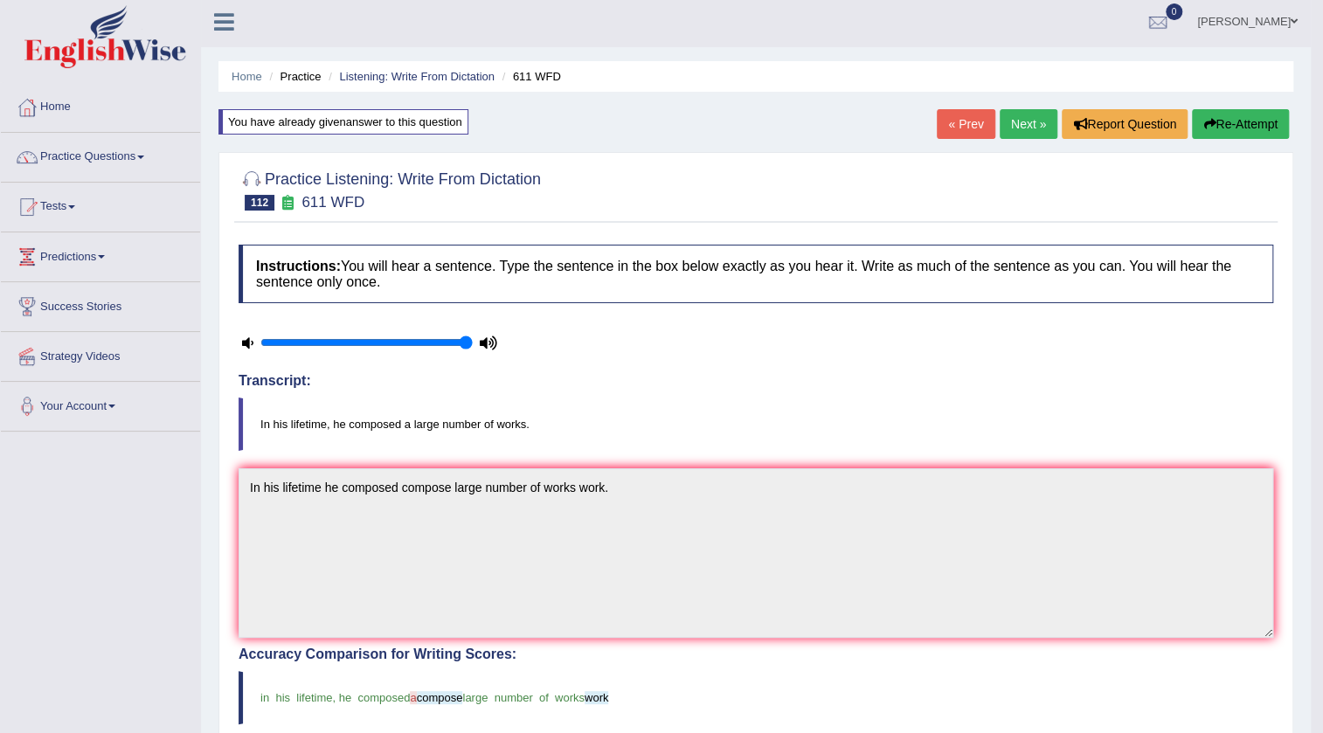
scroll to position [0, 0]
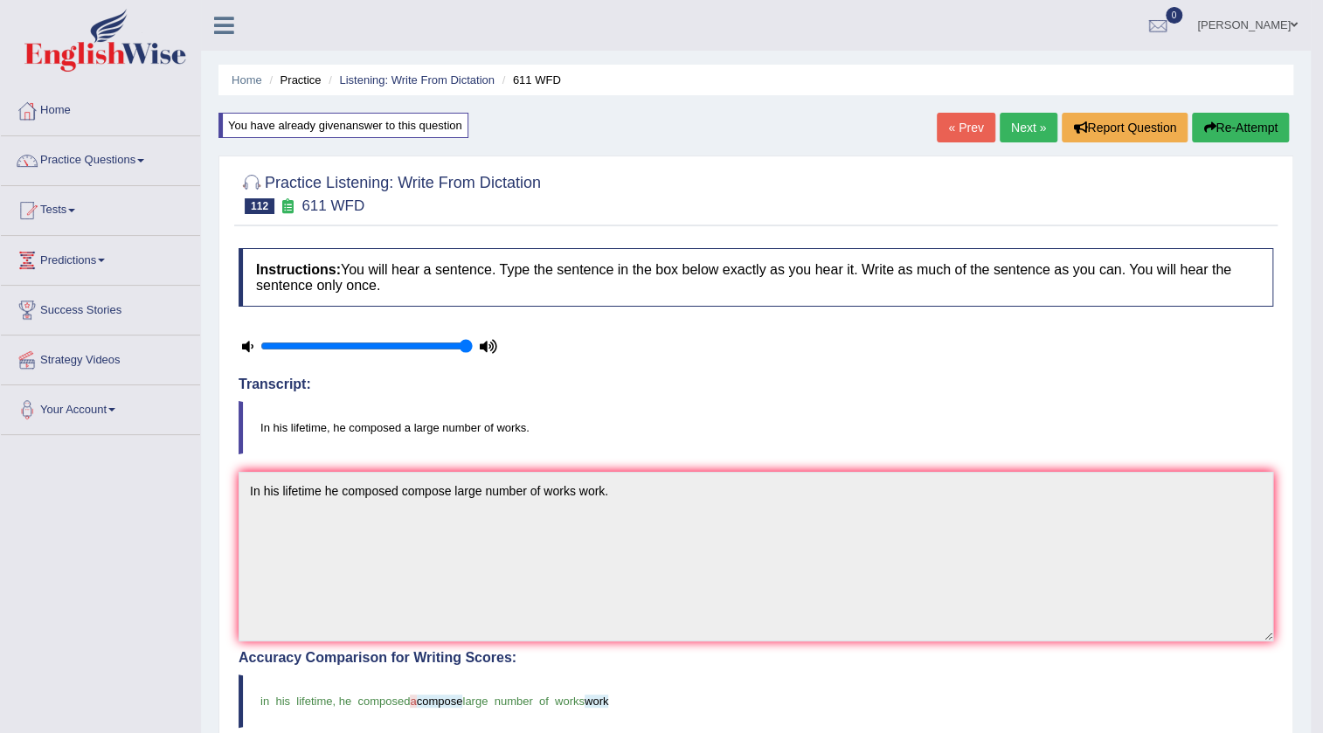
click at [1009, 126] on link "Next »" at bounding box center [1029, 128] width 58 height 30
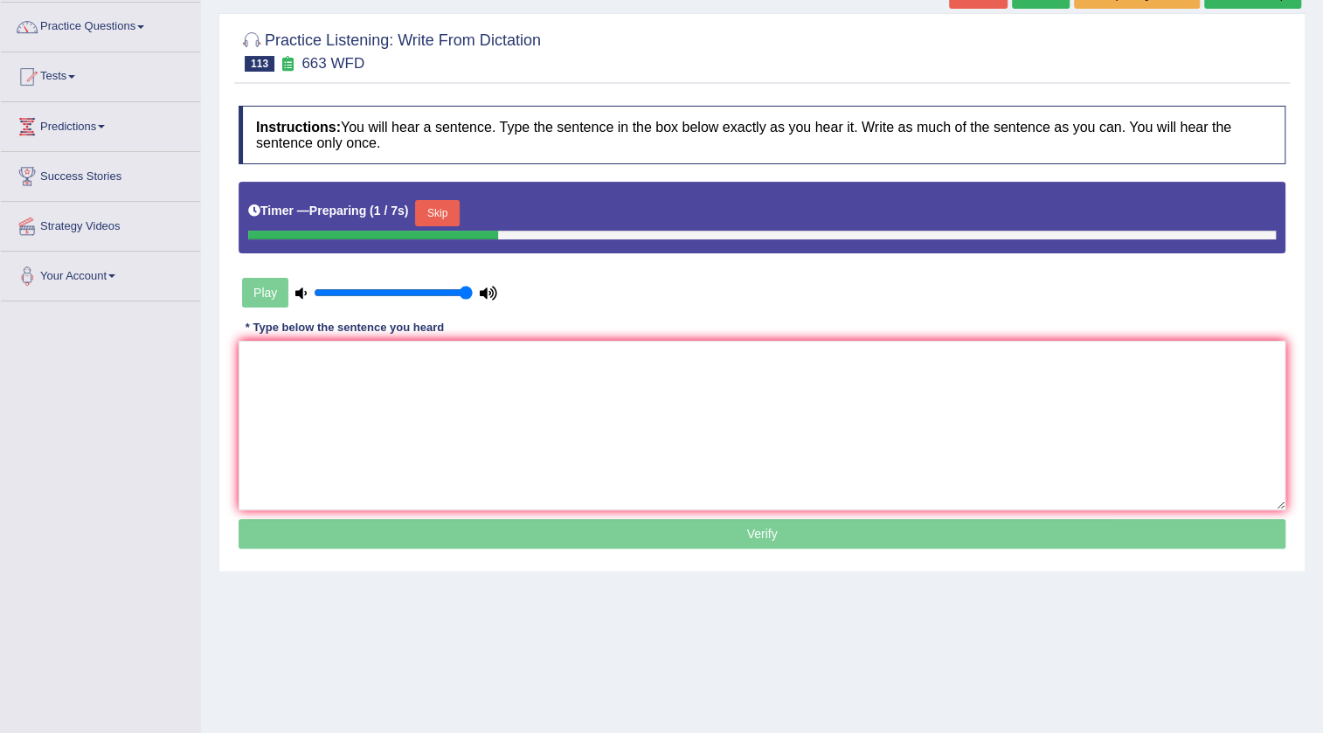
scroll to position [158, 0]
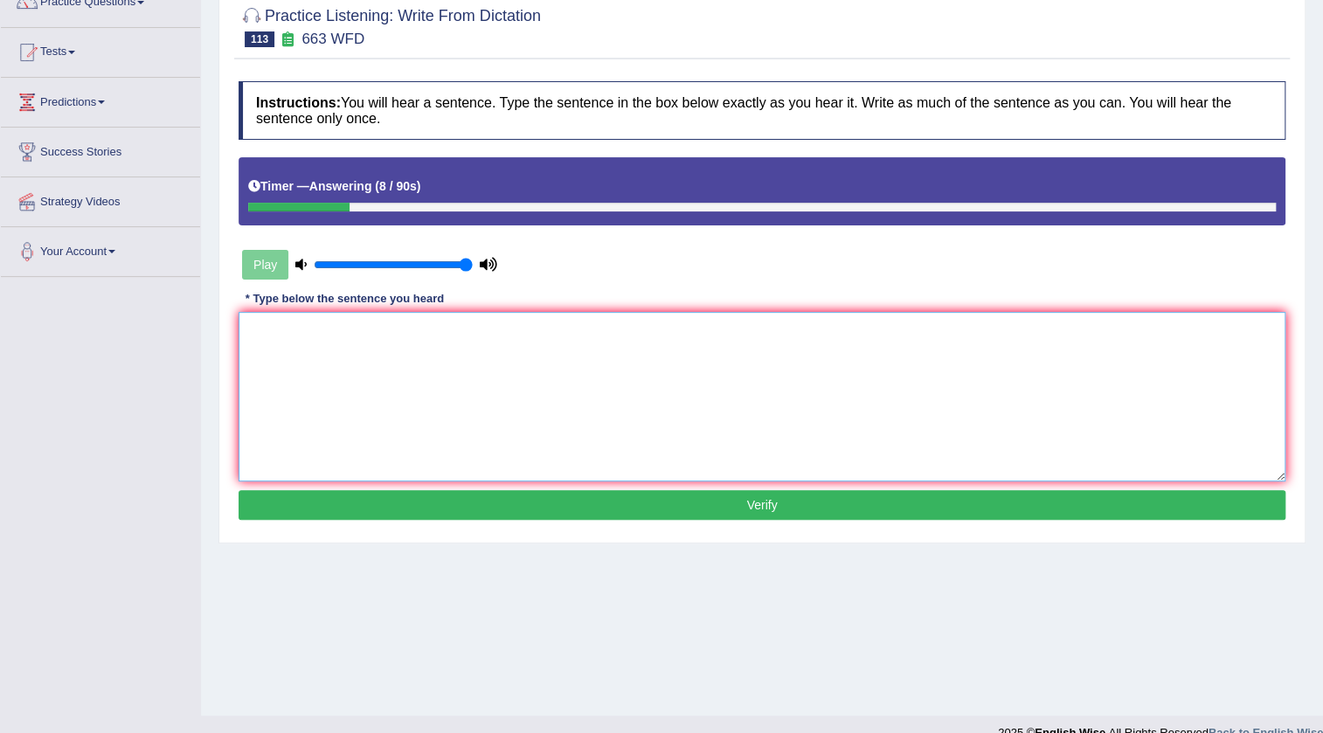
click at [802, 359] on textarea at bounding box center [762, 397] width 1047 height 170
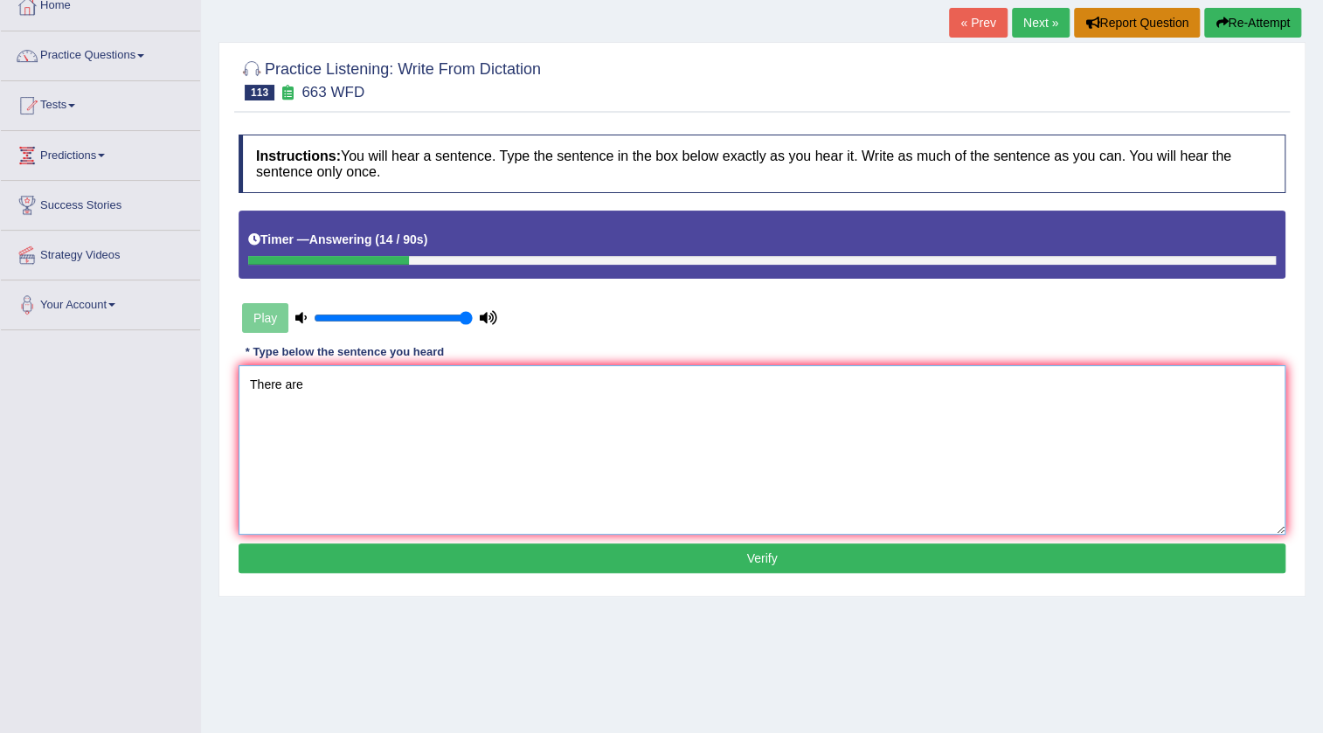
scroll to position [0, 0]
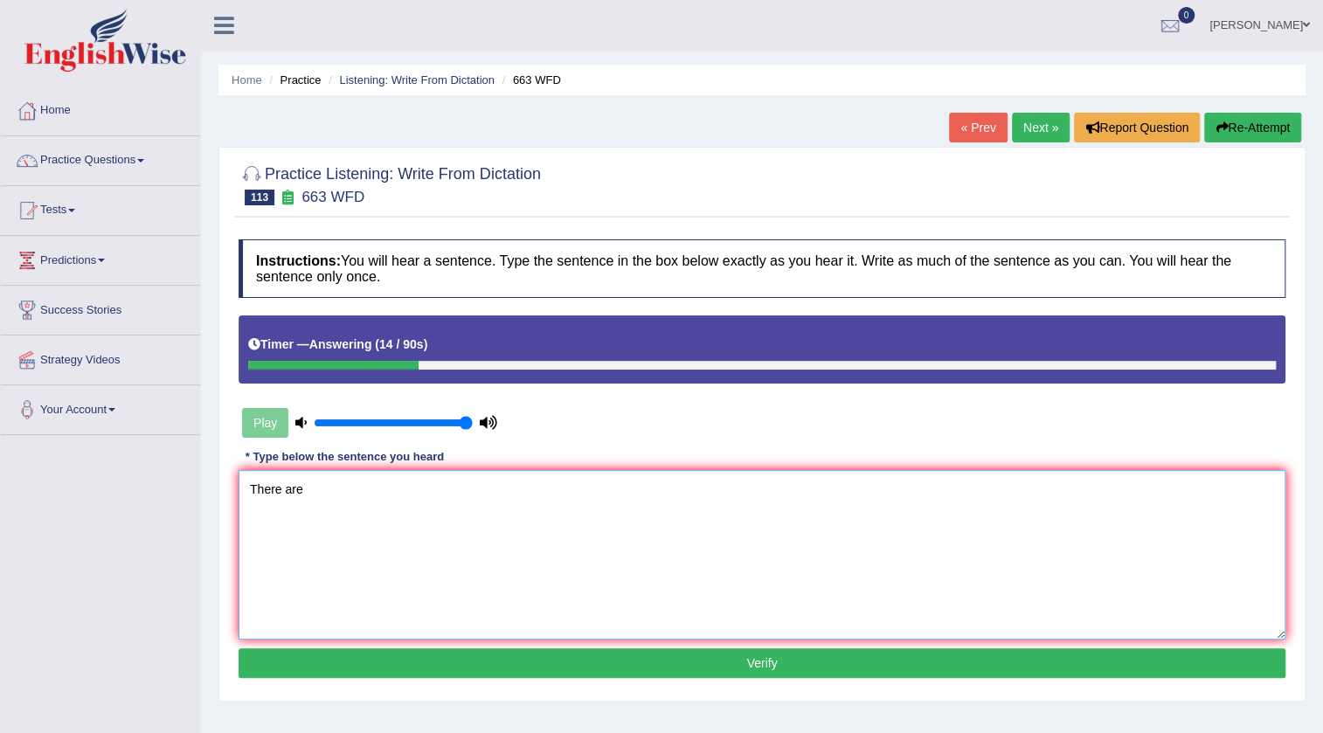
type textarea "There are"
click at [987, 126] on link "« Prev" at bounding box center [978, 128] width 58 height 30
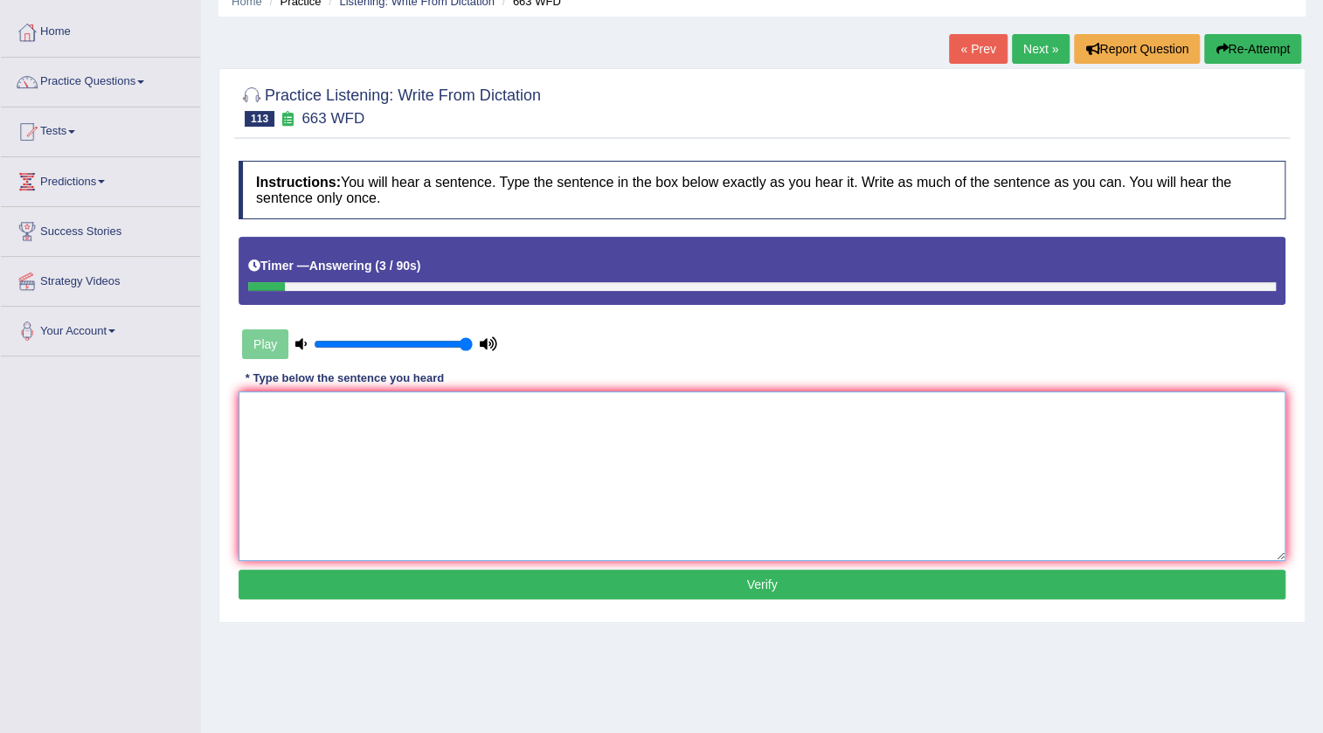
click at [622, 419] on textarea at bounding box center [762, 476] width 1047 height 170
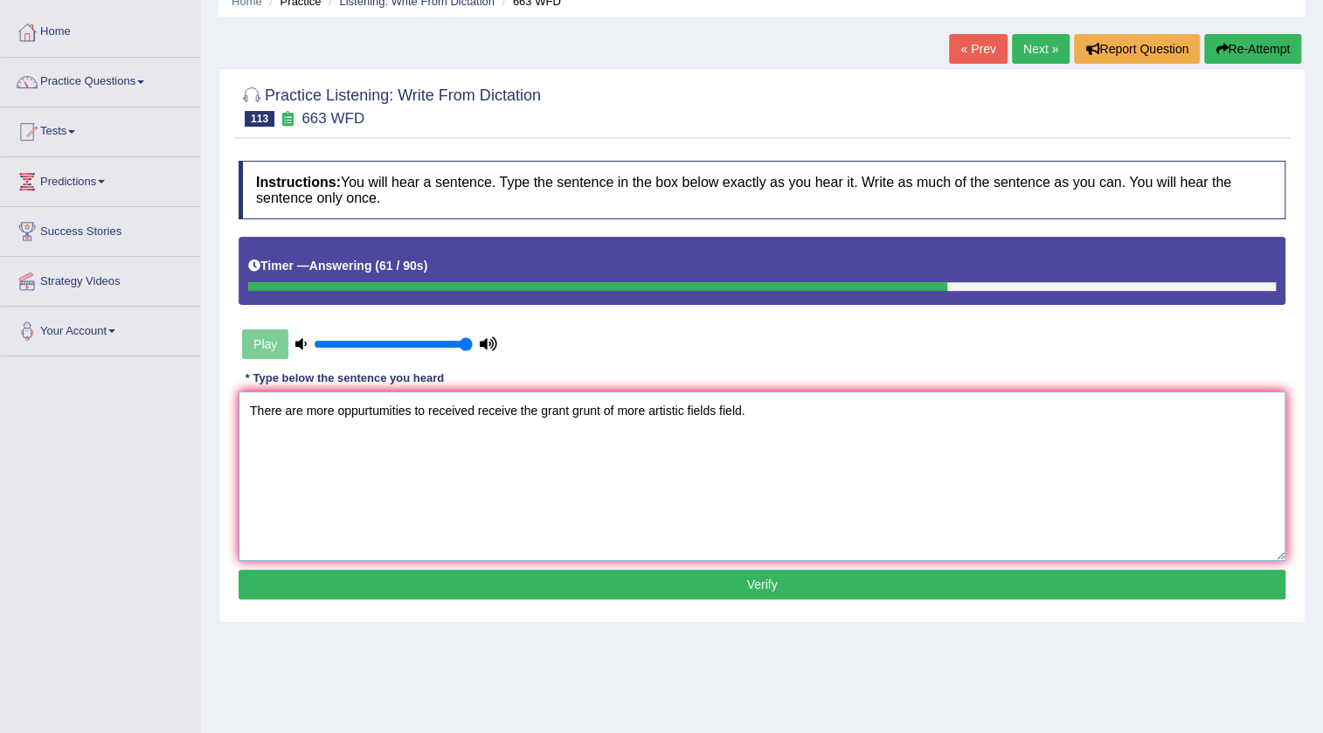
click at [385, 411] on textarea "There are more oppurtumities to received receive the grant grunt of more artist…" at bounding box center [762, 476] width 1047 height 170
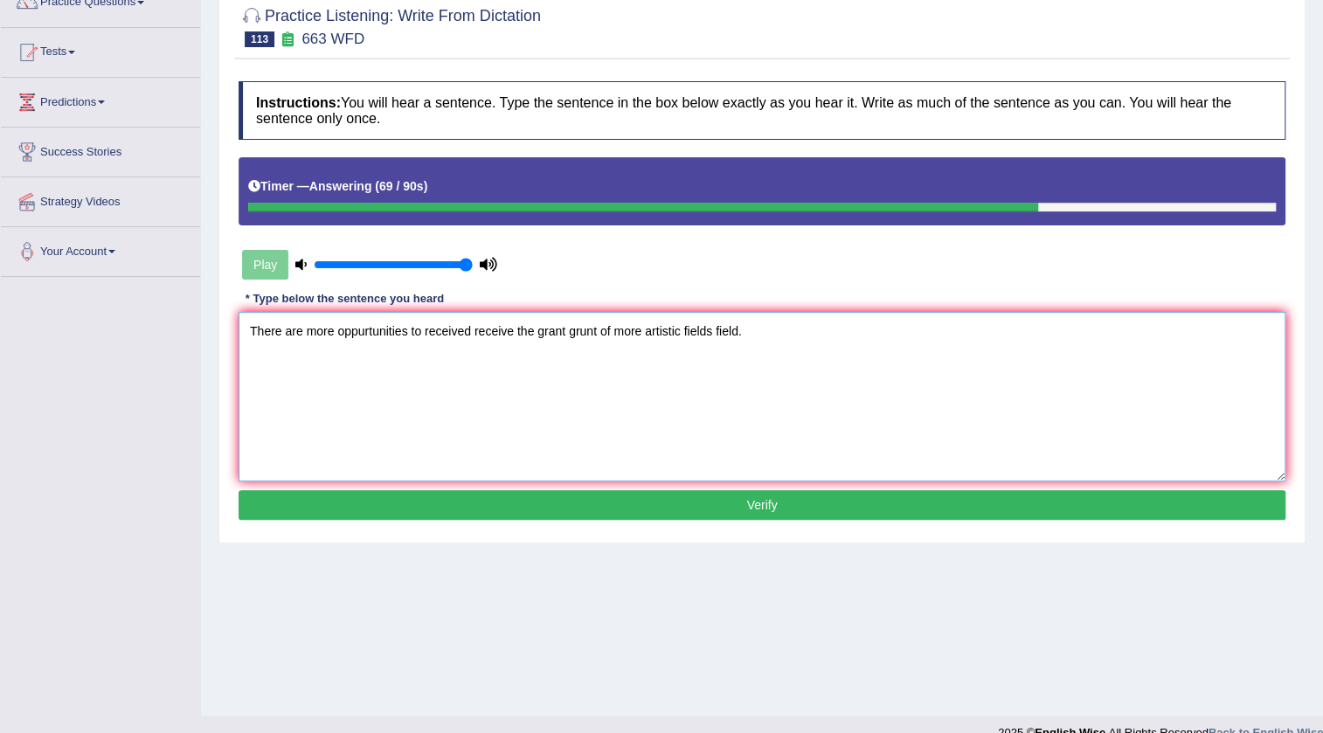
click at [364, 329] on textarea "There are more oppurtunities to received receive the grant grunt of more artist…" at bounding box center [762, 397] width 1047 height 170
type textarea "There are more opportunities to received receive the grant grunt of more artist…"
click at [622, 494] on button "Verify" at bounding box center [762, 505] width 1047 height 30
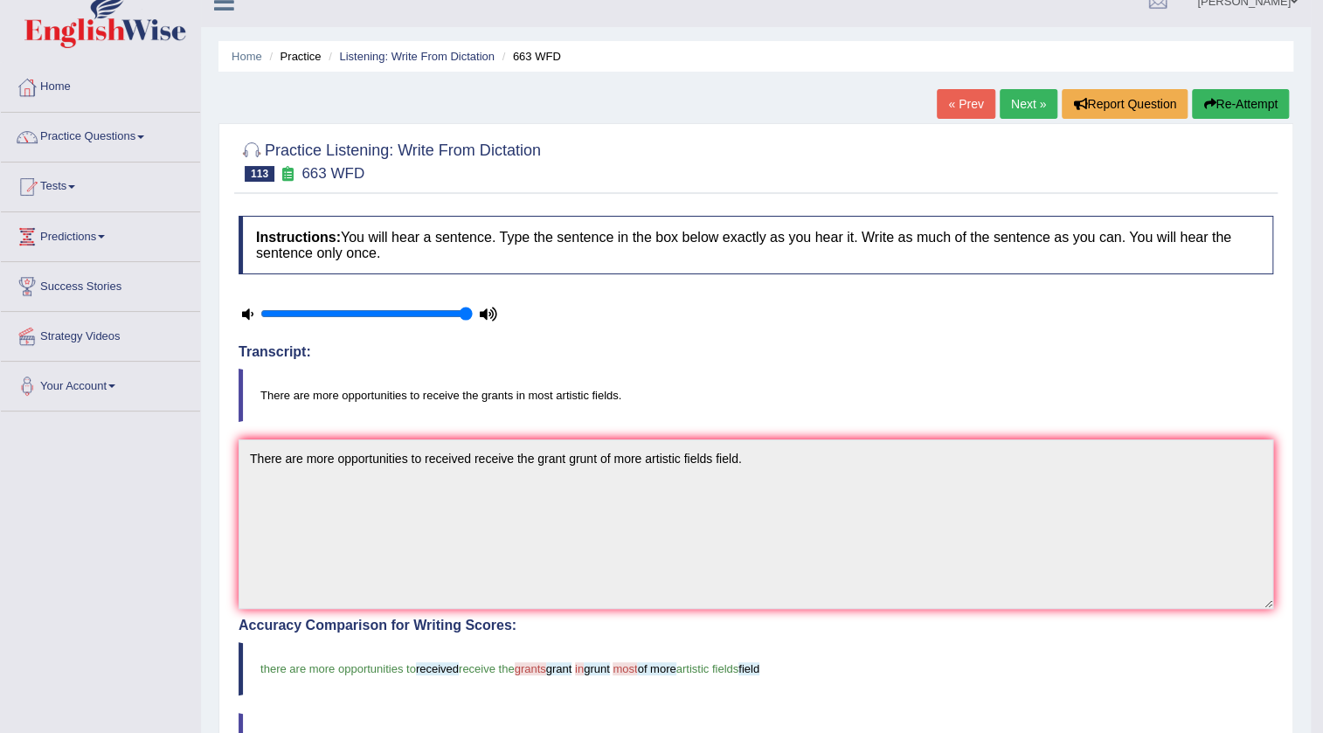
scroll to position [0, 0]
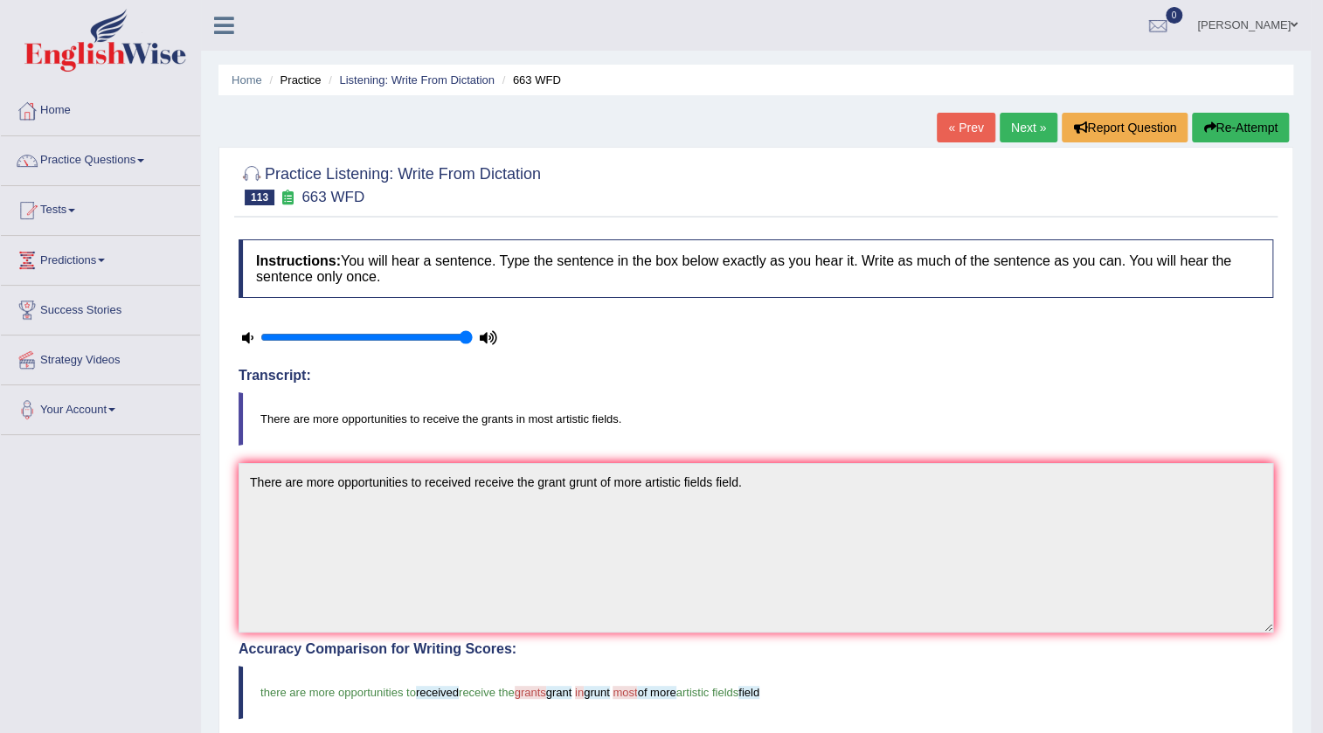
click at [1008, 124] on link "Next »" at bounding box center [1029, 128] width 58 height 30
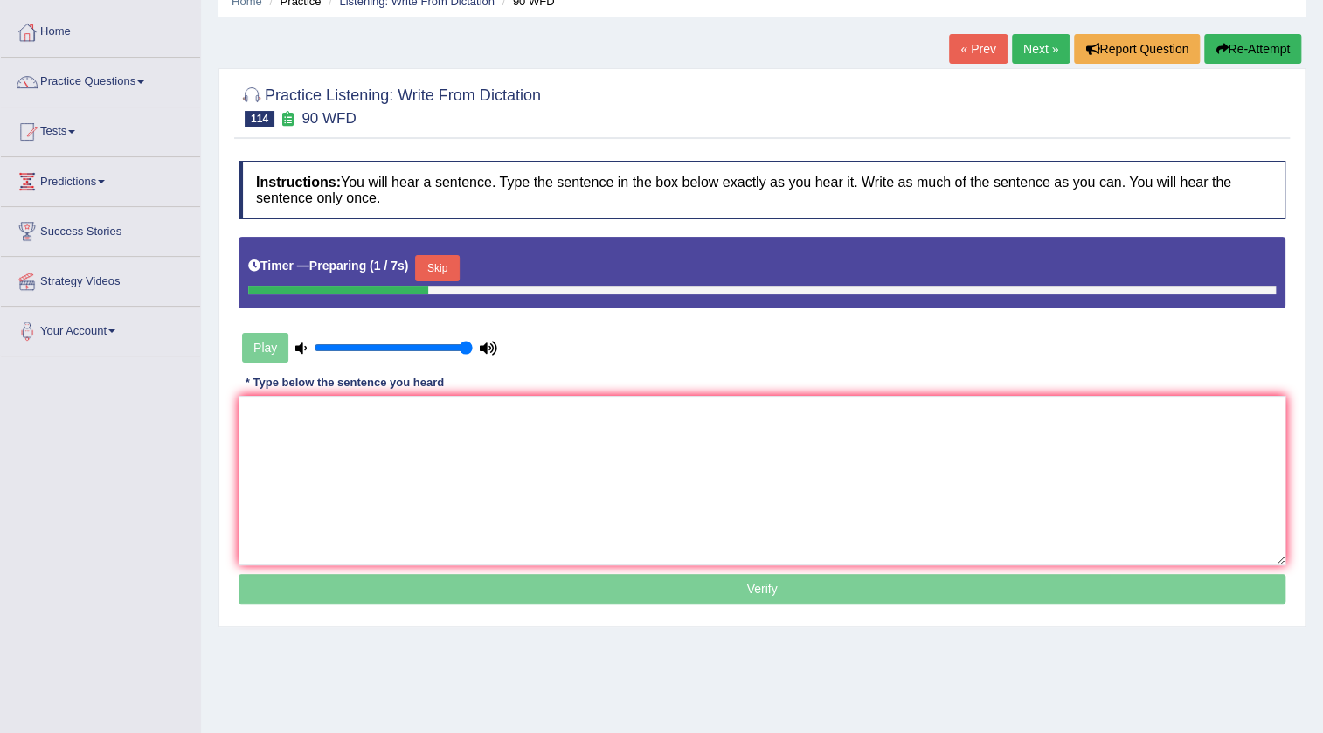
scroll to position [79, 0]
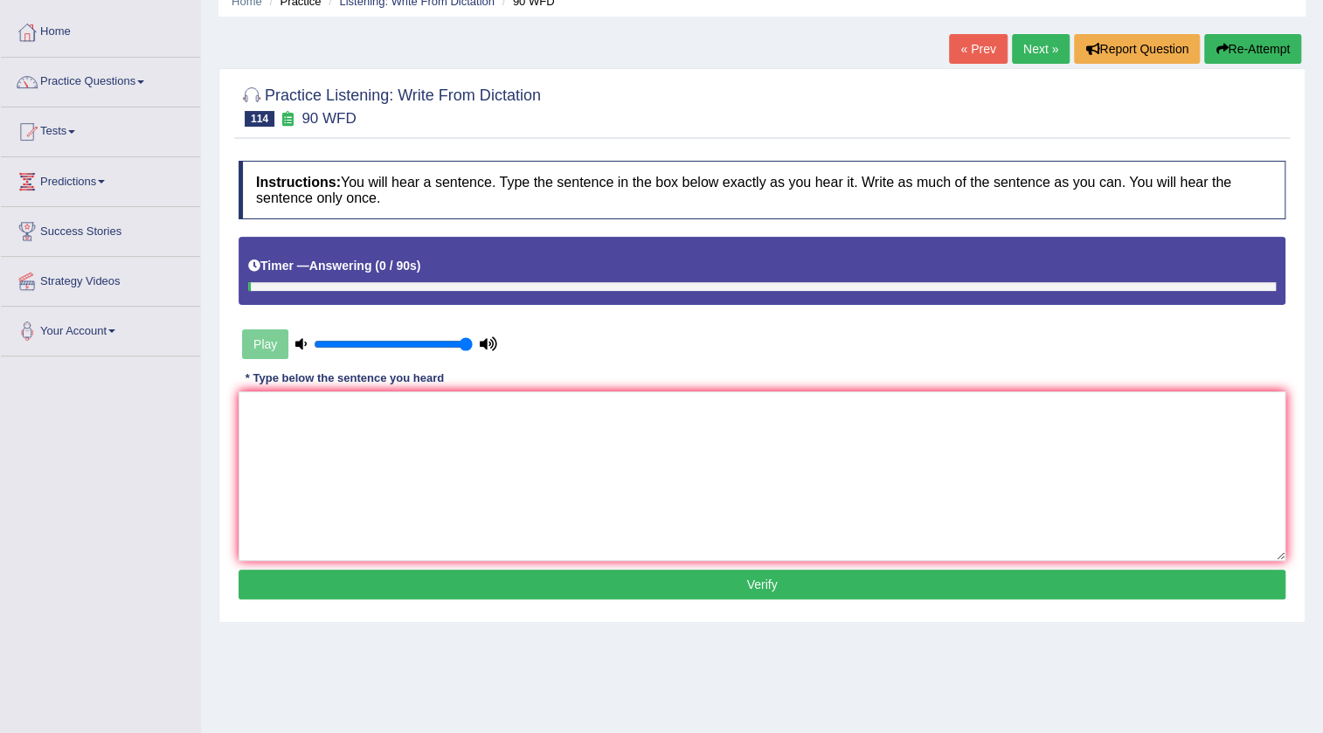
click at [972, 49] on link "« Prev" at bounding box center [978, 49] width 58 height 30
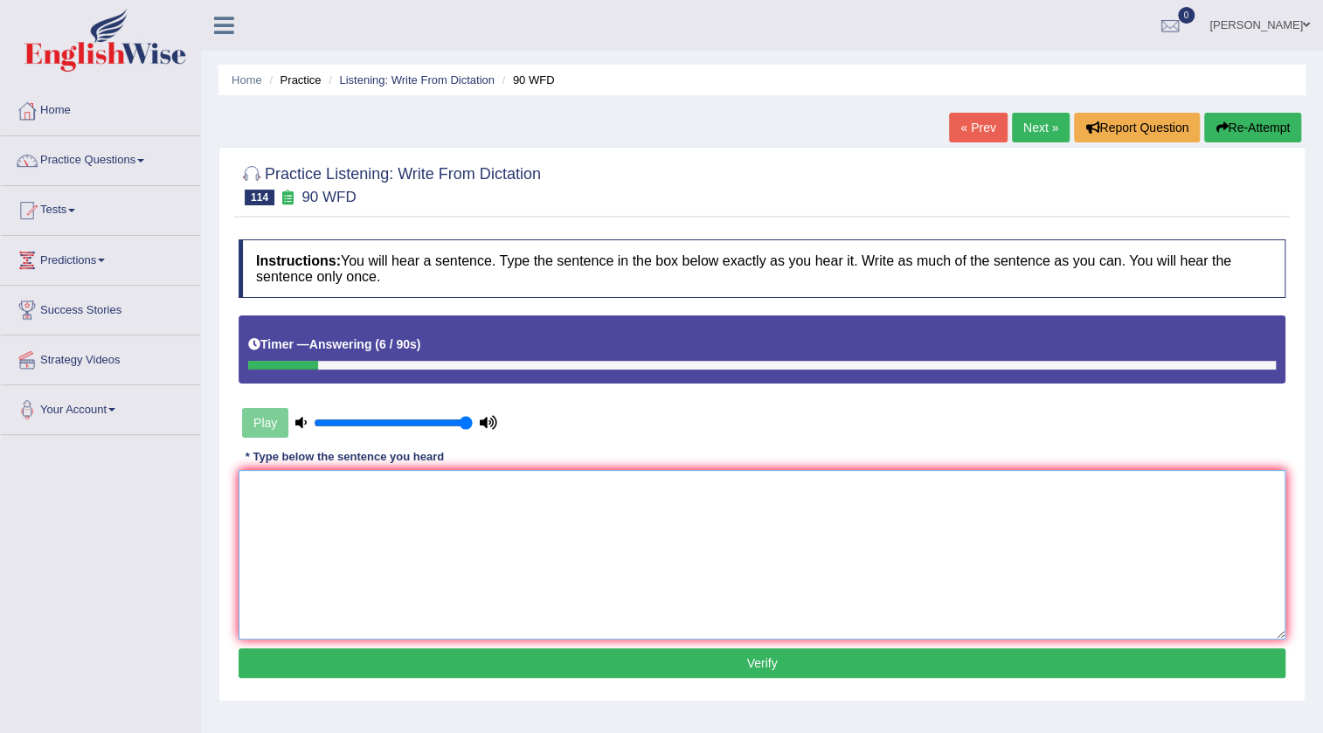
click at [529, 544] on textarea at bounding box center [762, 555] width 1047 height 170
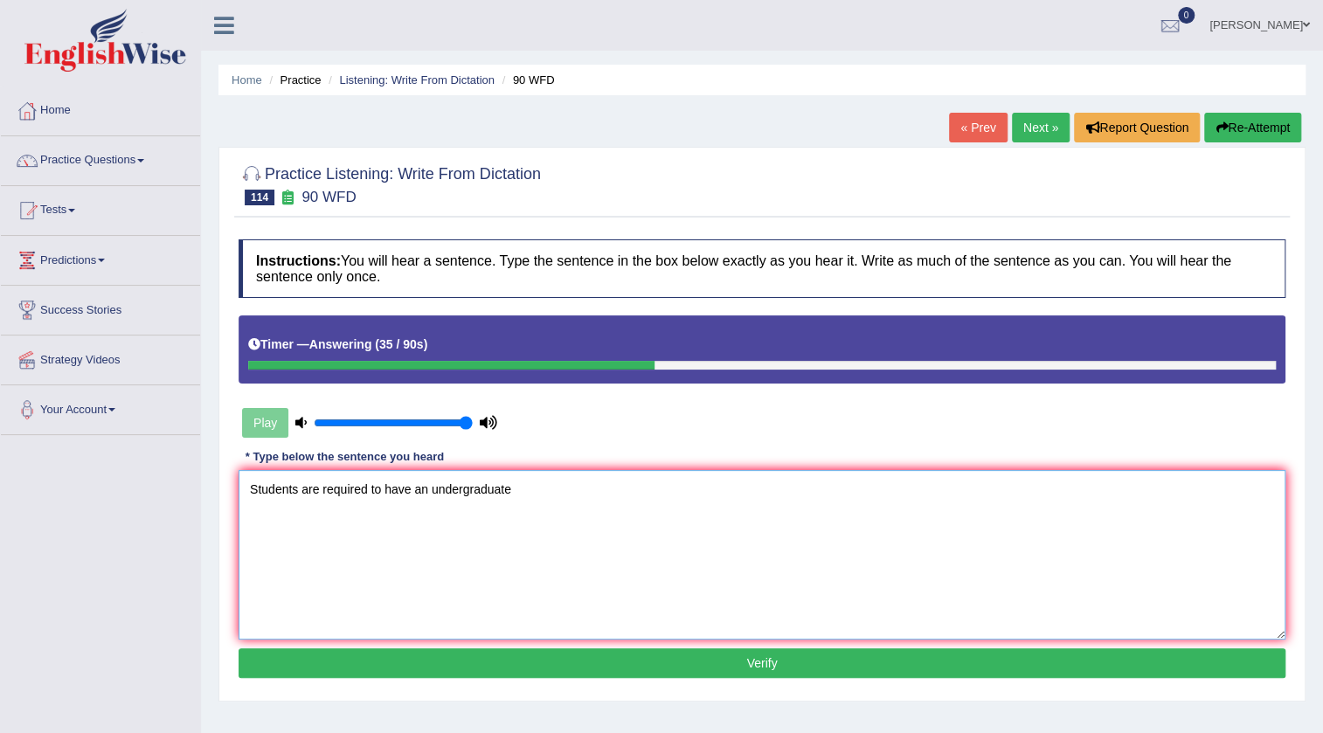
type textarea "Students are required to have an undergraduate"
click at [960, 136] on link "« Prev" at bounding box center [978, 128] width 58 height 30
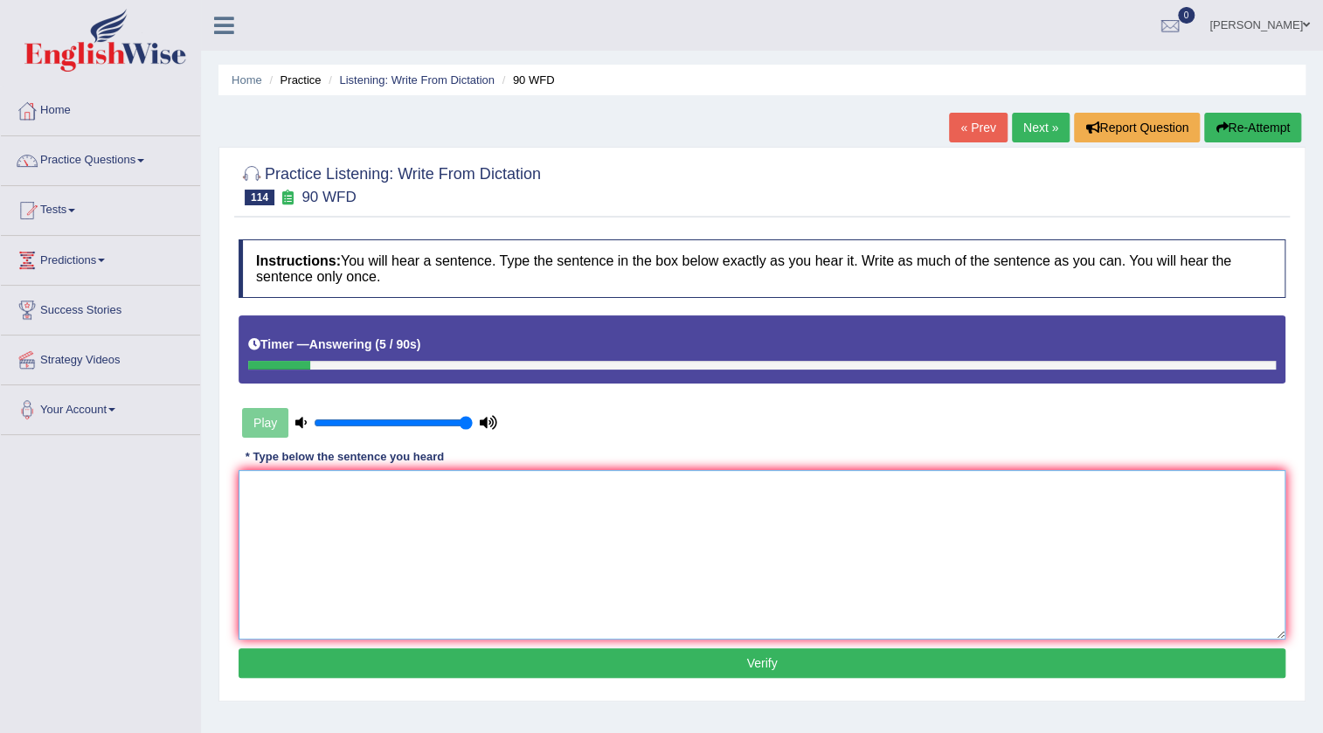
click at [524, 521] on textarea at bounding box center [762, 555] width 1047 height 170
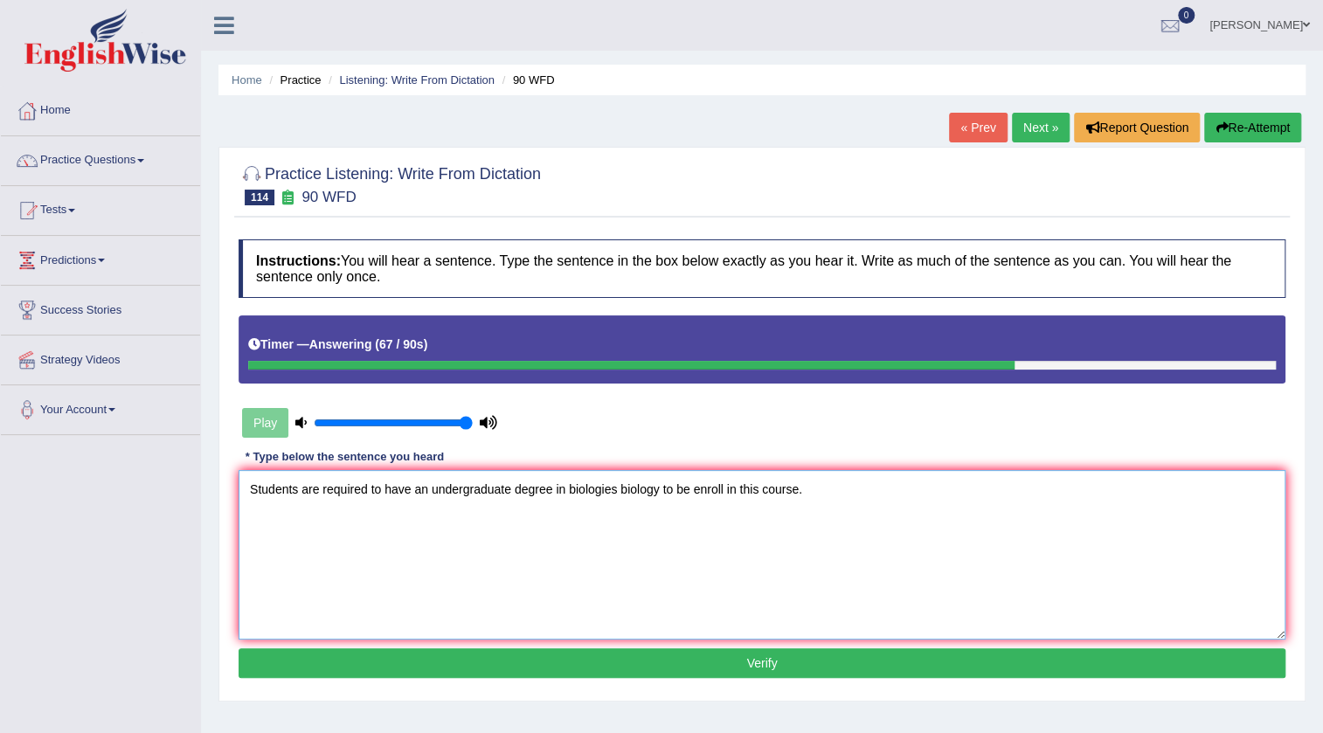
scroll to position [79, 0]
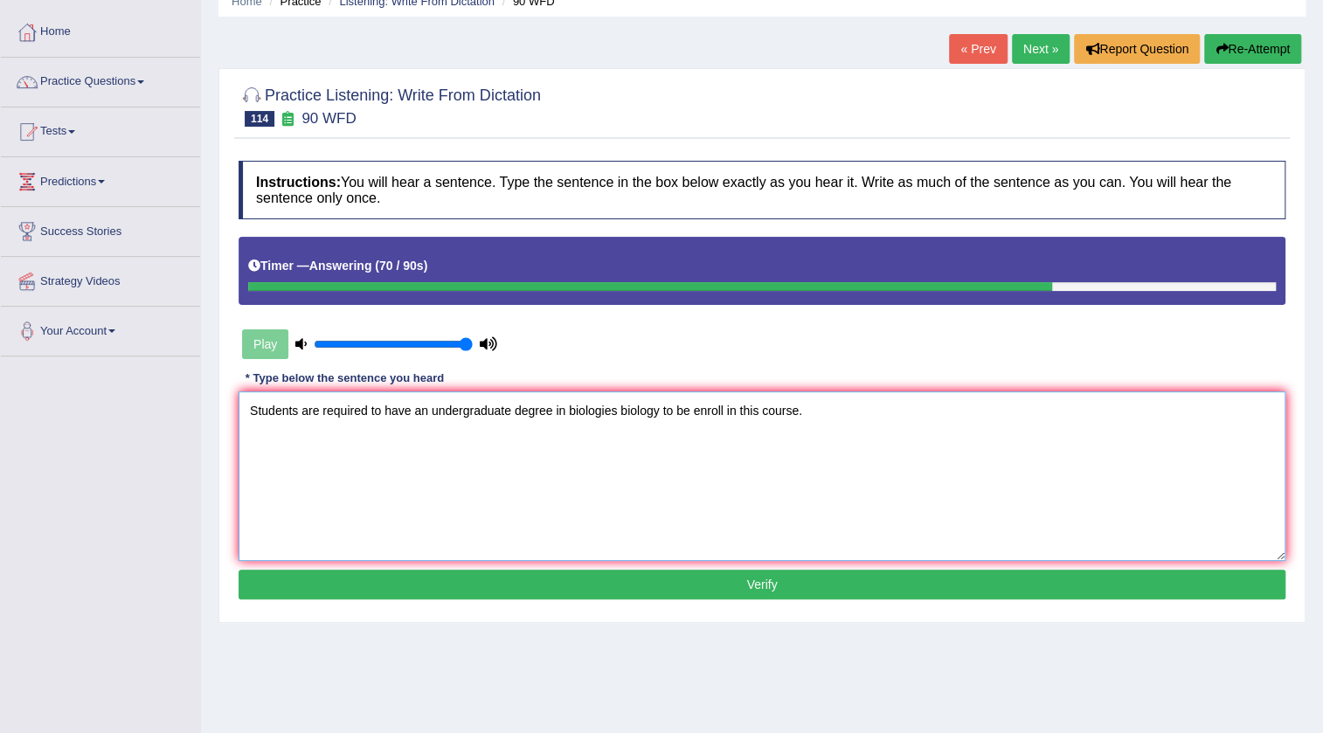
type textarea "Students are required to have an undergraduate degree in biologies biology to b…"
click at [784, 579] on button "Verify" at bounding box center [762, 585] width 1047 height 30
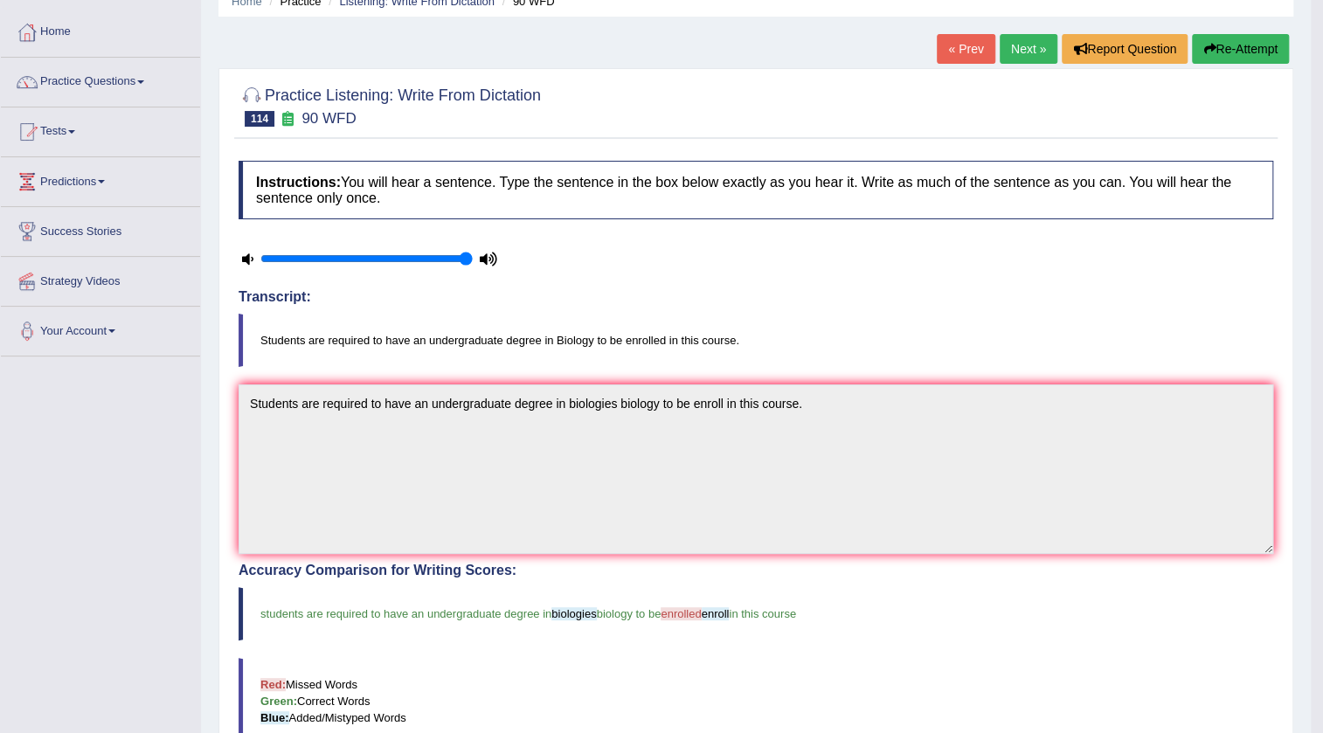
click at [1002, 51] on link "Next »" at bounding box center [1029, 49] width 58 height 30
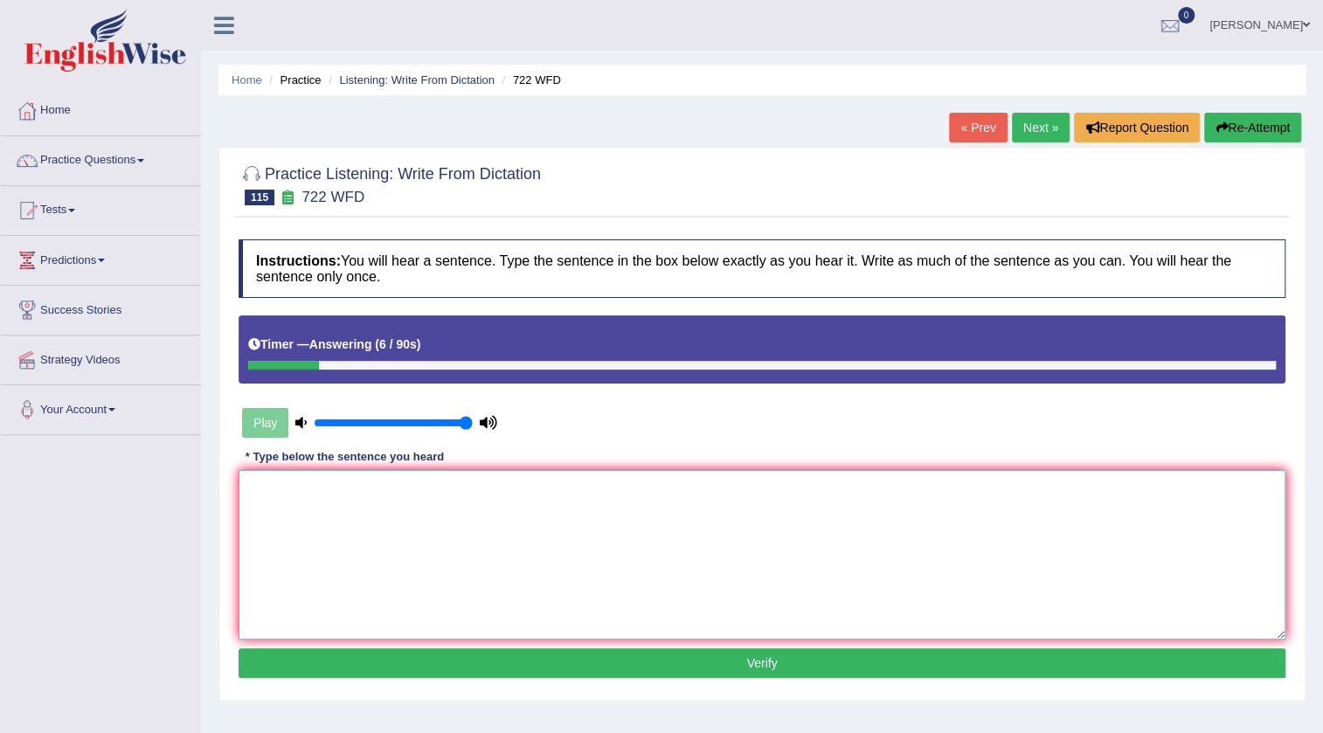
click at [426, 517] on textarea at bounding box center [762, 555] width 1047 height 170
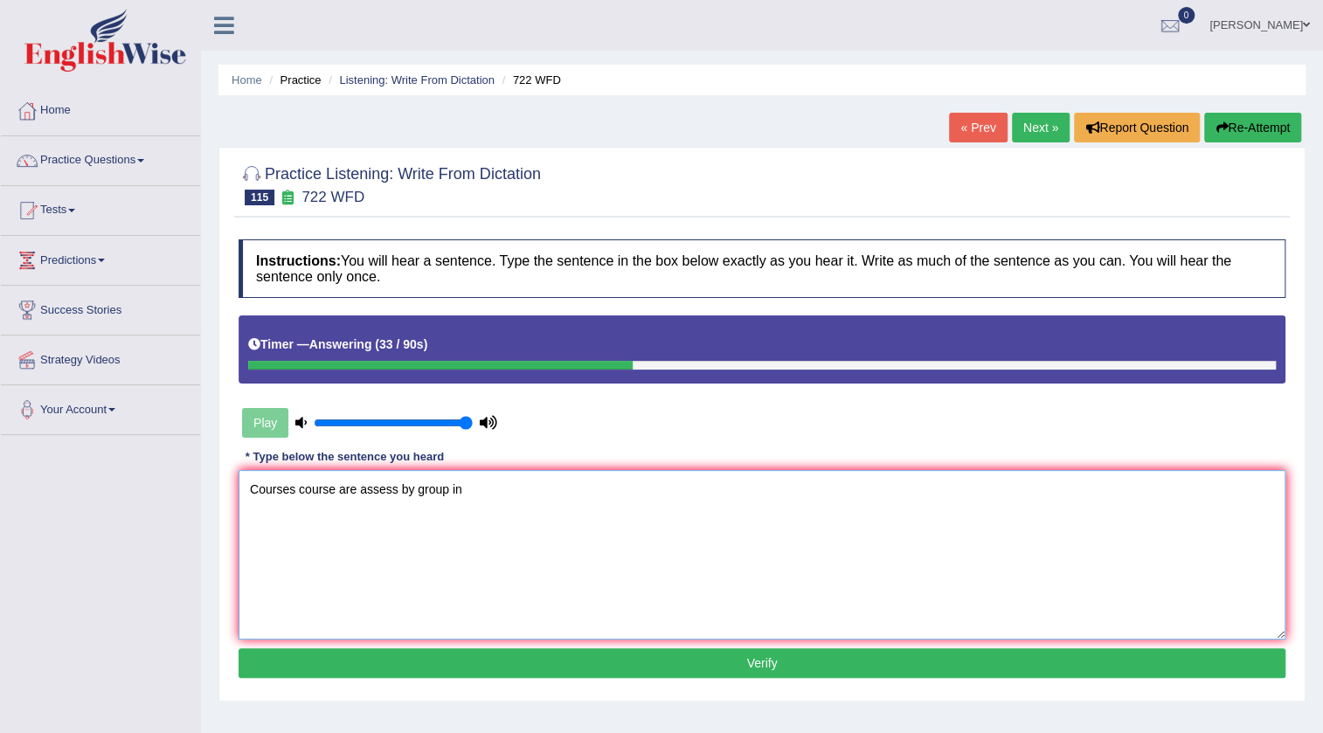
type textarea "Courses course are assess by group in"
click at [955, 131] on link "« Prev" at bounding box center [978, 128] width 58 height 30
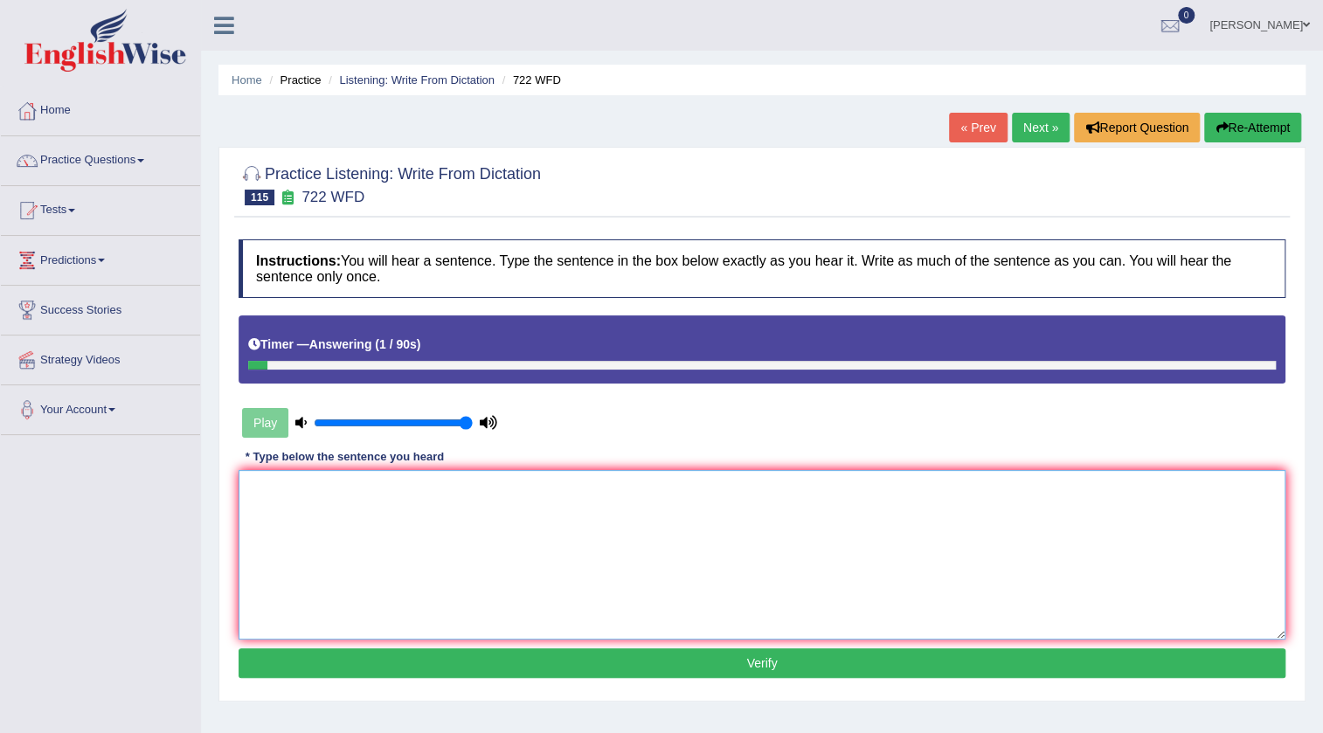
click at [403, 509] on textarea at bounding box center [762, 555] width 1047 height 170
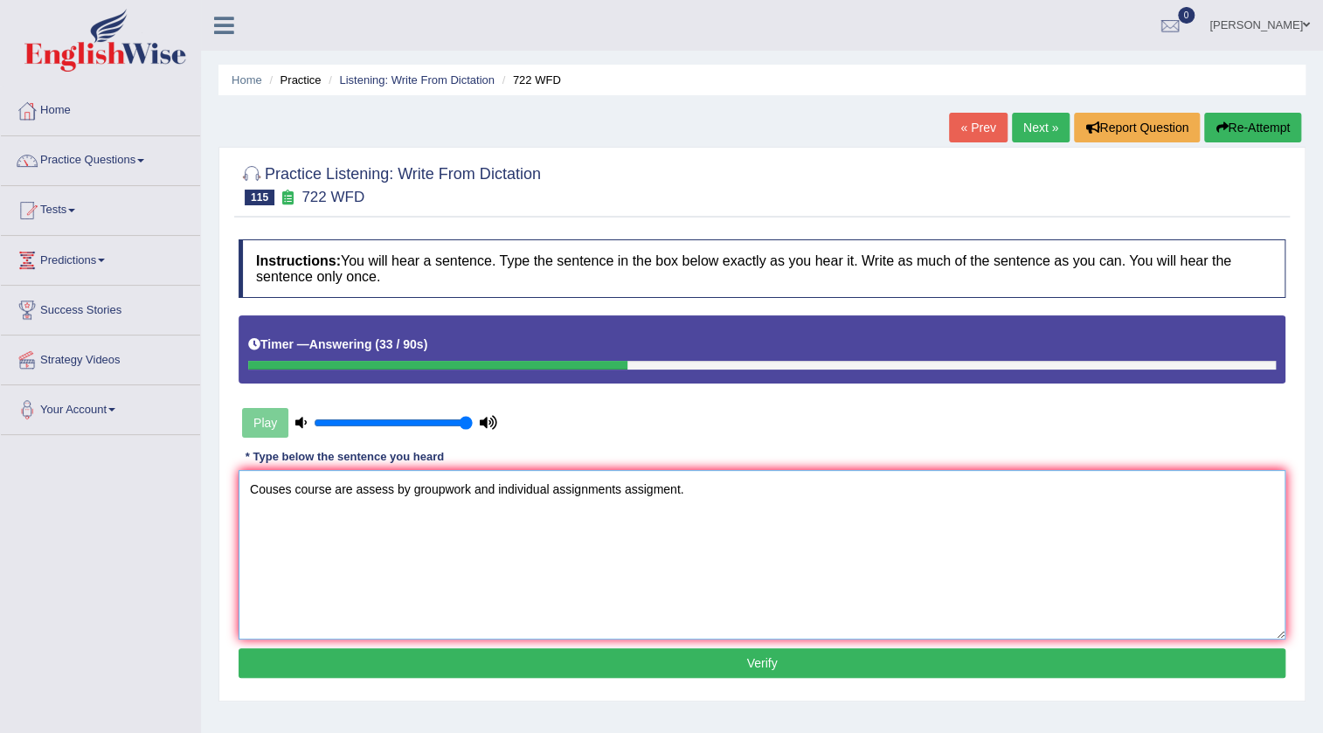
click at [390, 488] on textarea "Couses course are assess by groupwork and individual assignments assigment." at bounding box center [762, 555] width 1047 height 170
click at [391, 488] on textarea "Couses course are assess by groupwork and individual assignments assigment." at bounding box center [762, 555] width 1047 height 170
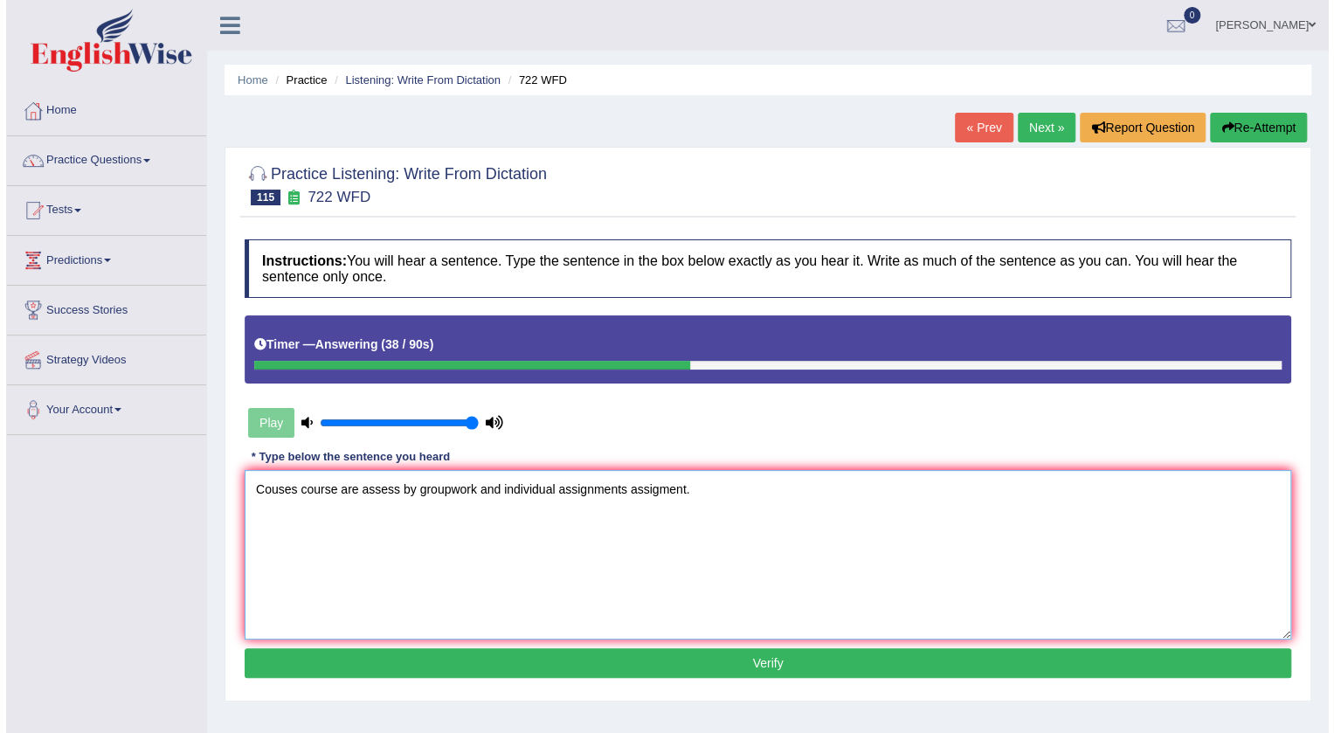
scroll to position [79, 0]
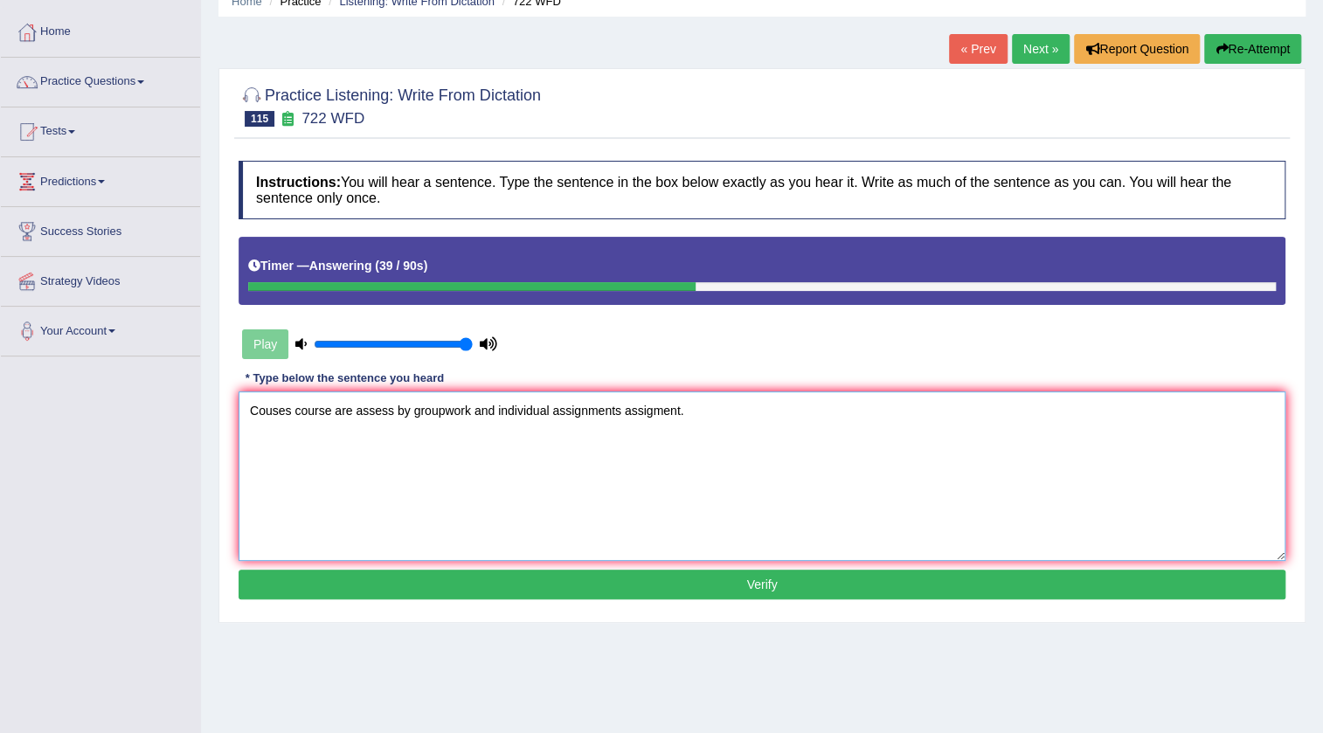
type textarea "Couses course are assess by groupwork and individual assignments assigment."
click at [751, 587] on button "Verify" at bounding box center [762, 585] width 1047 height 30
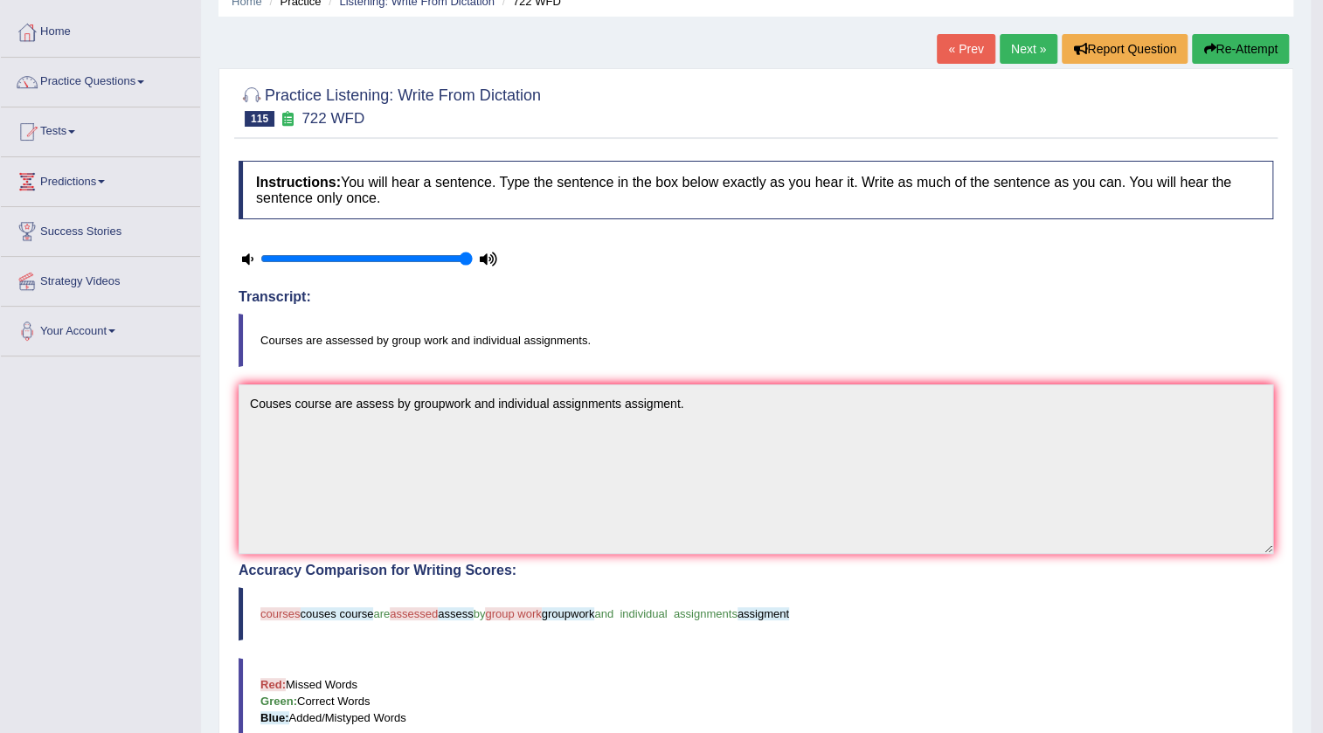
scroll to position [0, 0]
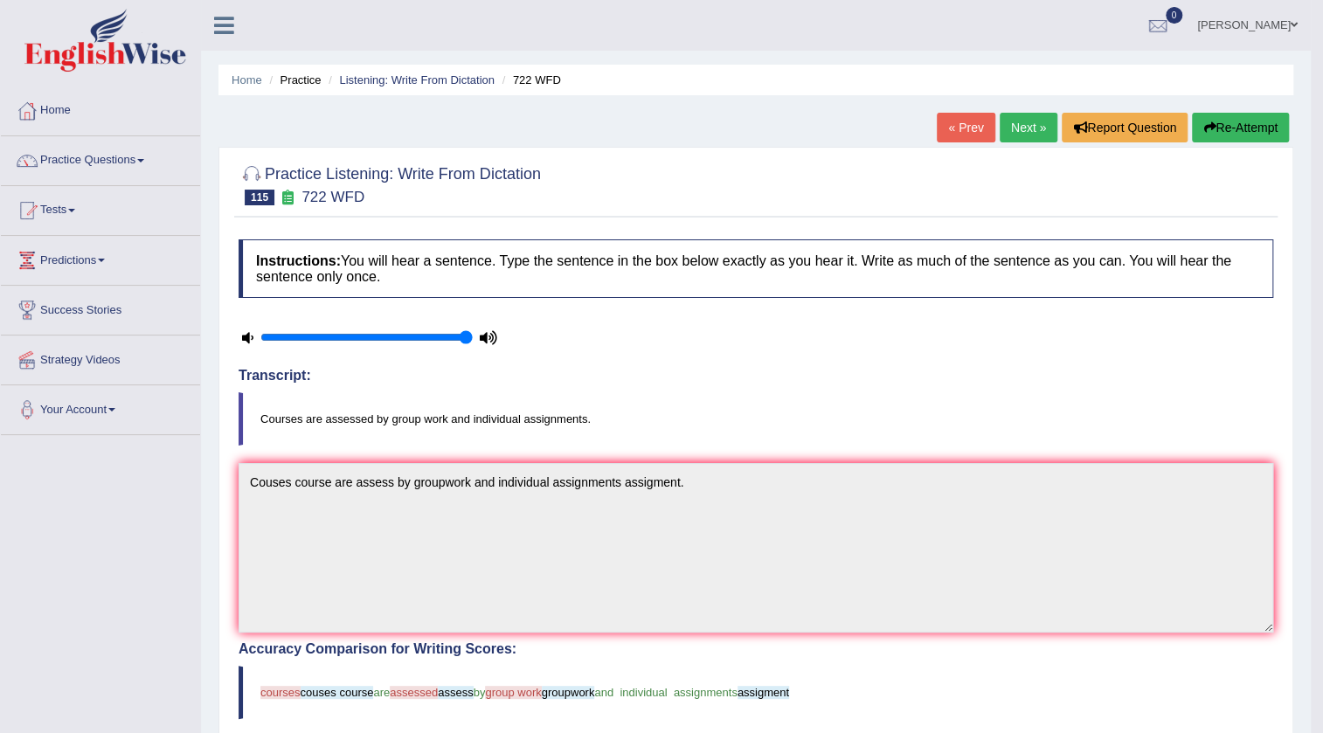
click at [1222, 131] on button "Re-Attempt" at bounding box center [1240, 128] width 97 height 30
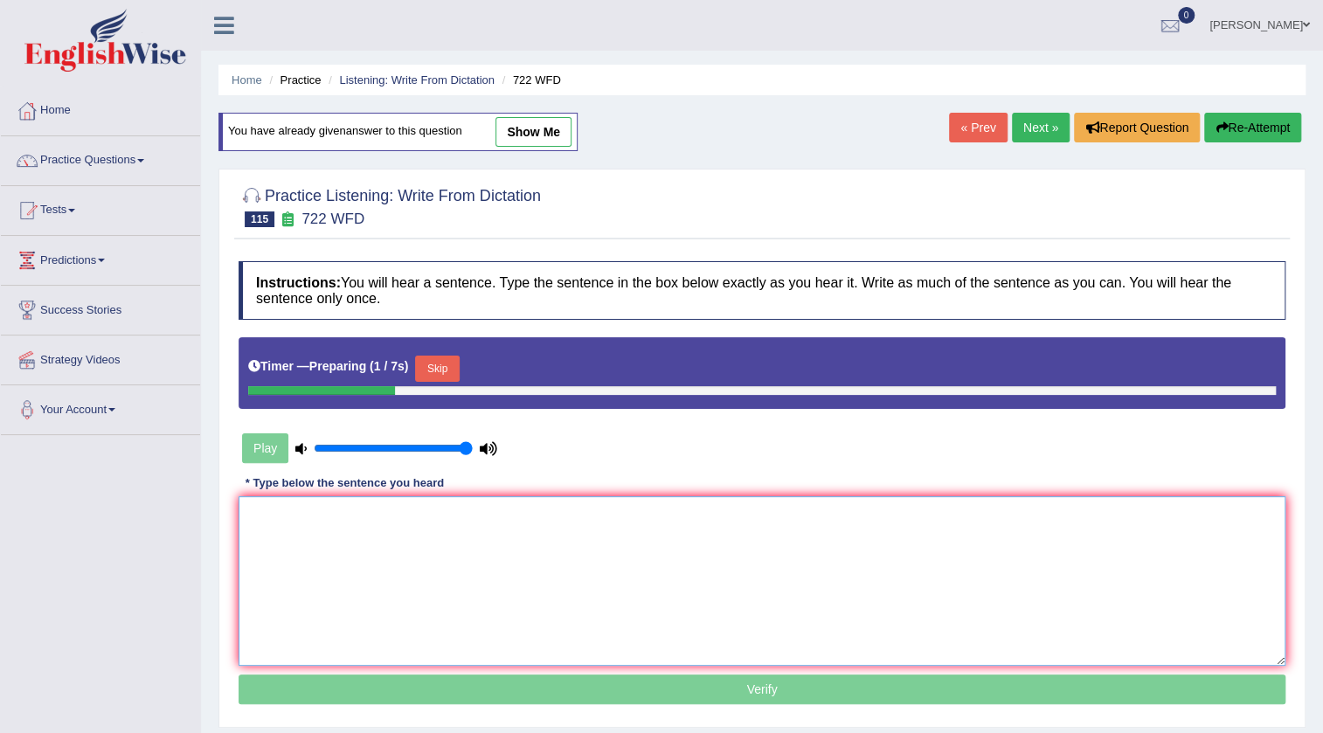
click at [451, 545] on textarea at bounding box center [762, 581] width 1047 height 170
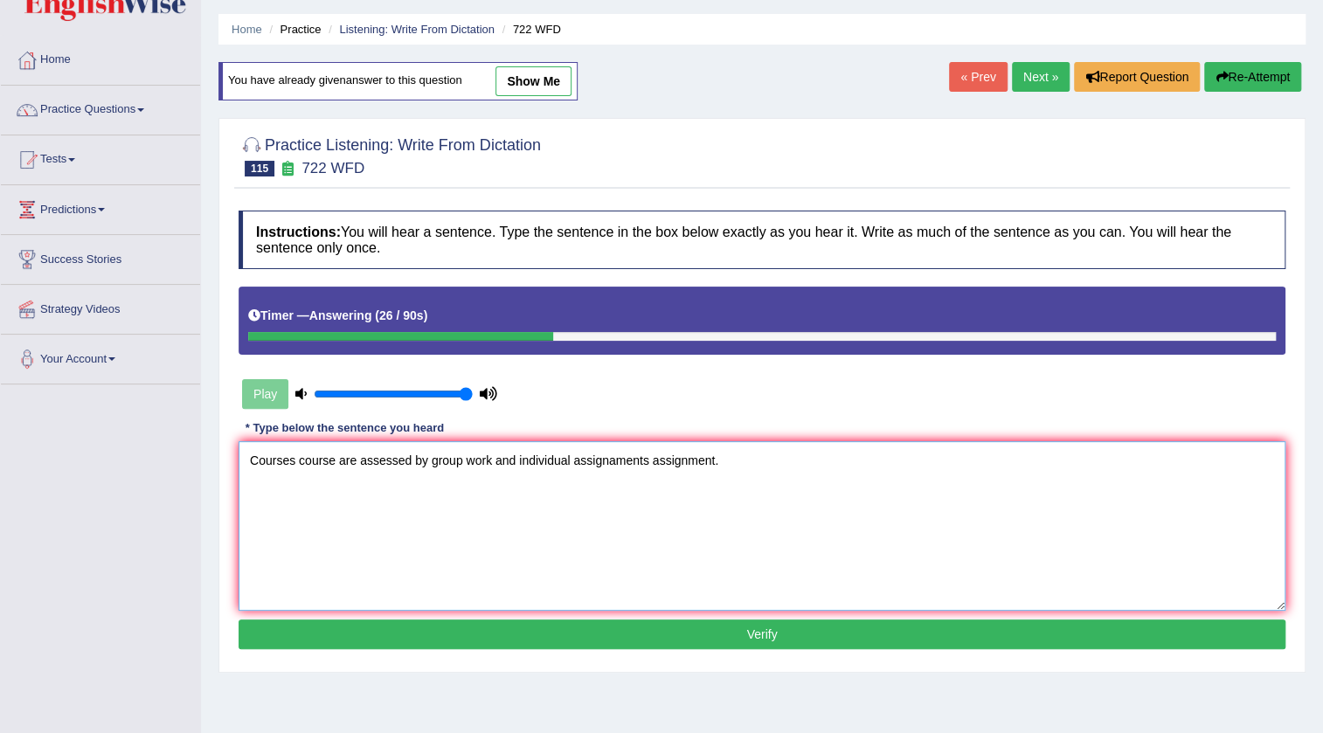
scroll to position [79, 0]
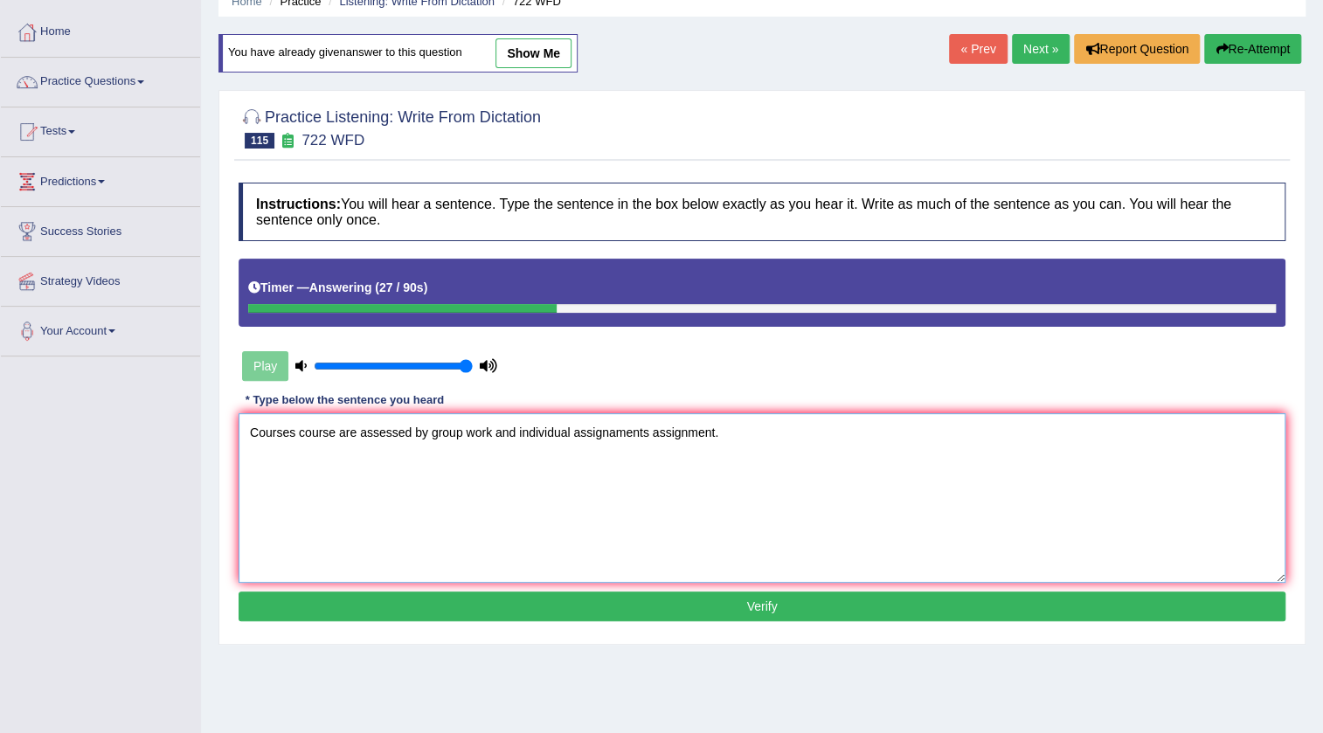
type textarea "Courses course are assessed by group work and individual assignaments assignmen…"
click at [730, 608] on button "Verify" at bounding box center [762, 607] width 1047 height 30
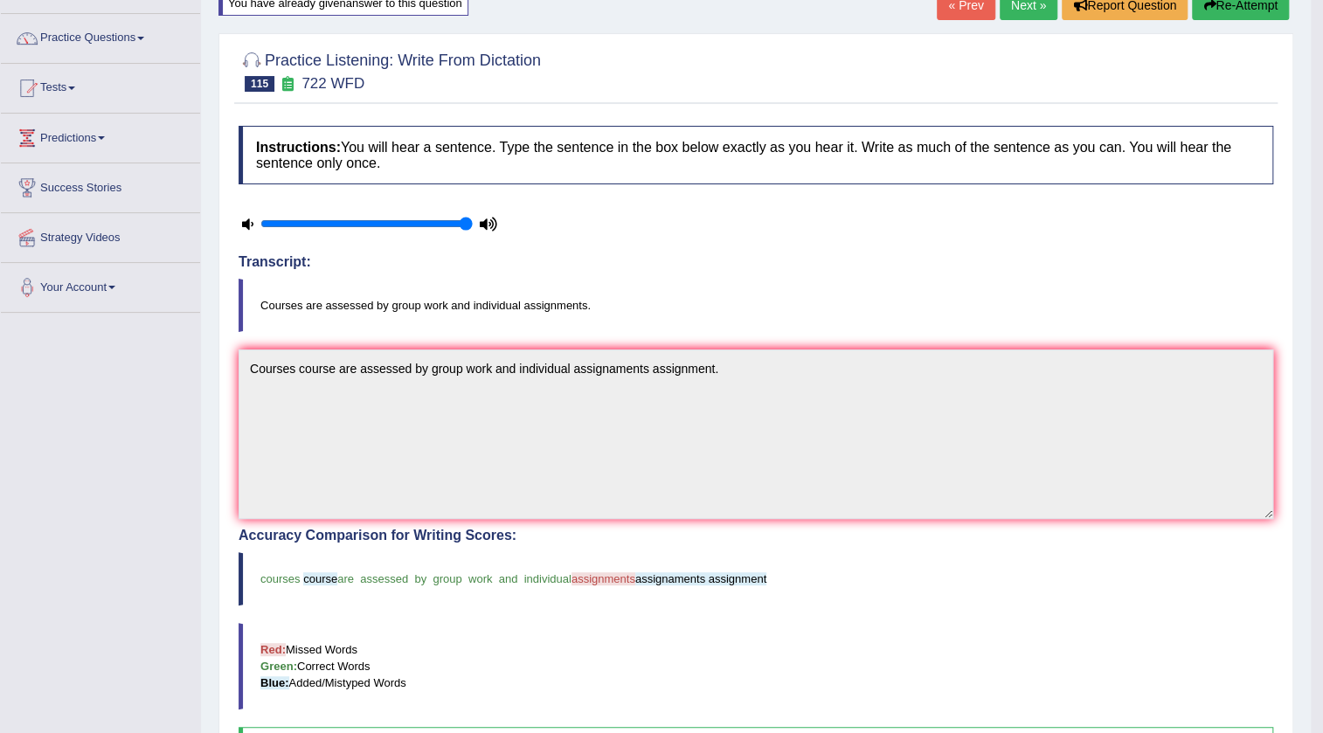
scroll to position [0, 0]
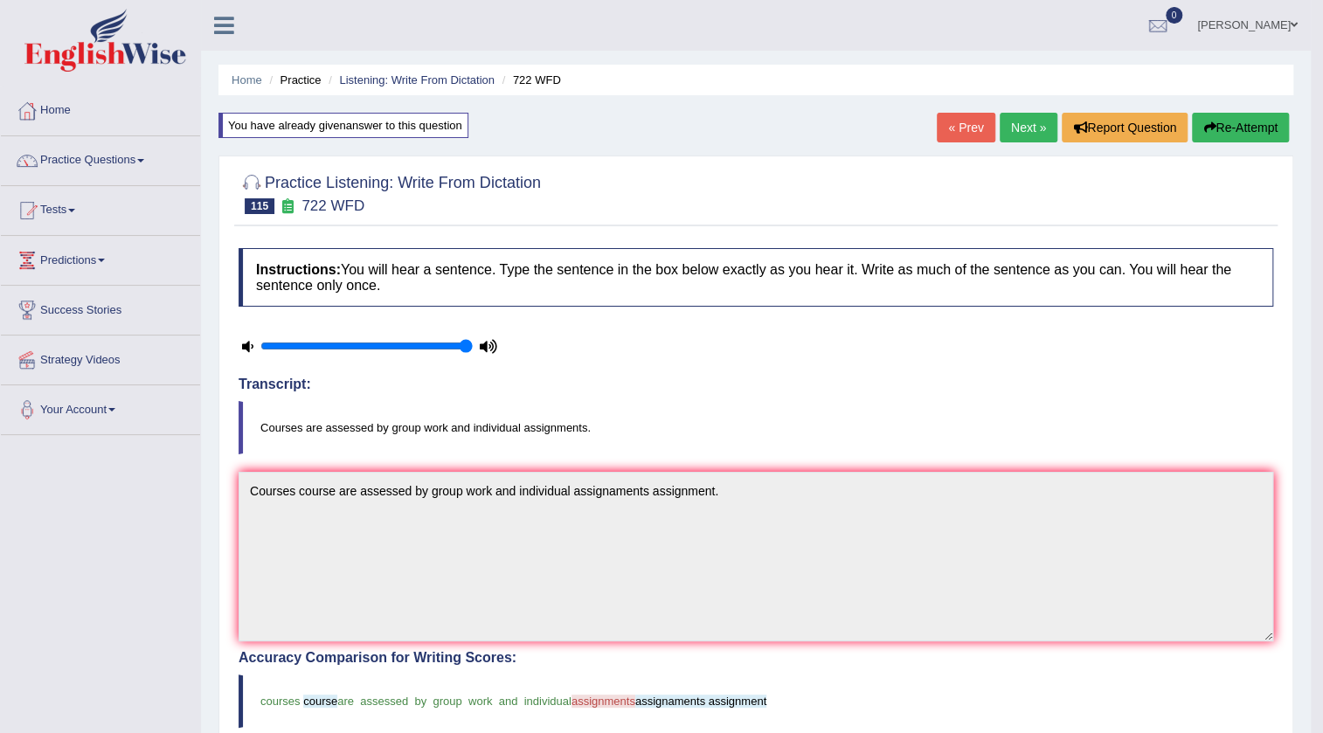
click at [1025, 122] on link "Next »" at bounding box center [1029, 128] width 58 height 30
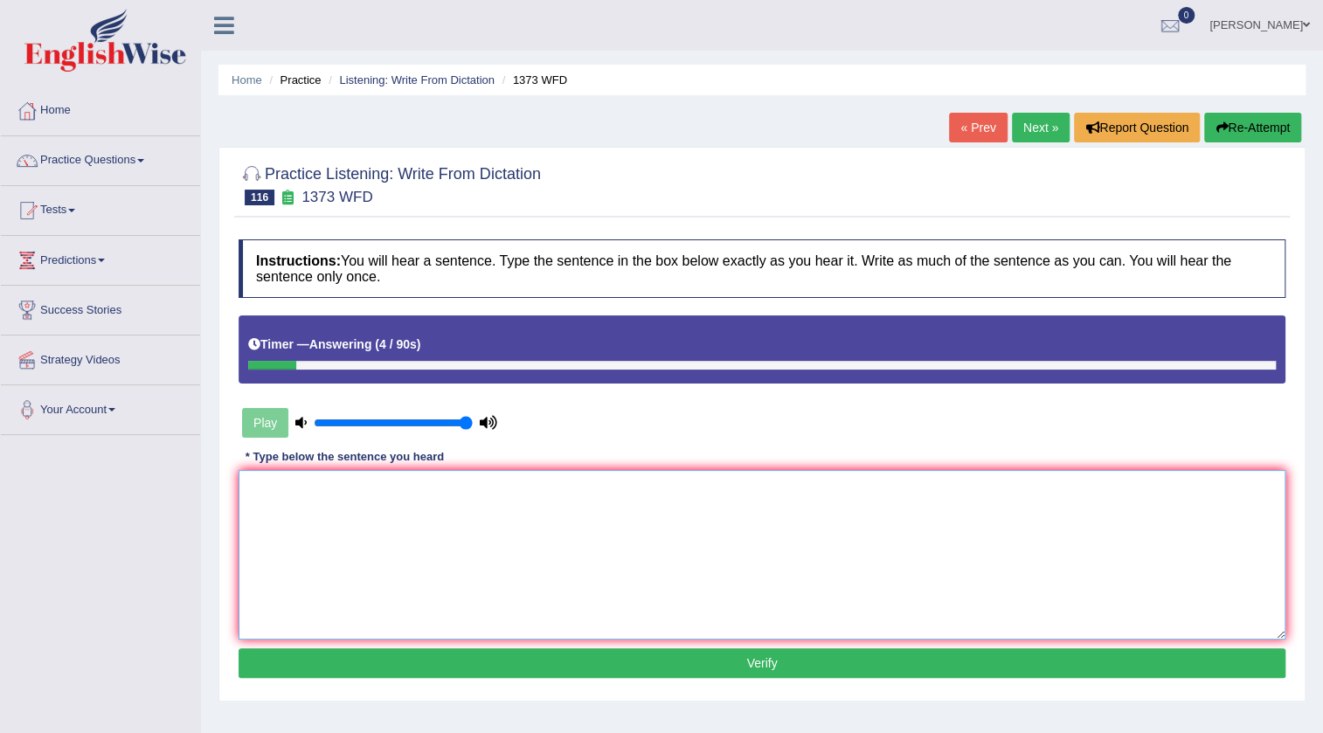
click at [705, 489] on textarea at bounding box center [762, 555] width 1047 height 170
type textarea "The researh are"
click at [973, 135] on link "« Prev" at bounding box center [978, 128] width 58 height 30
click at [968, 121] on link "« Prev" at bounding box center [978, 128] width 58 height 30
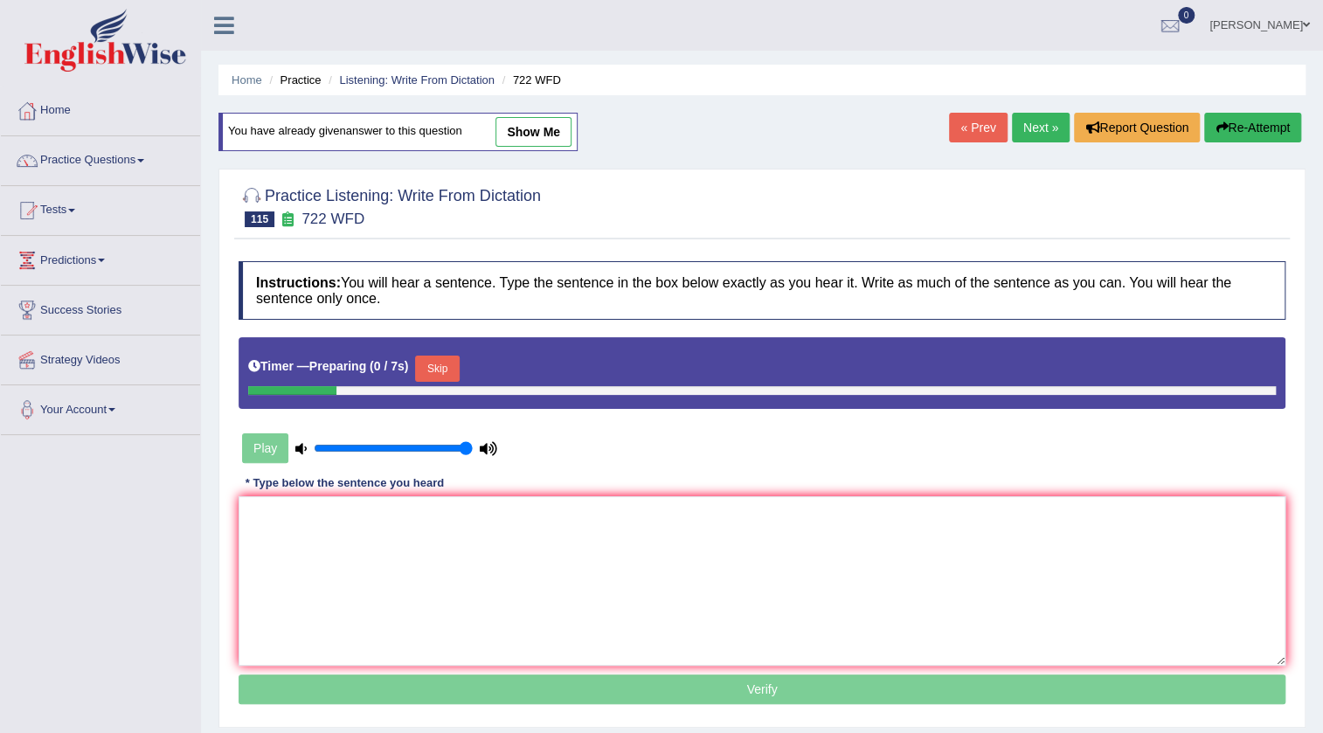
click at [1012, 128] on link "Next »" at bounding box center [1041, 128] width 58 height 30
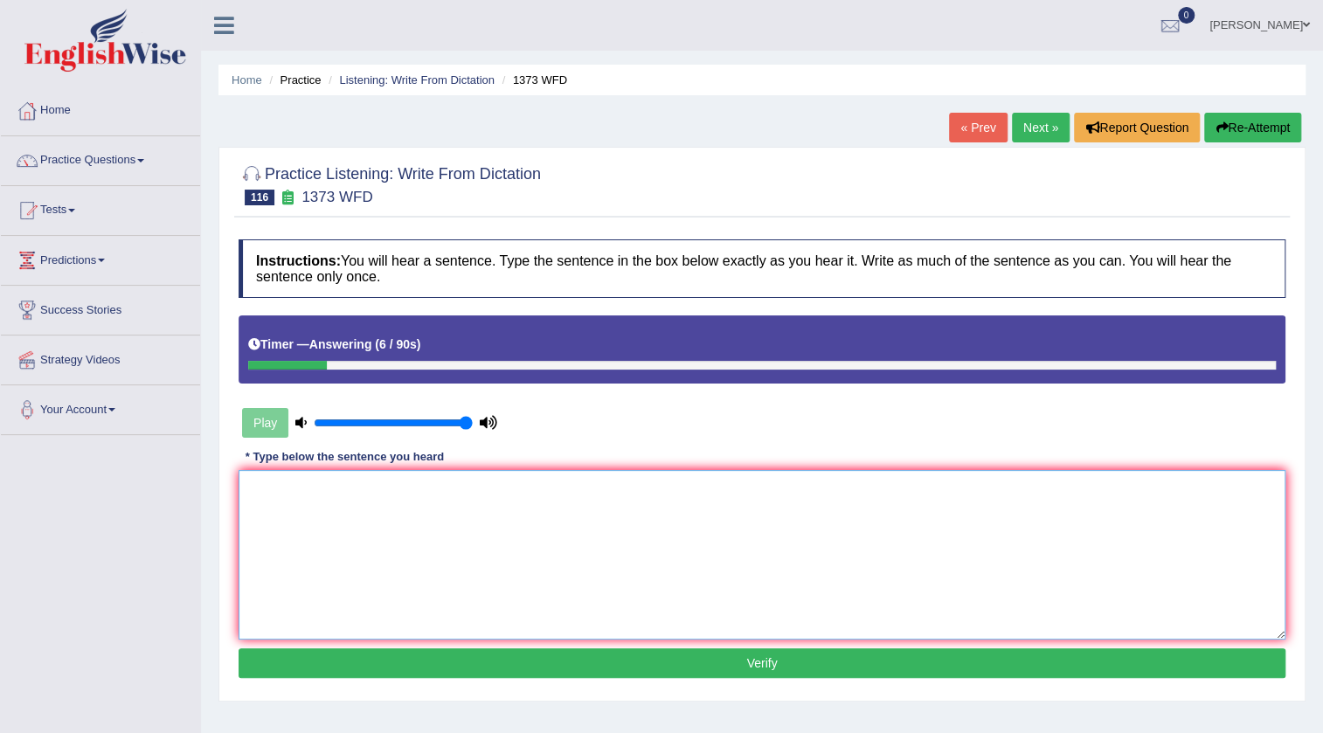
click at [533, 516] on textarea at bounding box center [762, 555] width 1047 height 170
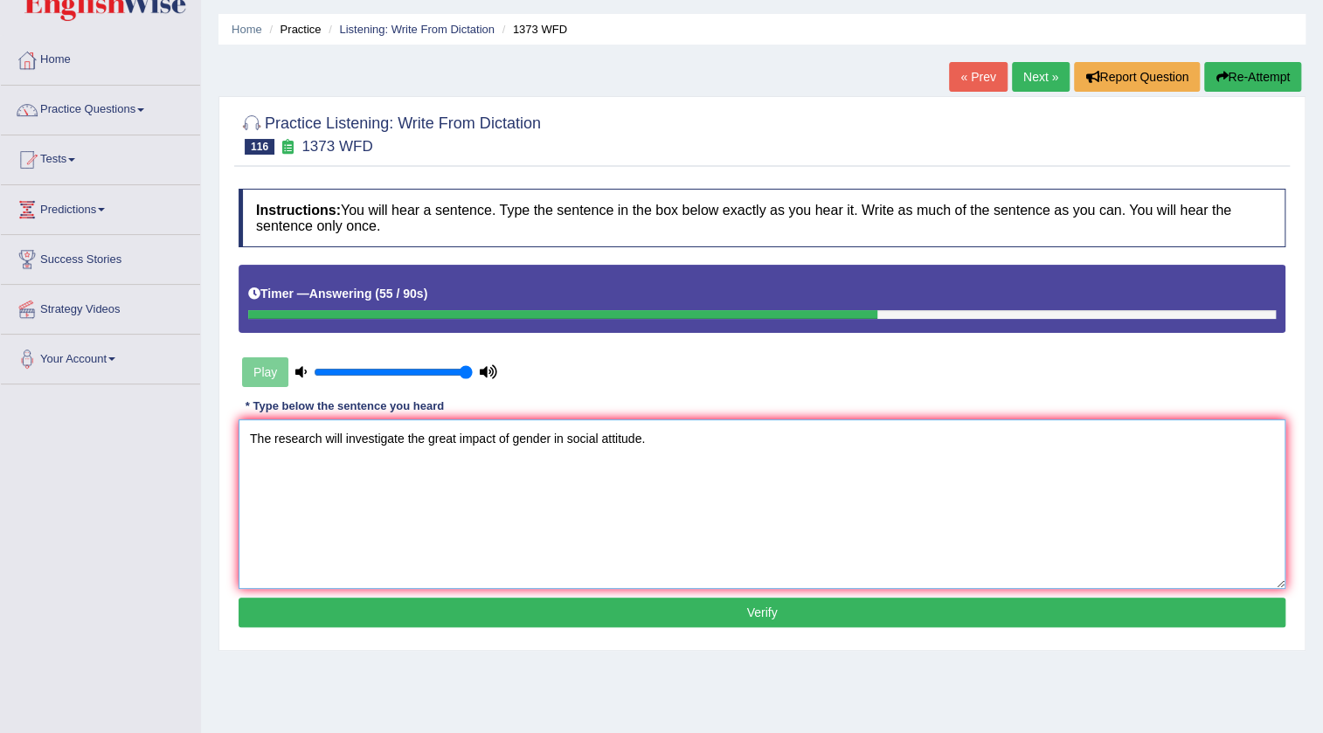
scroll to position [79, 0]
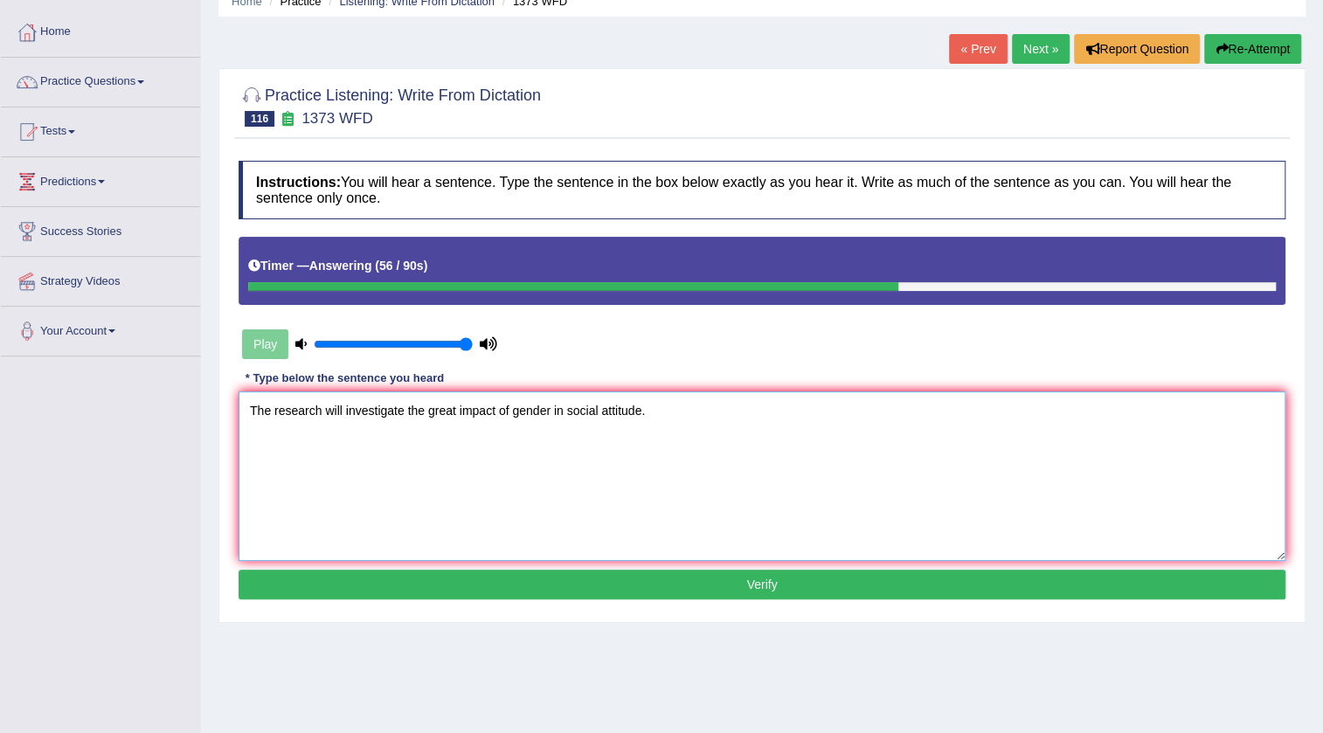
type textarea "The research will investigate the great impact of gender in social attitude."
click at [755, 581] on button "Verify" at bounding box center [762, 585] width 1047 height 30
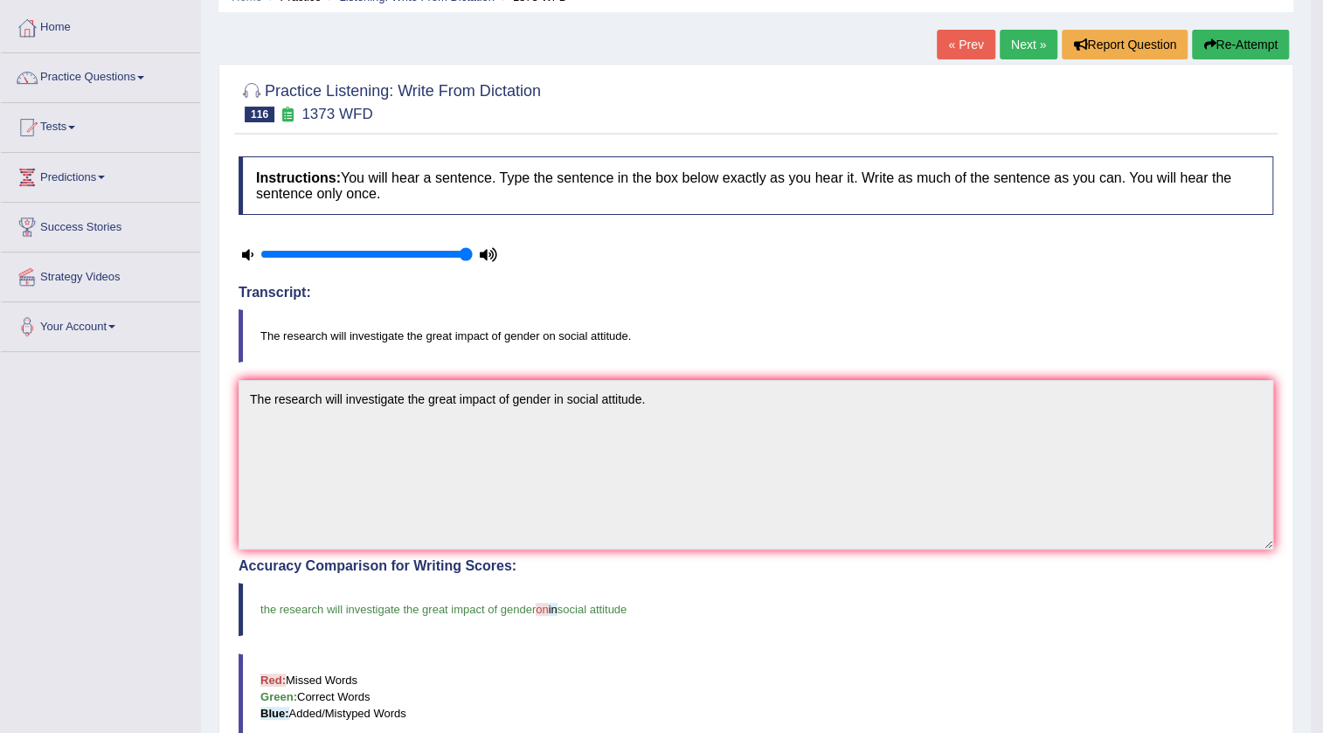
scroll to position [0, 0]
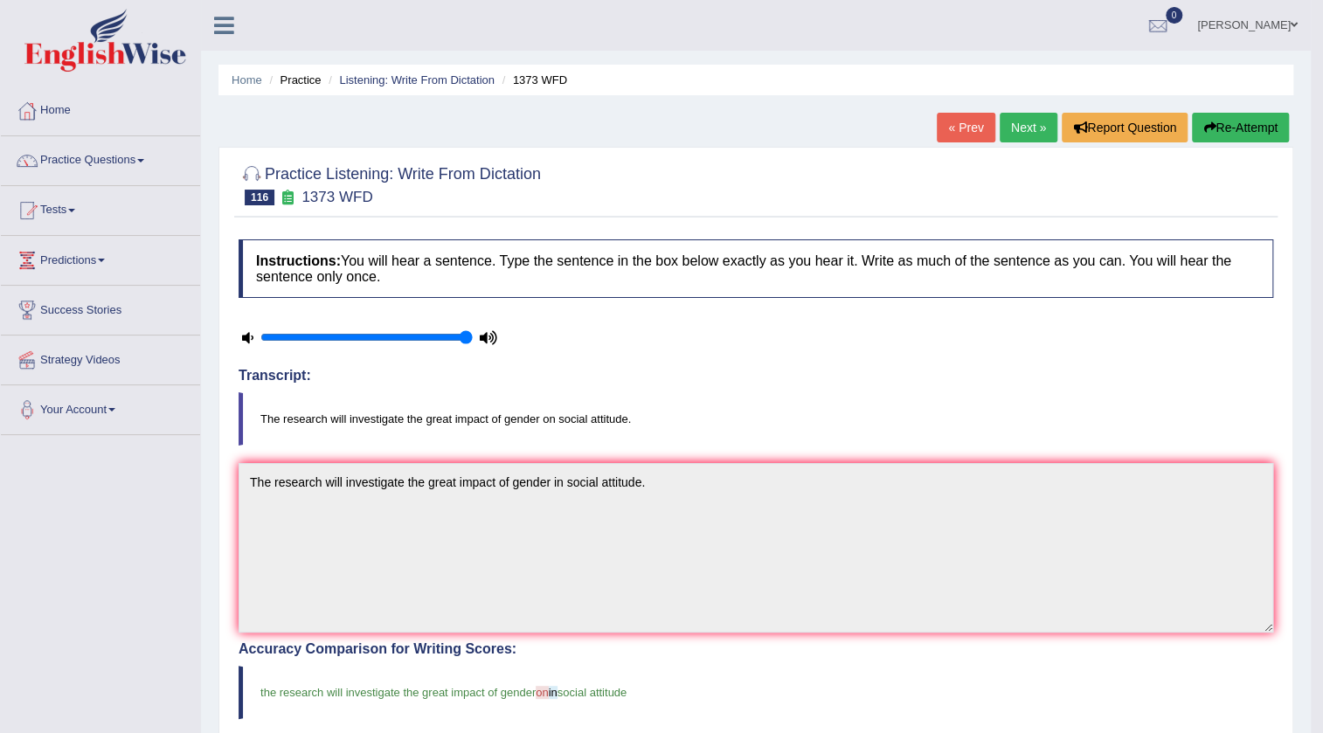
click at [1014, 128] on link "Next »" at bounding box center [1029, 128] width 58 height 30
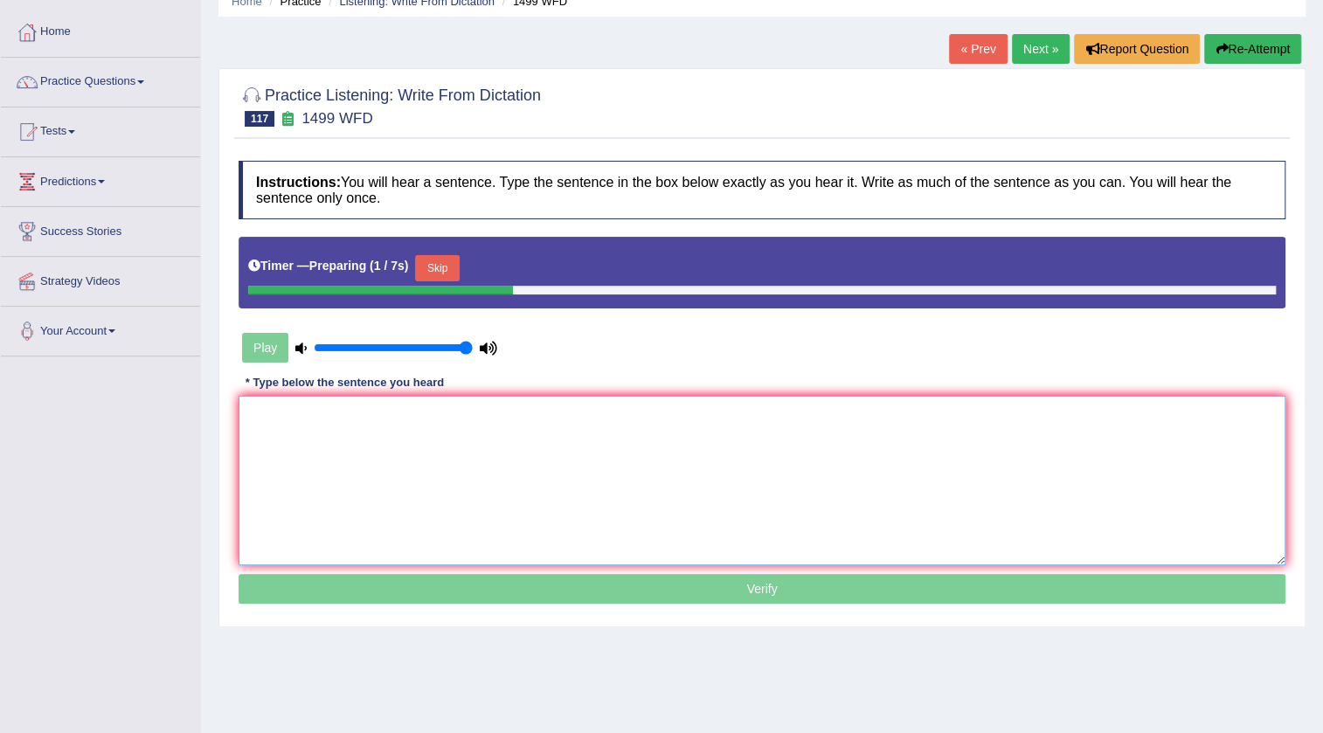
click at [542, 410] on textarea at bounding box center [762, 481] width 1047 height 170
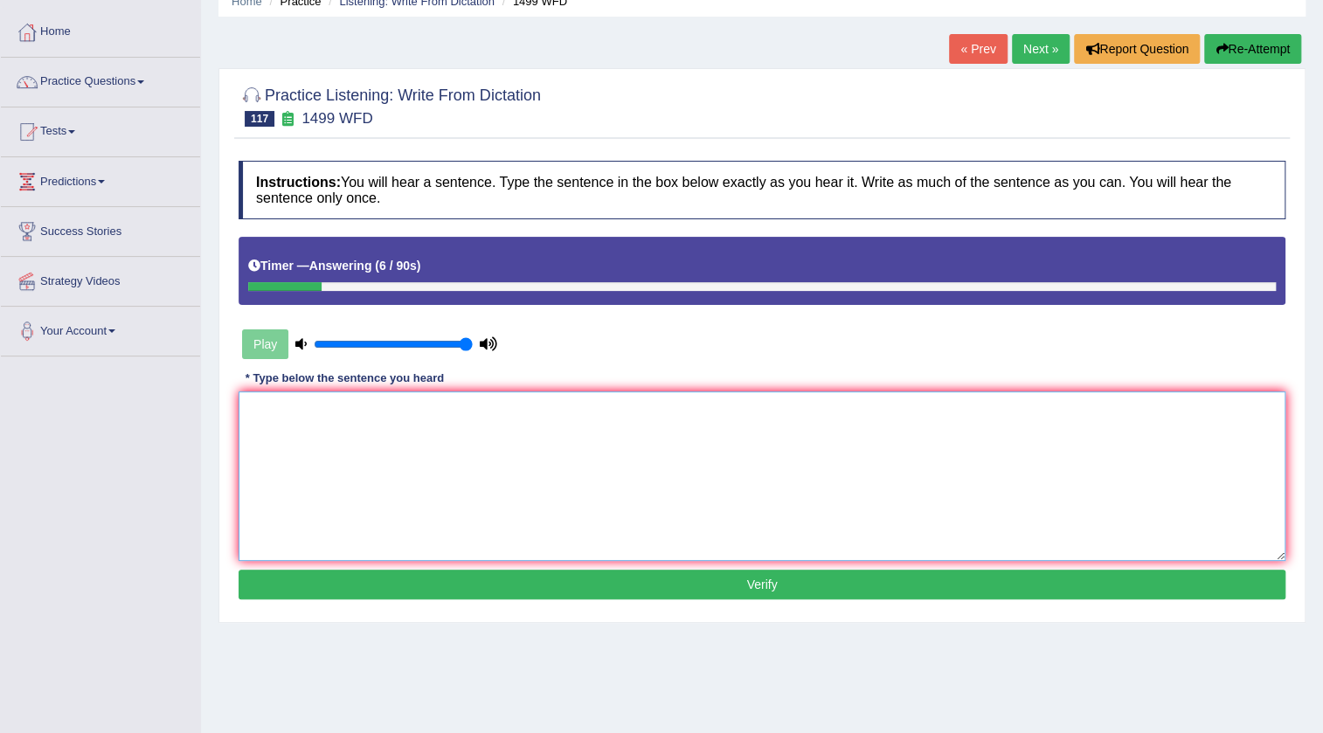
click at [312, 400] on textarea at bounding box center [762, 476] width 1047 height 170
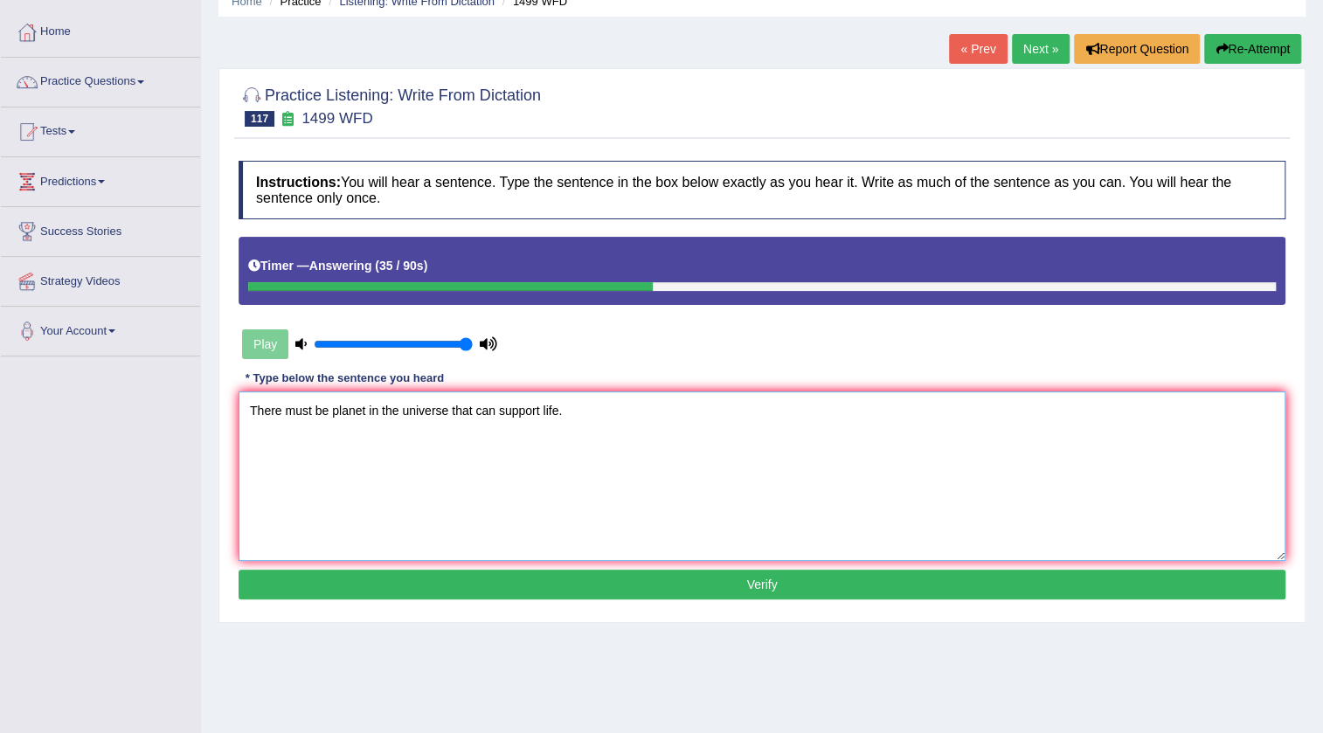
click at [538, 410] on textarea "There must be planet in the universe that can support life." at bounding box center [762, 476] width 1047 height 170
type textarea "There must be planet in the universe that can support supports life."
click at [763, 584] on button "Verify" at bounding box center [762, 585] width 1047 height 30
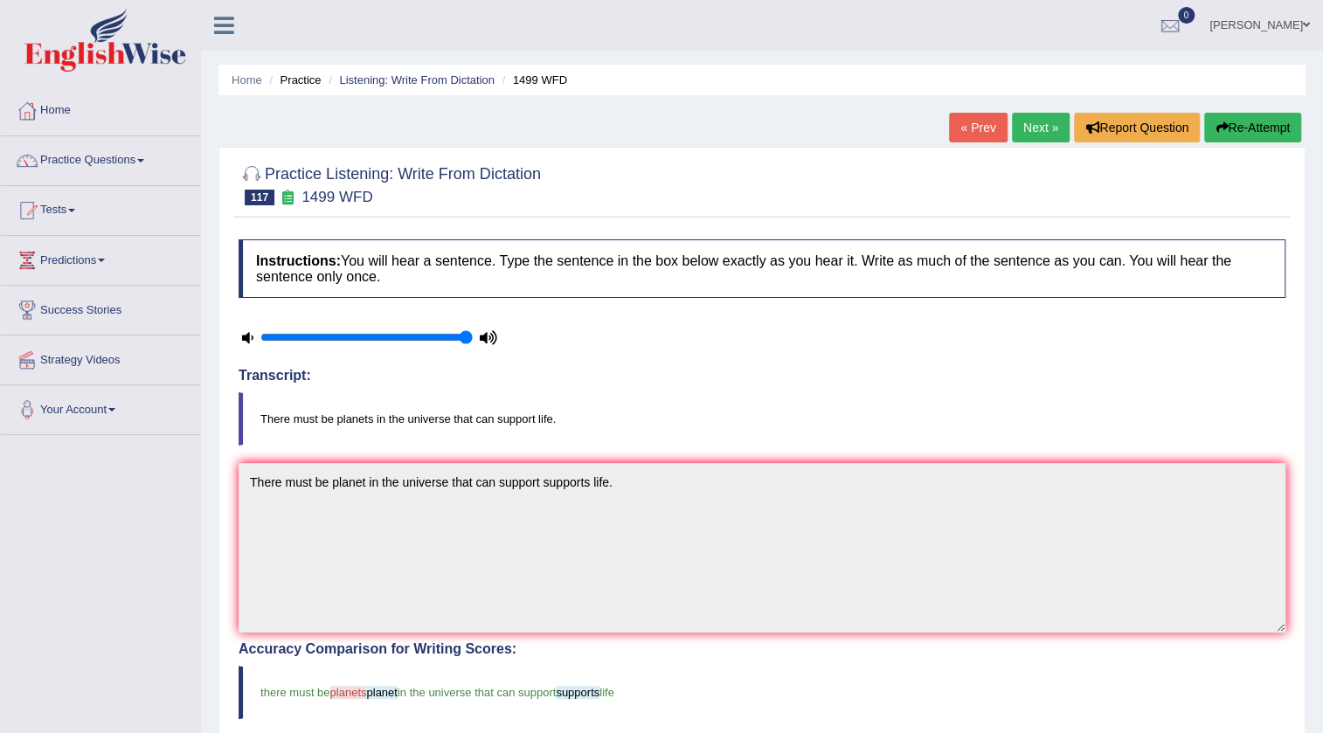
click at [1038, 119] on link "Next »" at bounding box center [1041, 128] width 58 height 30
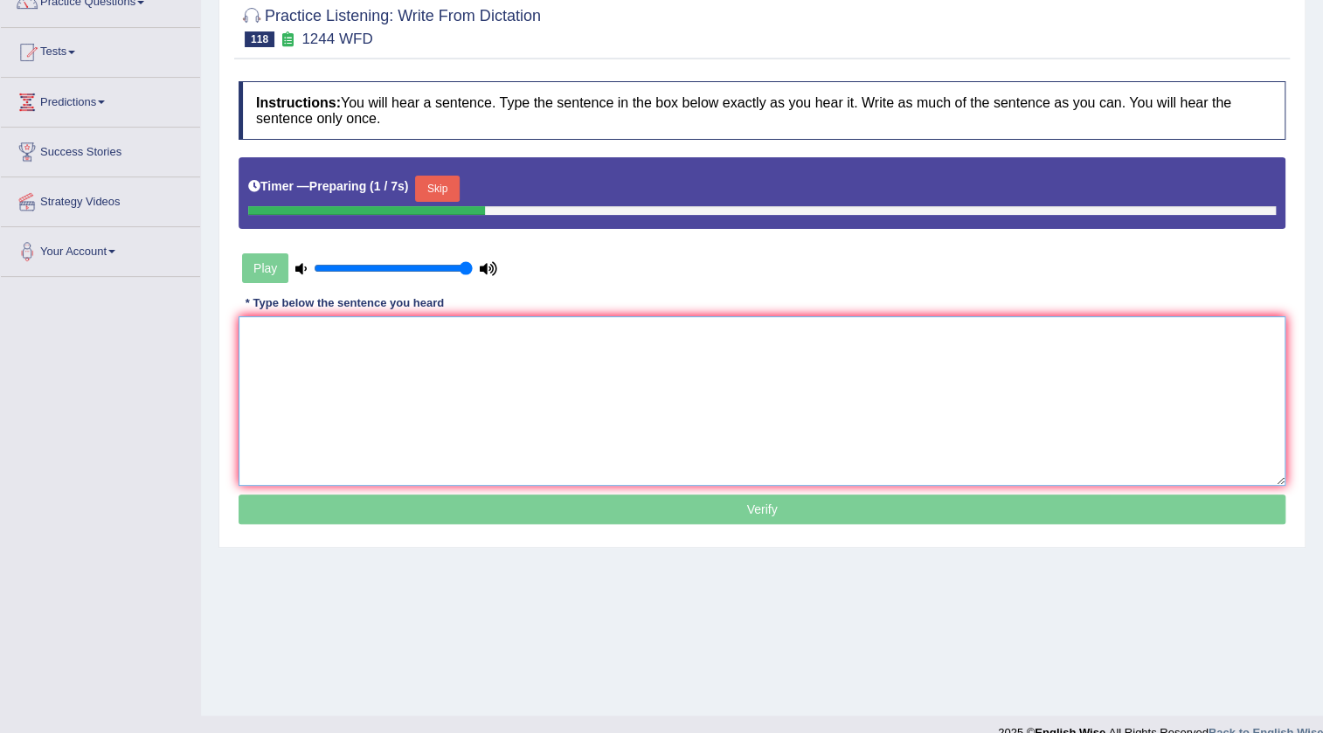
click at [711, 351] on textarea at bounding box center [762, 401] width 1047 height 170
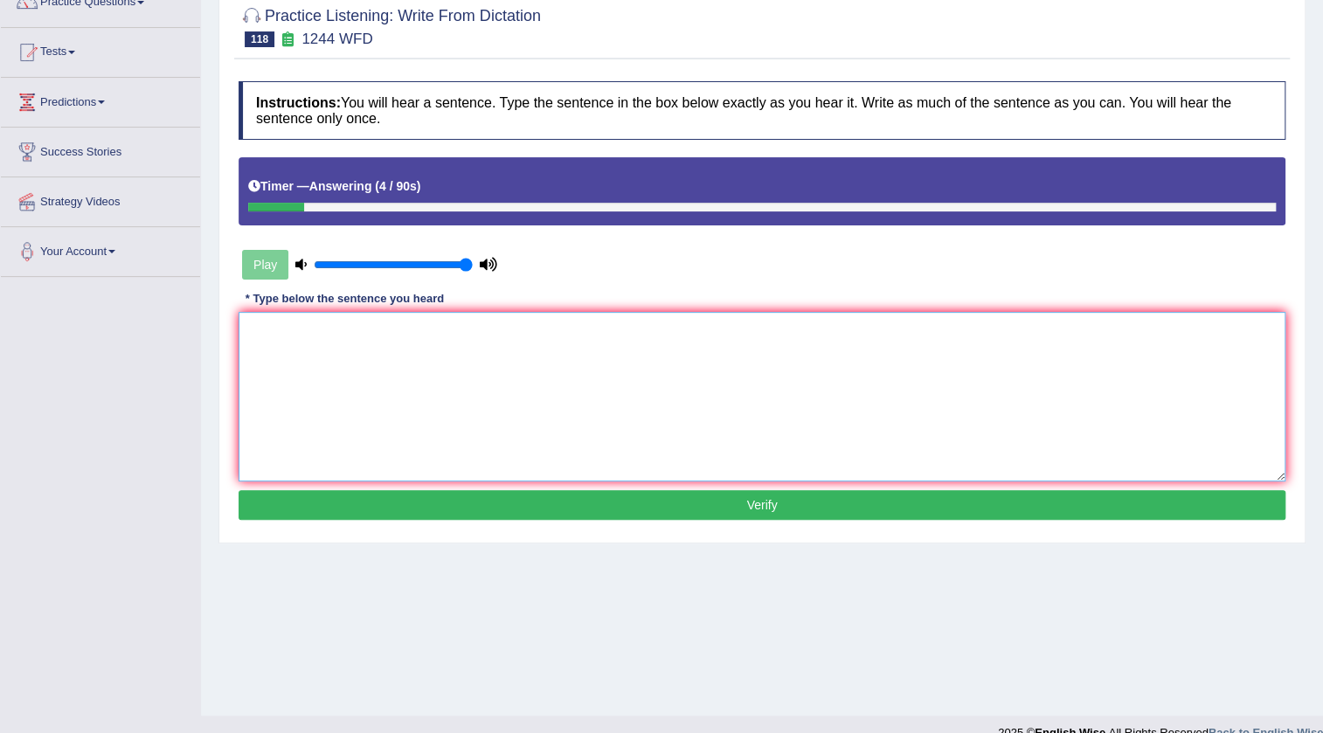
click at [679, 335] on textarea at bounding box center [762, 397] width 1047 height 170
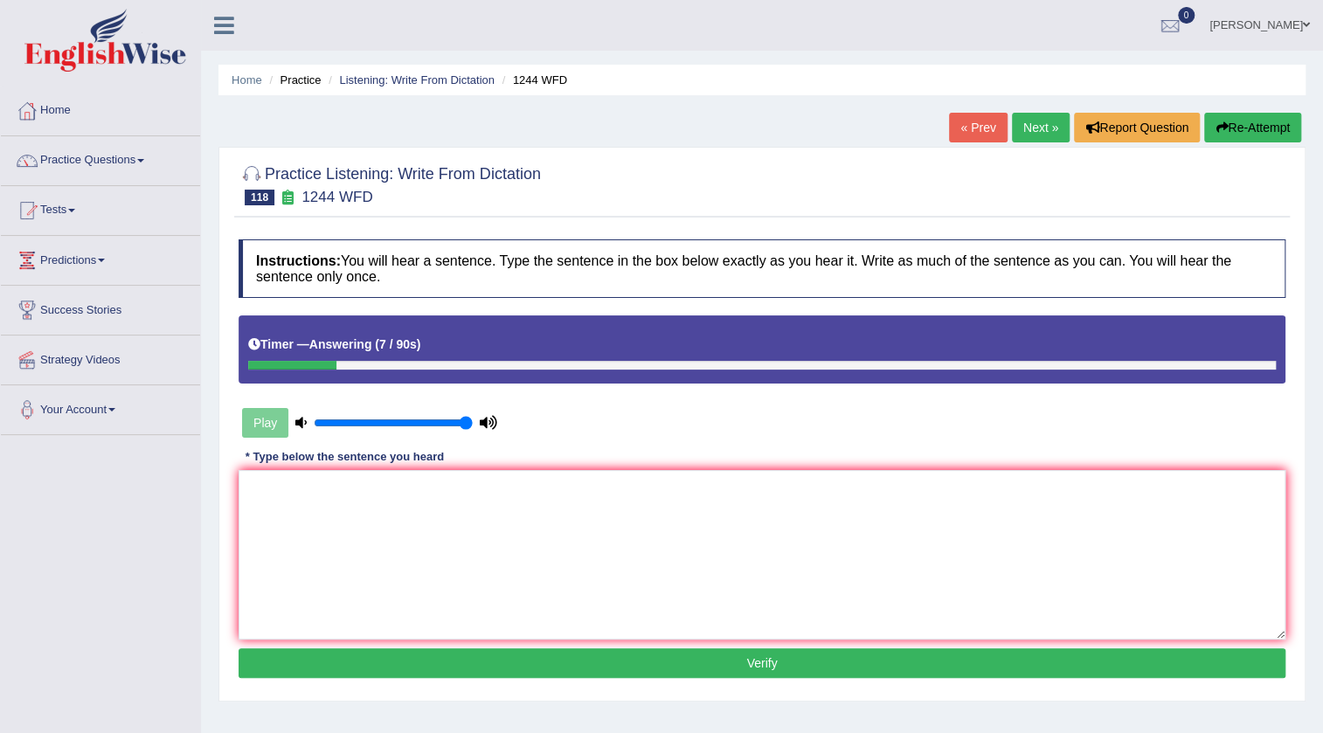
click at [957, 126] on link "« Prev" at bounding box center [978, 128] width 58 height 30
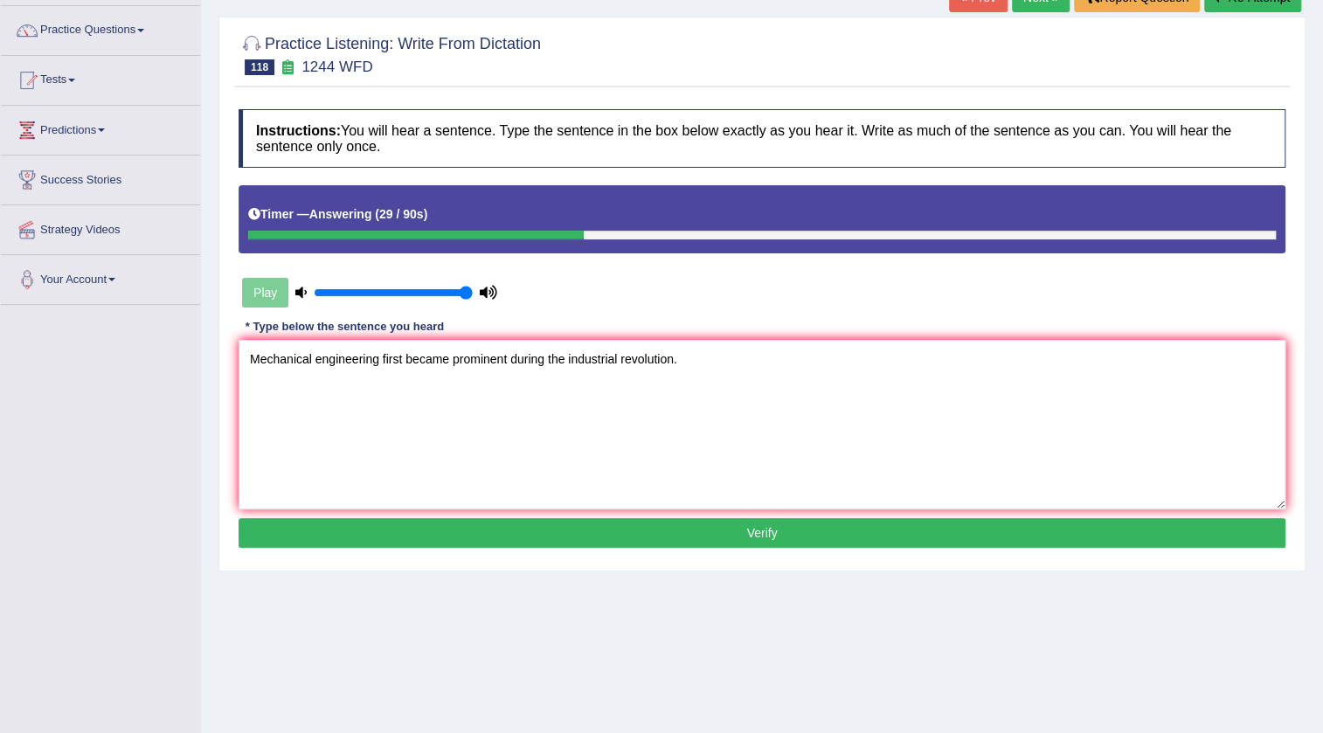
scroll to position [158, 0]
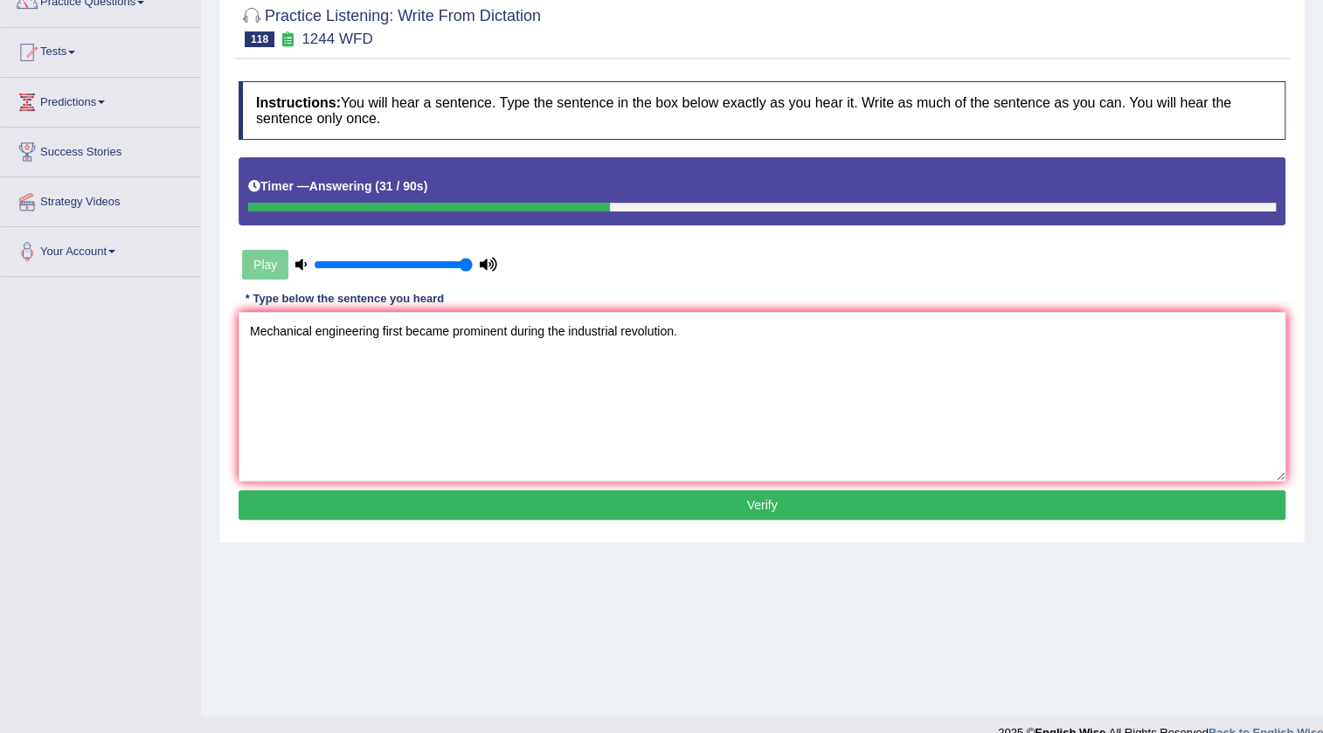
click at [506, 325] on textarea "Mechanical engineering first became prominent during the industrial revolution." at bounding box center [762, 397] width 1047 height 170
type textarea "Mechanical engineering first became prominent prominents during the industrial …"
click at [762, 502] on button "Verify" at bounding box center [762, 505] width 1047 height 30
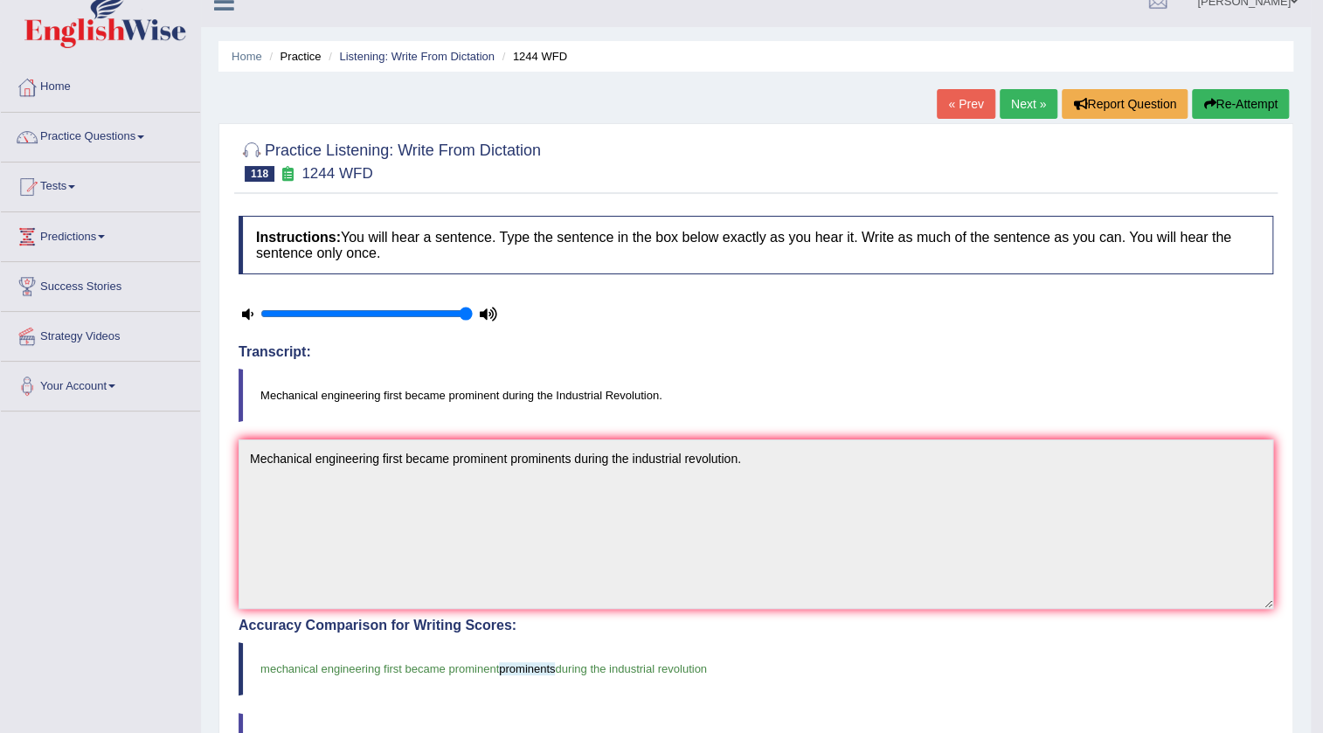
scroll to position [0, 0]
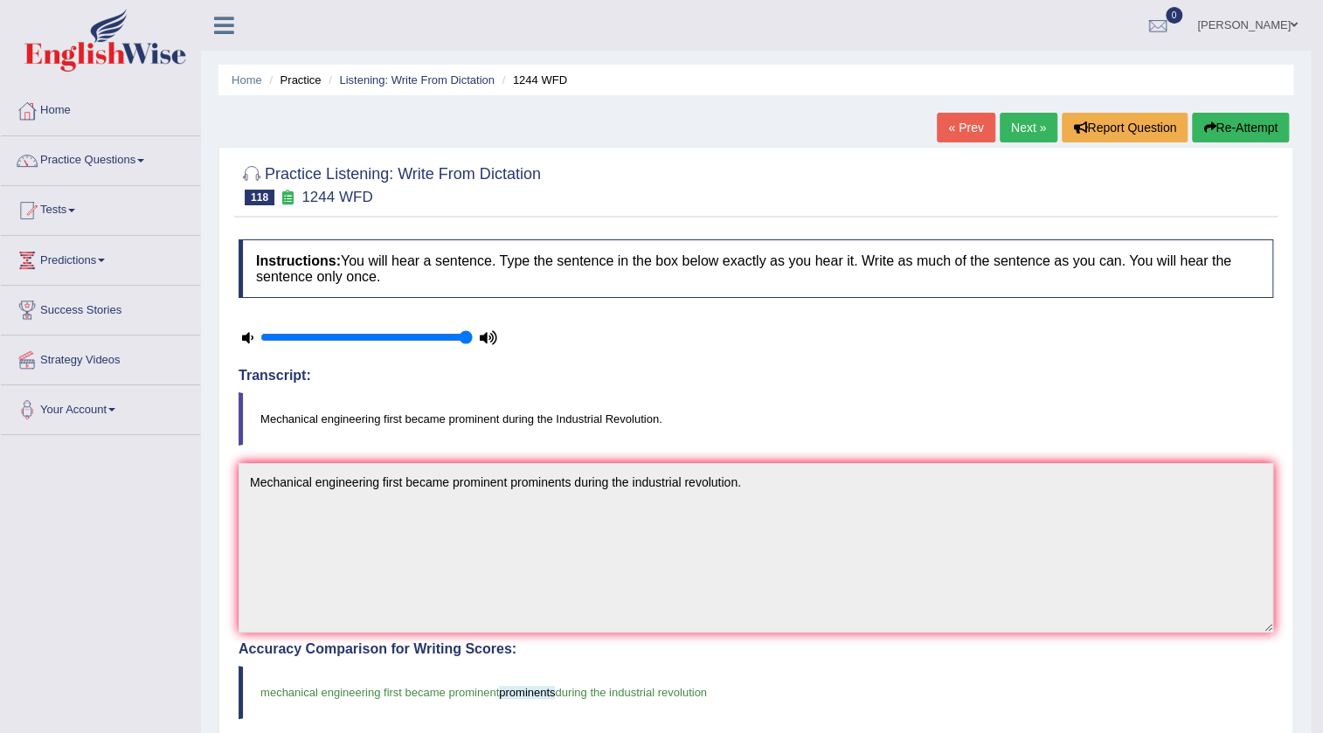
click at [1015, 128] on link "Next »" at bounding box center [1029, 128] width 58 height 30
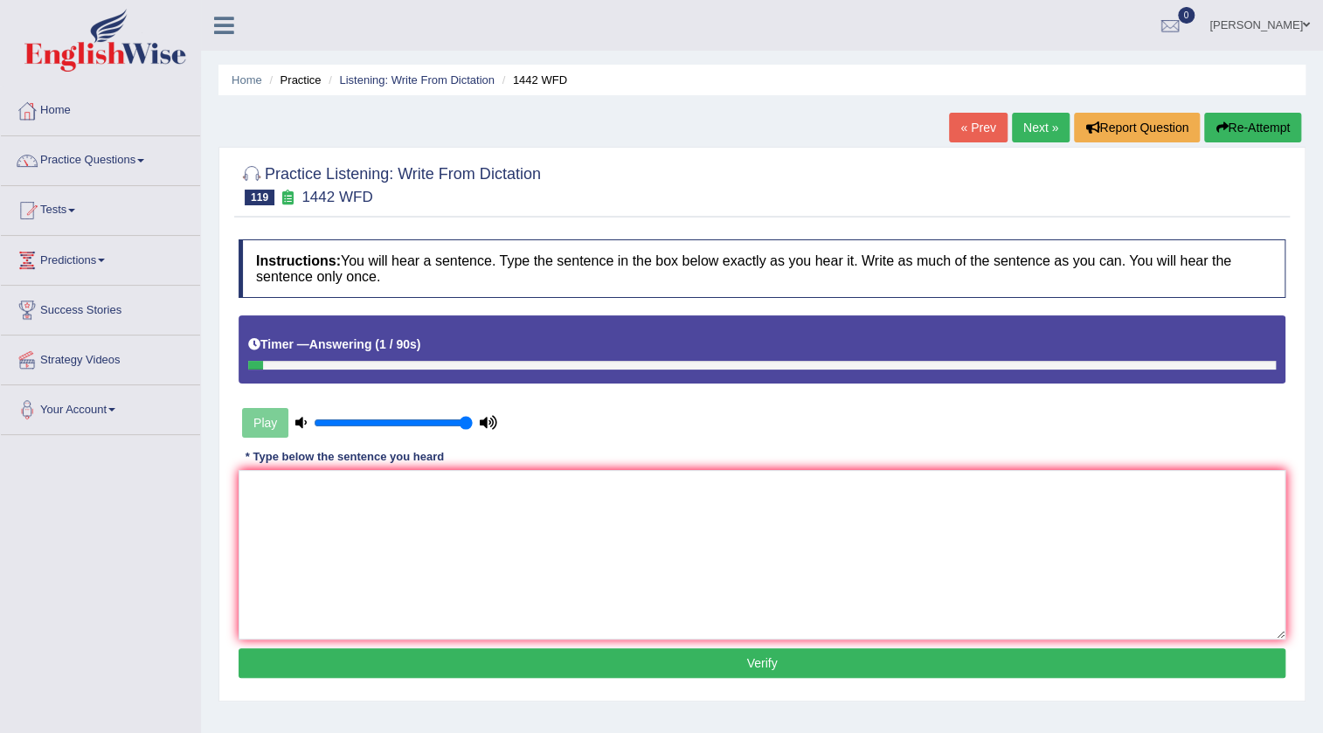
click at [962, 131] on link "« Prev" at bounding box center [978, 128] width 58 height 30
click at [650, 489] on textarea at bounding box center [762, 555] width 1047 height 170
type textarea "A world renounce"
click at [969, 122] on link "« Prev" at bounding box center [978, 128] width 58 height 30
click at [965, 123] on link "« Prev" at bounding box center [978, 128] width 58 height 30
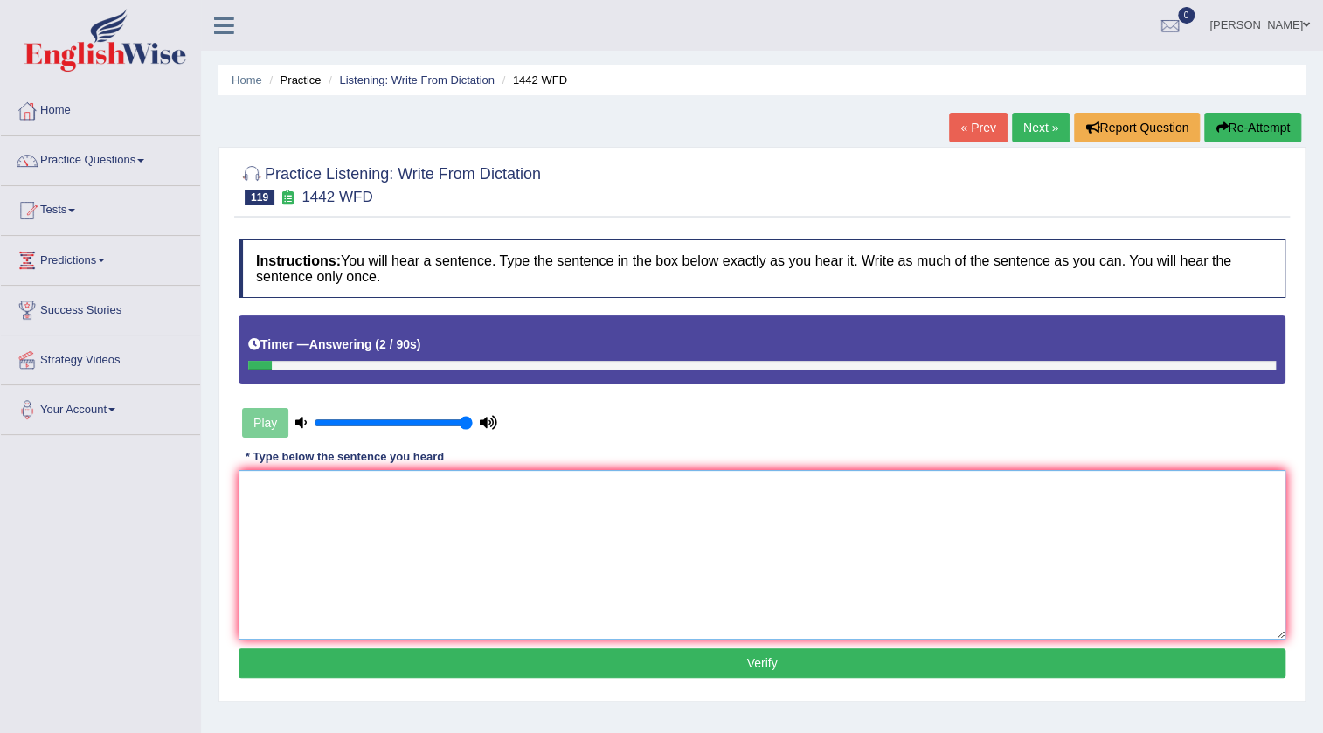
click at [742, 512] on textarea at bounding box center [762, 555] width 1047 height 170
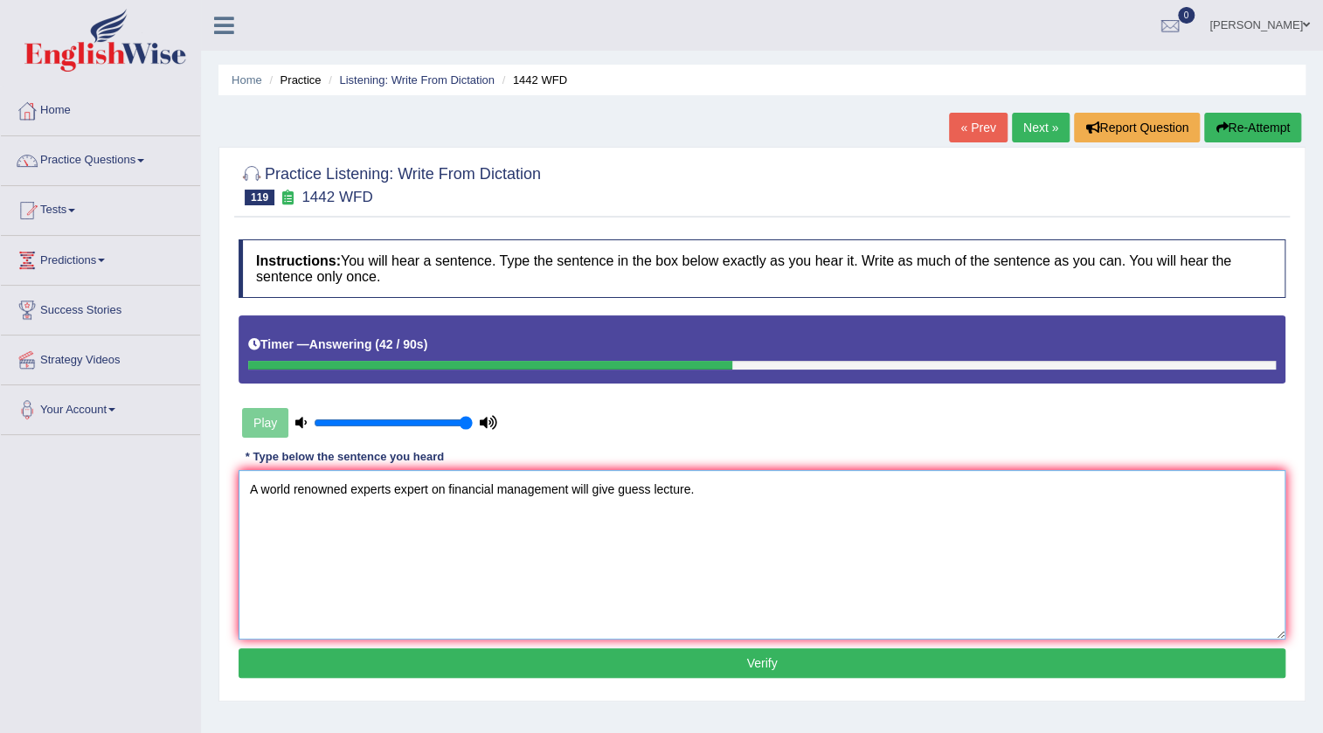
click at [647, 489] on textarea "A world renowned experts expert on financial management will give guess lecture." at bounding box center [762, 555] width 1047 height 170
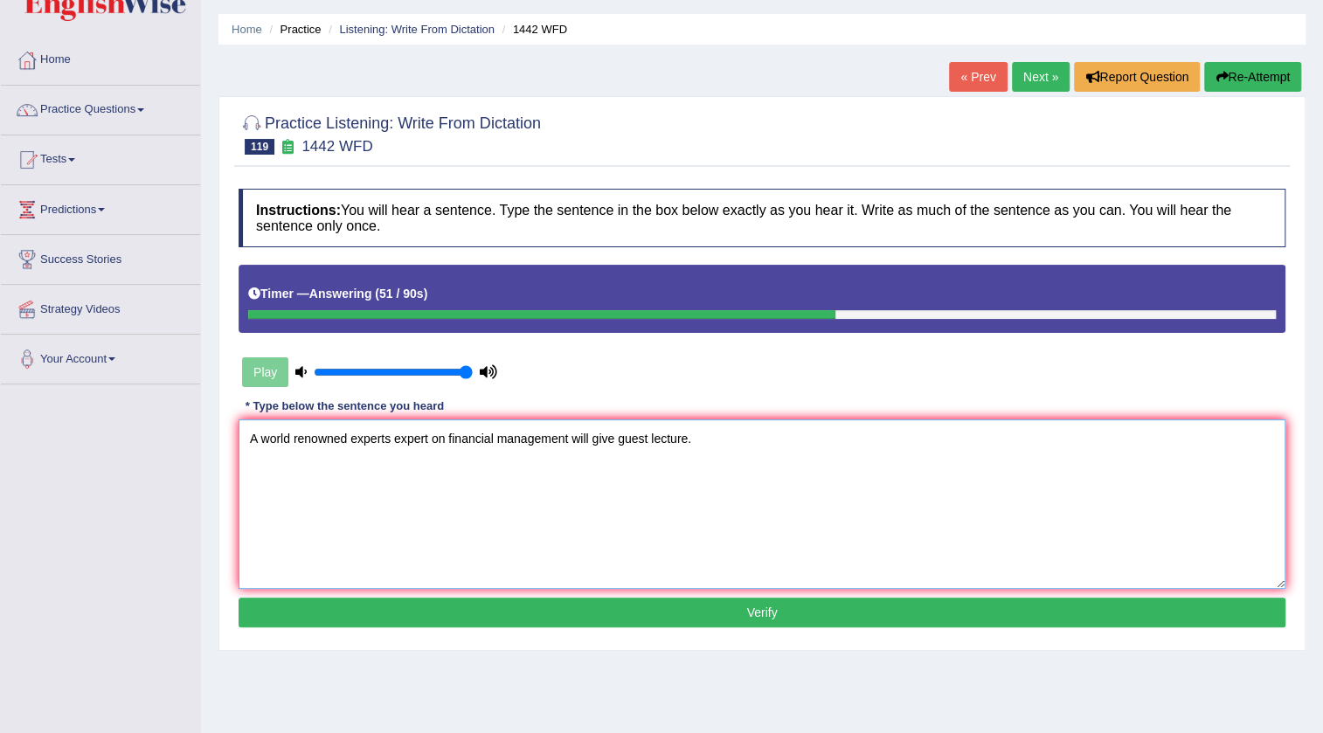
scroll to position [79, 0]
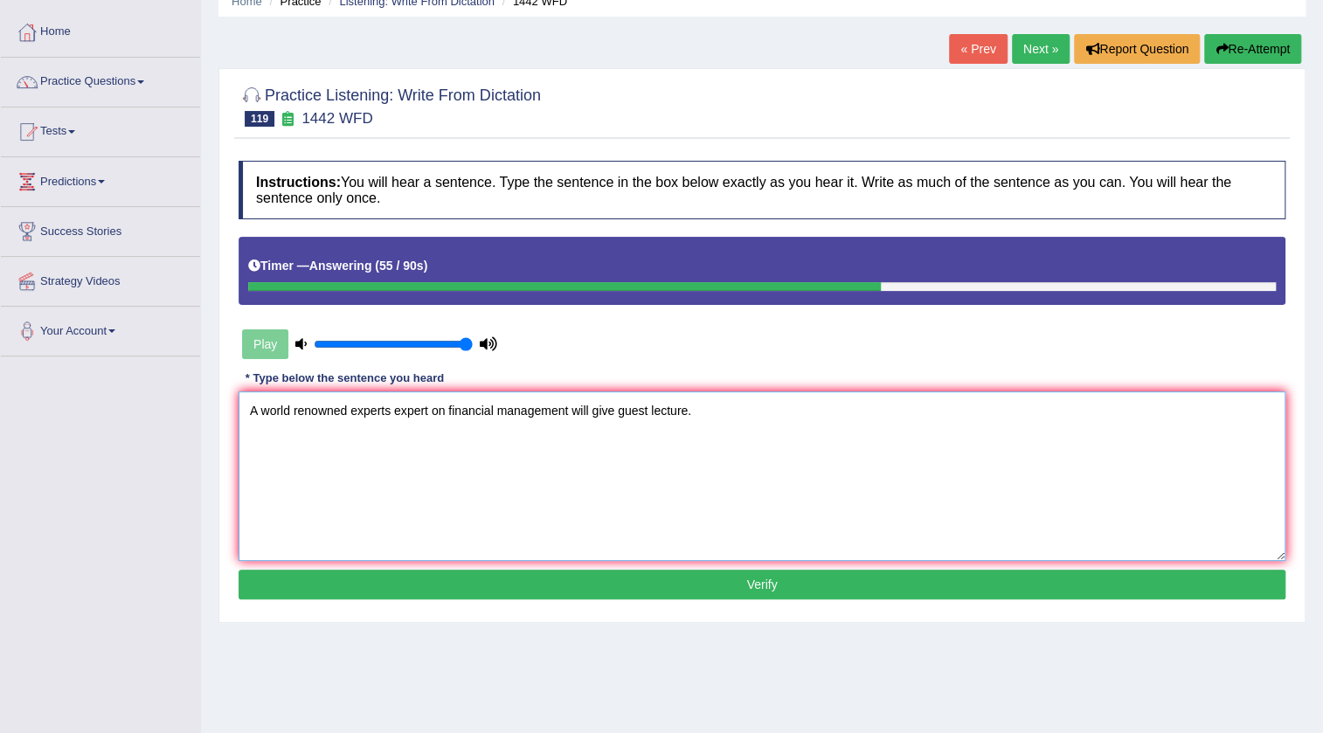
type textarea "A world renowned experts expert on financial management will give guest lecture."
click at [778, 585] on button "Verify" at bounding box center [762, 585] width 1047 height 30
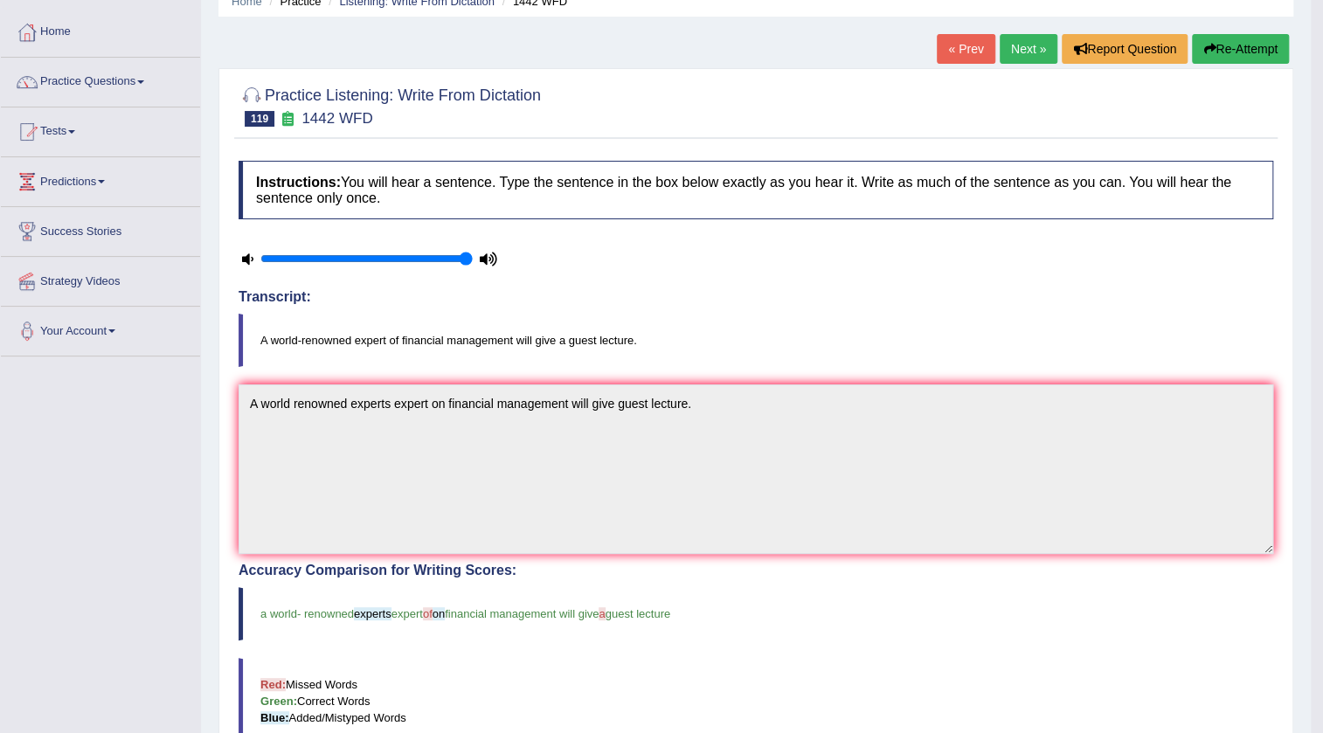
click at [1023, 38] on link "Next »" at bounding box center [1029, 49] width 58 height 30
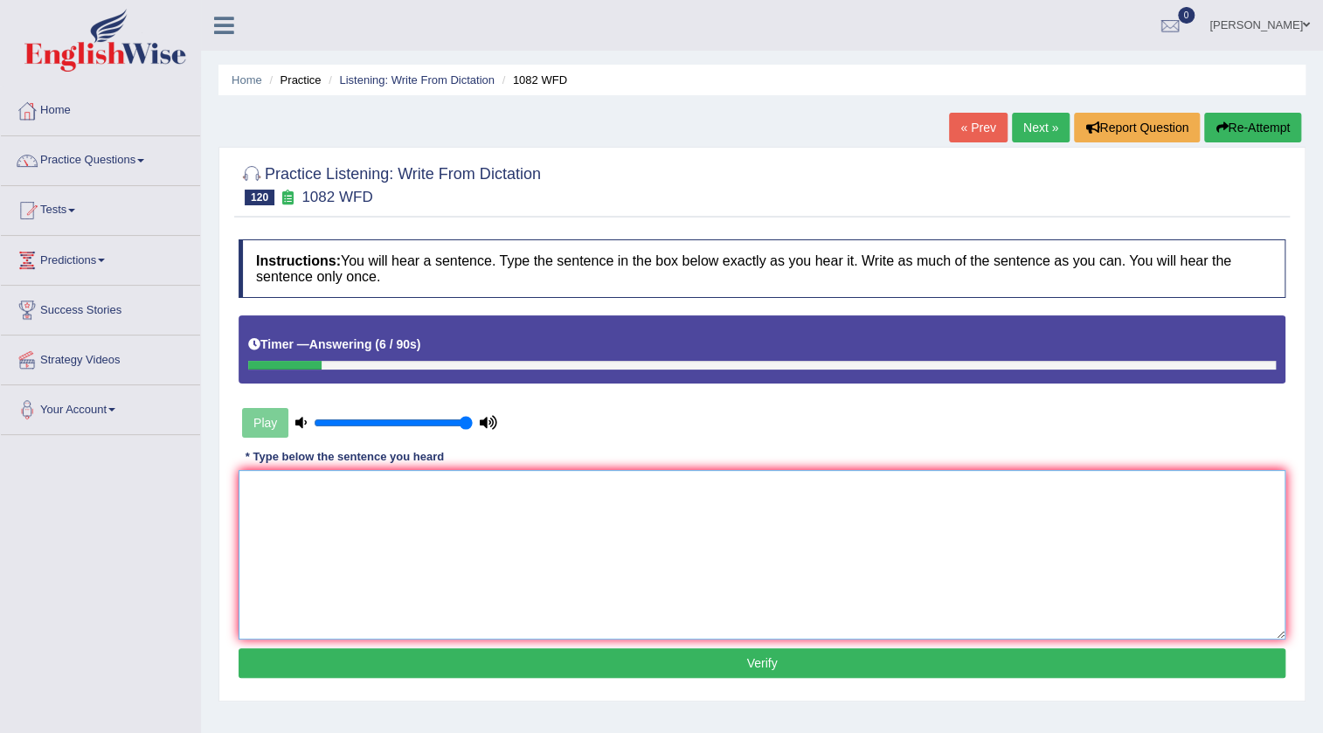
click at [668, 493] on textarea at bounding box center [762, 555] width 1047 height 170
type textarea "t"
click at [983, 122] on link "« Prev" at bounding box center [978, 128] width 58 height 30
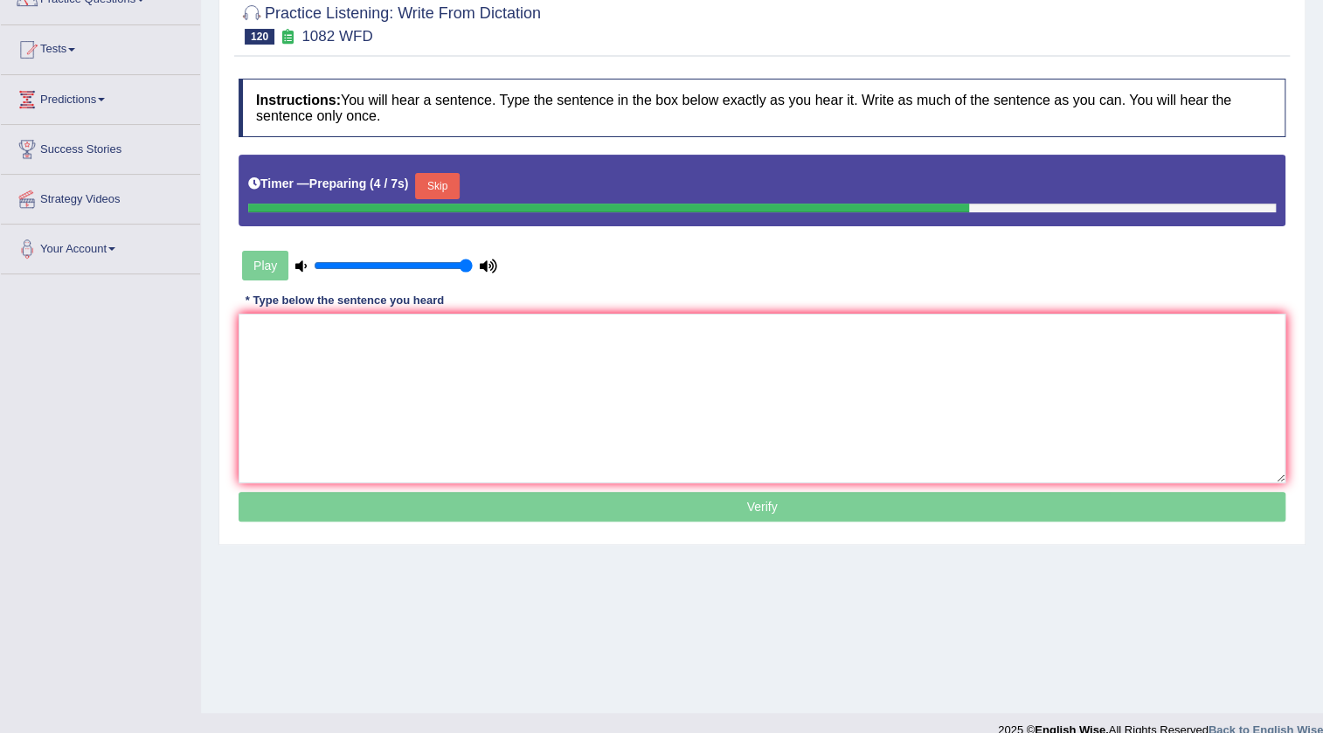
scroll to position [183, 0]
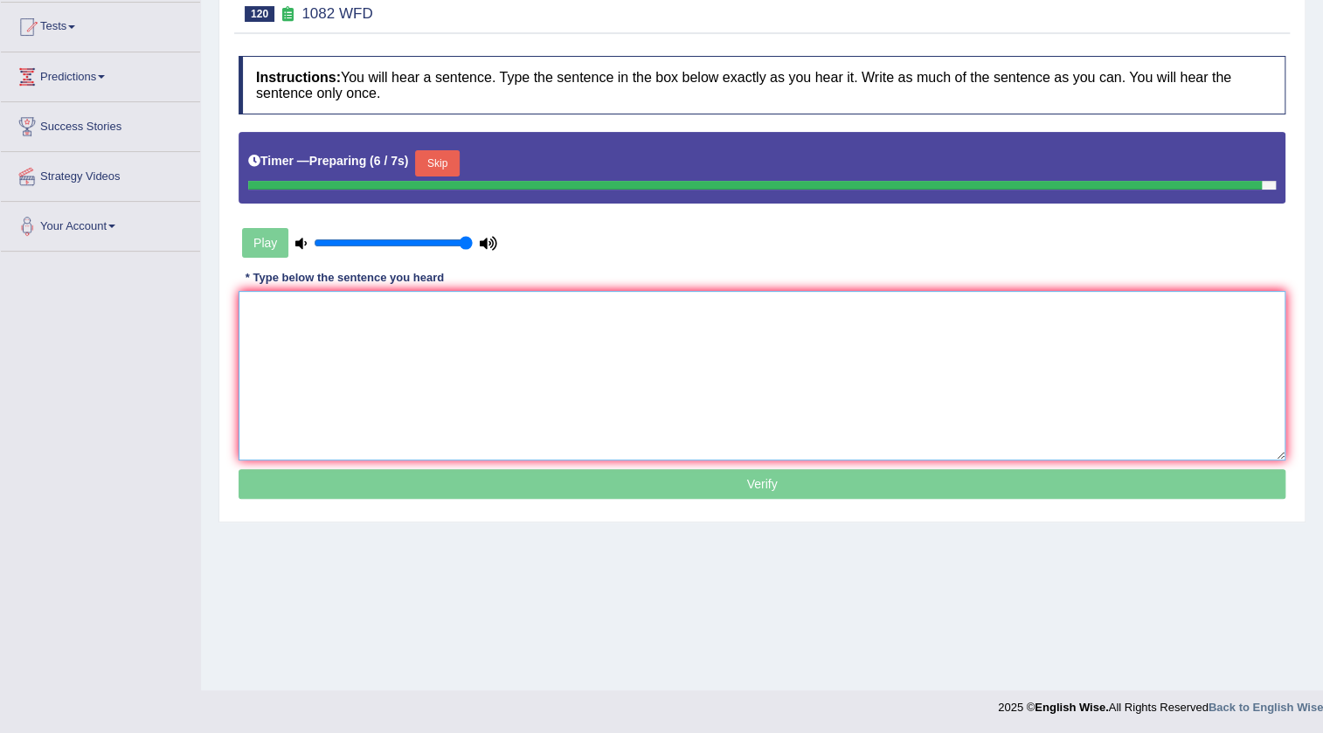
click at [489, 322] on textarea at bounding box center [762, 376] width 1047 height 170
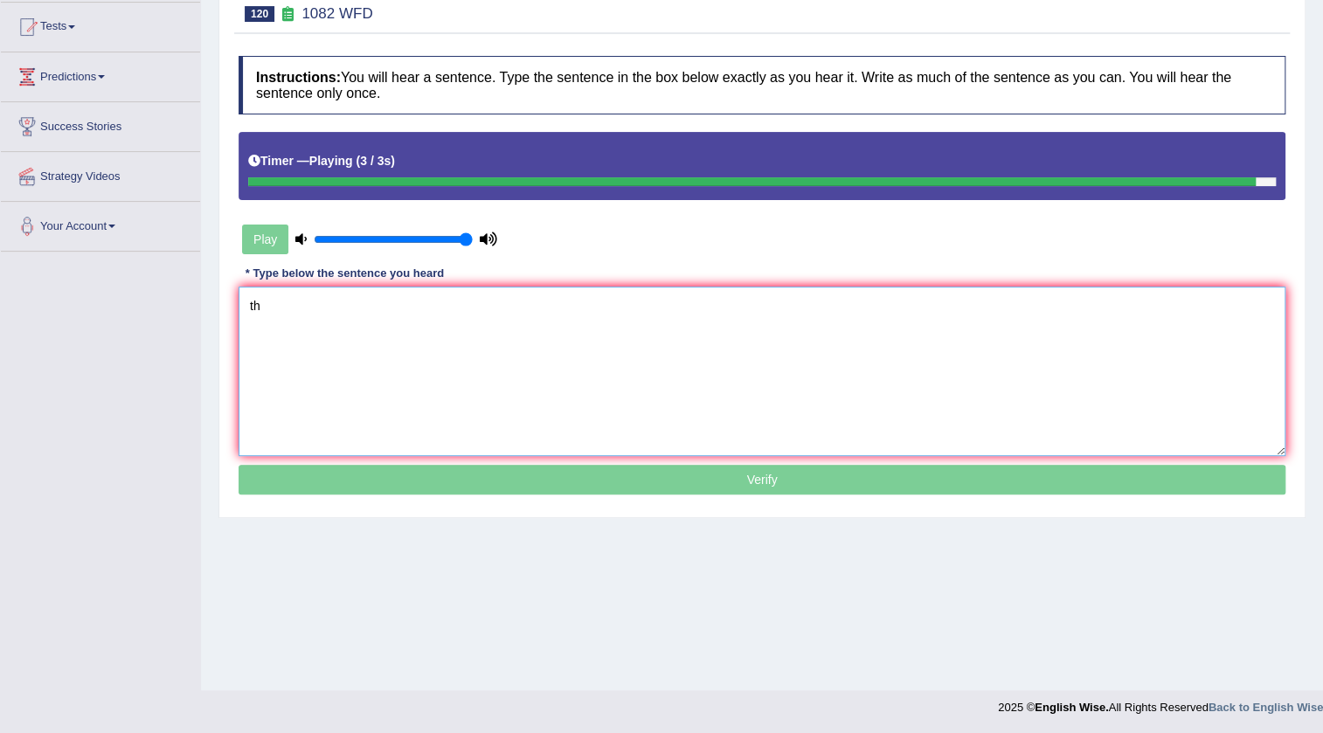
type textarea "t"
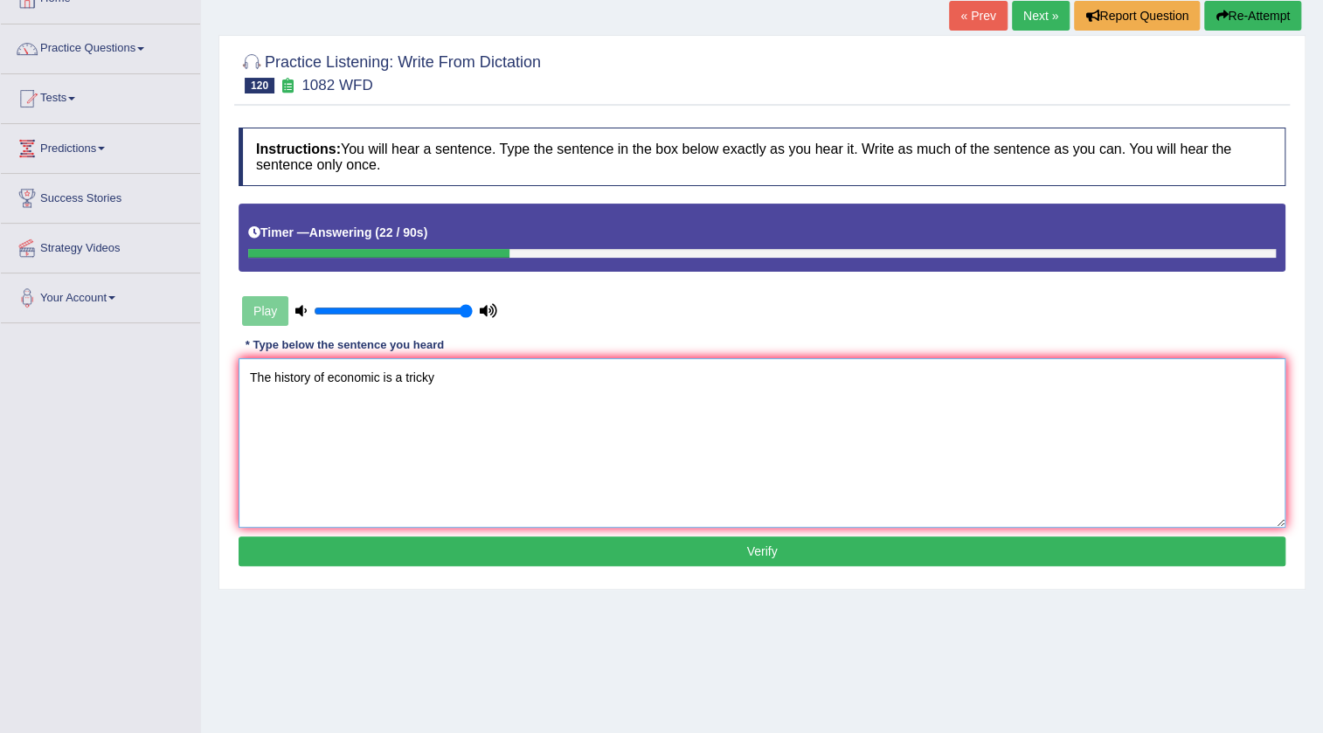
scroll to position [25, 0]
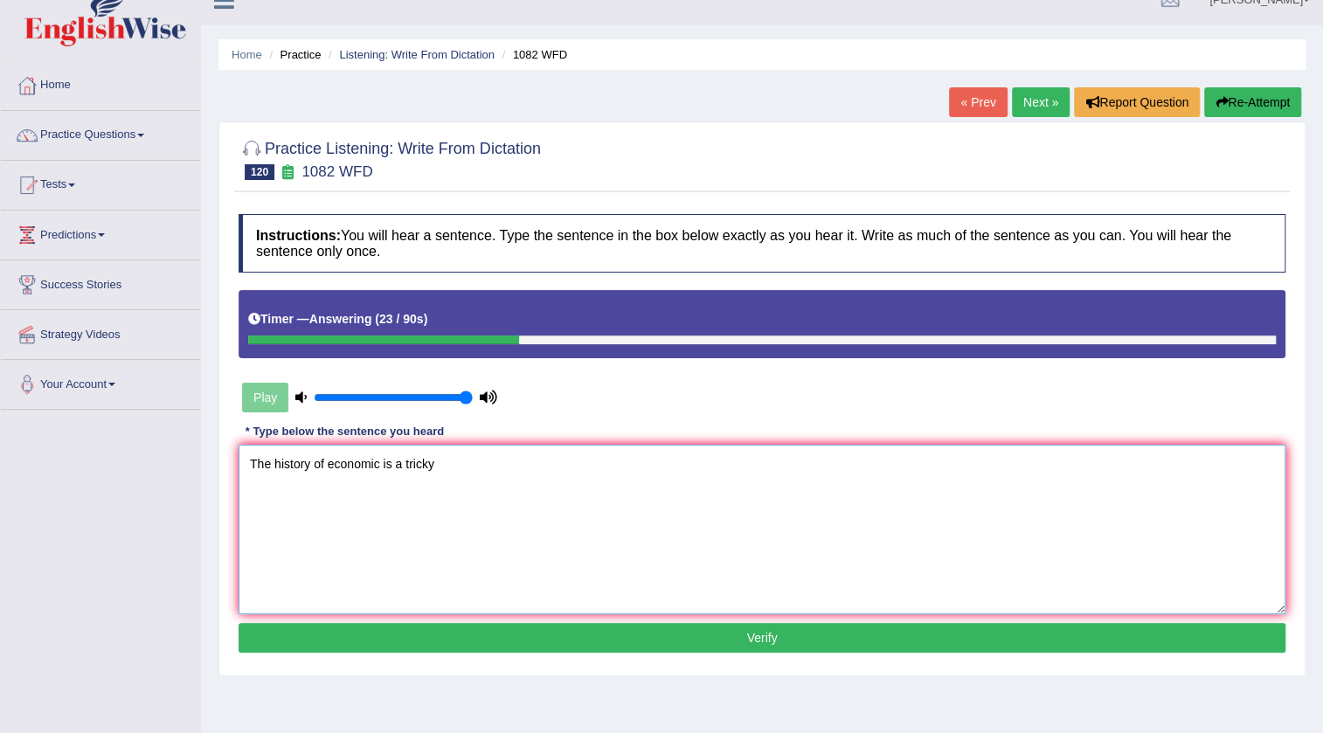
type textarea "The history of economic is a tricky"
click at [990, 95] on link "« Prev" at bounding box center [978, 102] width 58 height 30
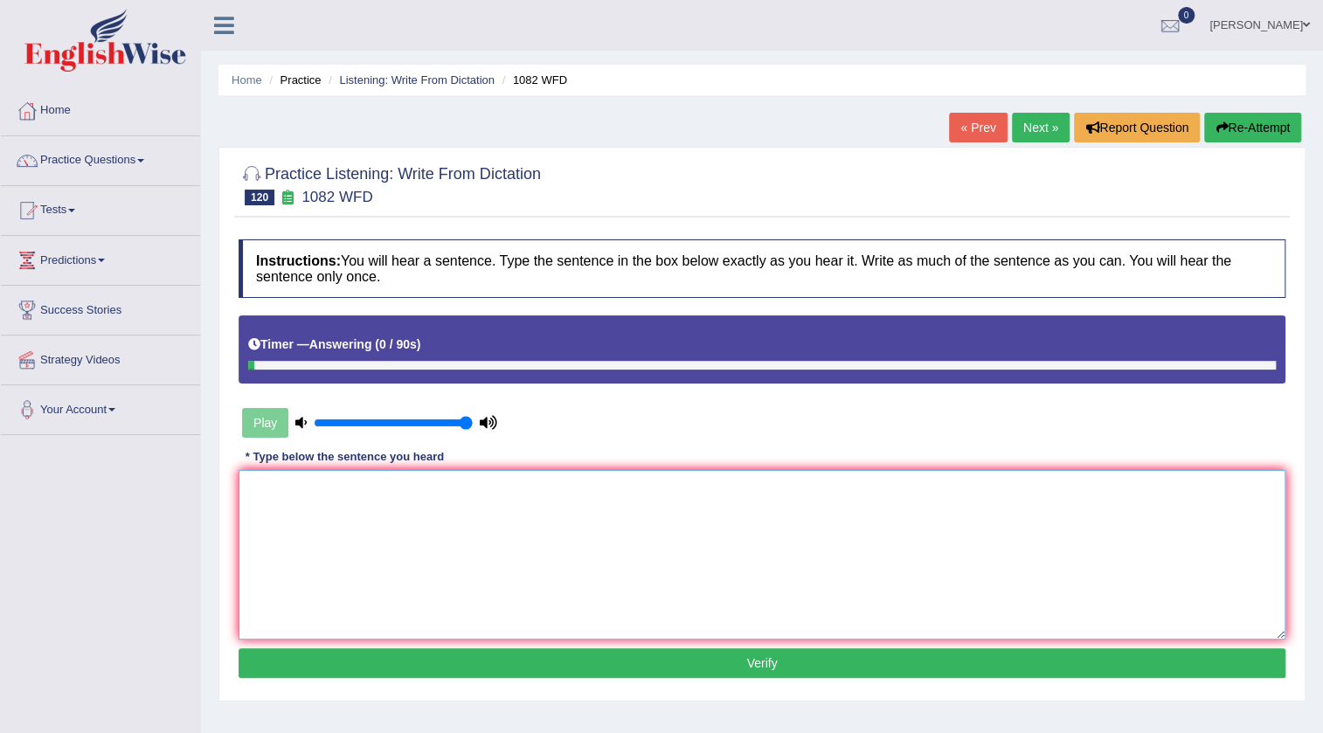
click at [657, 522] on textarea at bounding box center [762, 555] width 1047 height 170
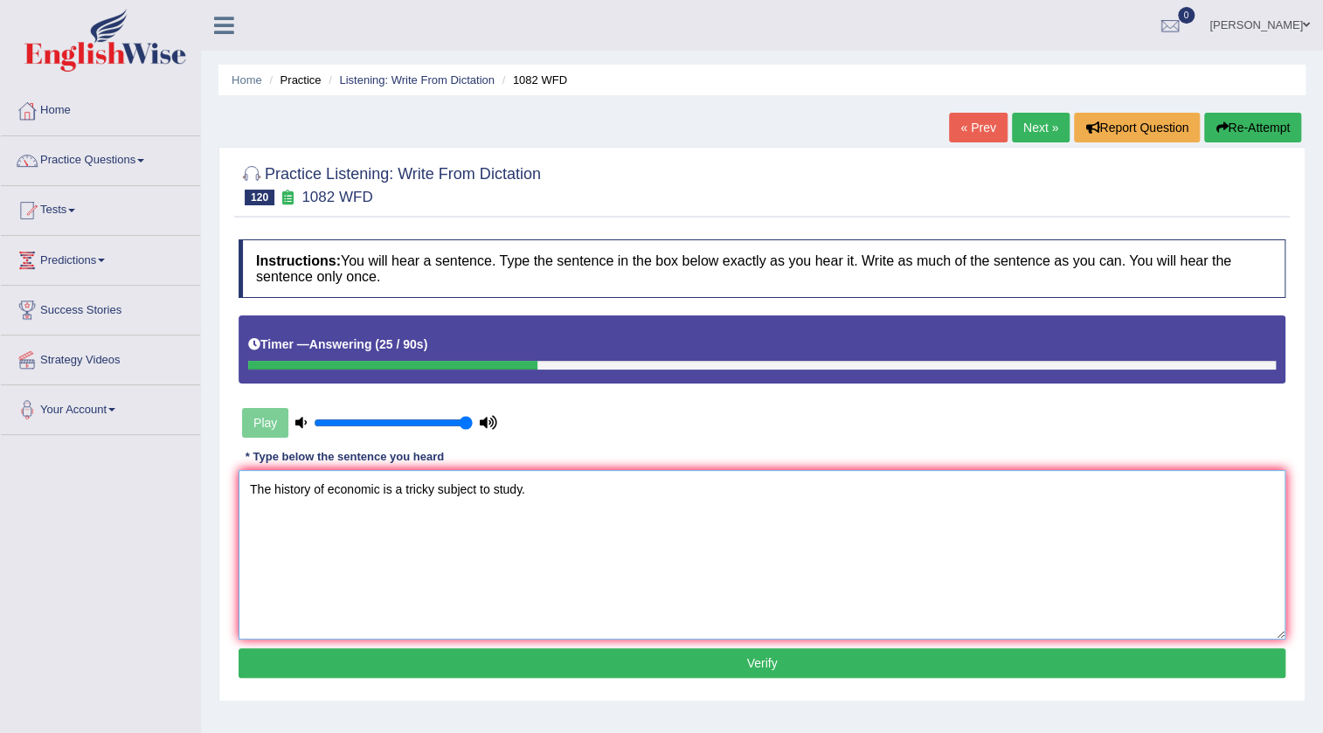
click at [476, 488] on textarea "The history of economic is a tricky subject to study." at bounding box center [762, 555] width 1047 height 170
type textarea "The history of economic is a tricky subjects subject to study."
click at [714, 658] on button "Verify" at bounding box center [762, 663] width 1047 height 30
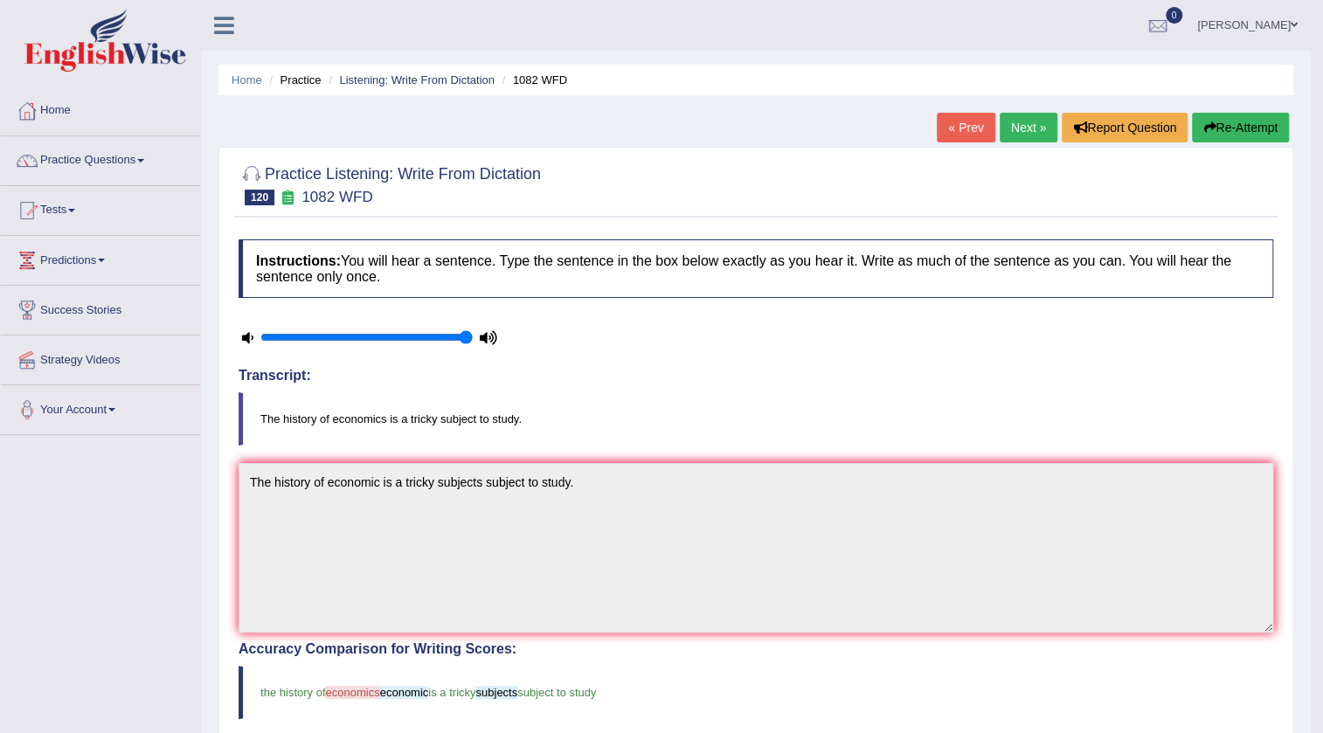
click at [1288, 21] on link "John Allison Alinea" at bounding box center [1247, 22] width 127 height 45
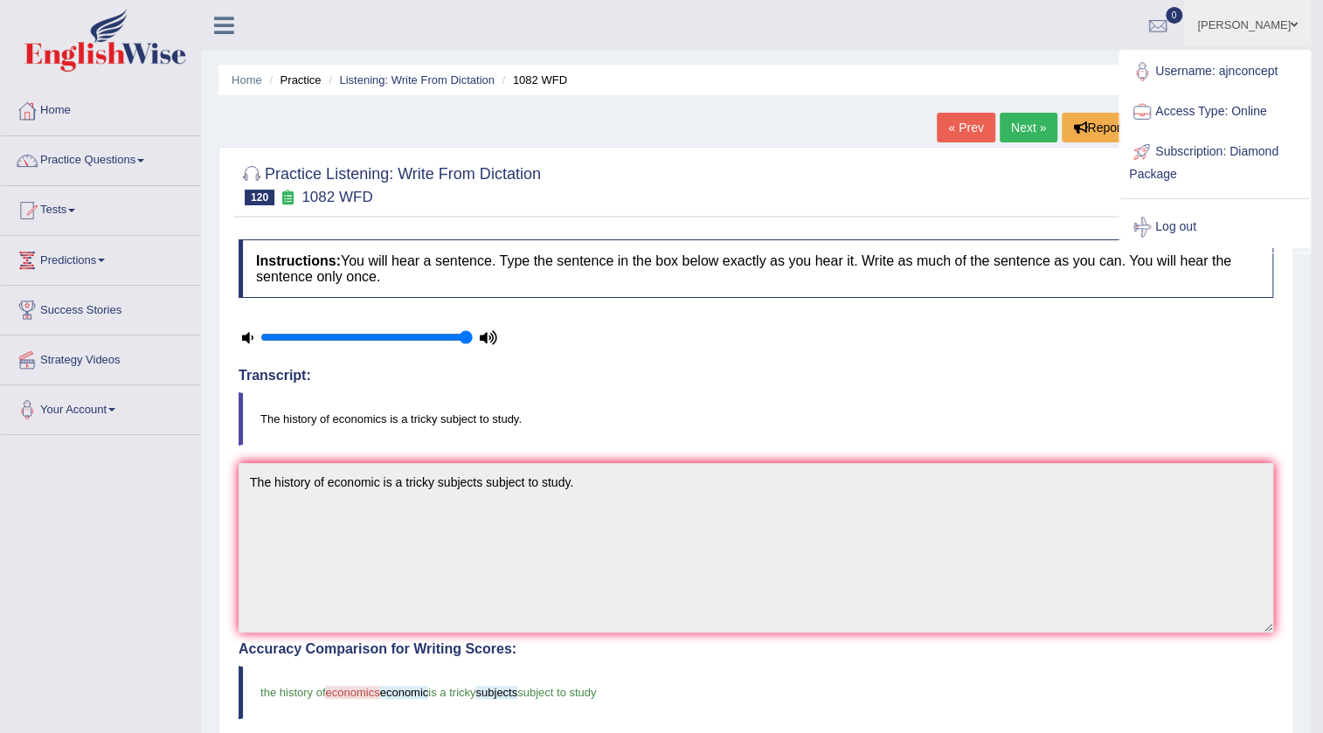
click at [1166, 219] on link "Log out" at bounding box center [1214, 227] width 189 height 40
